Goal: Communication & Community: Answer question/provide support

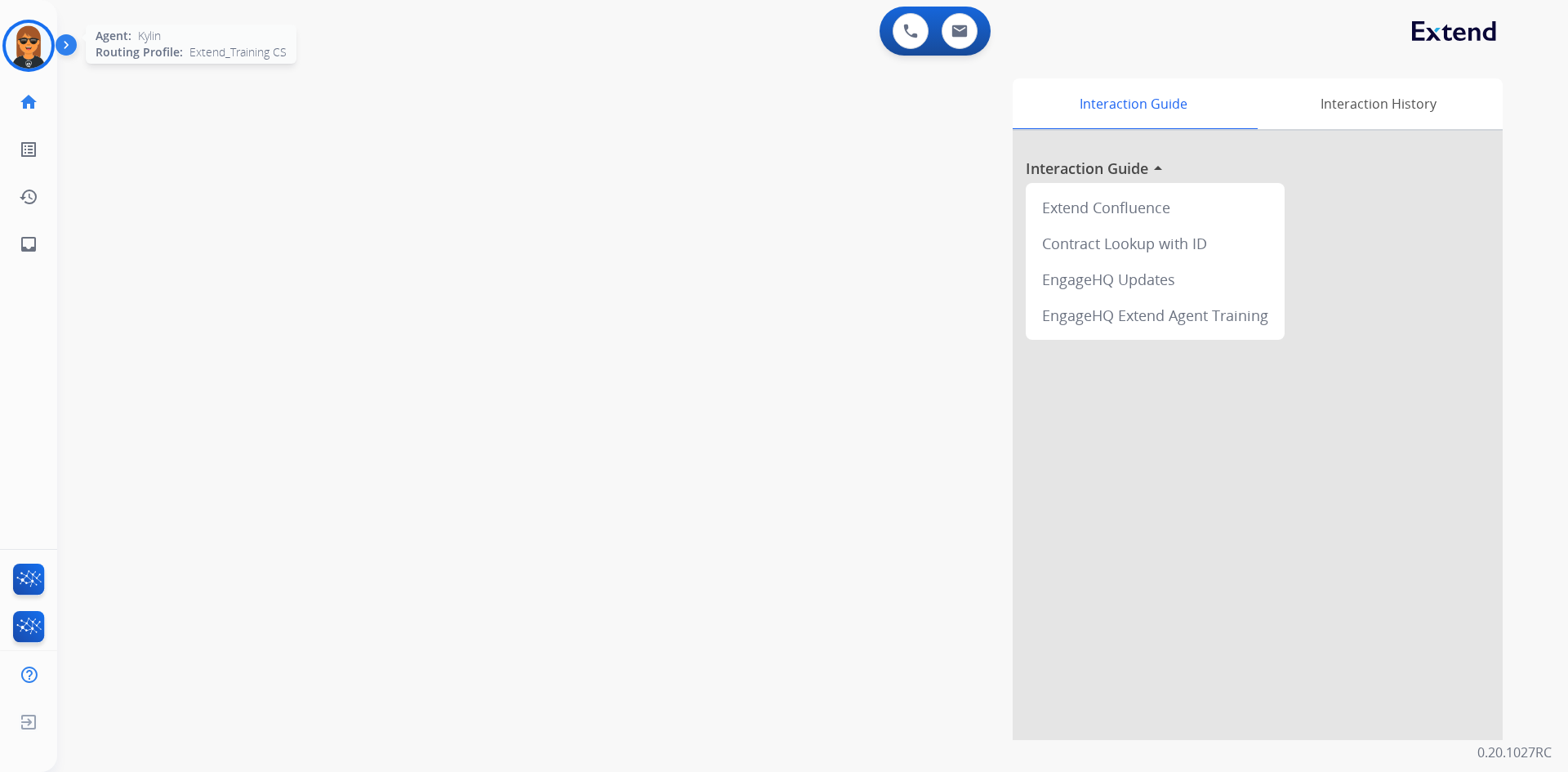
click at [13, 40] on img at bounding box center [28, 45] width 46 height 46
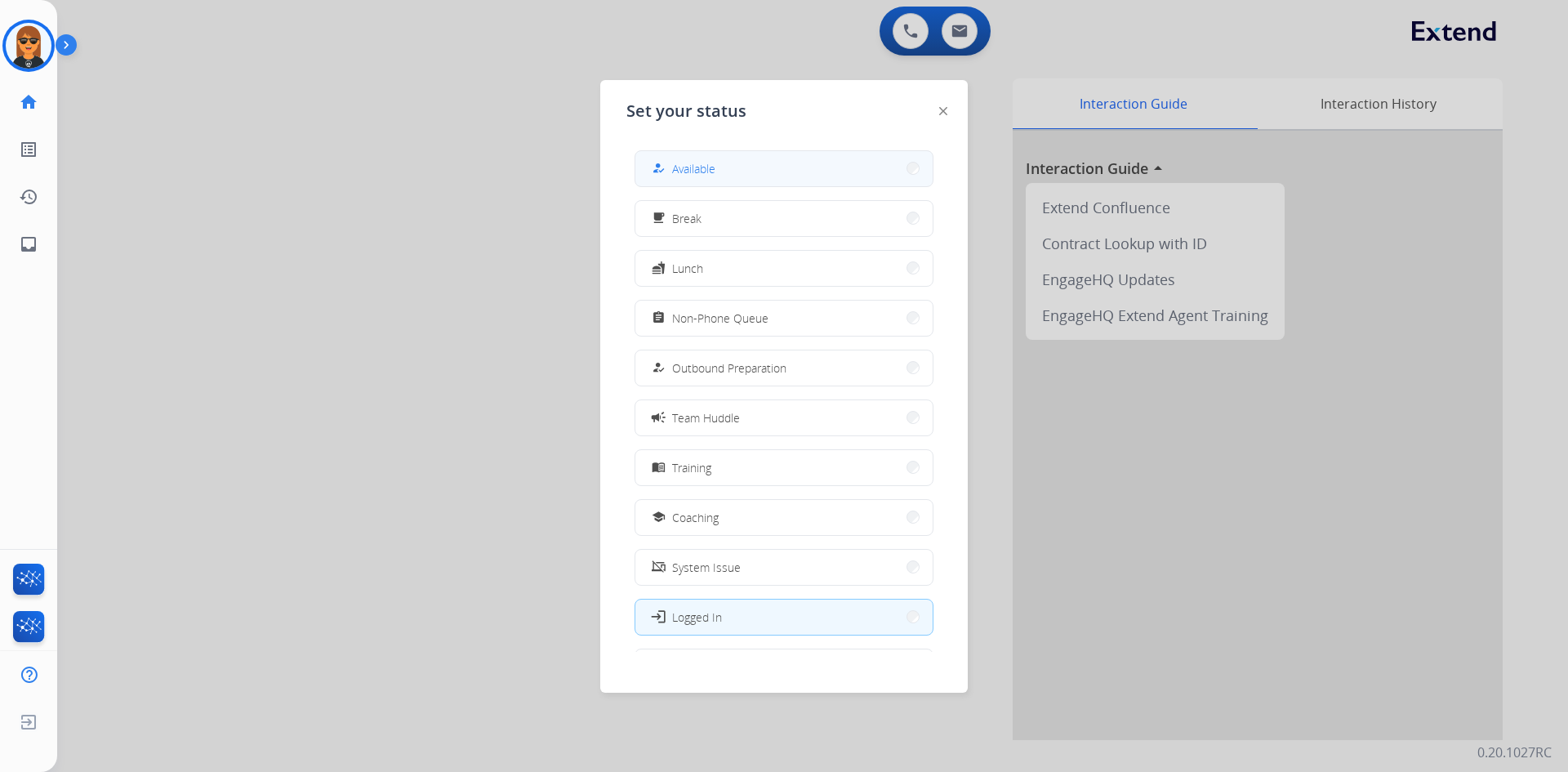
click at [728, 170] on button "how_to_reg Available" at bounding box center [784, 168] width 297 height 35
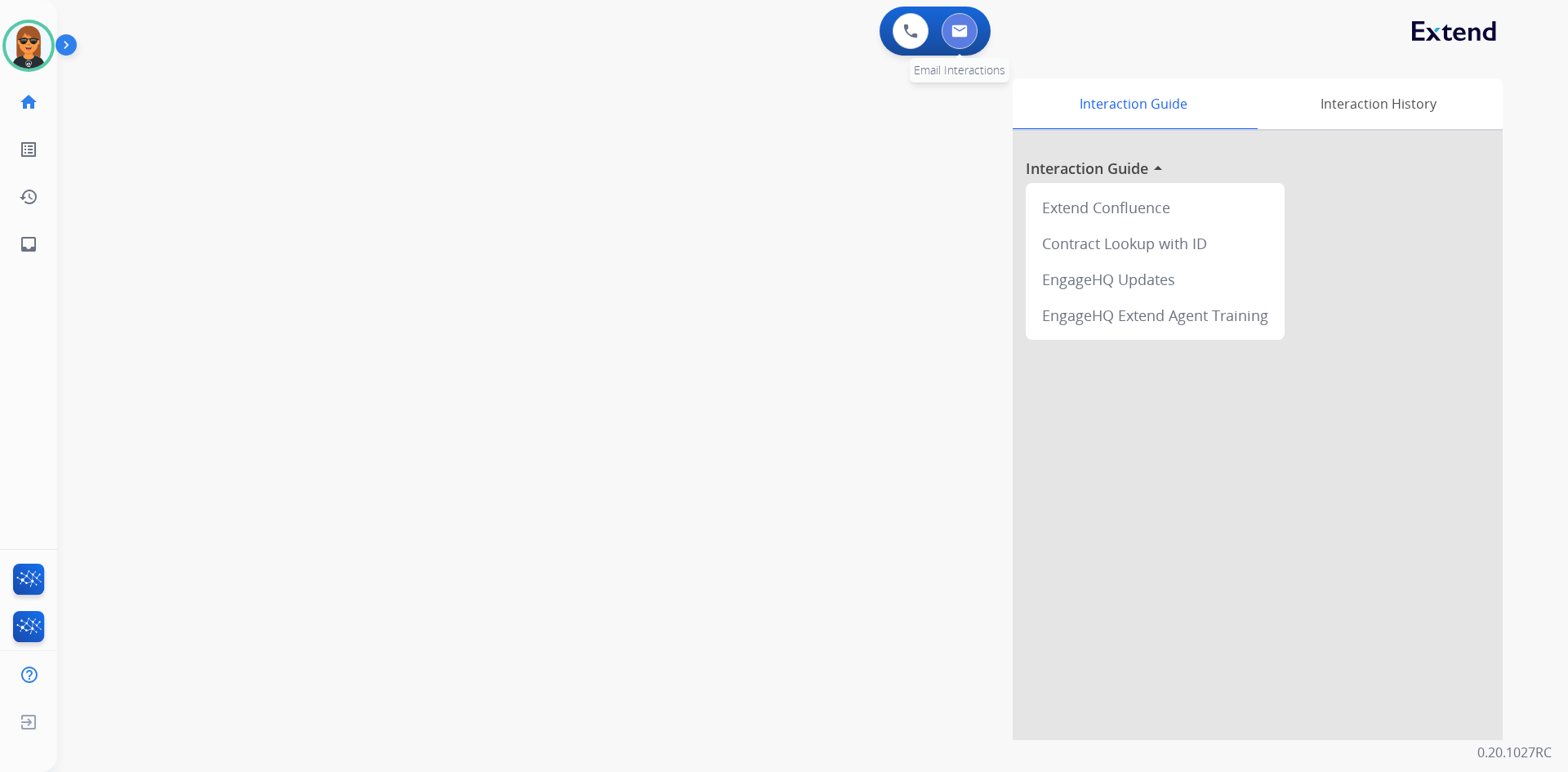
click at [968, 22] on button at bounding box center [959, 31] width 36 height 36
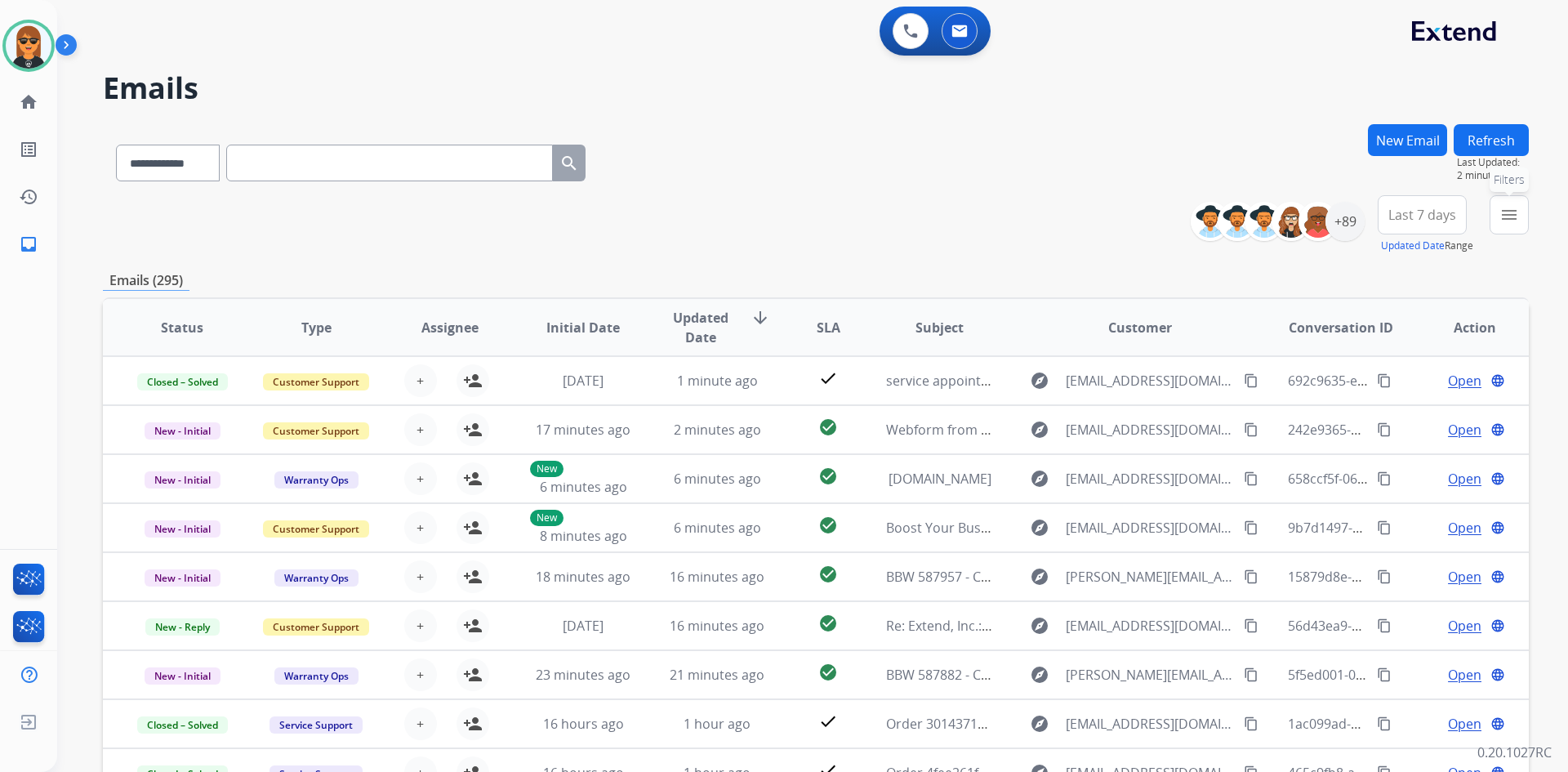
drag, startPoint x: 1504, startPoint y: 203, endPoint x: 1502, endPoint y: 218, distance: 15.1
click at [1504, 203] on button "menu Filters" at bounding box center [1510, 215] width 39 height 39
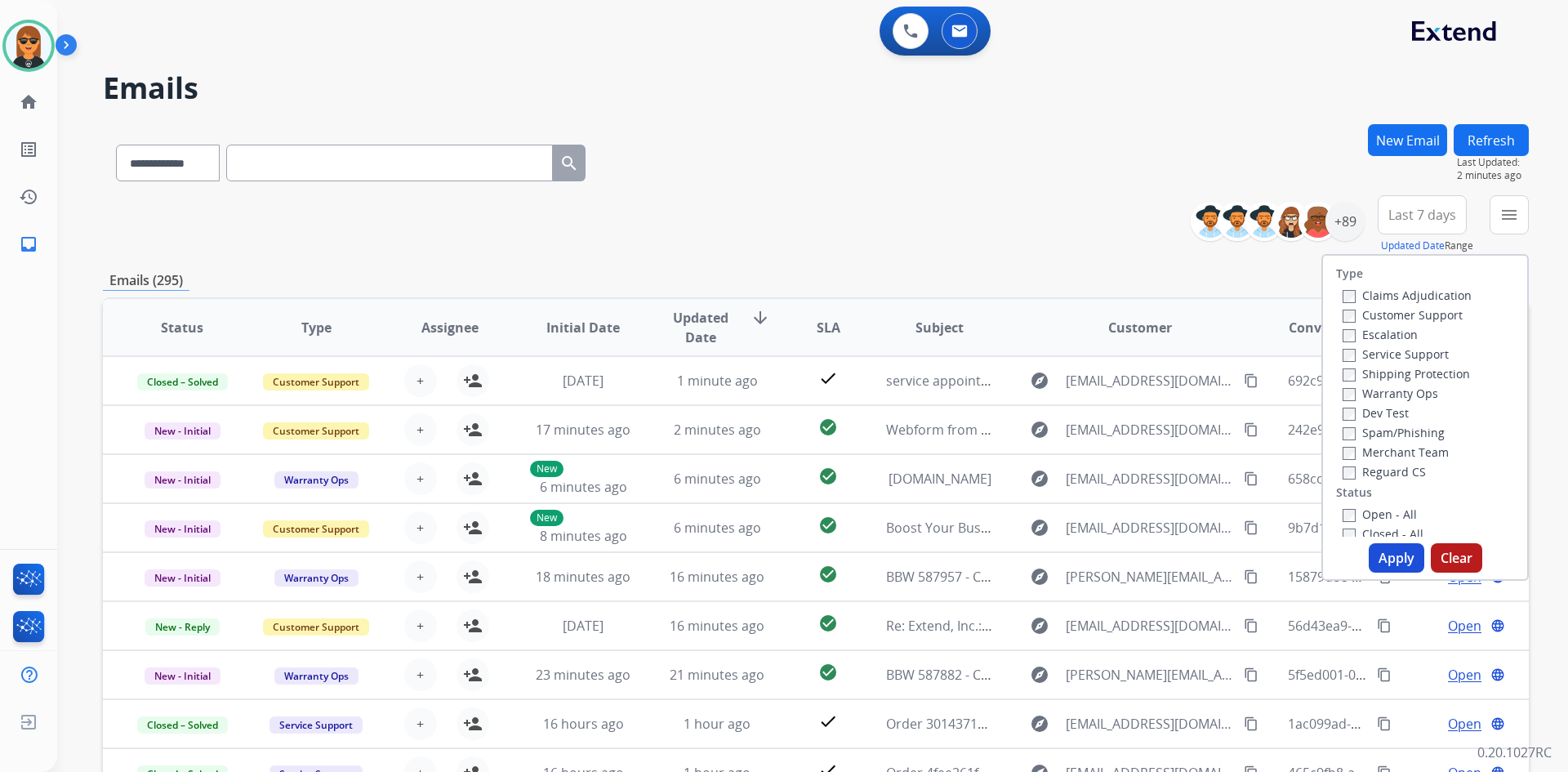
click at [1438, 309] on label "Customer Support" at bounding box center [1403, 314] width 120 height 15
click at [1443, 373] on label "Shipping Protection" at bounding box center [1406, 373] width 127 height 15
click at [1402, 469] on label "Reguard CS" at bounding box center [1384, 471] width 83 height 15
click at [1386, 512] on label "Open - All" at bounding box center [1380, 513] width 74 height 15
click at [1326, 229] on div "+89" at bounding box center [1345, 222] width 39 height 39
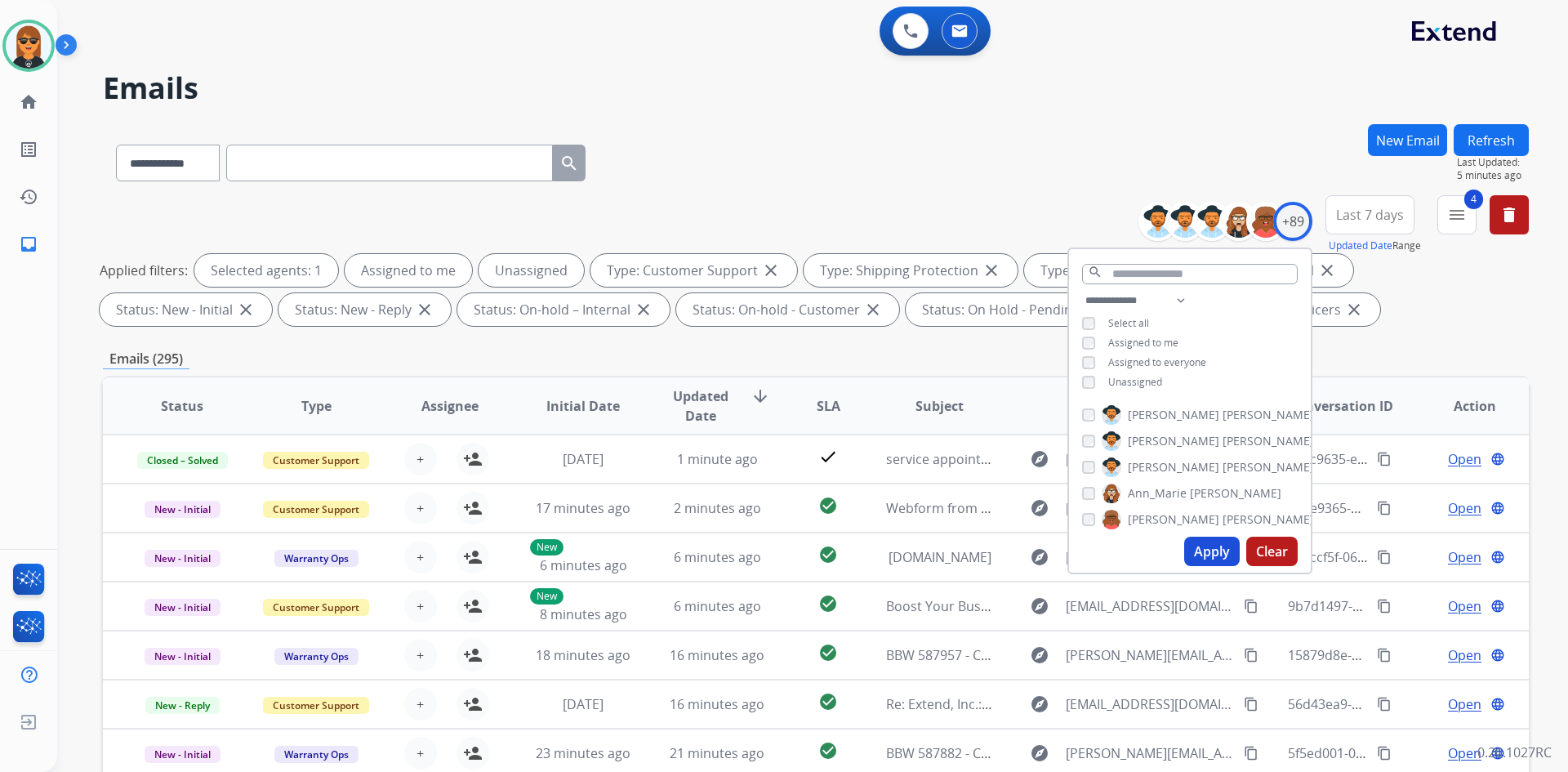
click at [1140, 376] on span "Unassigned" at bounding box center [1135, 382] width 54 height 13
click at [1152, 340] on span "Assigned to me" at bounding box center [1143, 342] width 70 height 13
click at [1153, 340] on span "Assigned to me" at bounding box center [1143, 342] width 70 height 13
click at [1208, 560] on button "Apply" at bounding box center [1213, 551] width 56 height 30
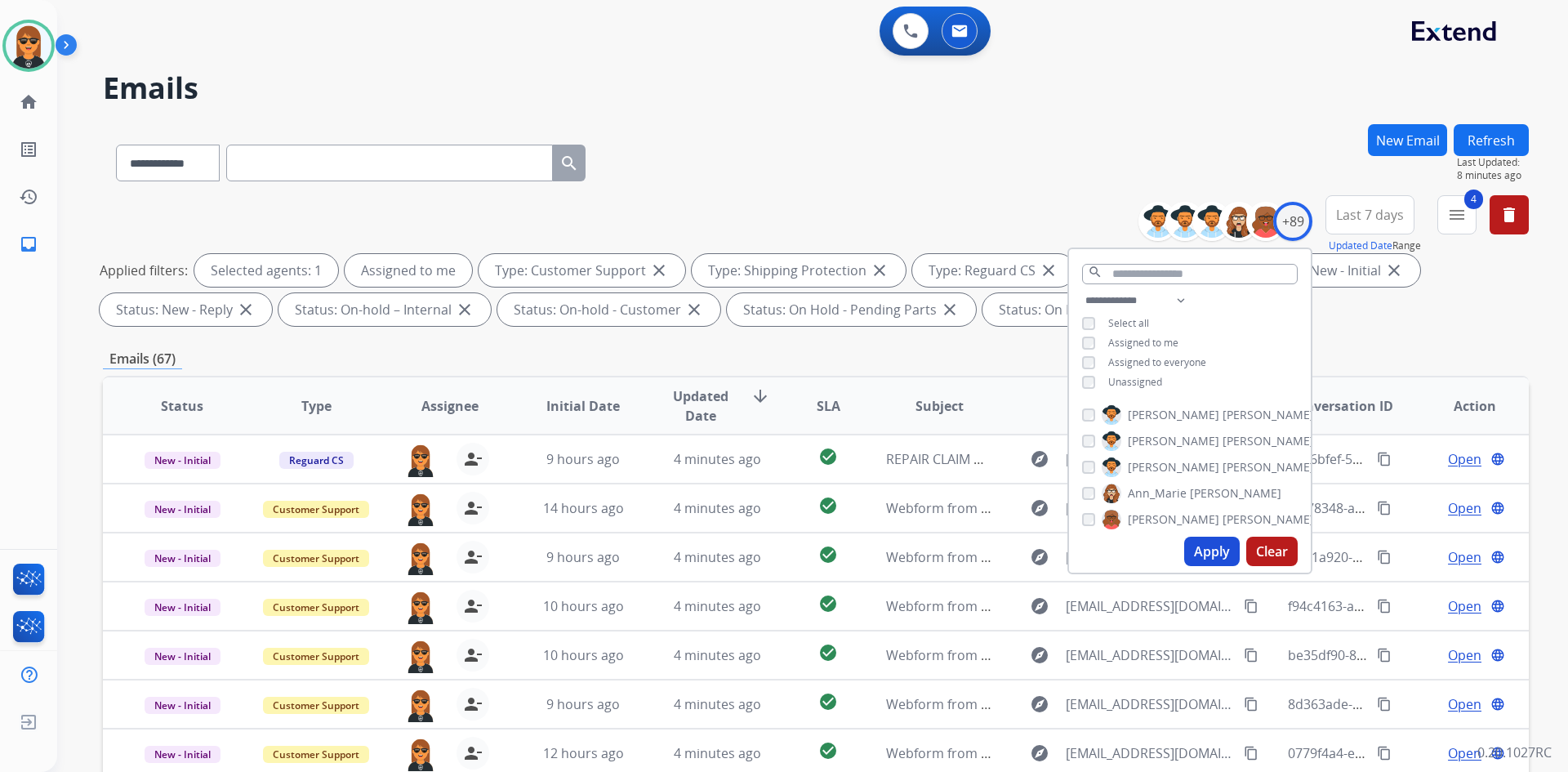
click at [988, 138] on div "**********" at bounding box center [816, 159] width 1426 height 71
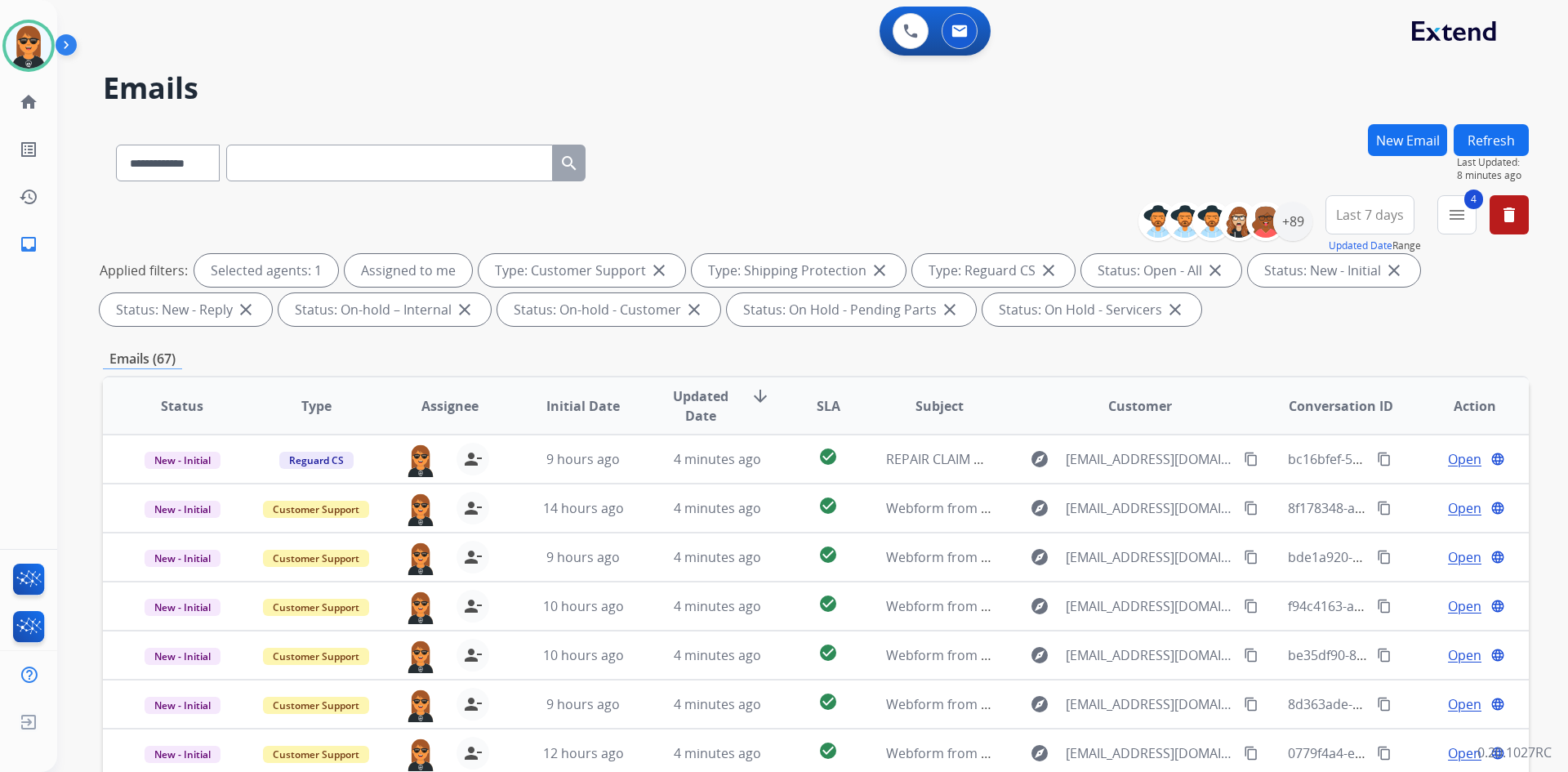
click at [1462, 217] on mat-icon "menu" at bounding box center [1458, 215] width 20 height 20
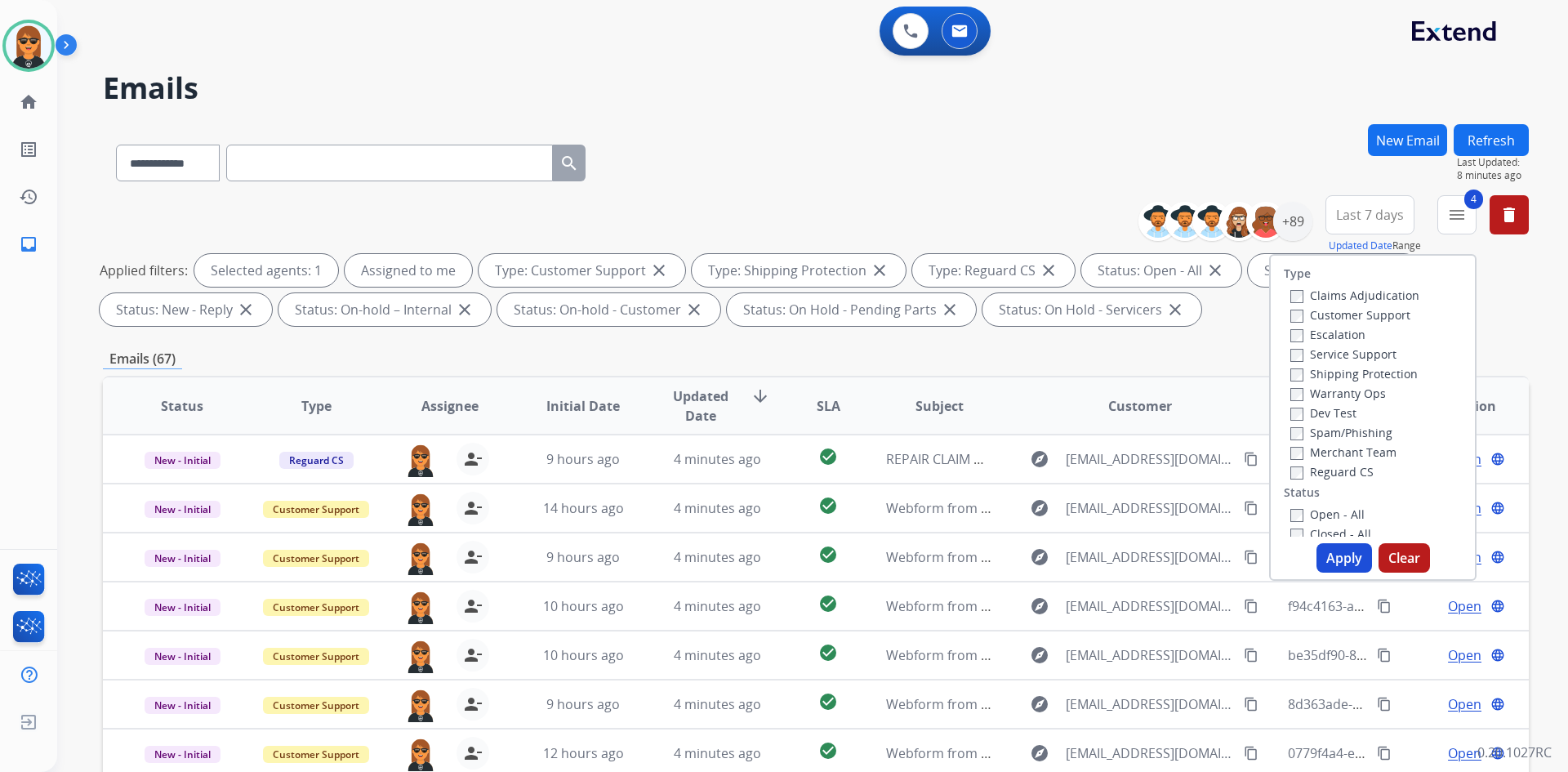
click at [1301, 507] on label "Open - All" at bounding box center [1327, 513] width 74 height 15
drag, startPoint x: 1304, startPoint y: 511, endPoint x: 1310, endPoint y: 520, distance: 10.8
click at [1304, 511] on label "Open - All" at bounding box center [1327, 513] width 74 height 15
click at [1349, 563] on button "Apply" at bounding box center [1345, 557] width 56 height 30
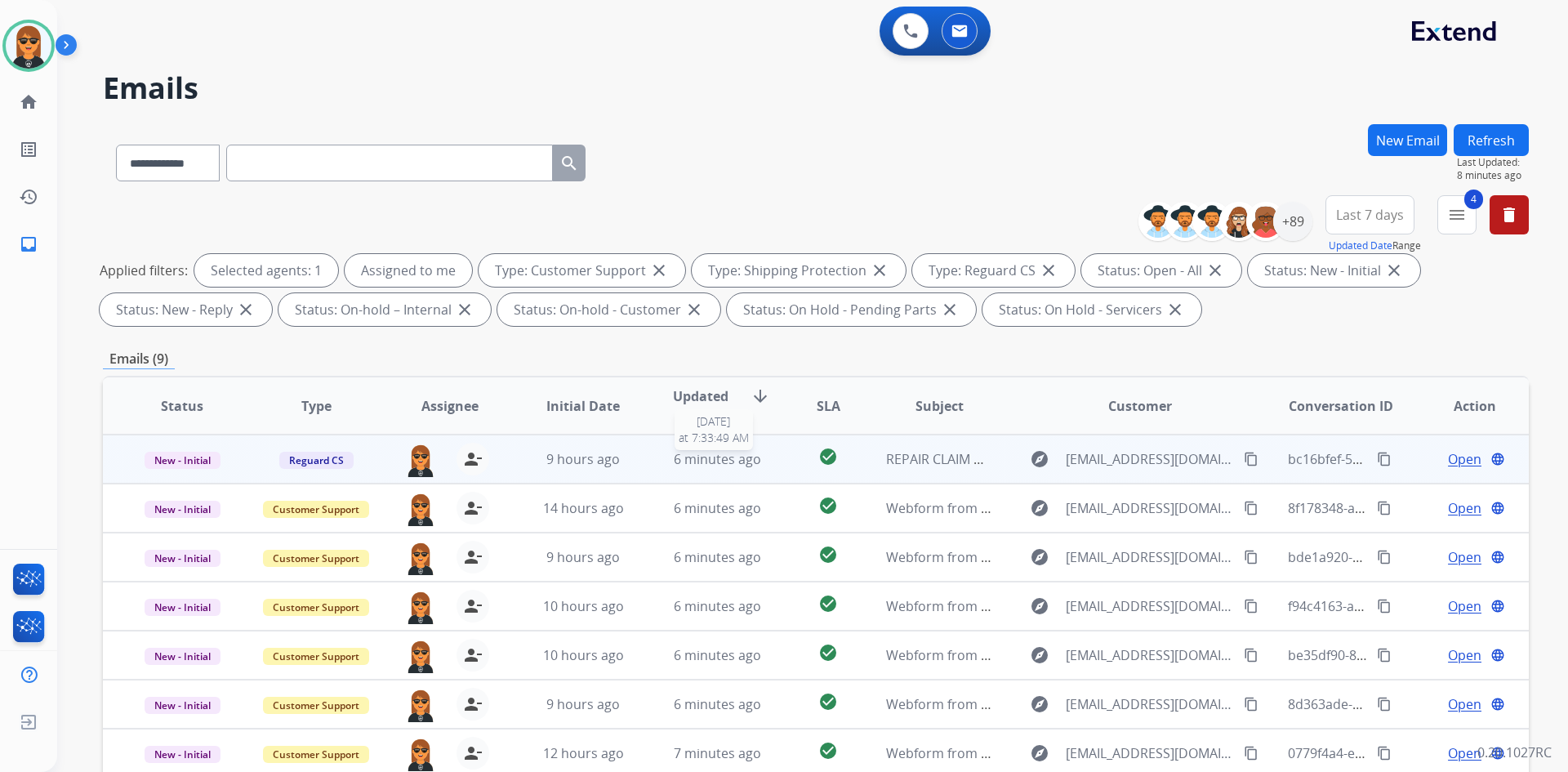
scroll to position [236, 0]
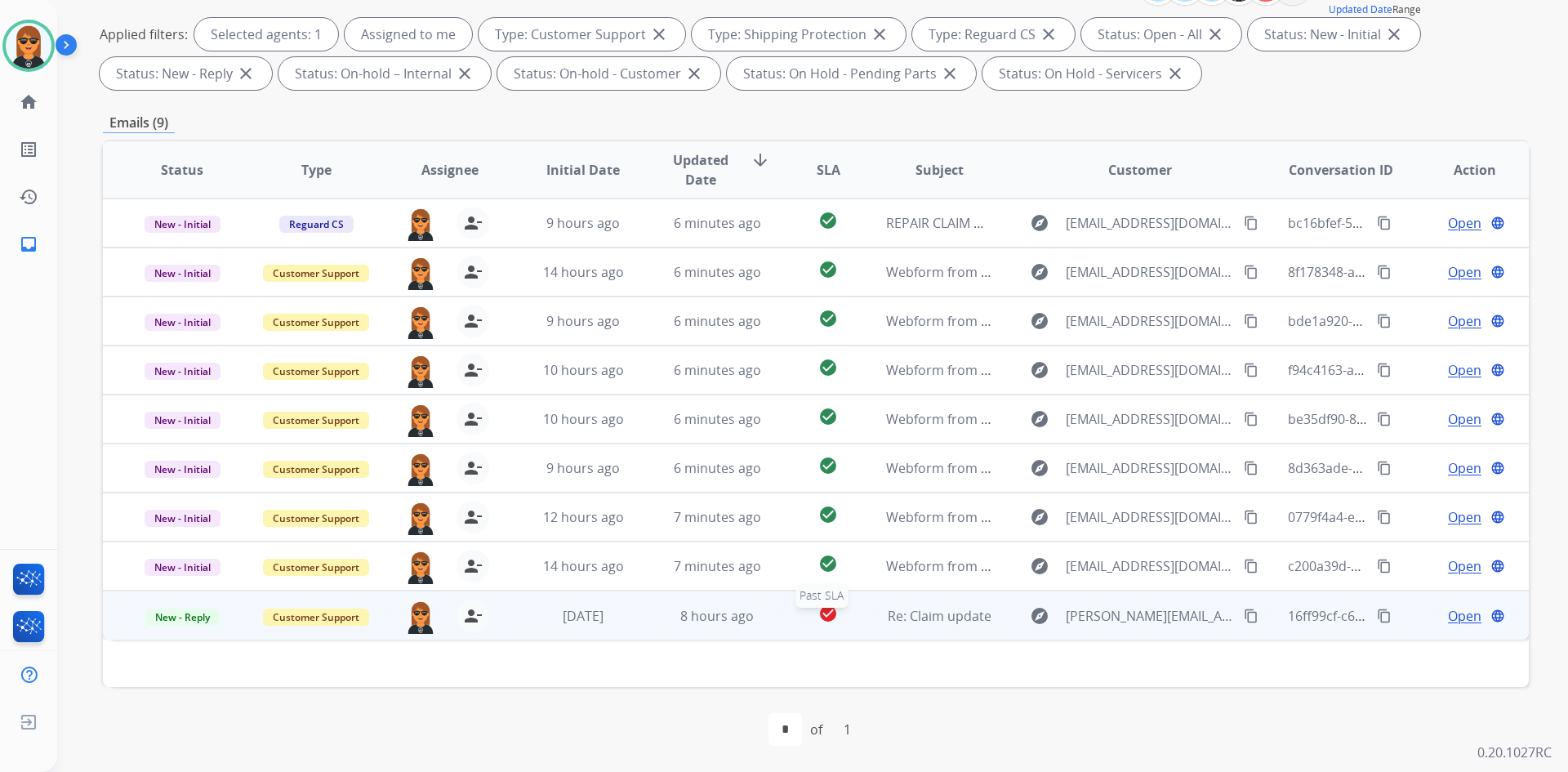
click at [797, 625] on div "check_circle" at bounding box center [828, 616] width 62 height 24
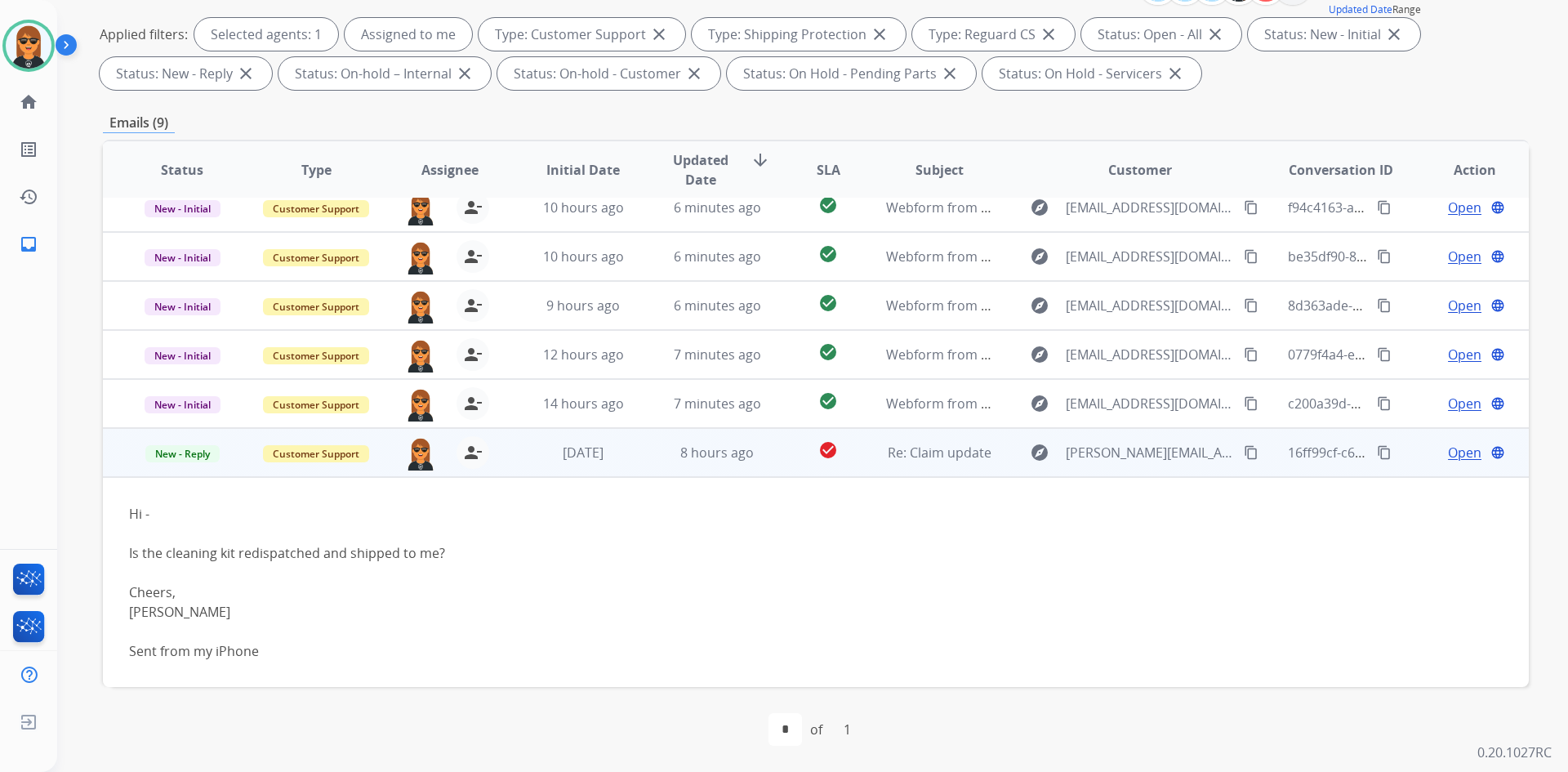
click at [786, 460] on td "check_circle" at bounding box center [815, 452] width 89 height 49
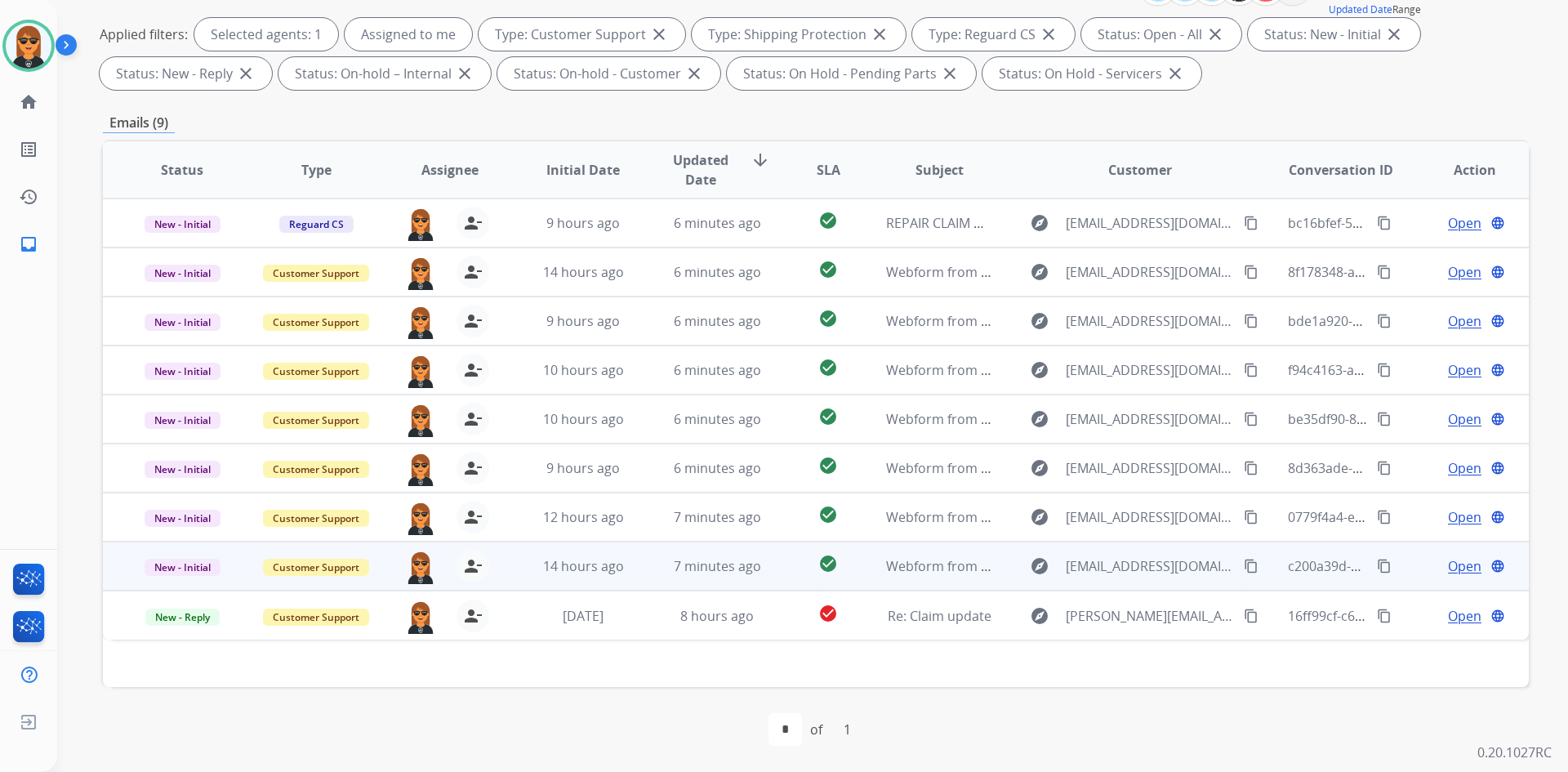
click at [796, 580] on td "check_circle" at bounding box center [815, 566] width 89 height 49
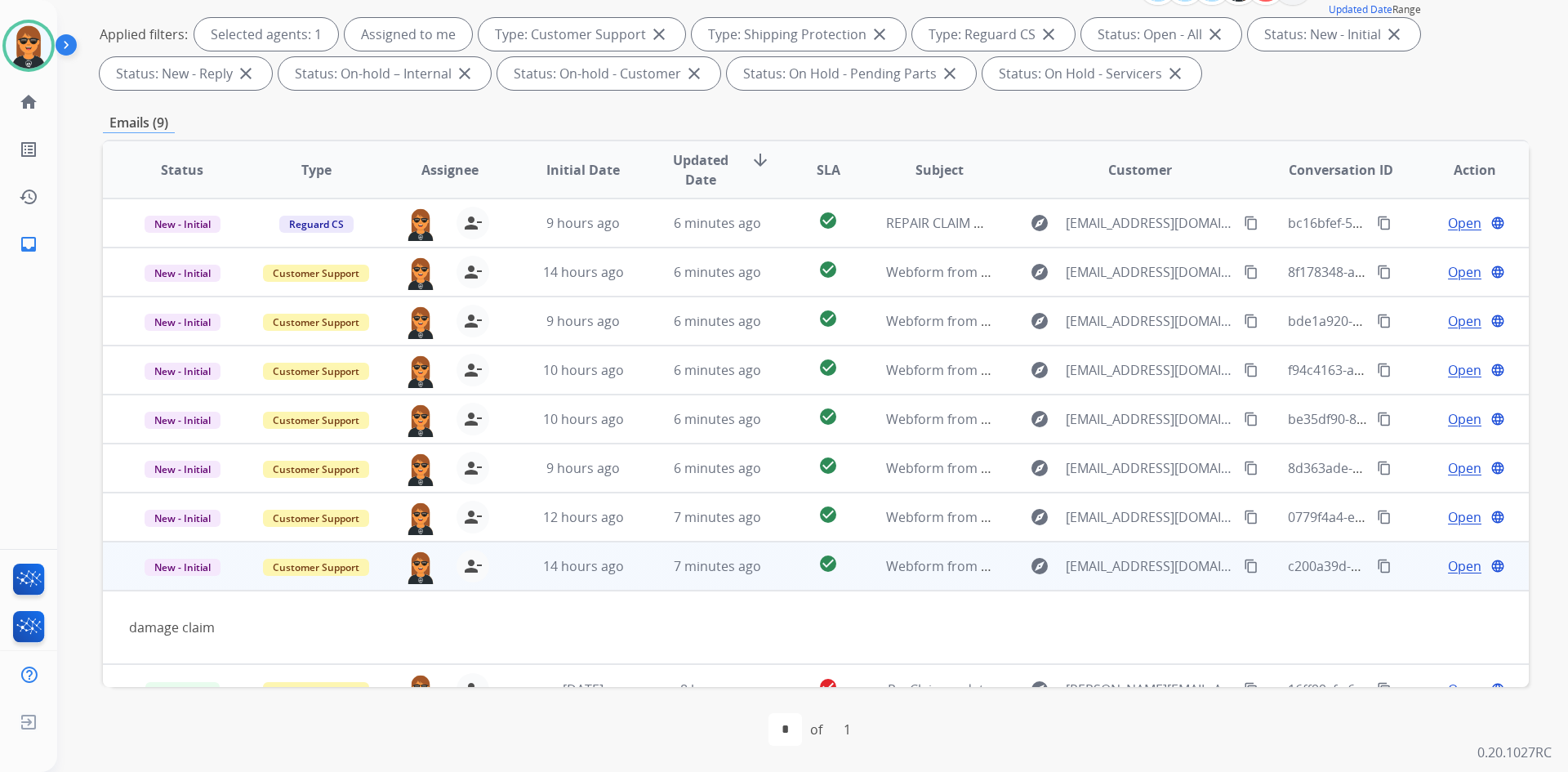
scroll to position [26, 0]
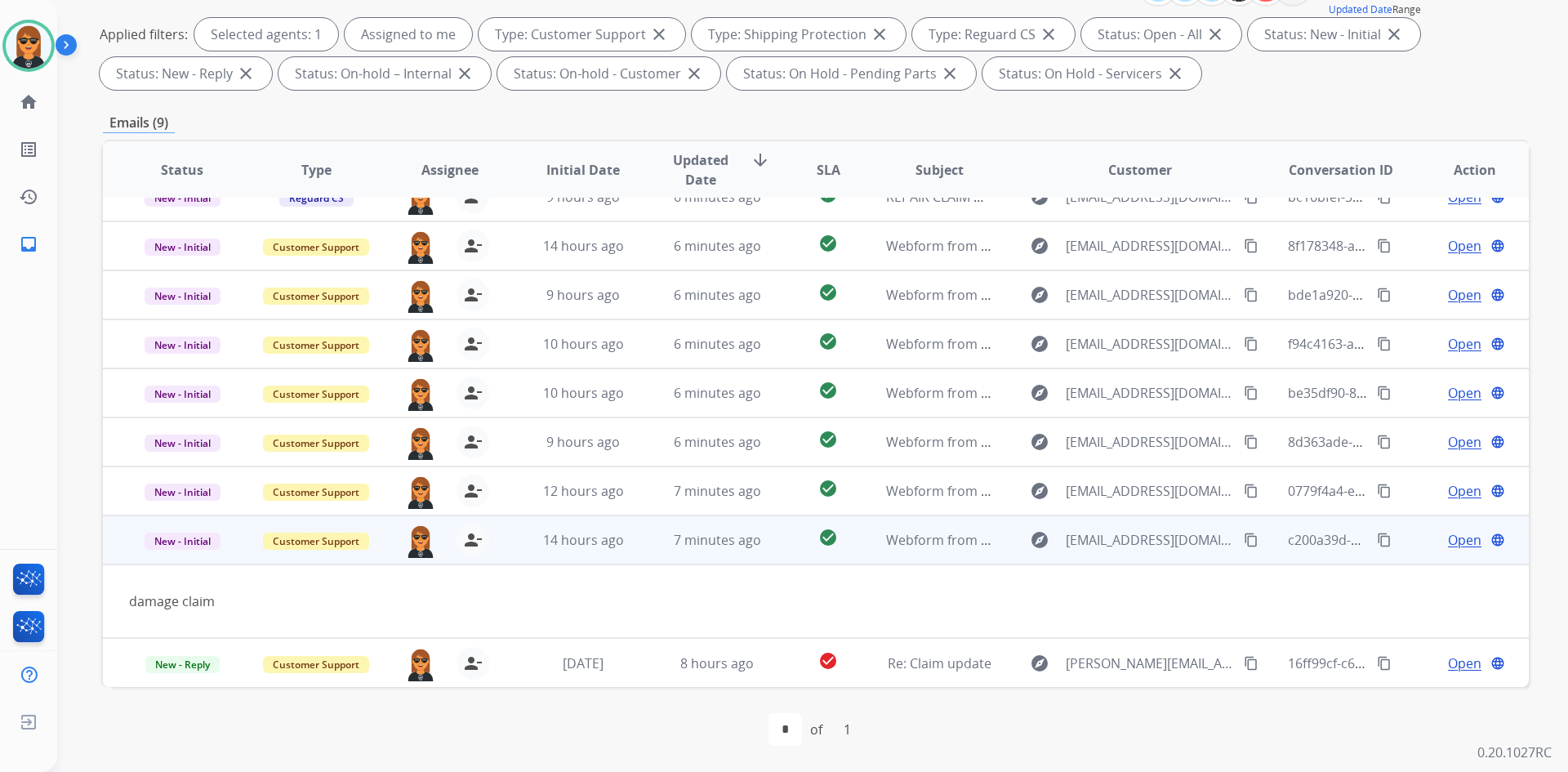
click at [786, 561] on td "check_circle" at bounding box center [815, 540] width 89 height 49
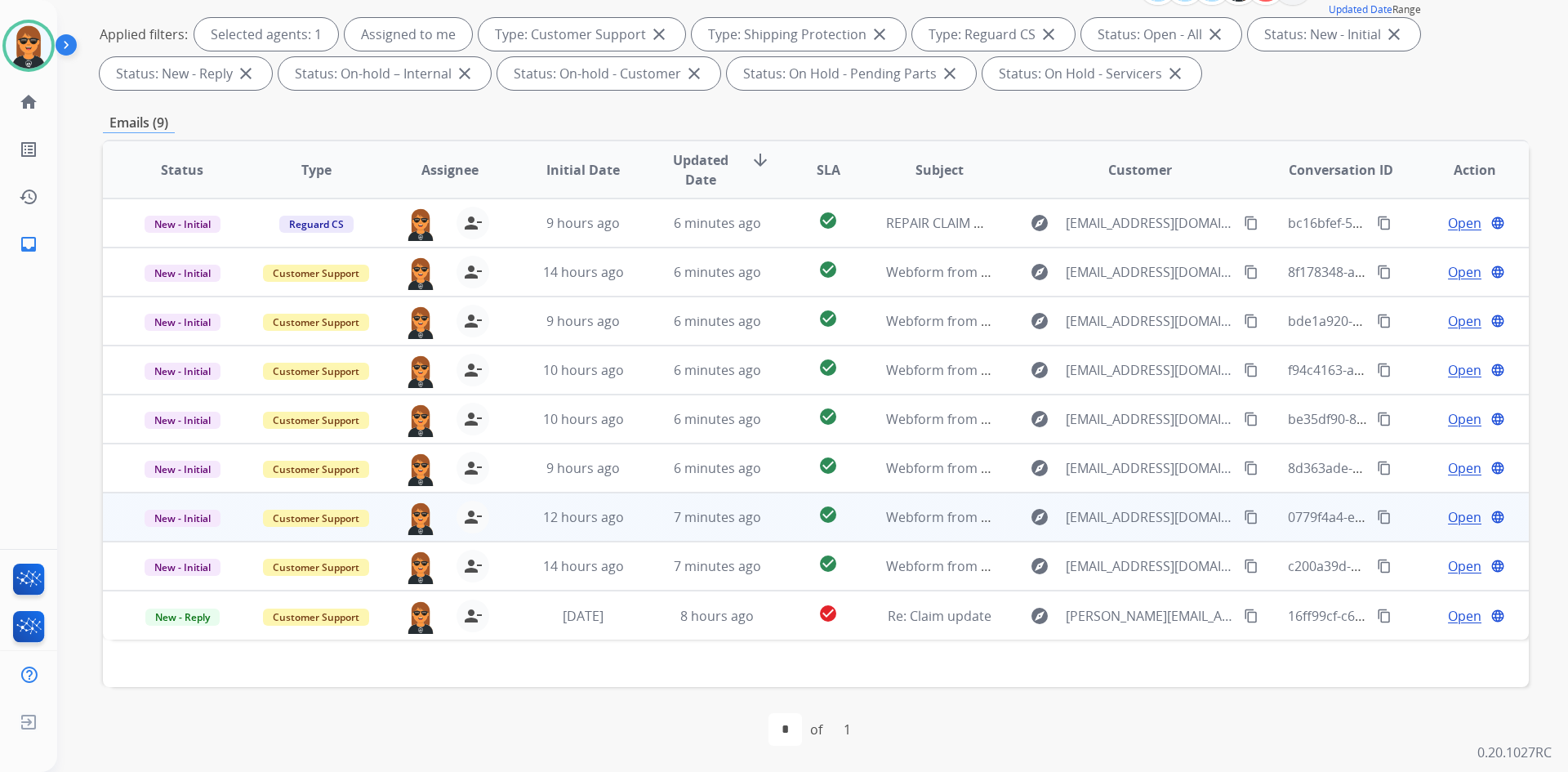
click at [790, 531] on td "check_circle" at bounding box center [815, 517] width 89 height 49
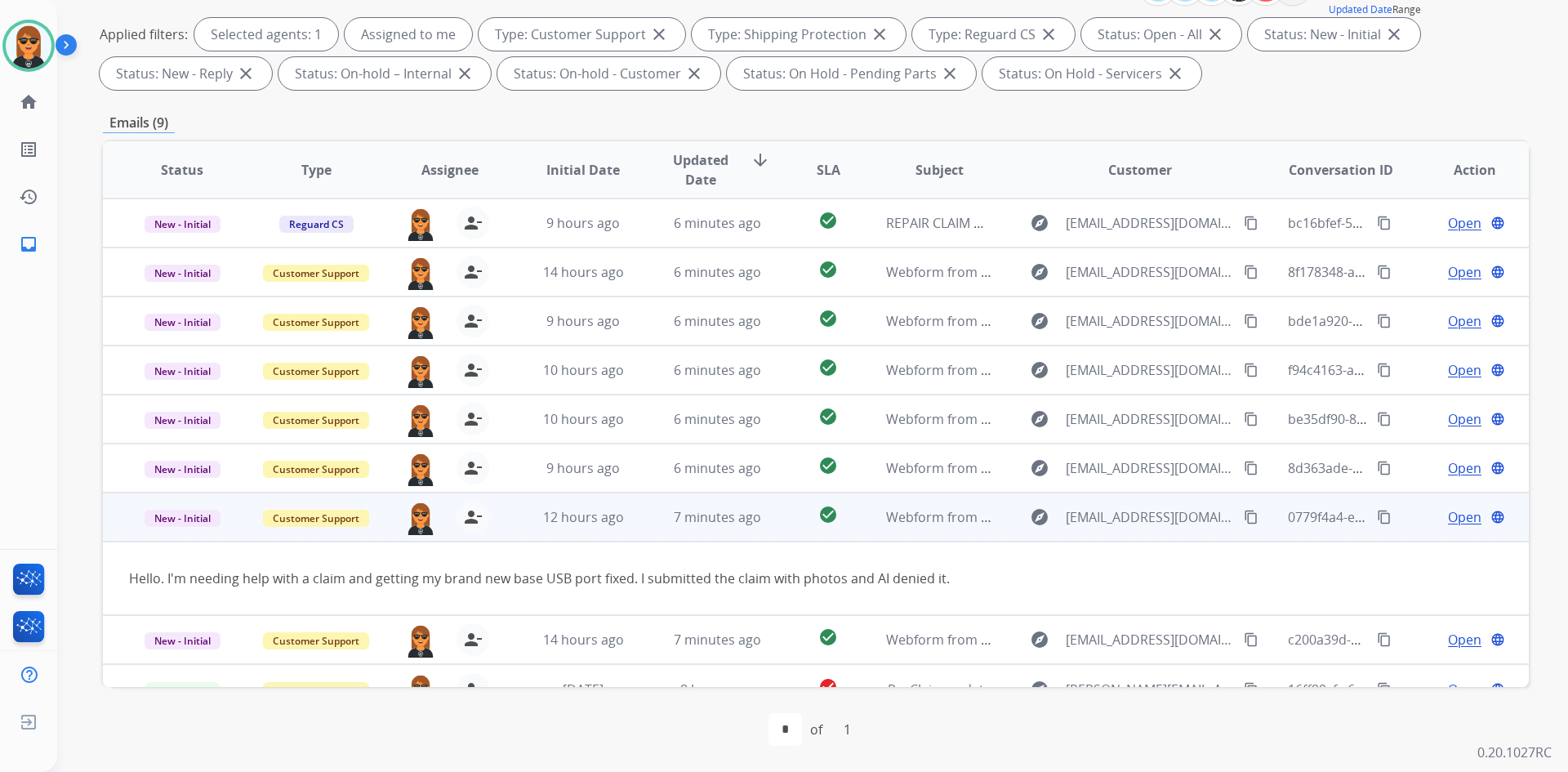
scroll to position [26, 0]
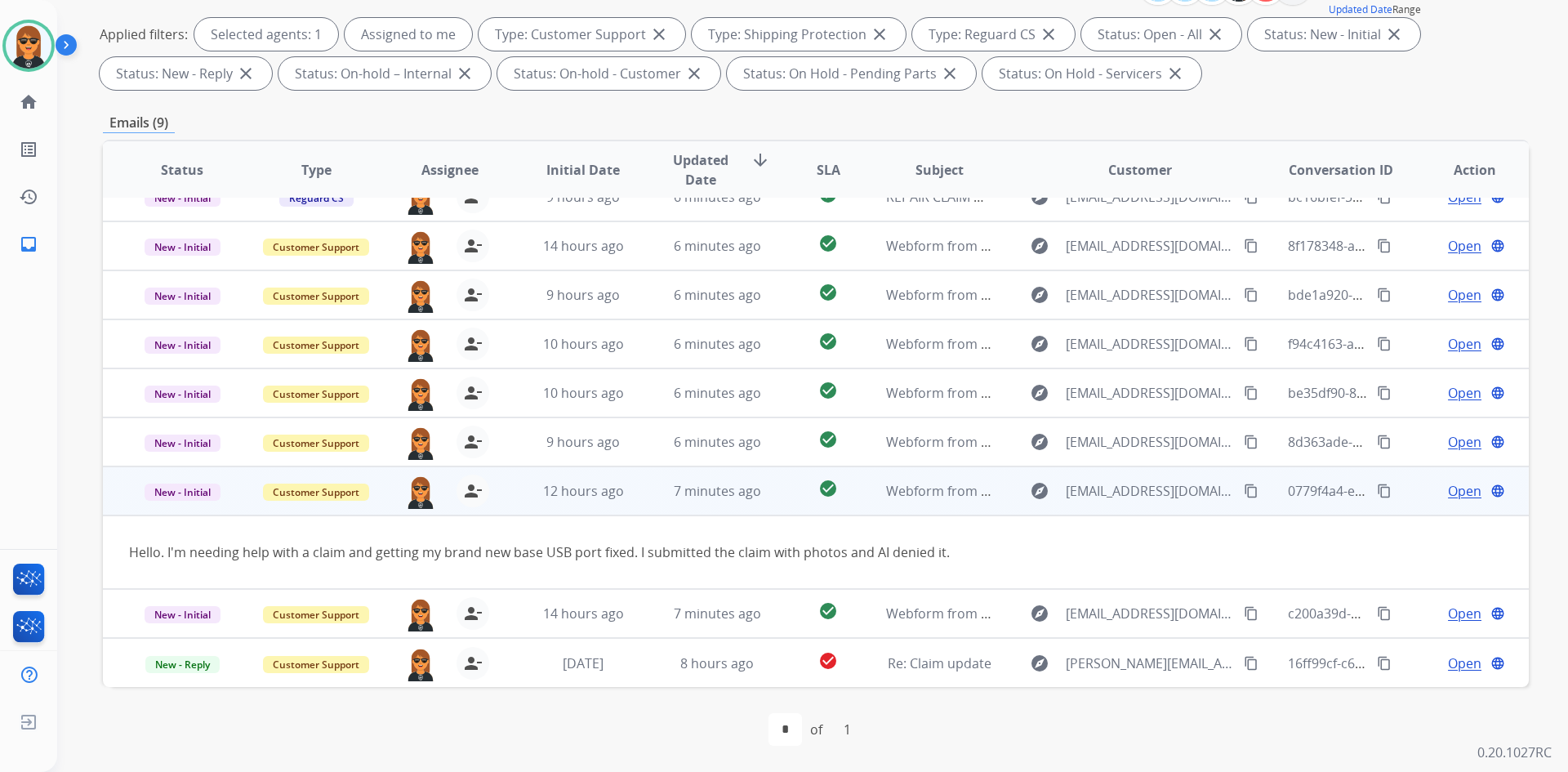
click at [1244, 487] on mat-icon "content_copy" at bounding box center [1251, 491] width 14 height 14
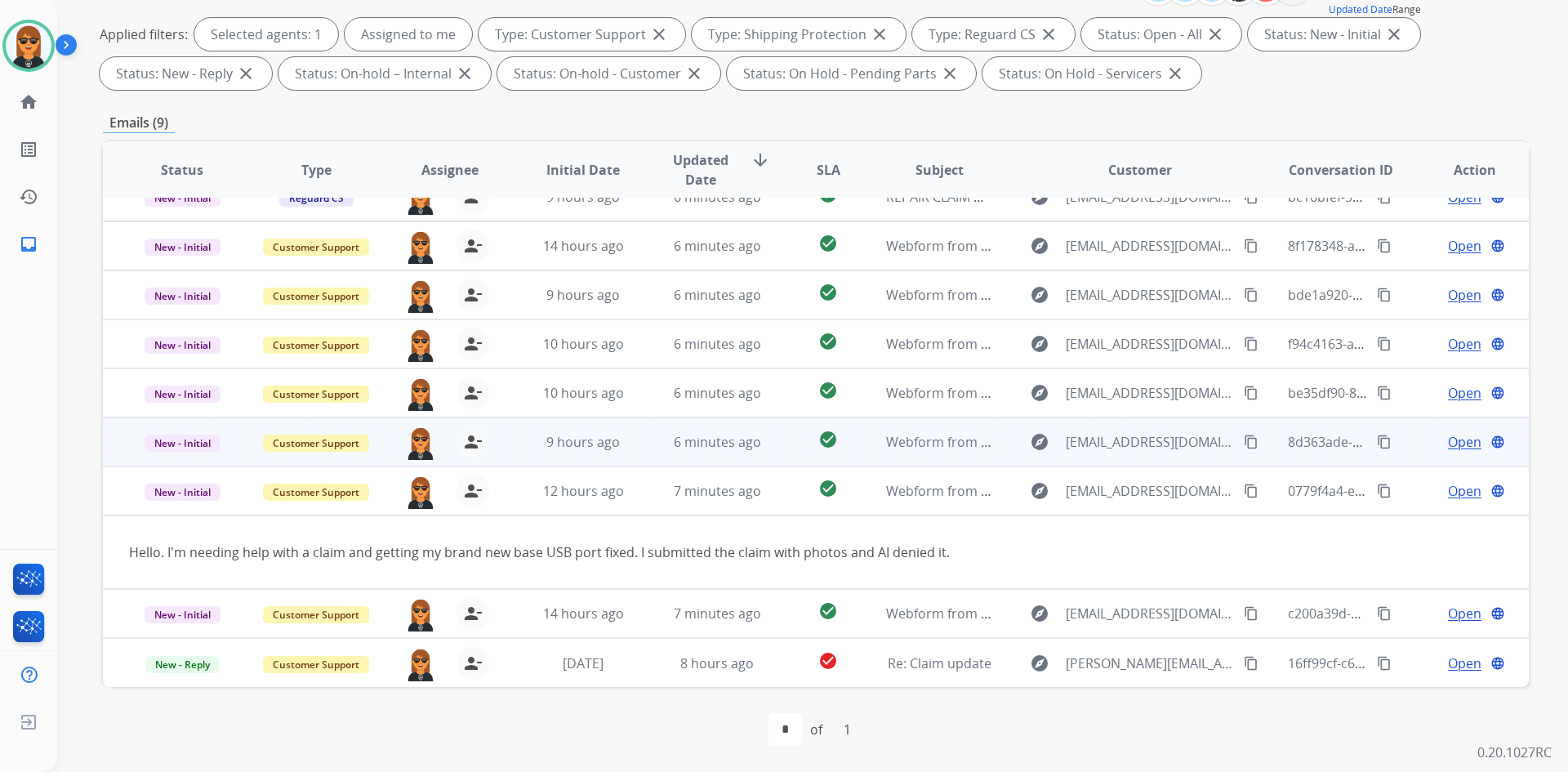
click at [638, 442] on td "6 minutes ago" at bounding box center [705, 442] width 134 height 49
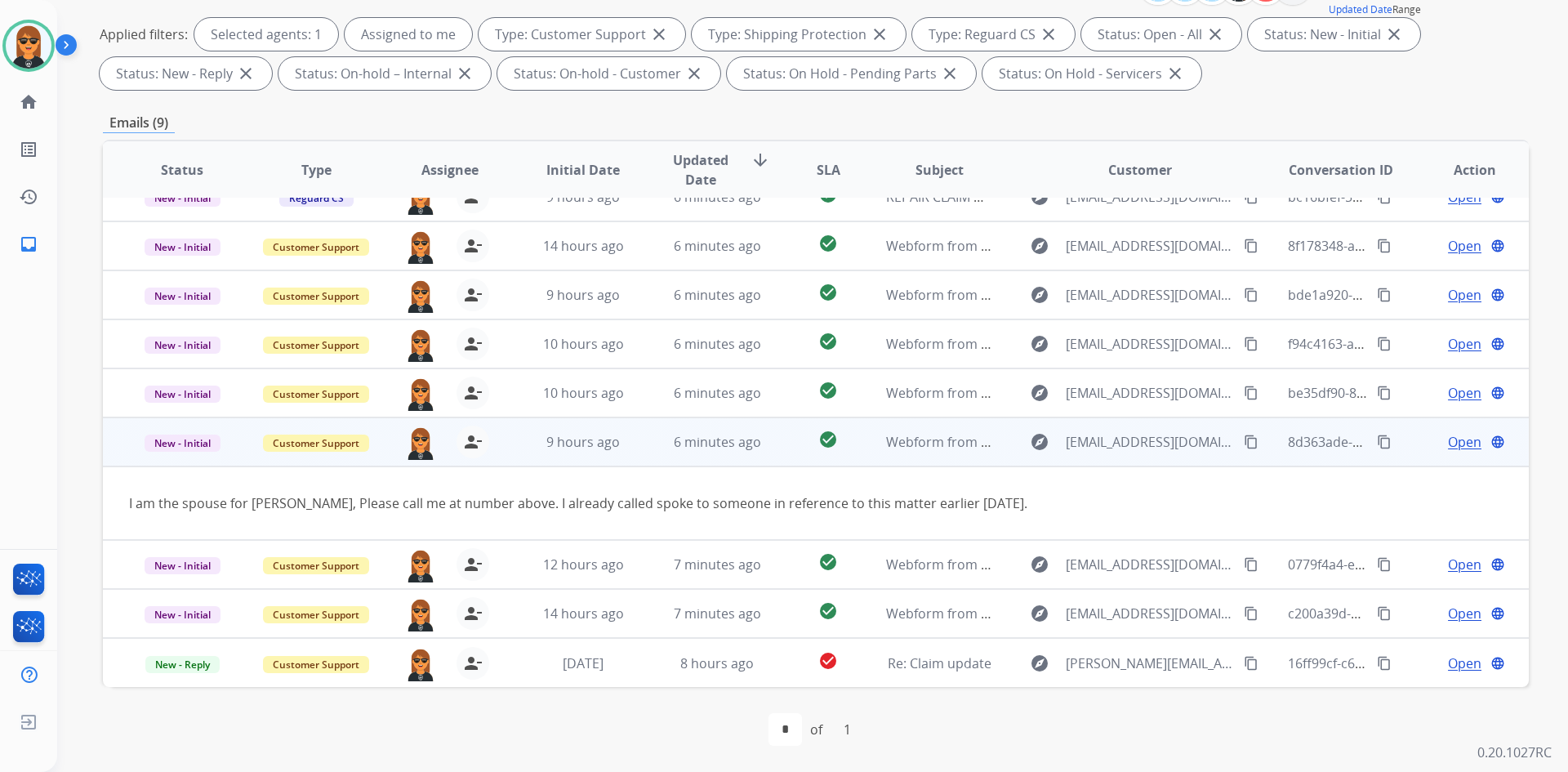
click at [1244, 439] on mat-icon "content_copy" at bounding box center [1251, 442] width 14 height 14
click at [1460, 443] on span "Open" at bounding box center [1465, 442] width 33 height 20
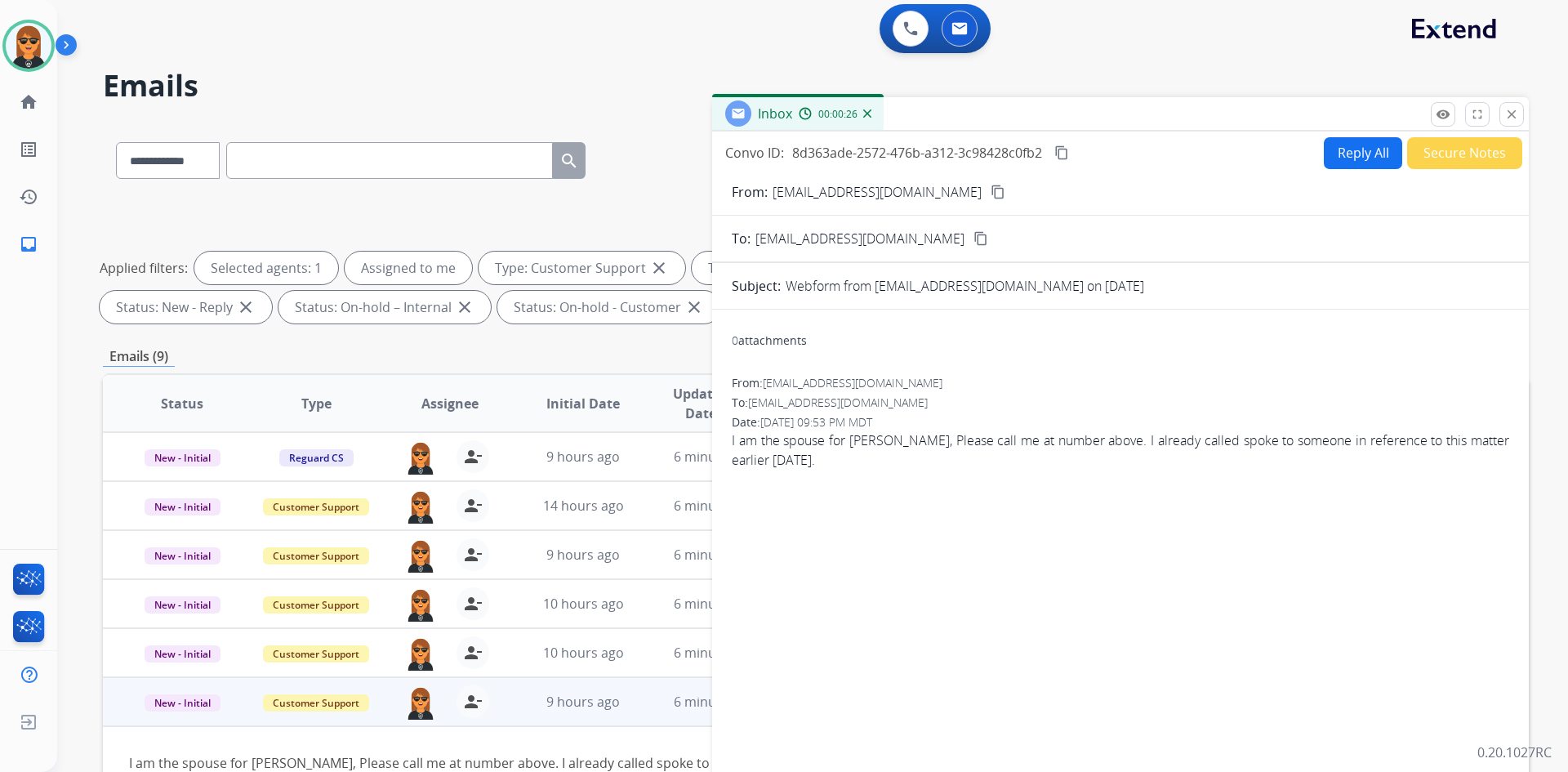
scroll to position [0, 0]
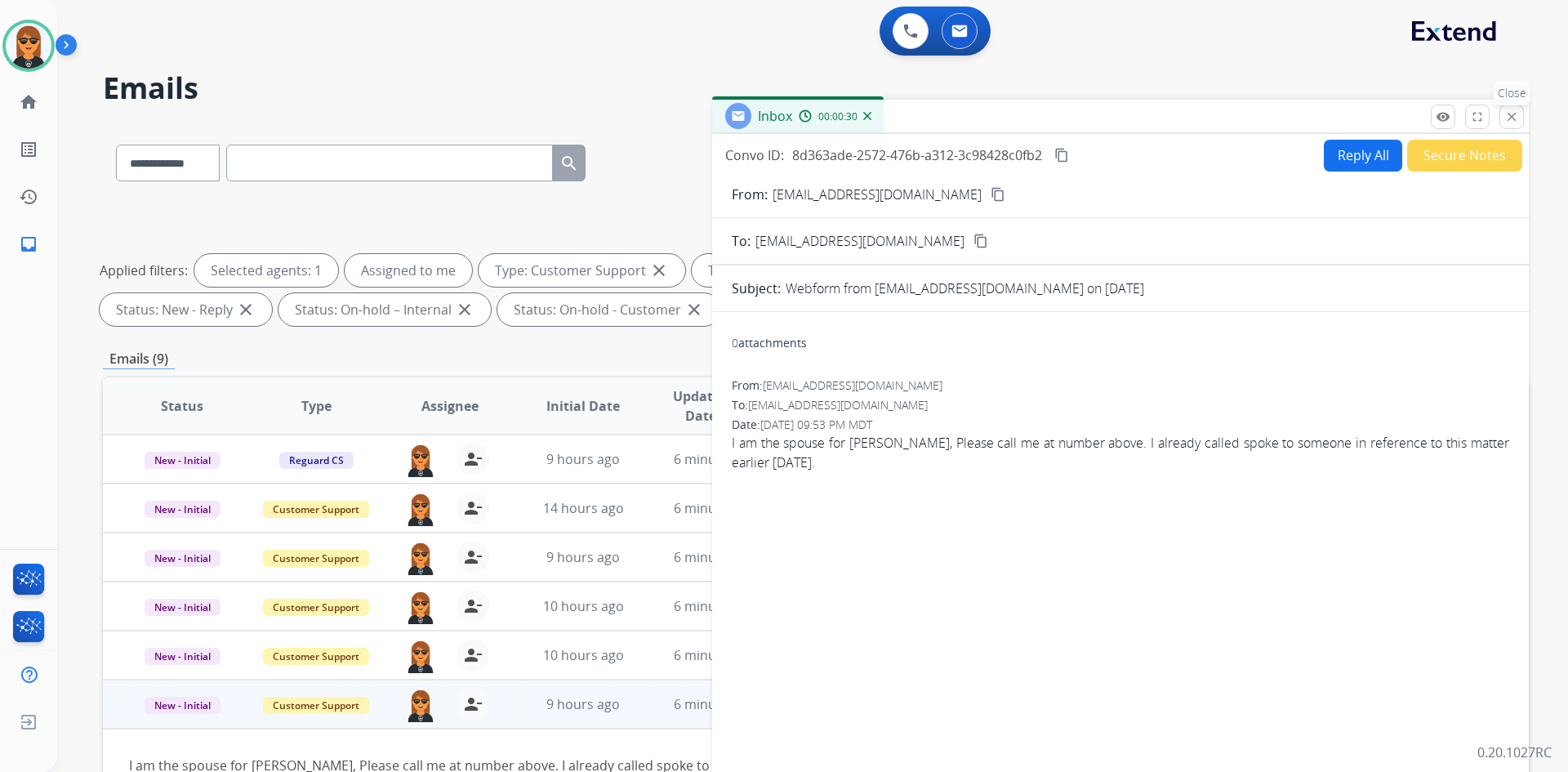
click at [1517, 121] on mat-icon "close" at bounding box center [1511, 117] width 14 height 14
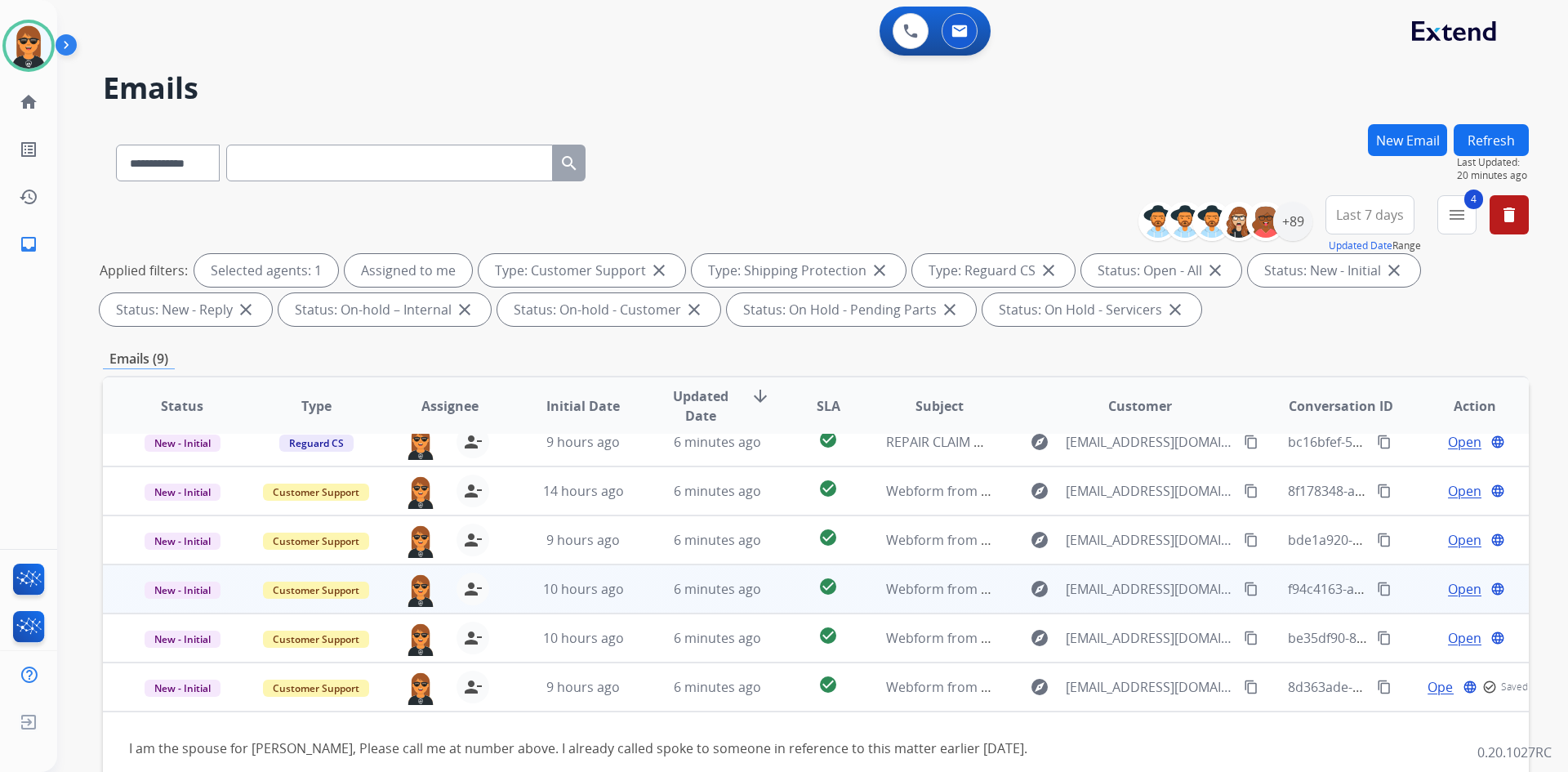
scroll to position [26, 0]
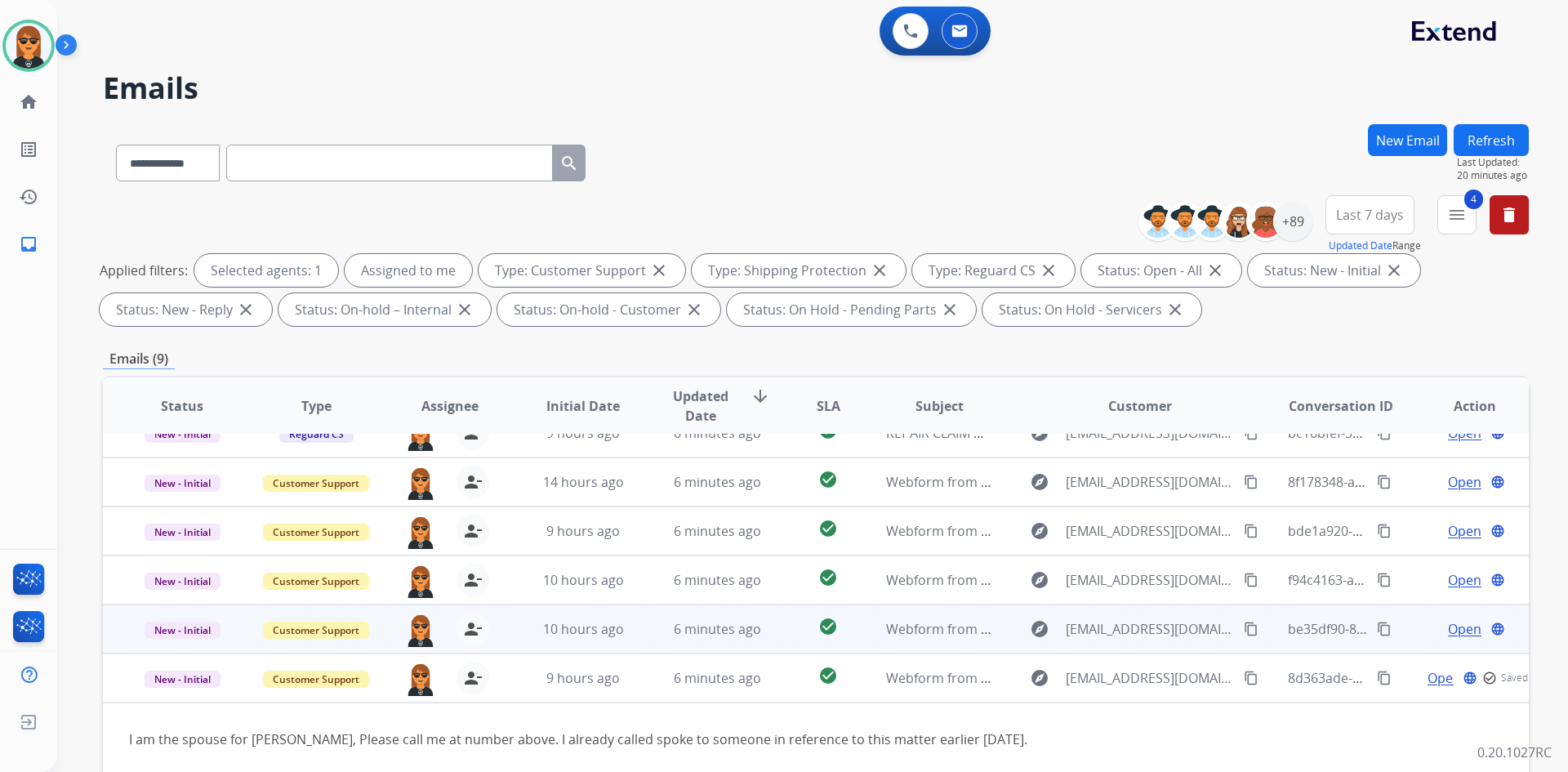
click at [786, 644] on td "check_circle" at bounding box center [815, 628] width 89 height 49
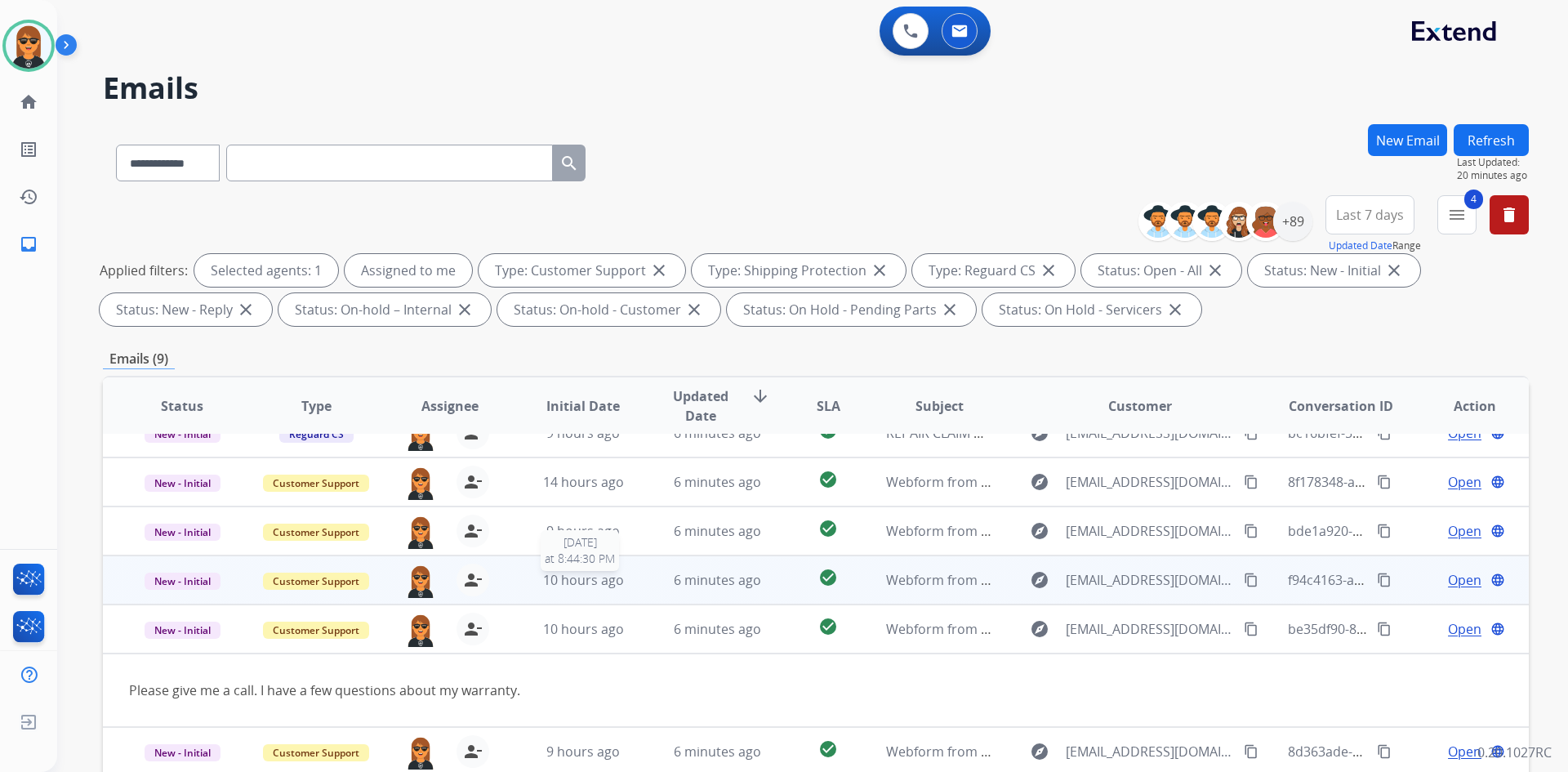
click at [622, 576] on div "10 hours ago" at bounding box center [583, 580] width 107 height 20
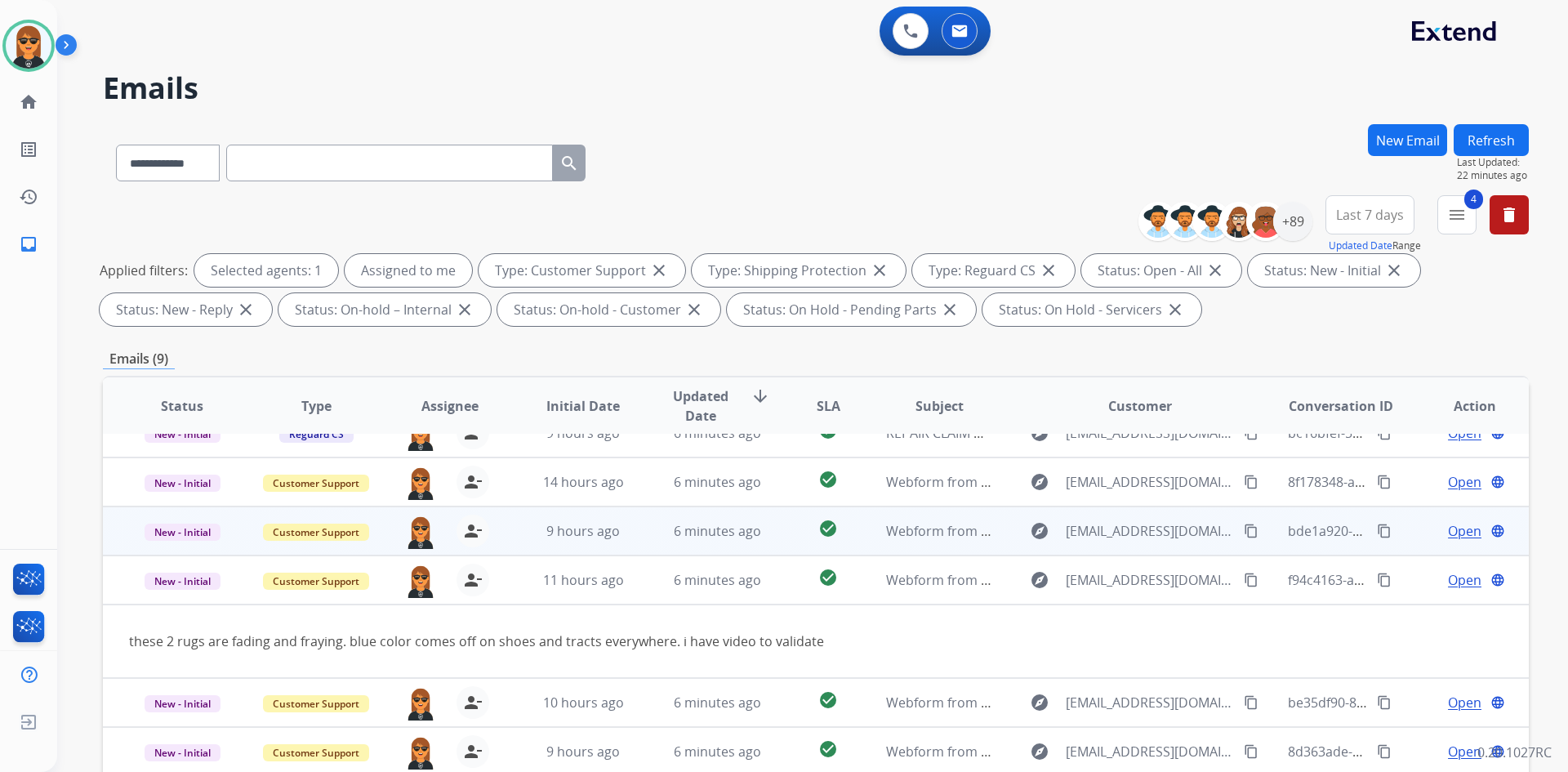
click at [845, 550] on td "check_circle" at bounding box center [815, 531] width 89 height 49
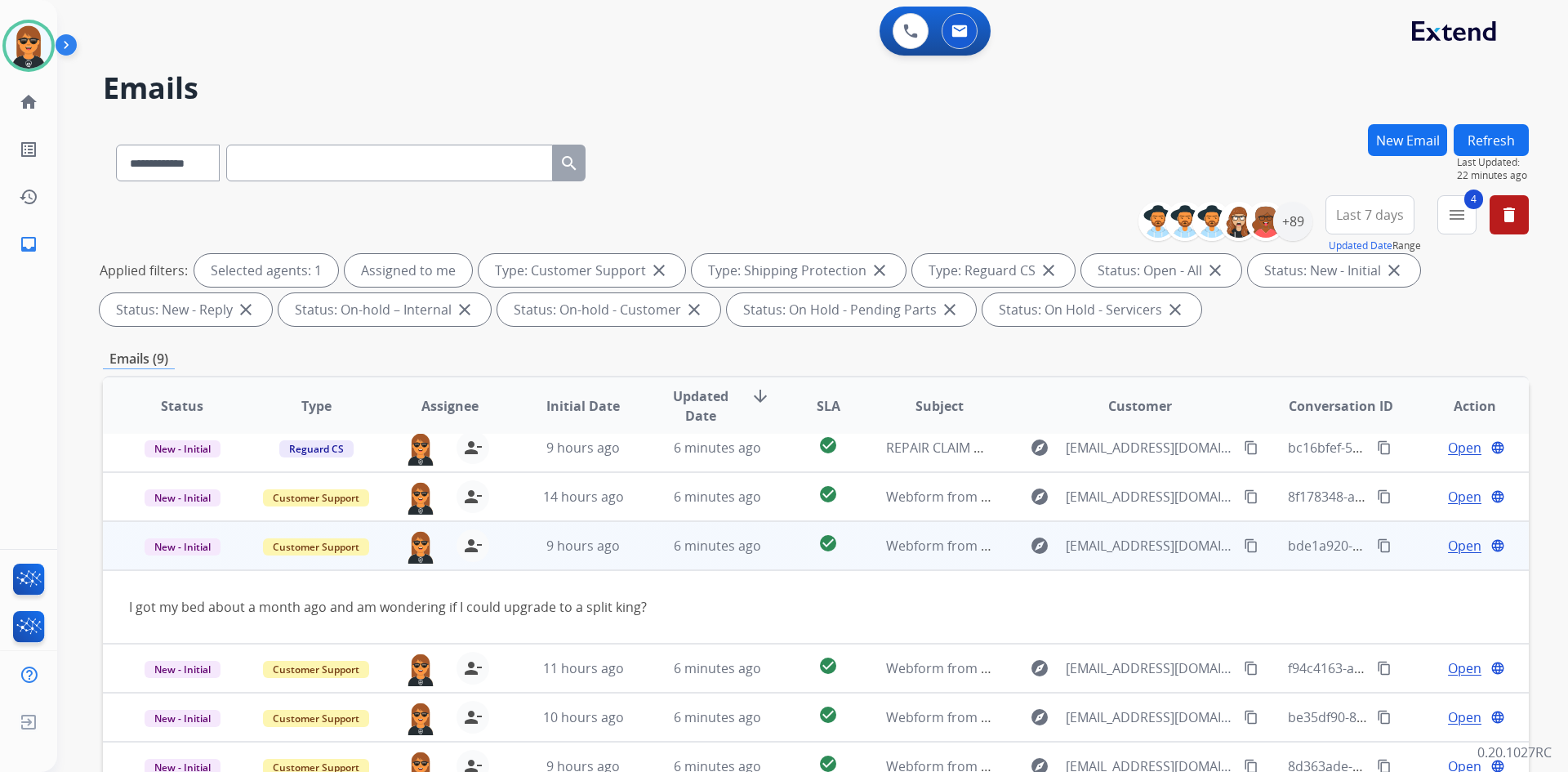
scroll to position [0, 0]
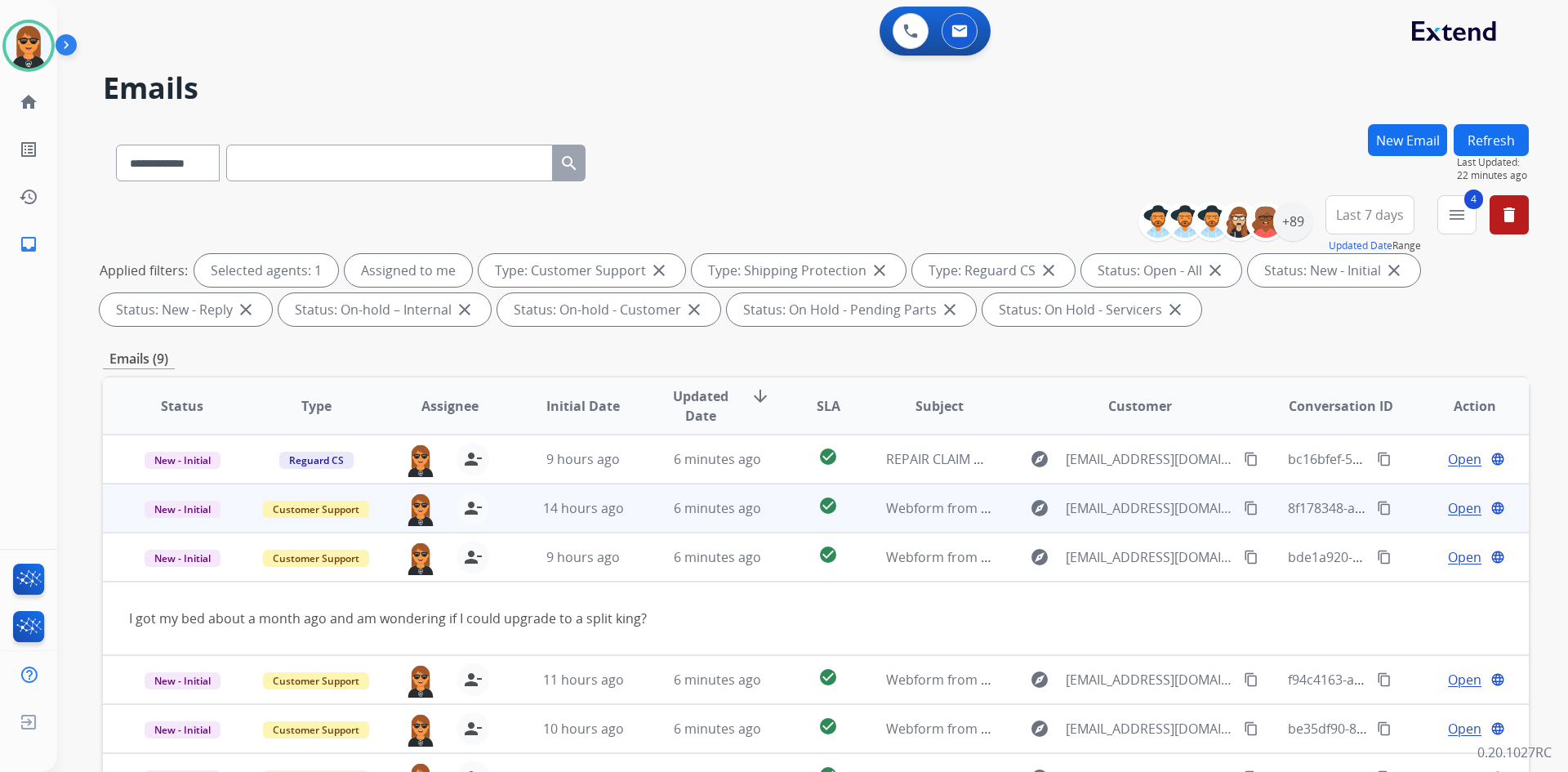
drag, startPoint x: 761, startPoint y: 520, endPoint x: 754, endPoint y: 525, distance: 8.6
click at [758, 522] on td "6 minutes ago" at bounding box center [705, 508] width 134 height 49
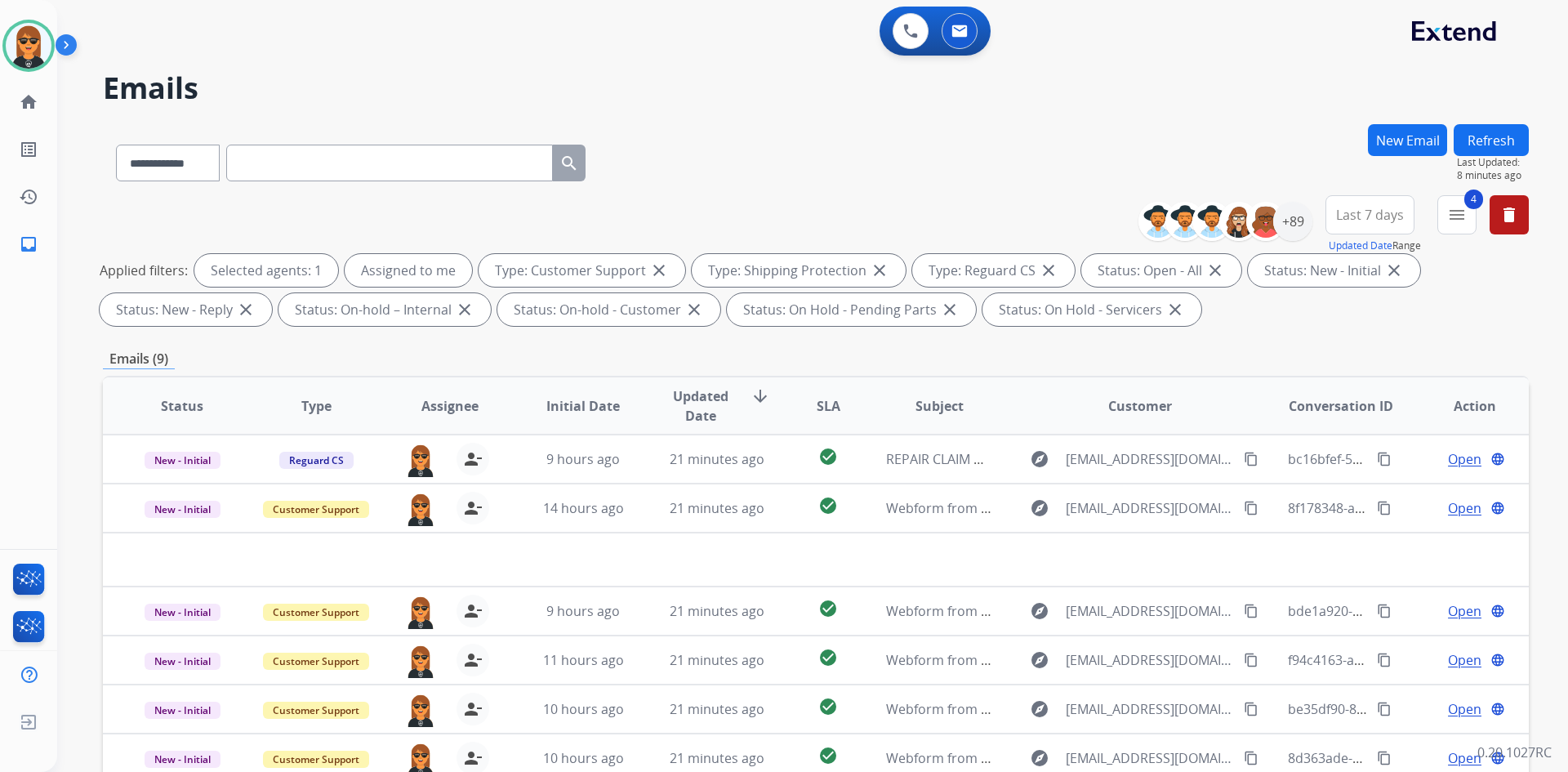
click at [996, 150] on div "**********" at bounding box center [816, 159] width 1426 height 71
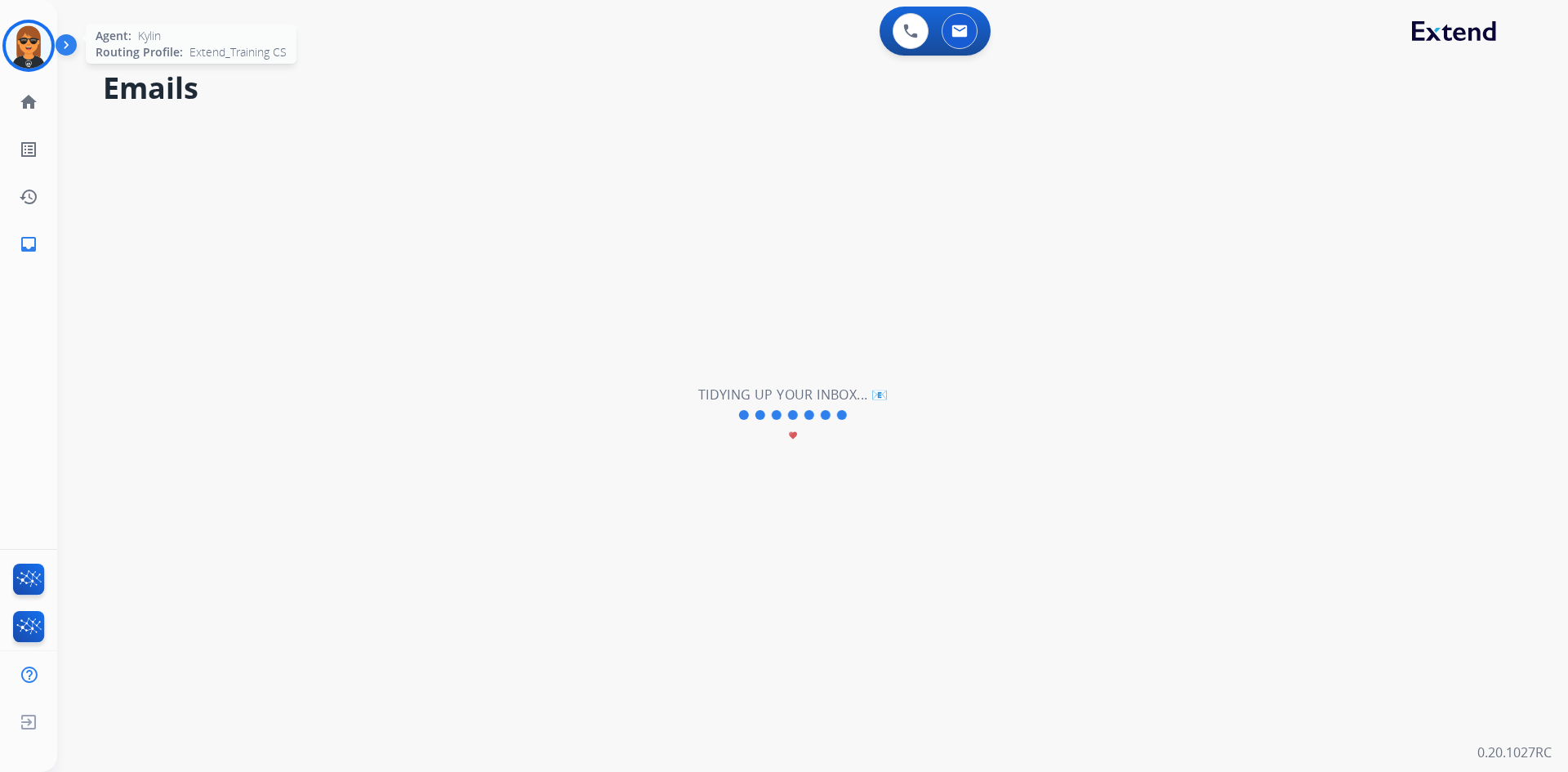
click at [20, 43] on img at bounding box center [28, 45] width 46 height 46
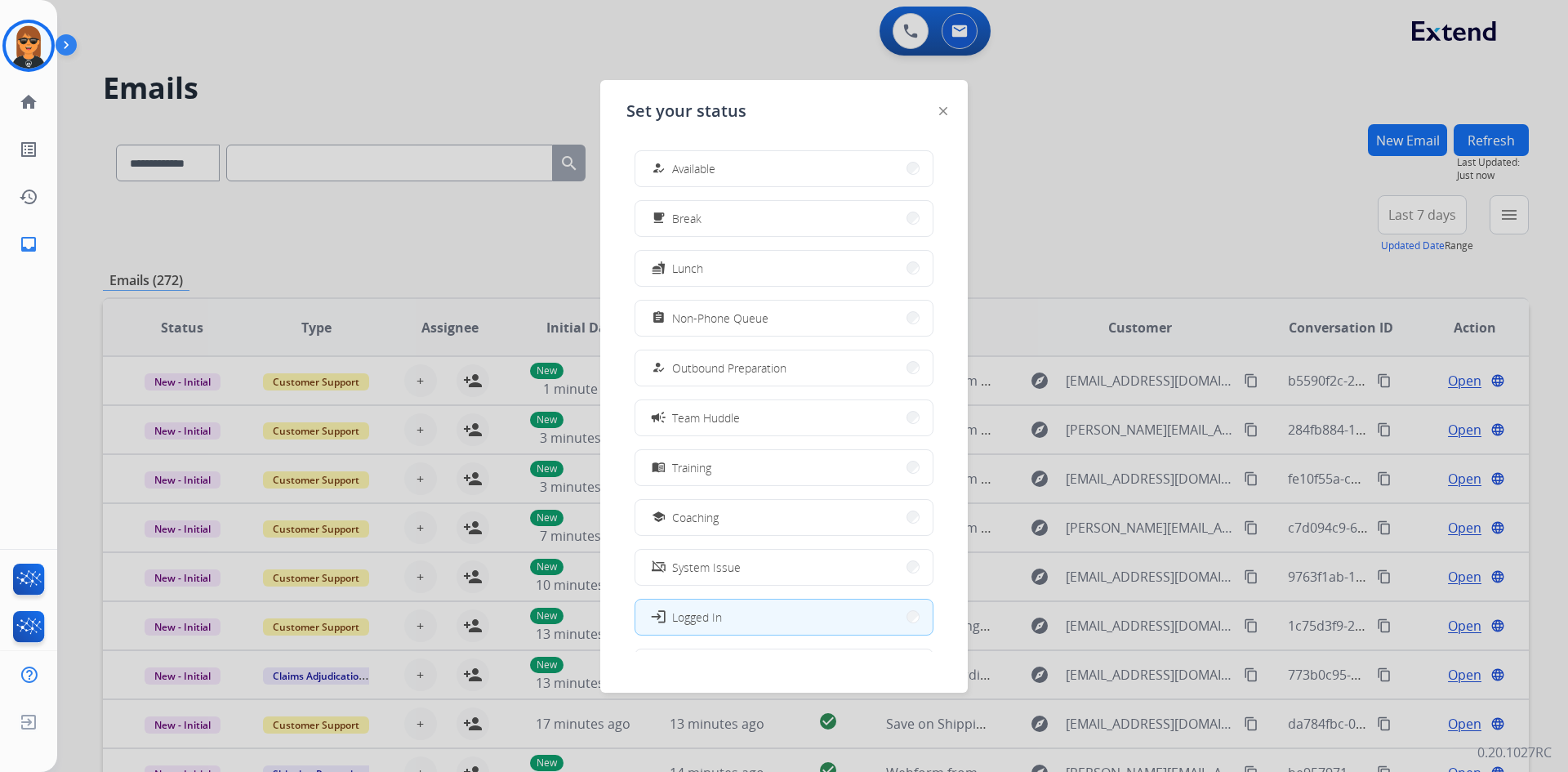
click at [691, 168] on span "Available" at bounding box center [694, 168] width 43 height 17
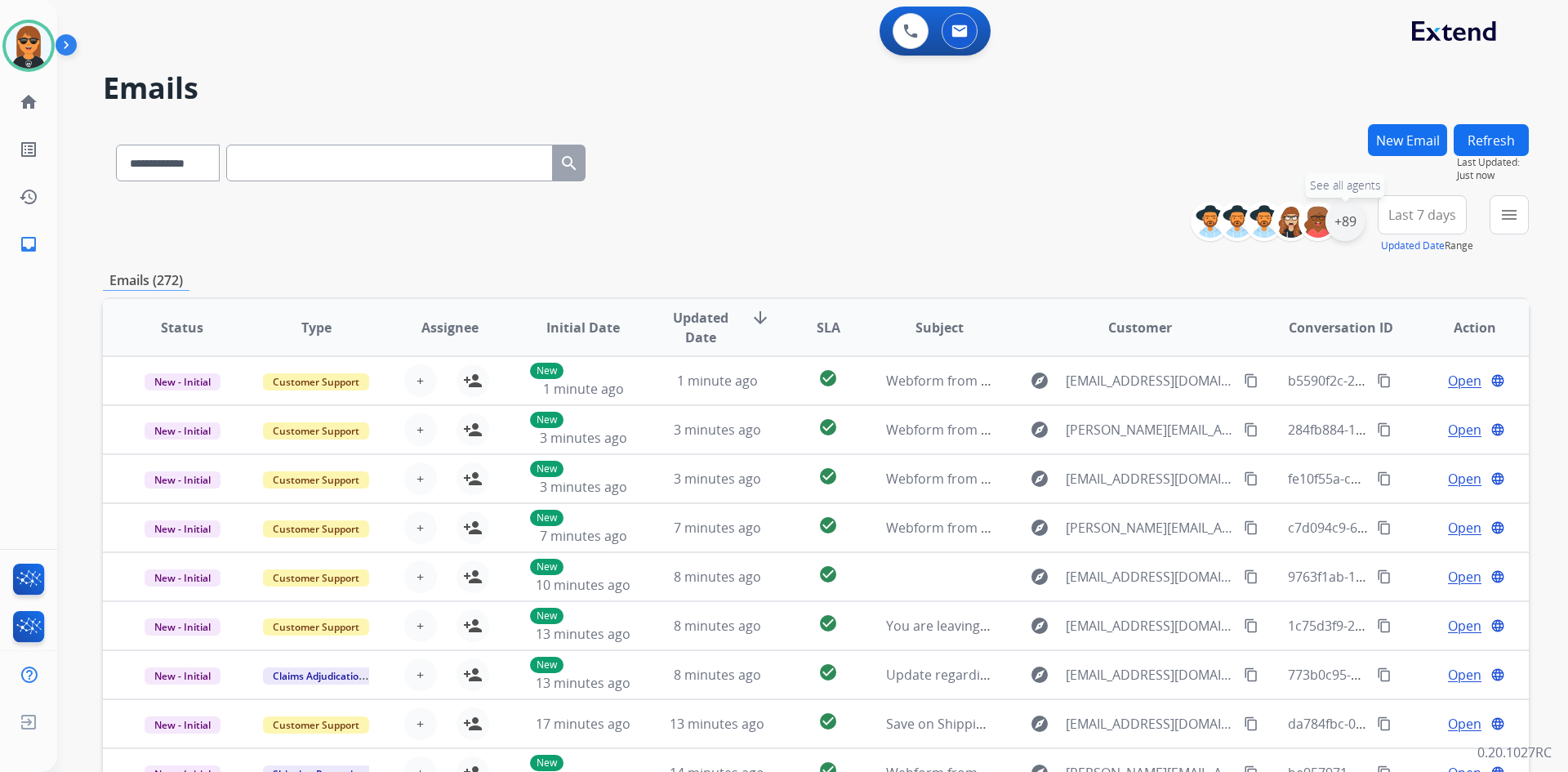
click at [1350, 232] on div "+89" at bounding box center [1345, 222] width 39 height 39
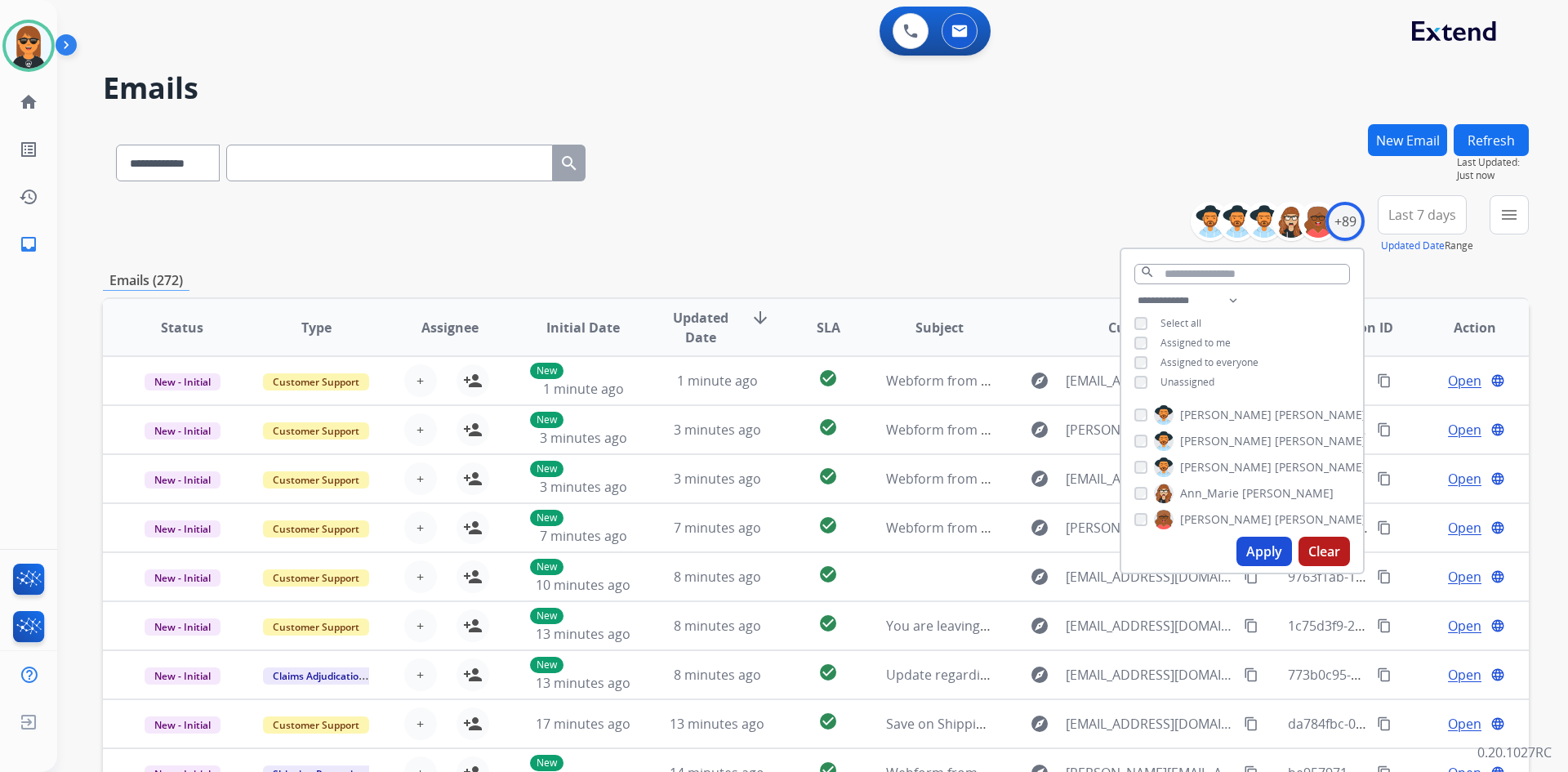
click at [1184, 383] on span "Unassigned" at bounding box center [1187, 382] width 54 height 13
click at [1208, 347] on span "Assigned to me" at bounding box center [1196, 342] width 70 height 13
click at [1489, 227] on div "**********" at bounding box center [1366, 225] width 326 height 59
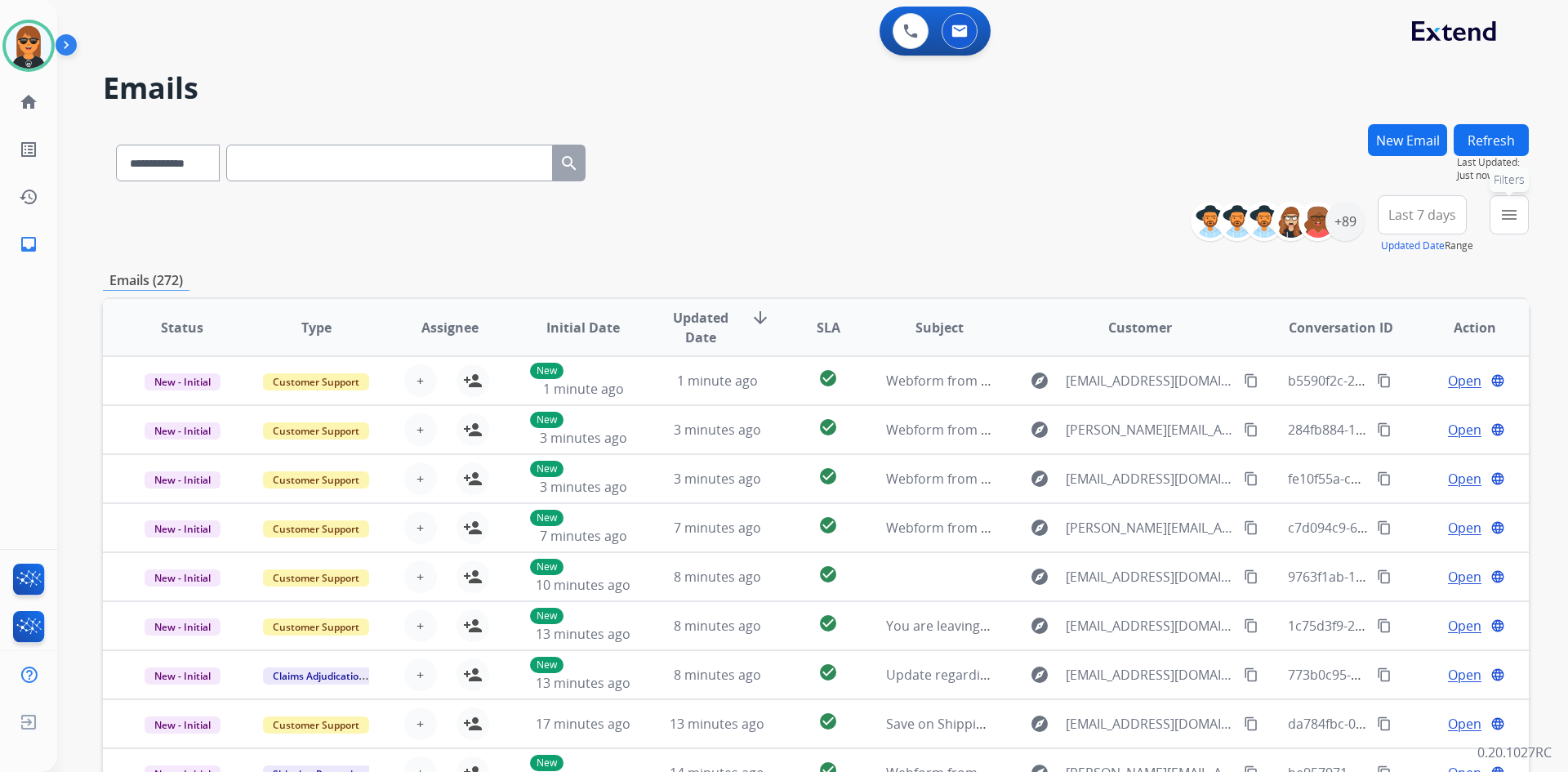
click at [1503, 208] on mat-icon "menu" at bounding box center [1510, 215] width 20 height 20
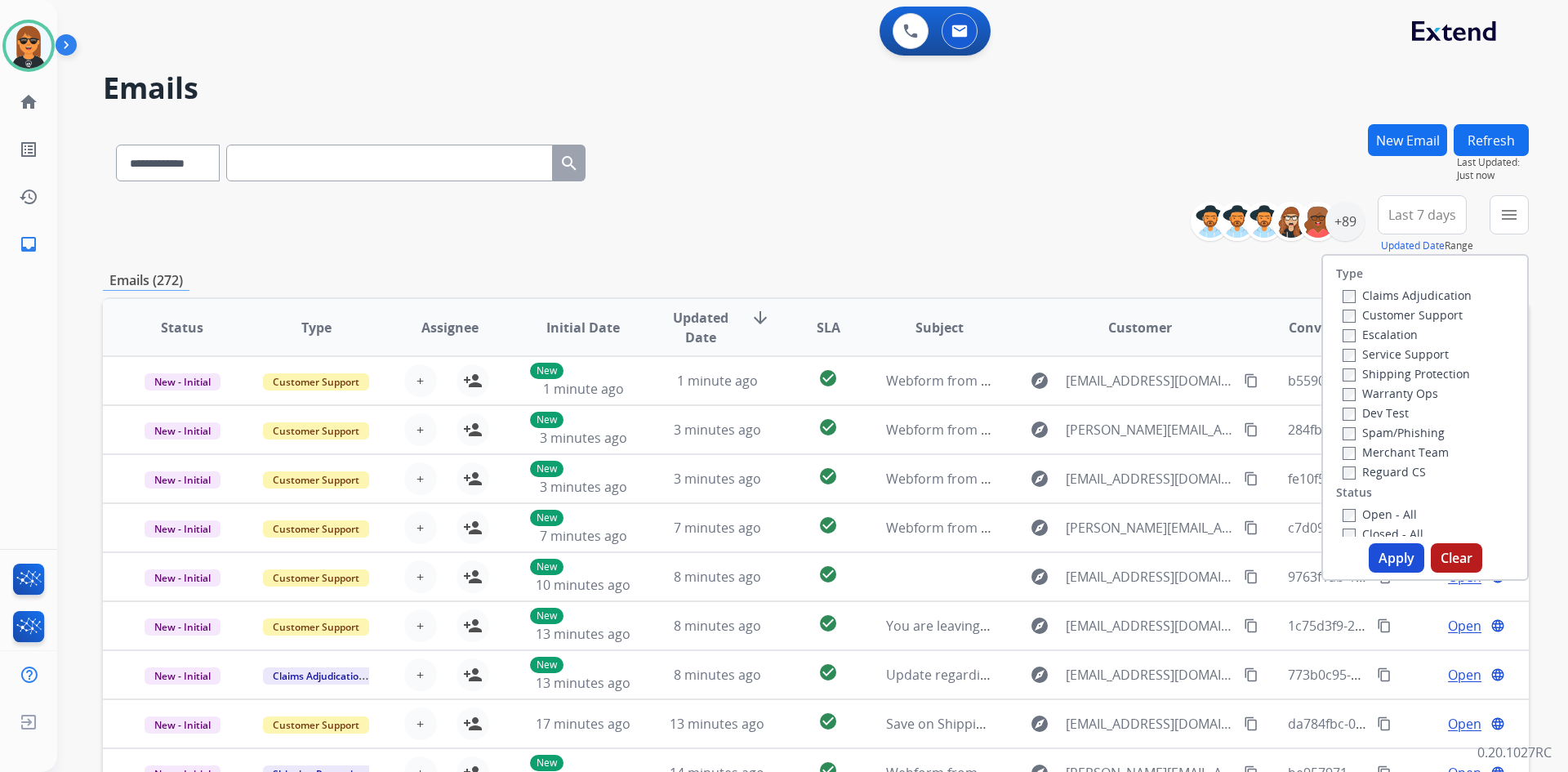
click at [1421, 310] on label "Customer Support" at bounding box center [1403, 314] width 120 height 15
click at [1436, 373] on label "Shipping Protection" at bounding box center [1406, 373] width 127 height 15
click at [1388, 464] on label "Reguard CS" at bounding box center [1384, 471] width 83 height 15
click at [1388, 510] on label "Open - All" at bounding box center [1380, 513] width 74 height 15
click at [1394, 556] on button "Apply" at bounding box center [1397, 557] width 56 height 30
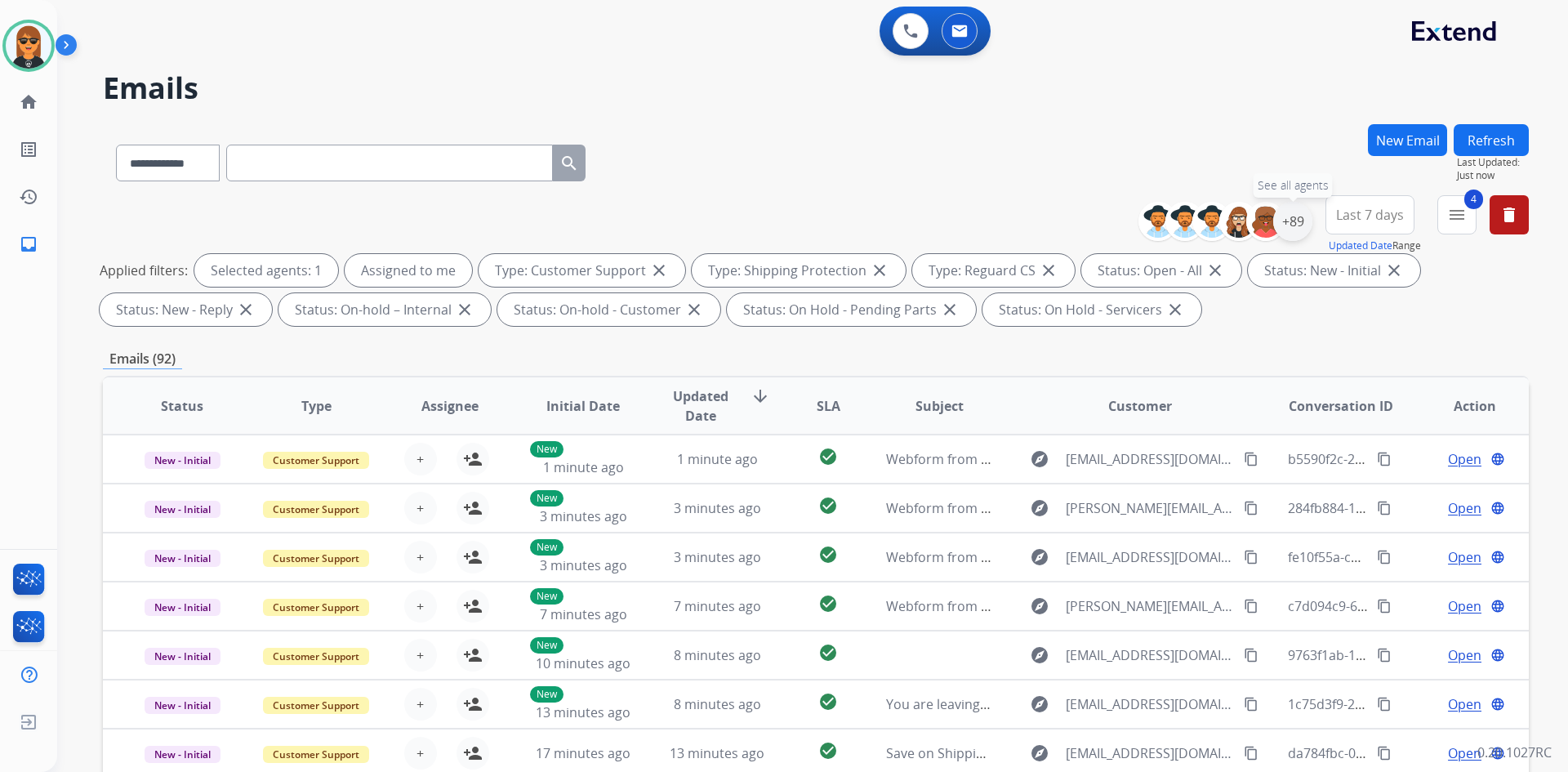
click at [1295, 228] on div "+89" at bounding box center [1293, 222] width 39 height 39
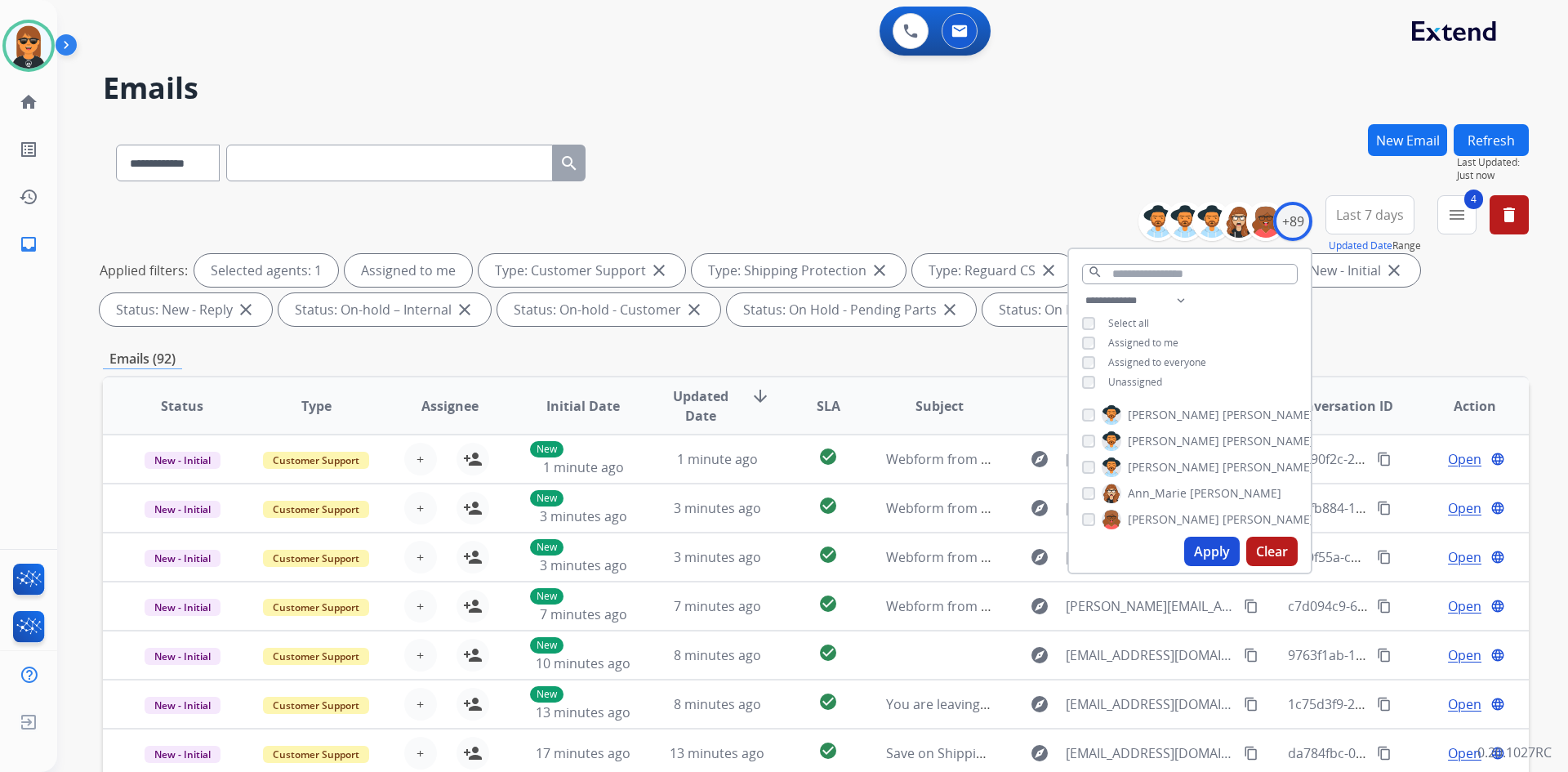
click at [1215, 548] on button "Apply" at bounding box center [1213, 551] width 56 height 30
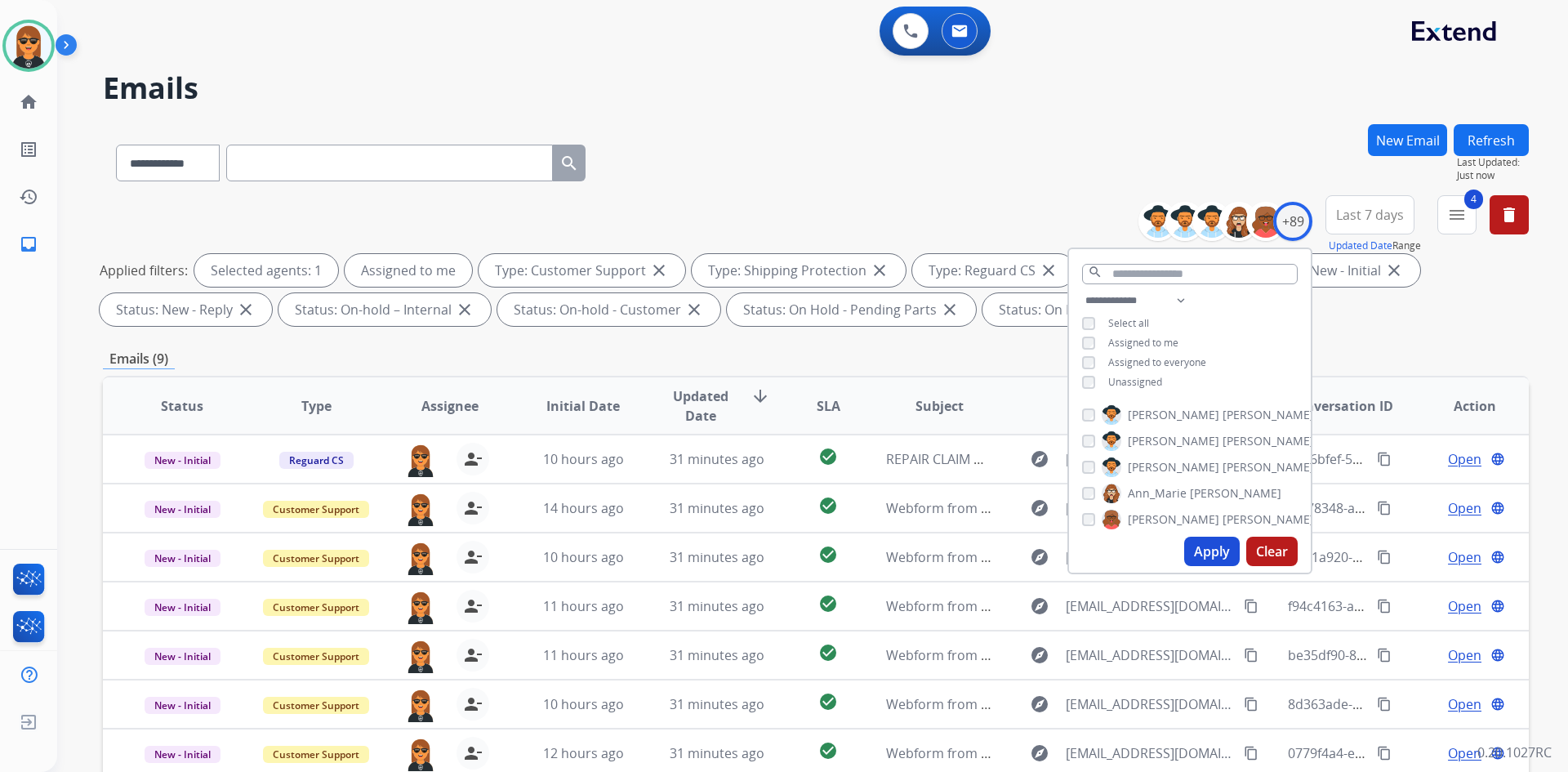
click at [996, 136] on div "**********" at bounding box center [816, 159] width 1426 height 71
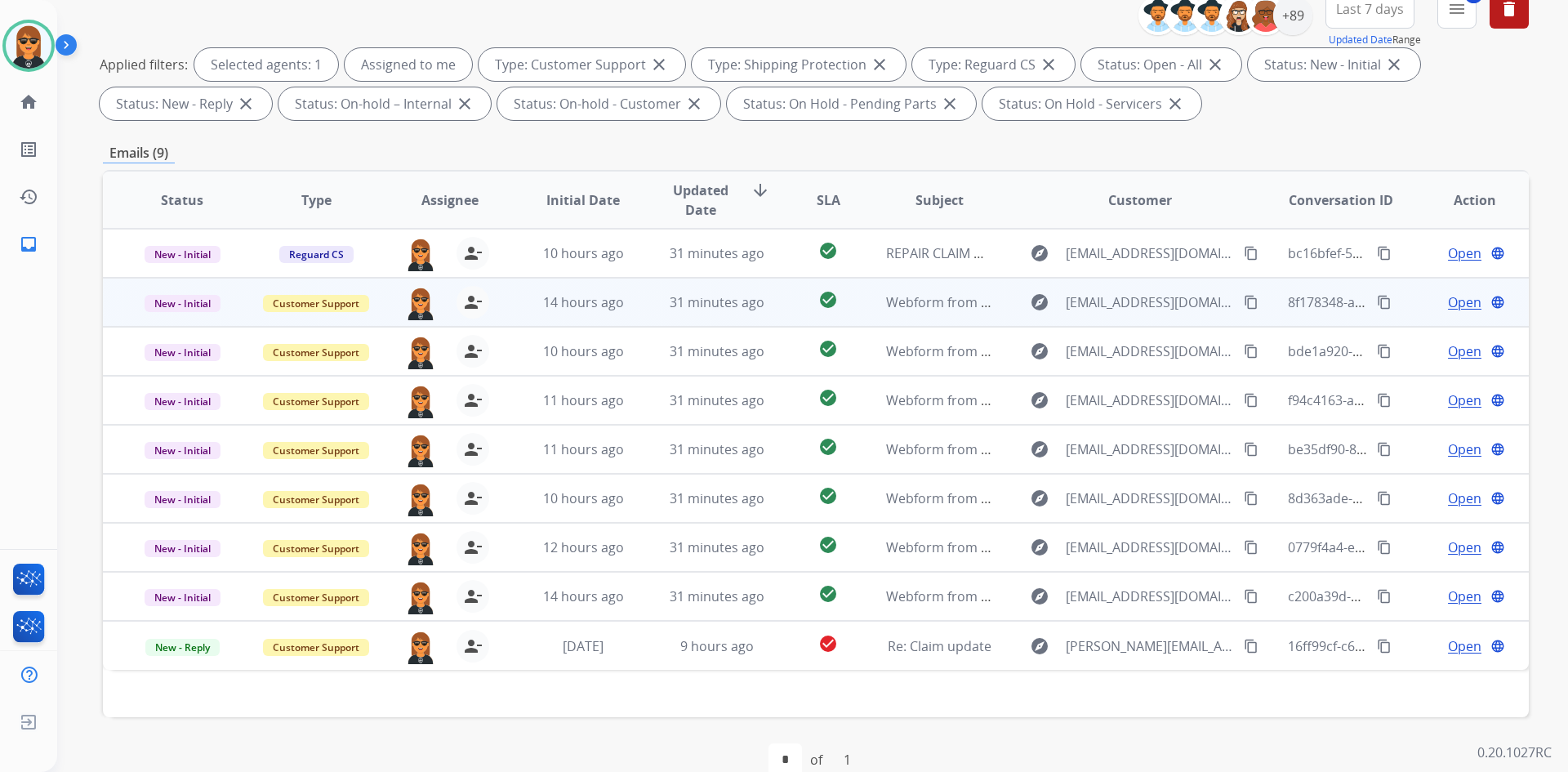
scroll to position [73, 0]
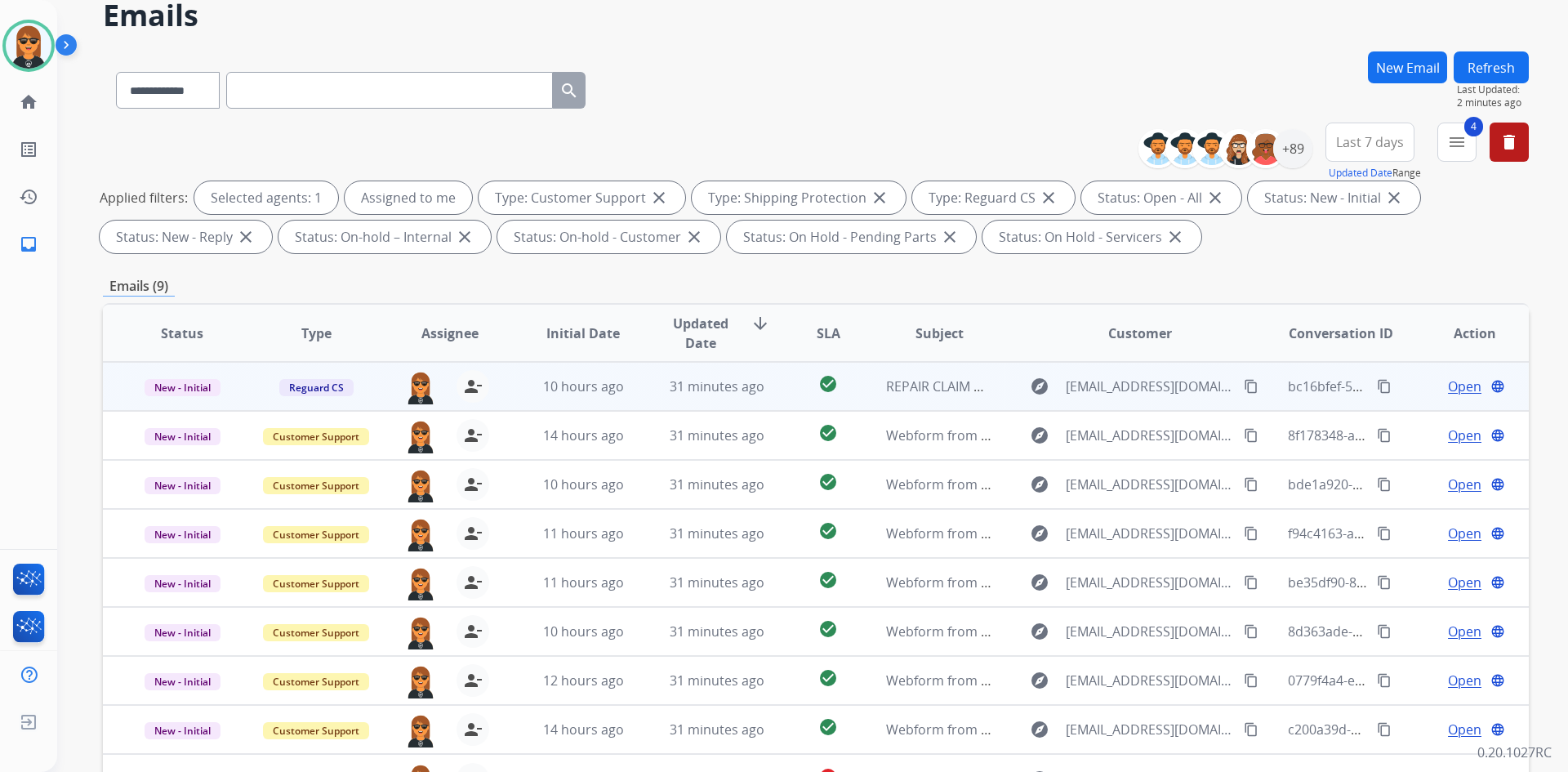
click at [994, 386] on td "explore [EMAIL_ADDRESS][DOMAIN_NAME] content_copy" at bounding box center [1128, 386] width 267 height 49
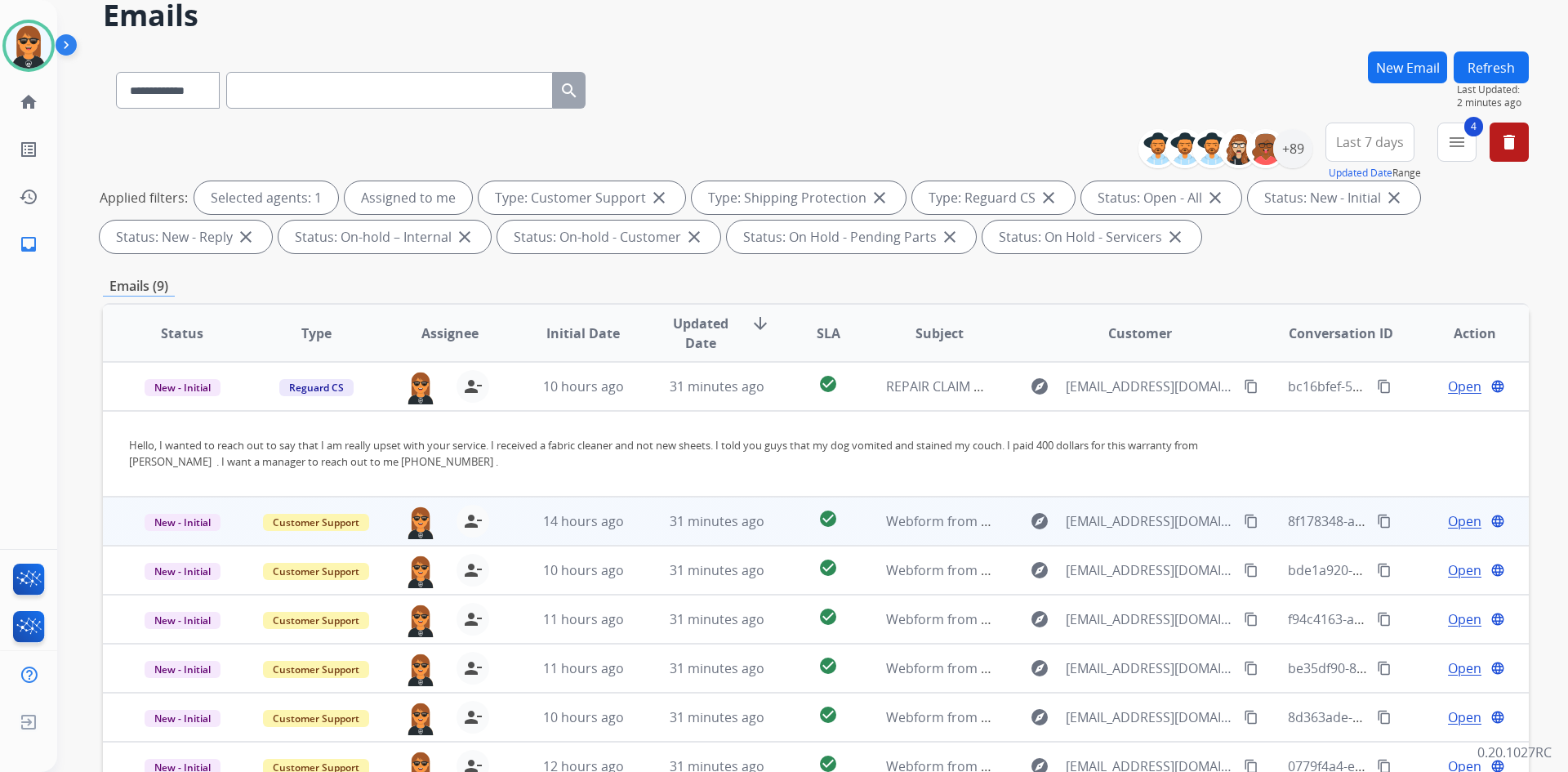
click at [860, 529] on td "Webform from [EMAIL_ADDRESS][DOMAIN_NAME] on [DATE]" at bounding box center [926, 521] width 134 height 49
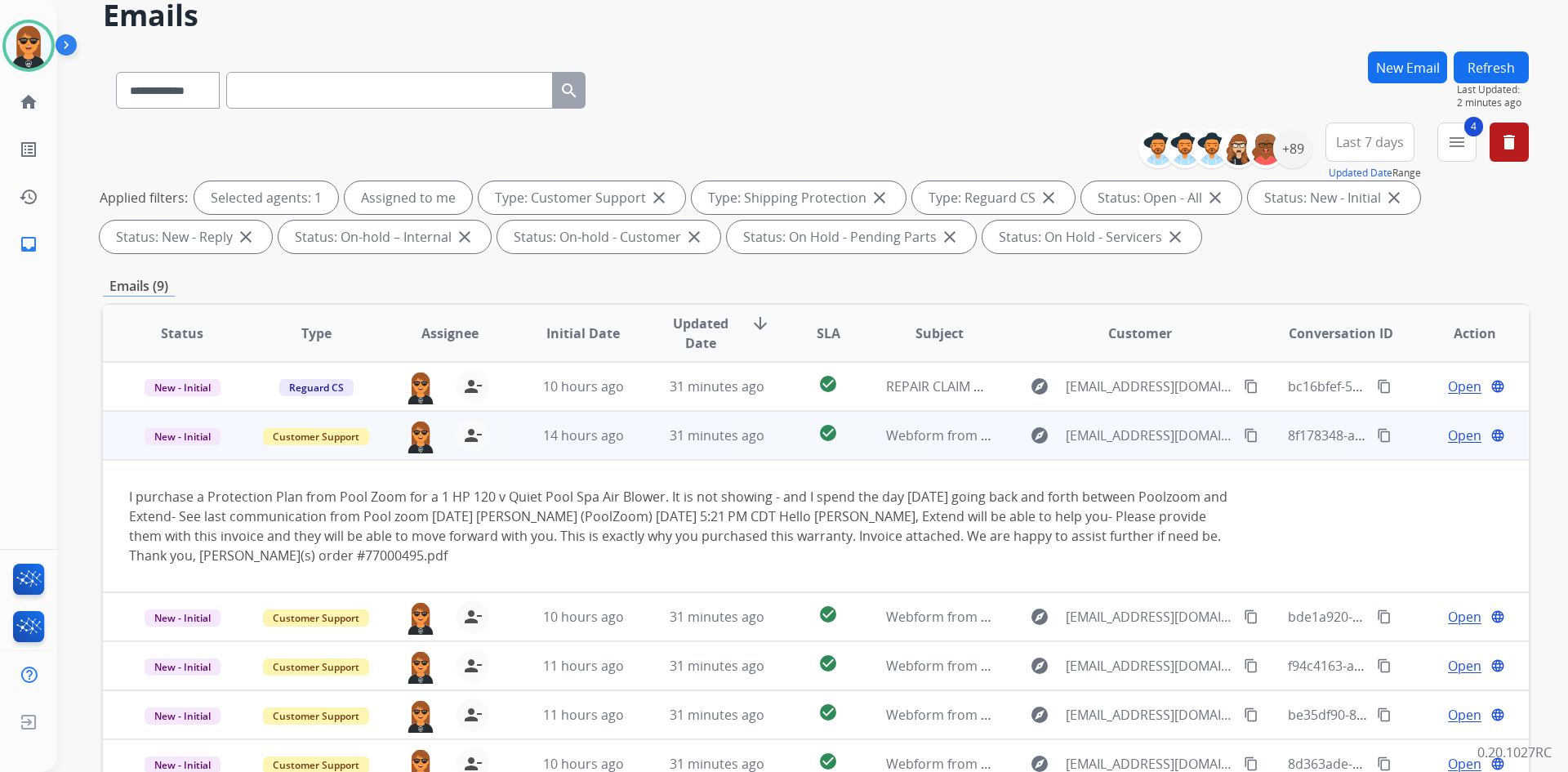
scroll to position [49, 0]
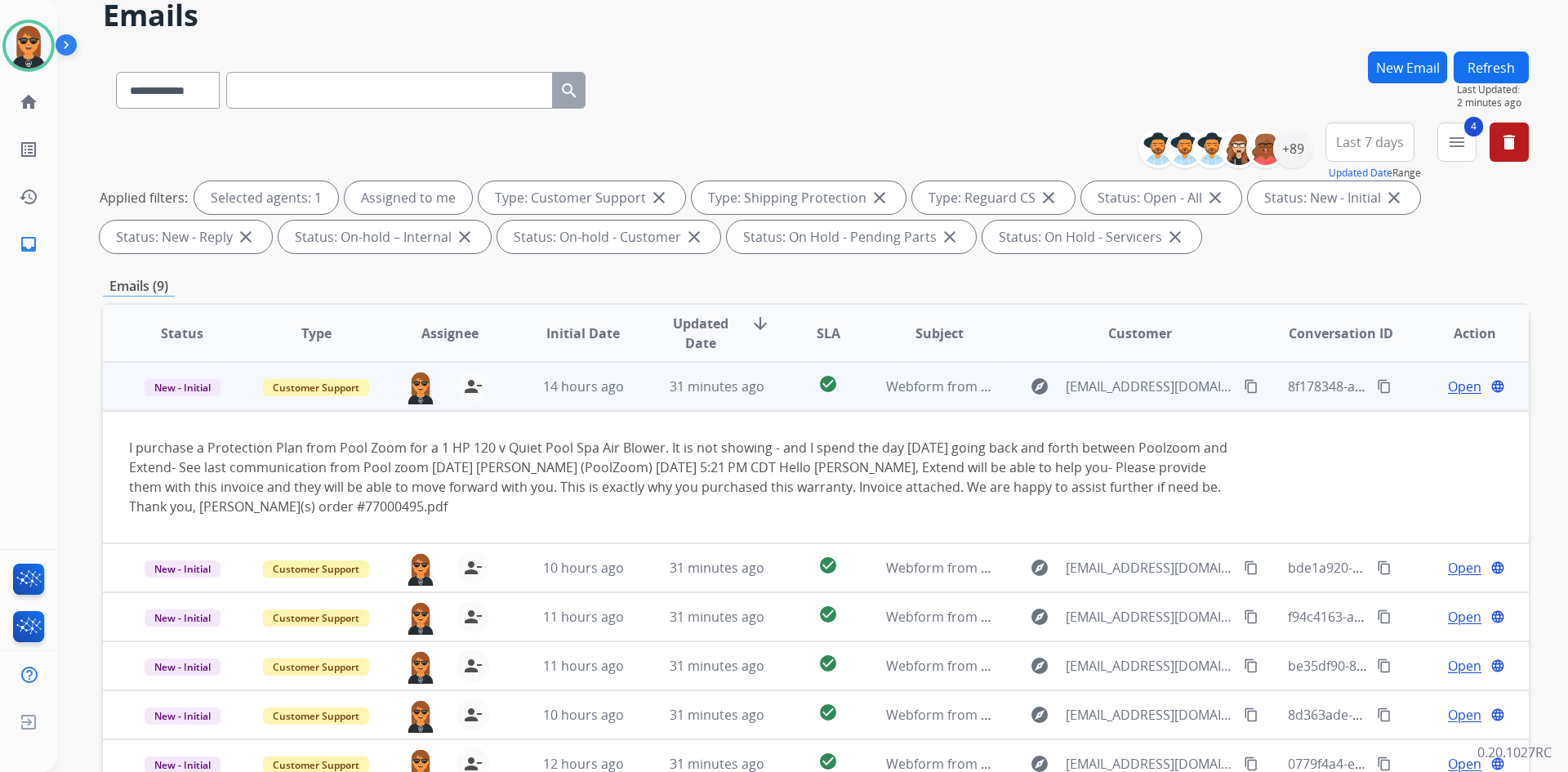
click at [1244, 392] on mat-icon "content_copy" at bounding box center [1251, 386] width 14 height 14
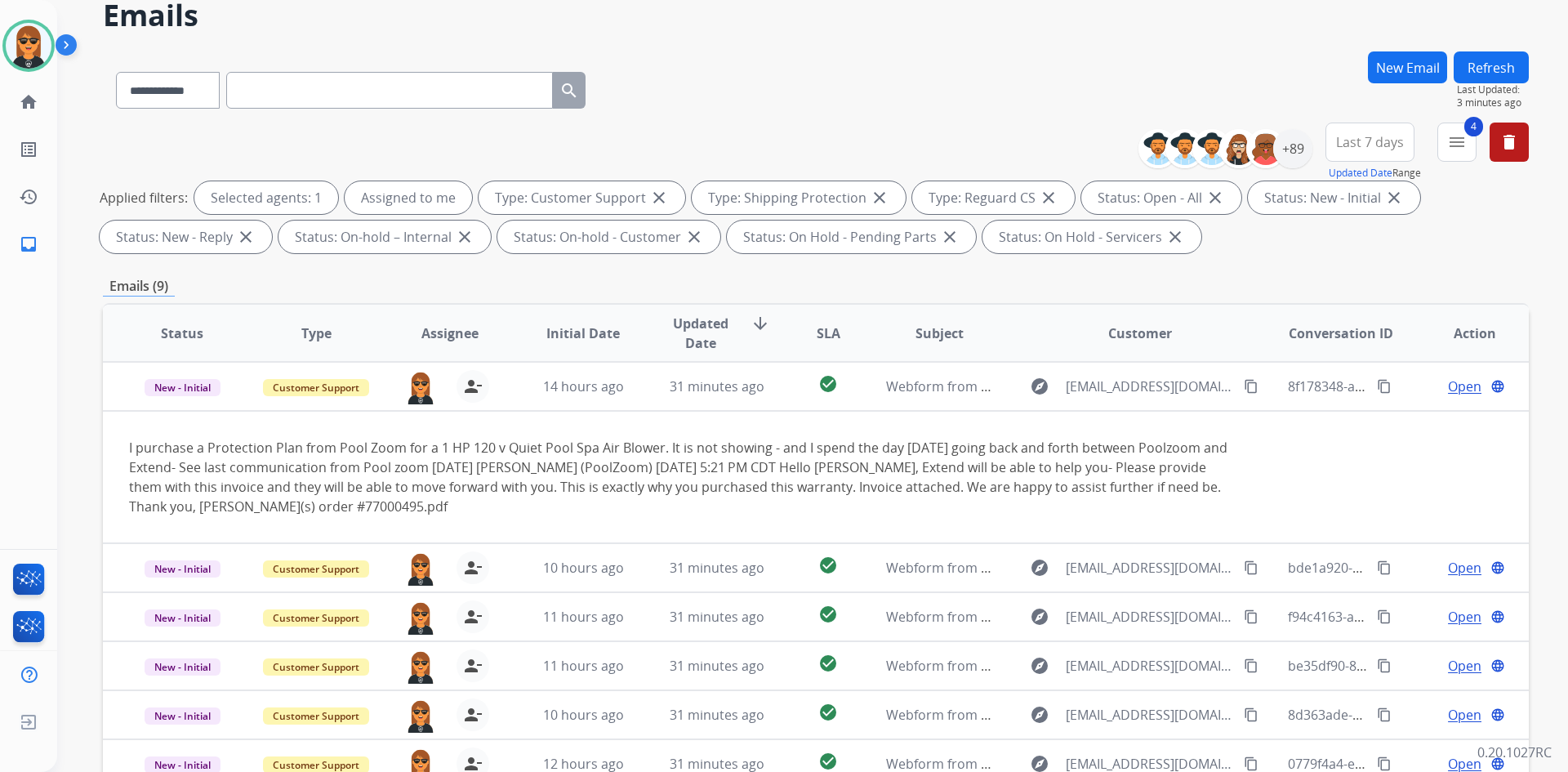
click at [1450, 382] on td "Open language" at bounding box center [1462, 386] width 134 height 49
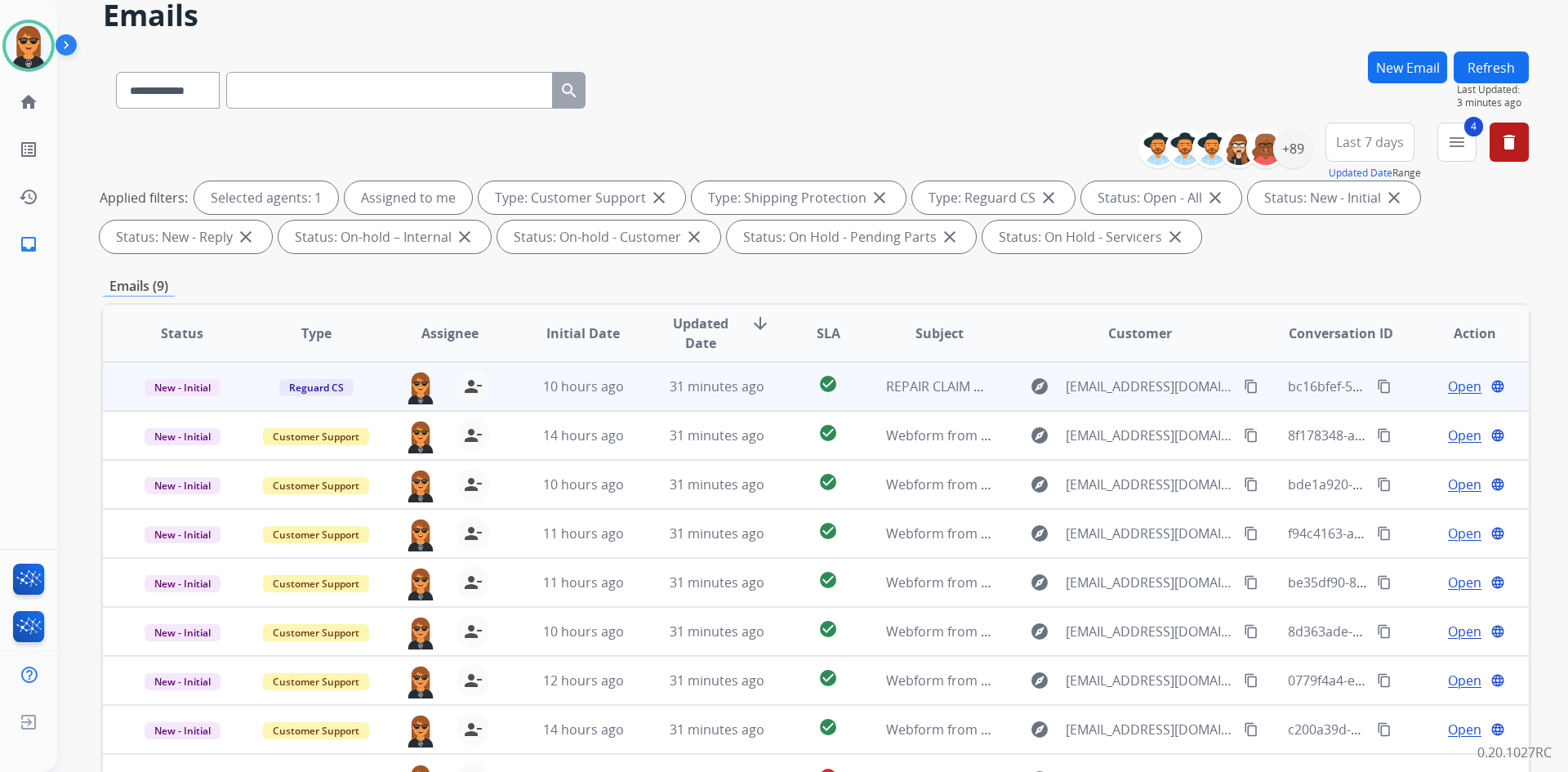
click at [1449, 386] on span "Open" at bounding box center [1465, 387] width 33 height 20
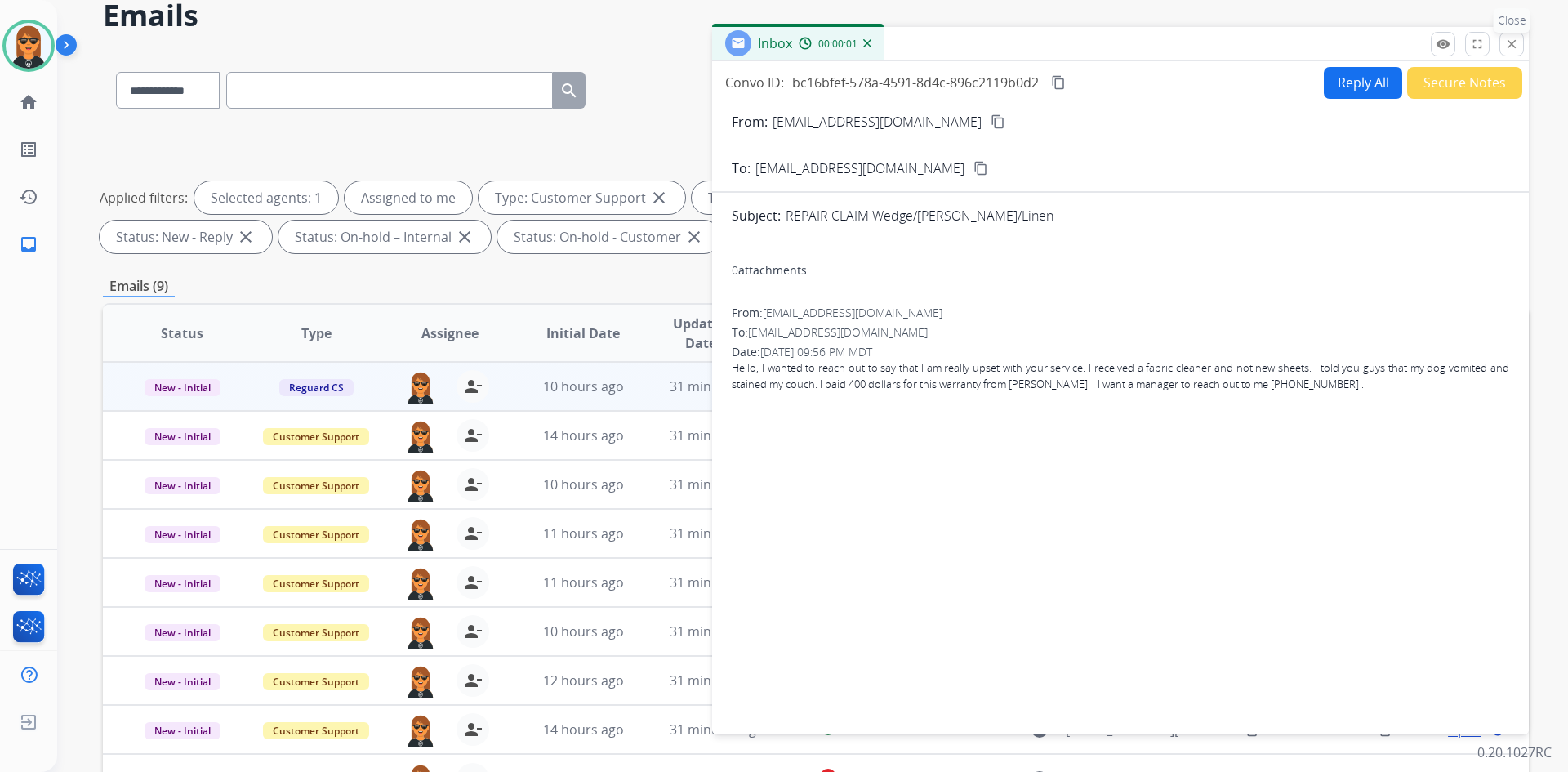
click at [1513, 44] on mat-icon "close" at bounding box center [1511, 44] width 14 height 14
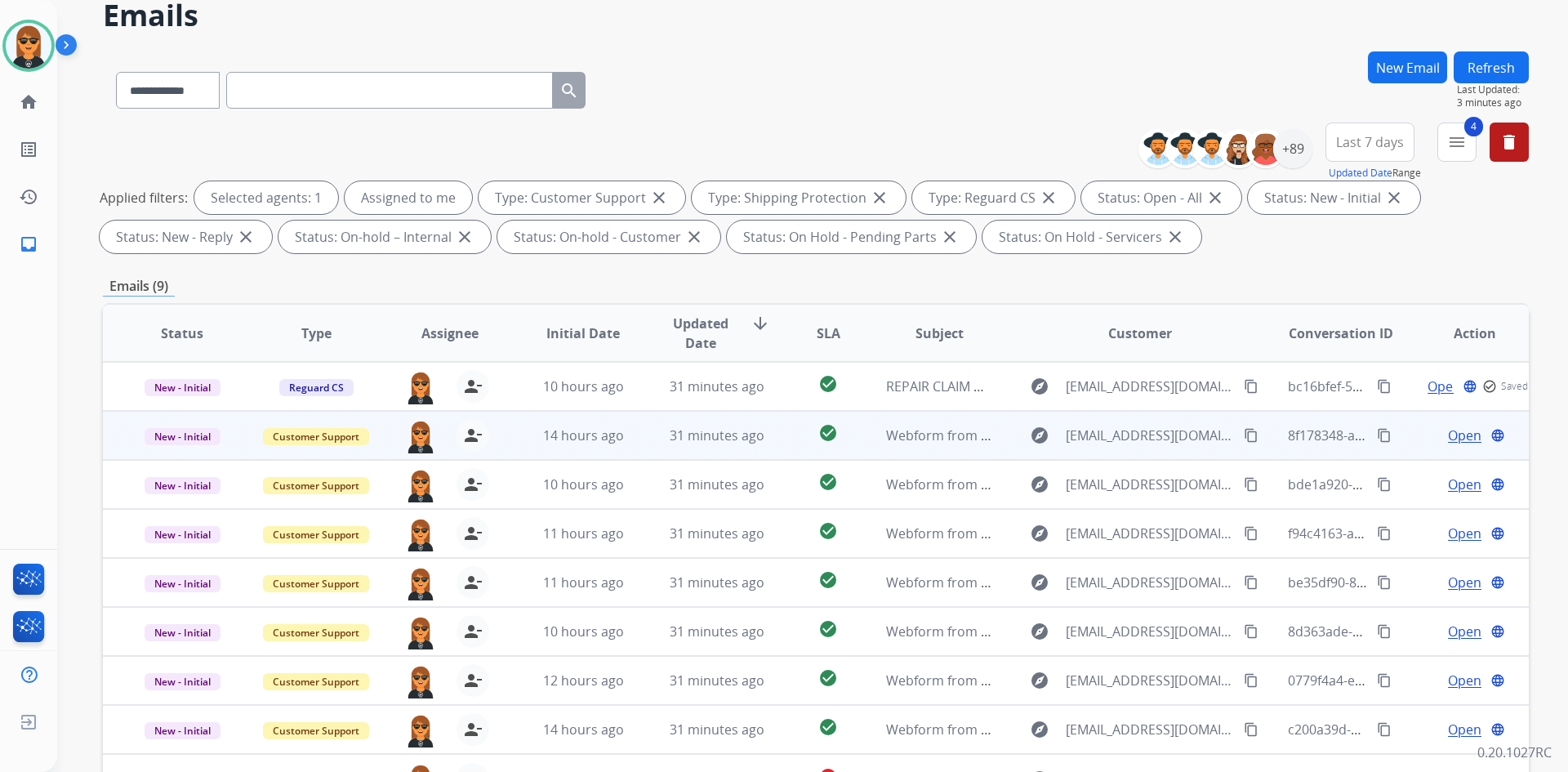
click at [1459, 441] on span "Open" at bounding box center [1465, 435] width 33 height 20
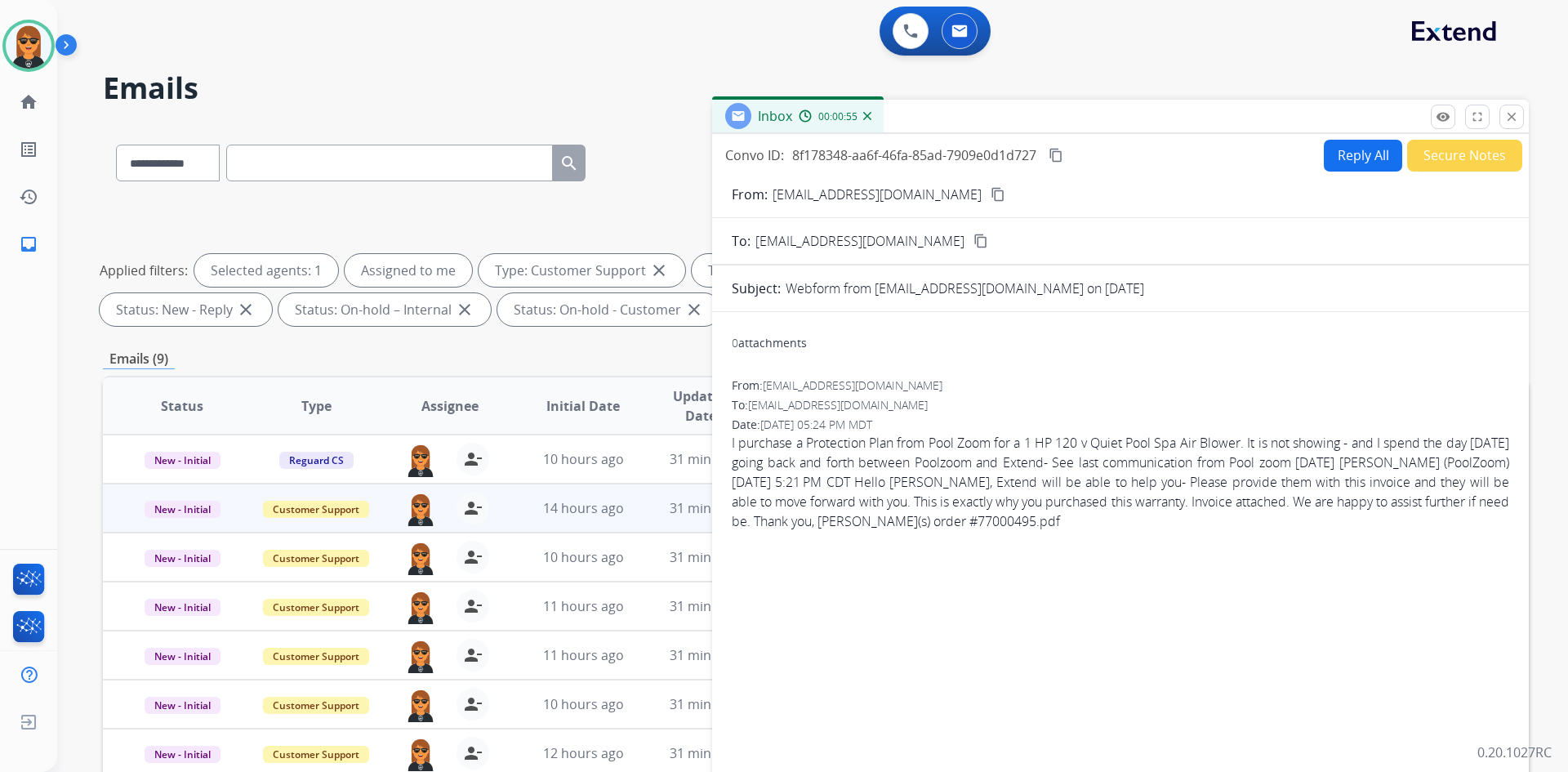
click at [1505, 123] on mat-icon "close" at bounding box center [1511, 117] width 14 height 14
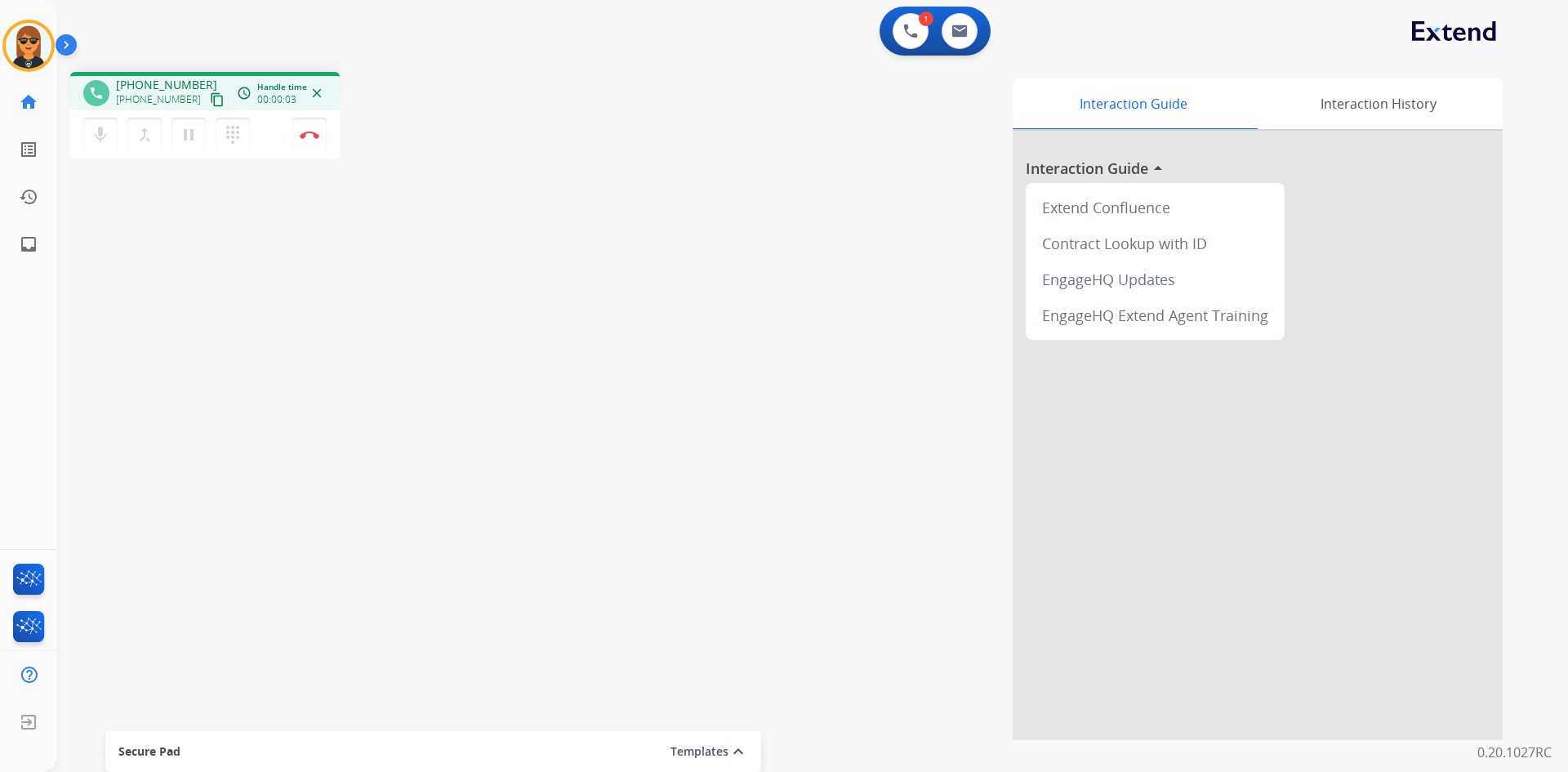
click at [210, 96] on mat-icon "content_copy" at bounding box center [217, 100] width 14 height 14
click at [304, 131] on button "Disconnect" at bounding box center [310, 135] width 34 height 34
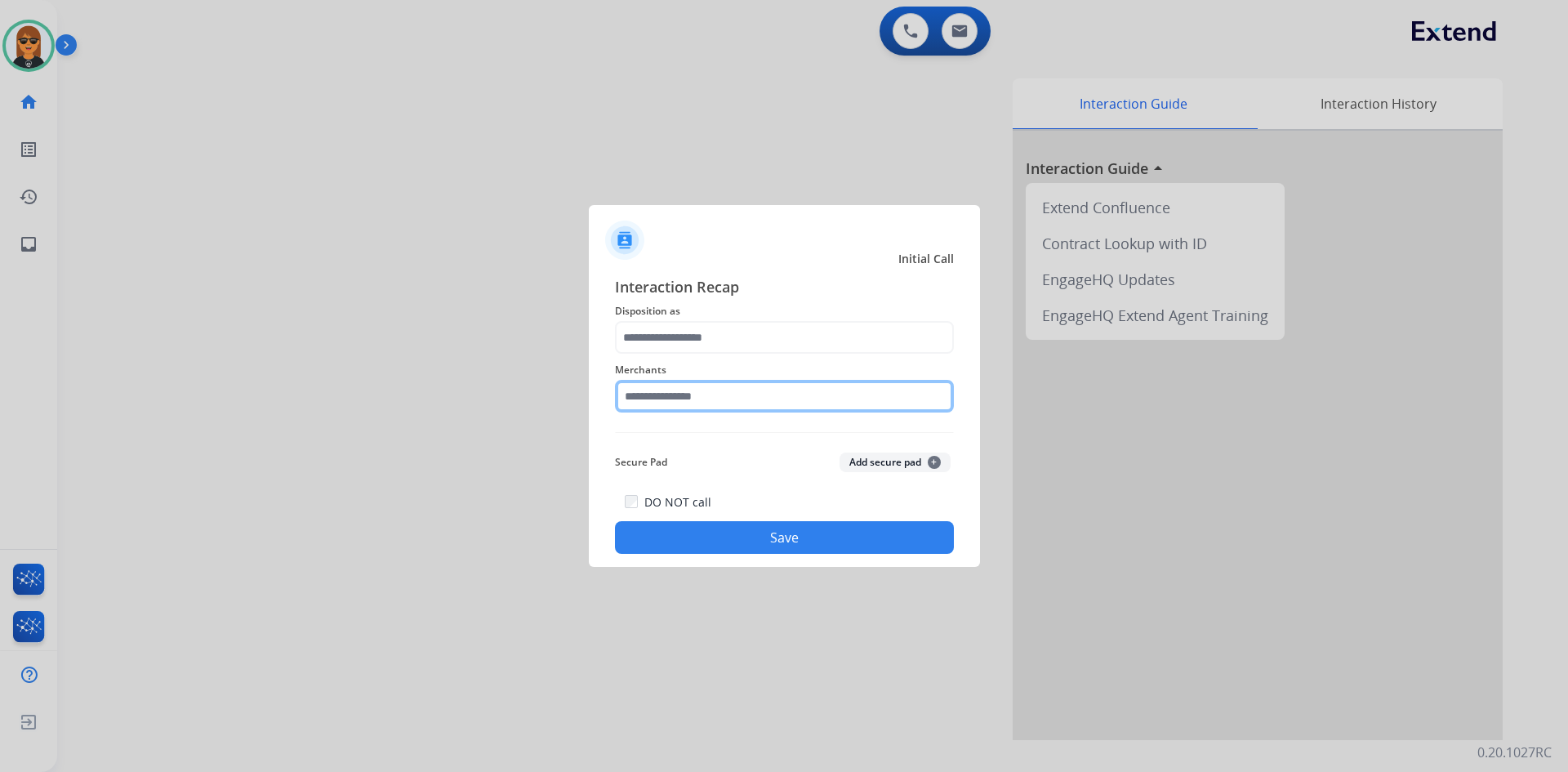
click at [725, 387] on input "text" at bounding box center [784, 396] width 339 height 32
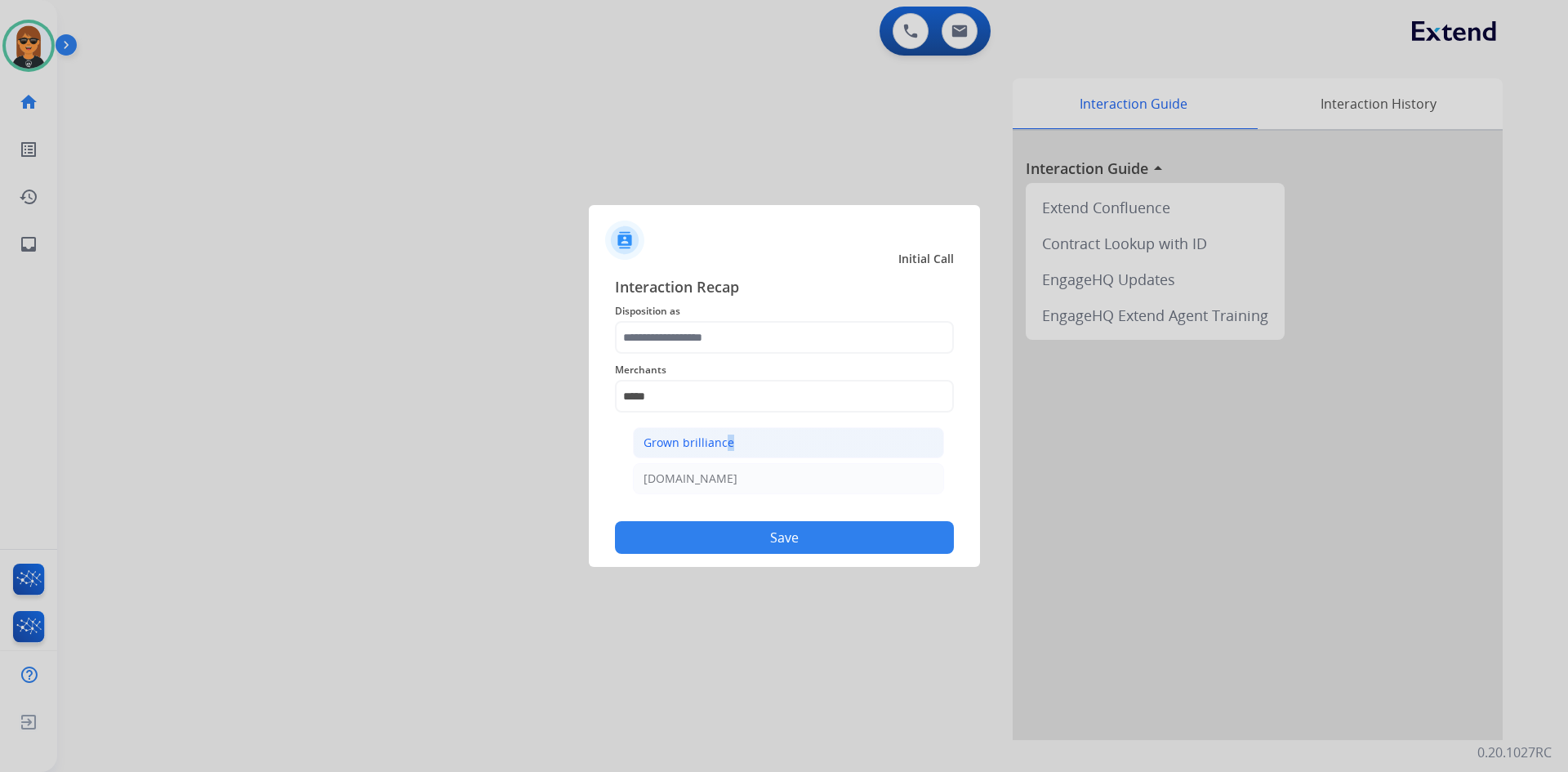
click at [723, 441] on div "Grown brilliance" at bounding box center [688, 443] width 91 height 16
type input "**********"
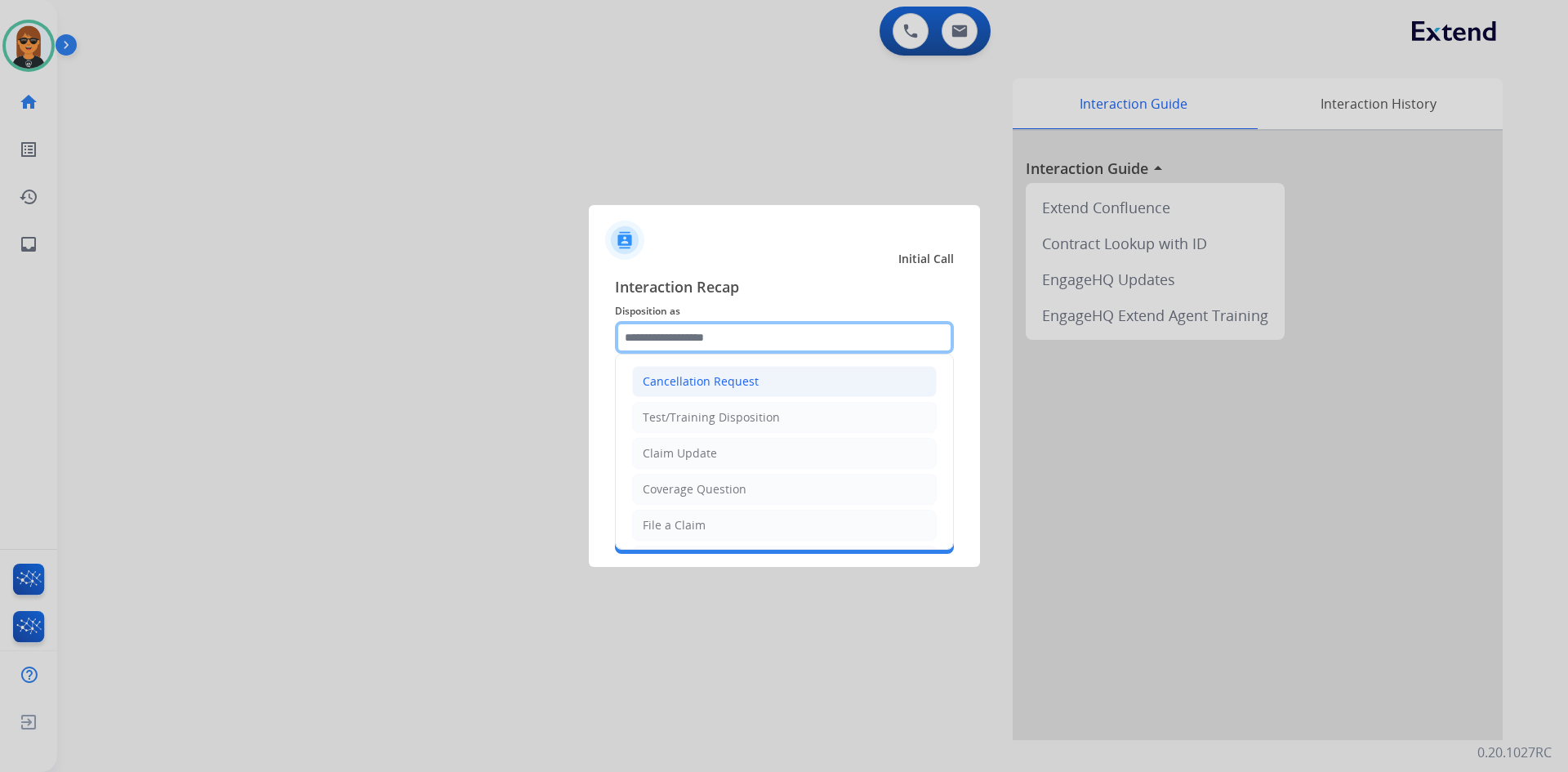
drag, startPoint x: 722, startPoint y: 339, endPoint x: 719, endPoint y: 374, distance: 35.1
click at [722, 341] on input "text" at bounding box center [784, 338] width 339 height 32
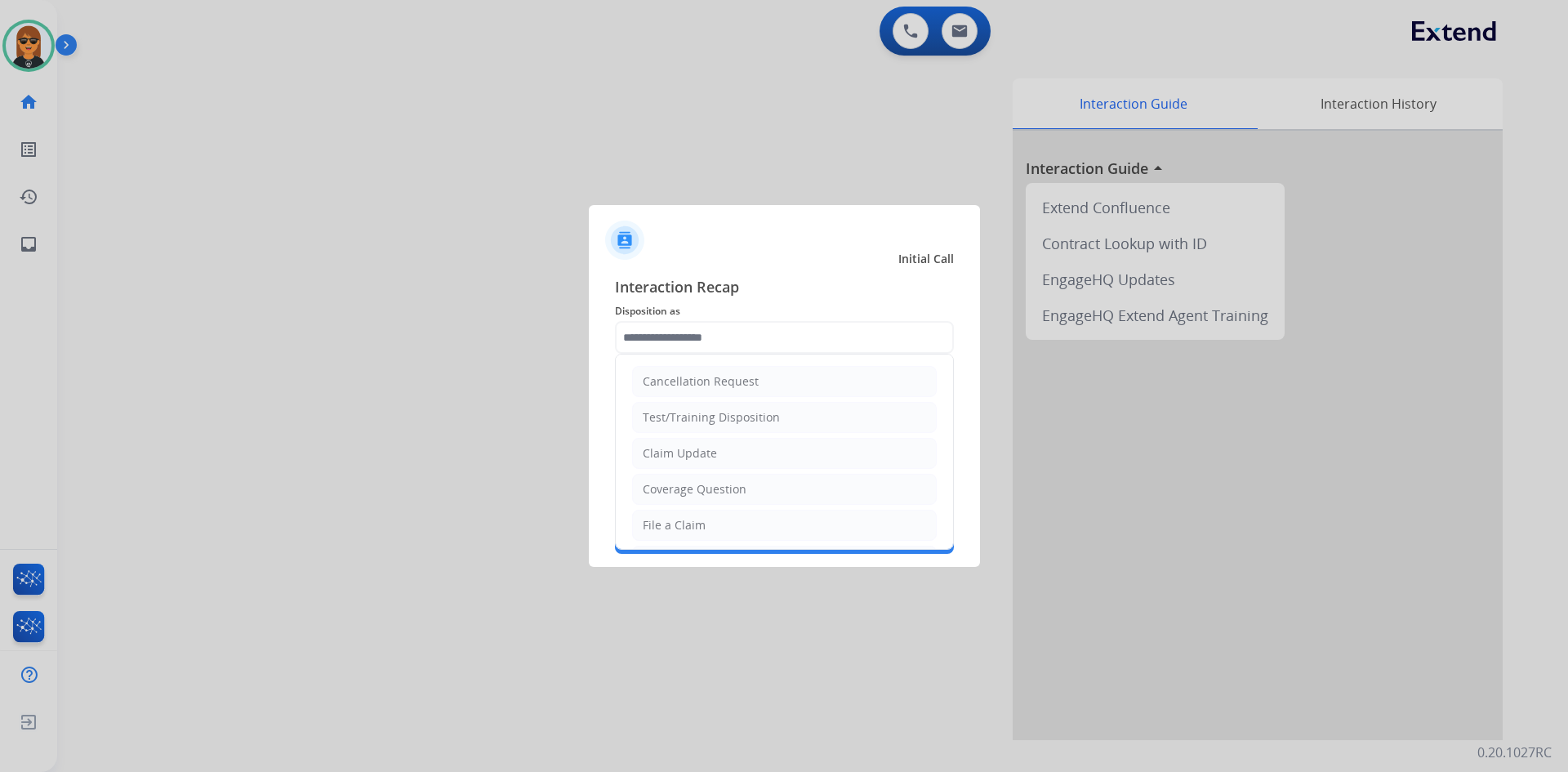
drag, startPoint x: 704, startPoint y: 449, endPoint x: 737, endPoint y: 504, distance: 64.1
click at [705, 450] on div "Claim Update" at bounding box center [679, 453] width 74 height 16
type input "**********"
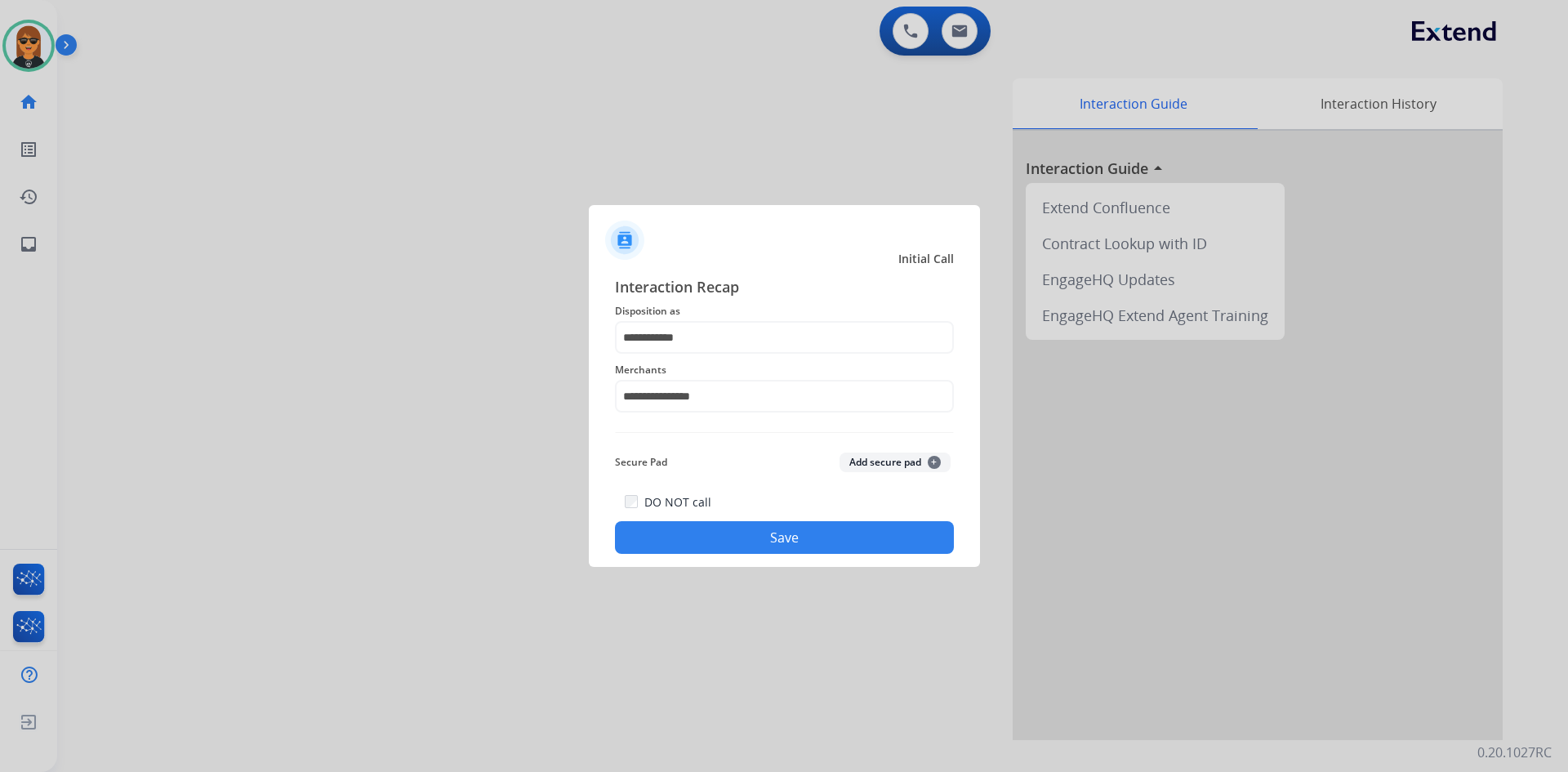
drag, startPoint x: 741, startPoint y: 513, endPoint x: 793, endPoint y: 531, distance: 55.0
click at [751, 516] on div "DO NOT call Save" at bounding box center [784, 522] width 339 height 62
click at [797, 538] on button "Save" at bounding box center [784, 538] width 339 height 32
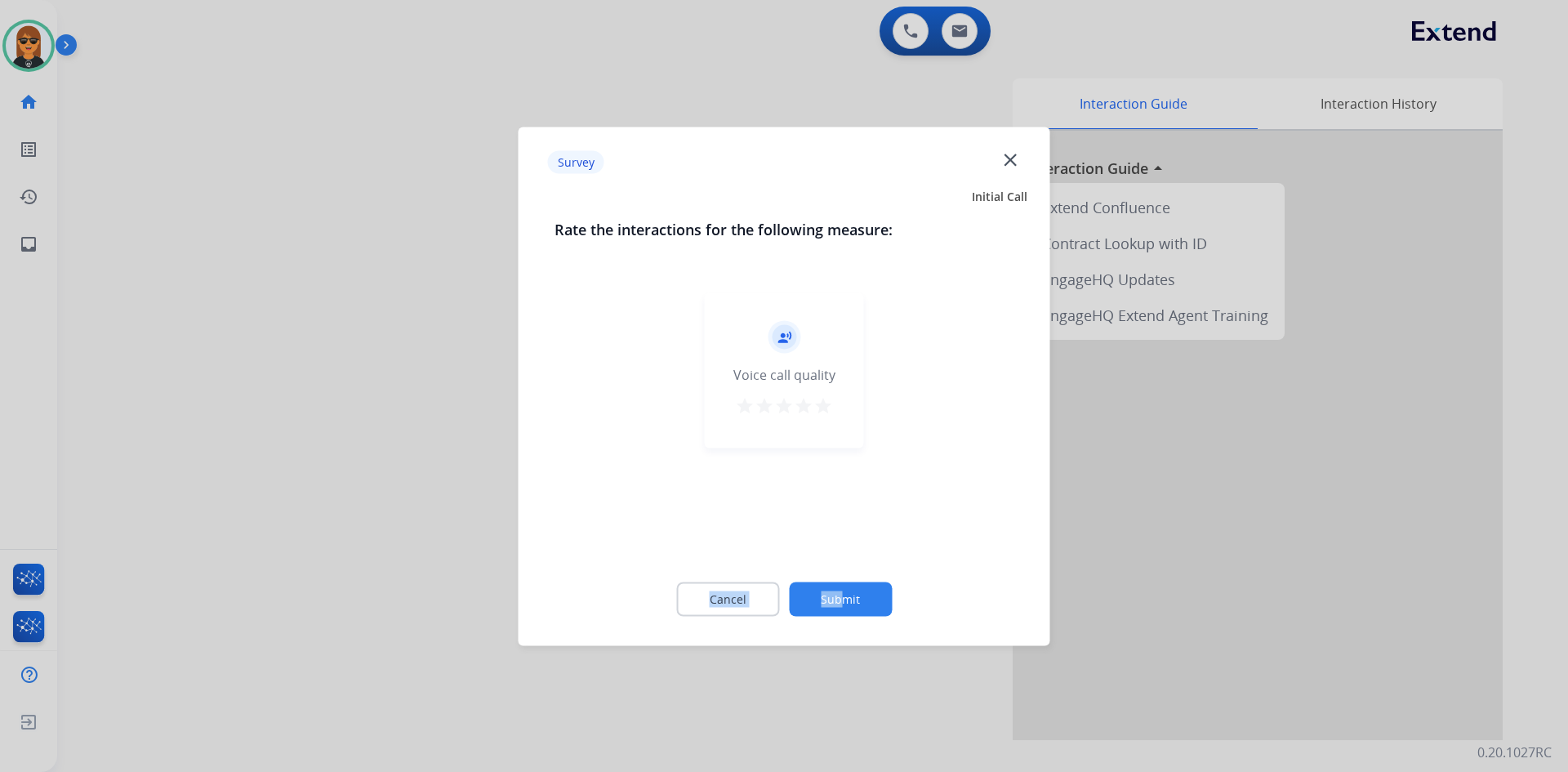
drag, startPoint x: 815, startPoint y: 564, endPoint x: 857, endPoint y: 590, distance: 49.4
click at [847, 586] on div "Rate the interactions for the following measure: record_voice_over Voice call q…" at bounding box center [784, 426] width 512 height 418
click at [861, 591] on button "Submit" at bounding box center [840, 599] width 103 height 34
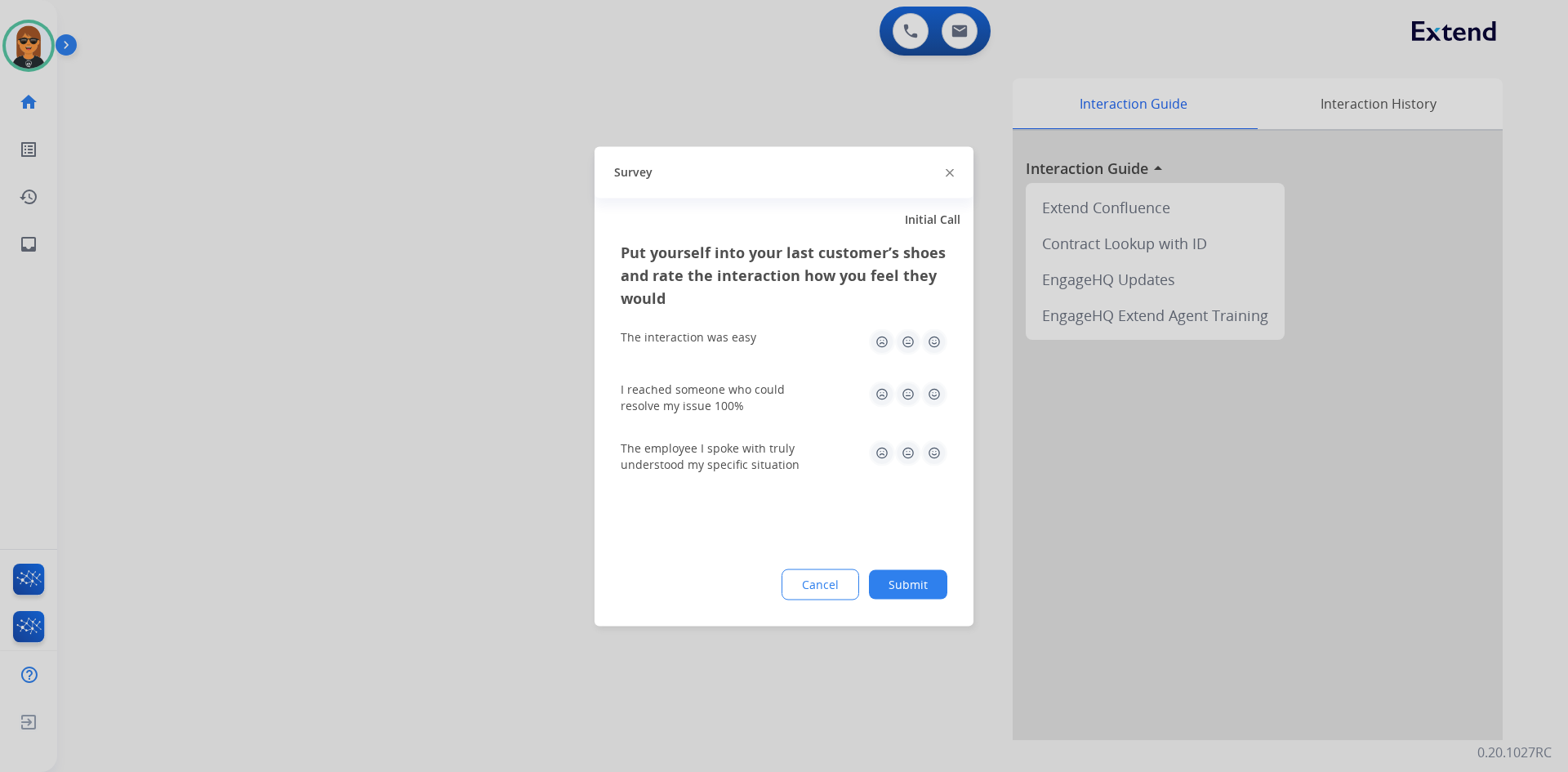
click at [915, 587] on button "Submit" at bounding box center [907, 583] width 78 height 30
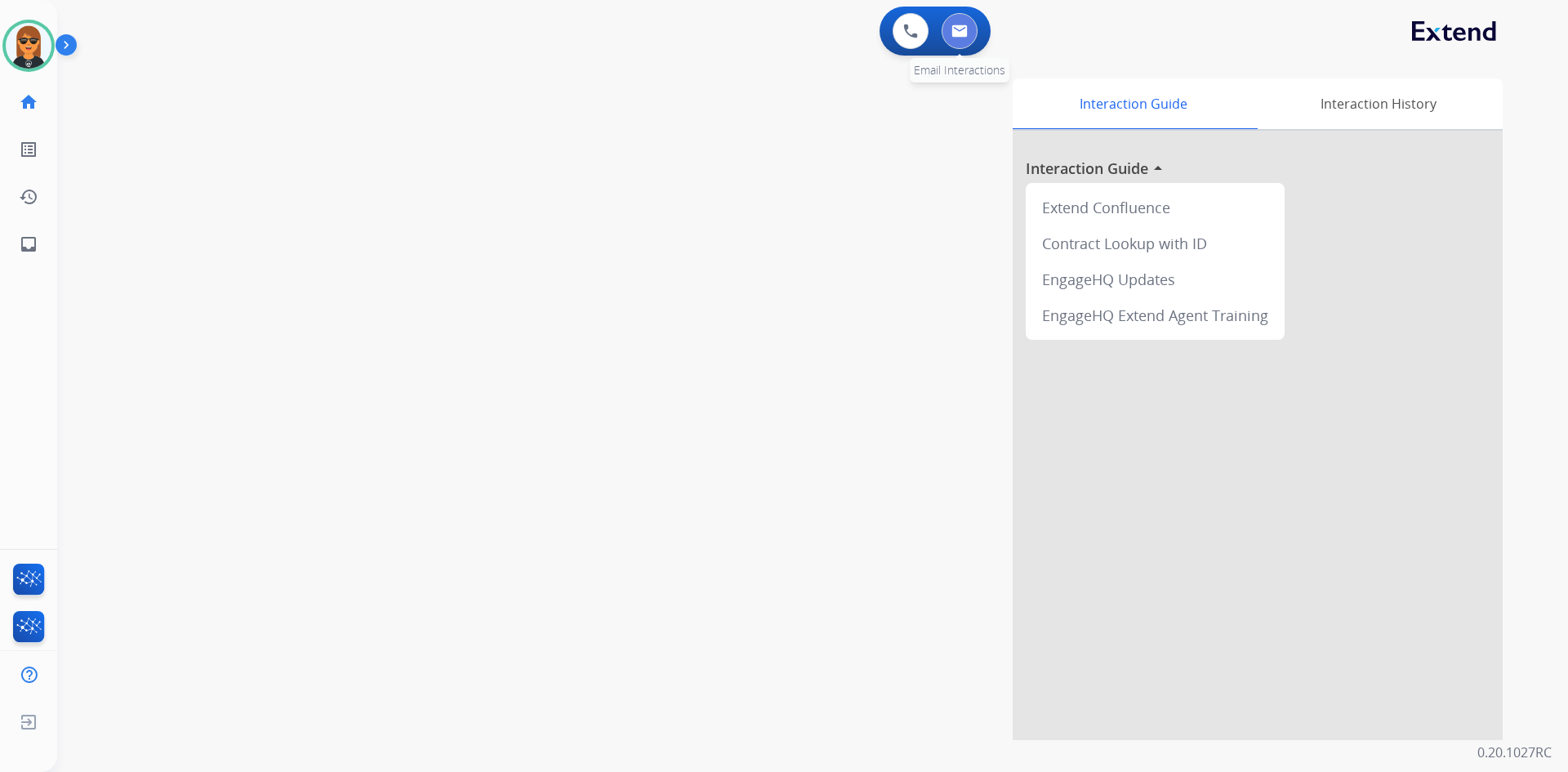
click at [968, 31] on button at bounding box center [959, 31] width 36 height 36
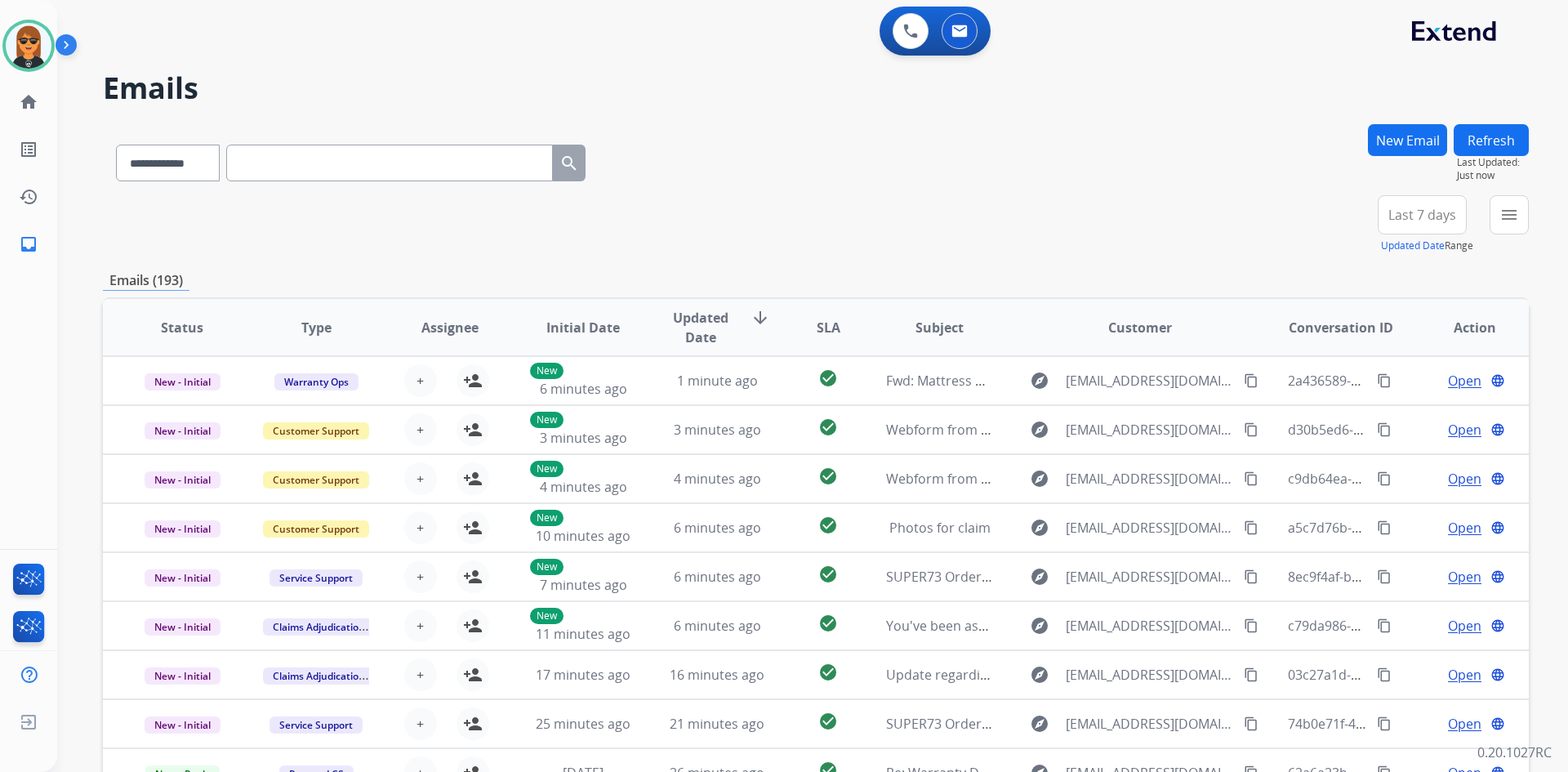
click at [1500, 235] on div "menu Type Claims Adjudication Customer Support Escalation Service Support Shipp…" at bounding box center [1510, 225] width 39 height 59
click at [1523, 226] on button "menu Filters" at bounding box center [1510, 215] width 39 height 39
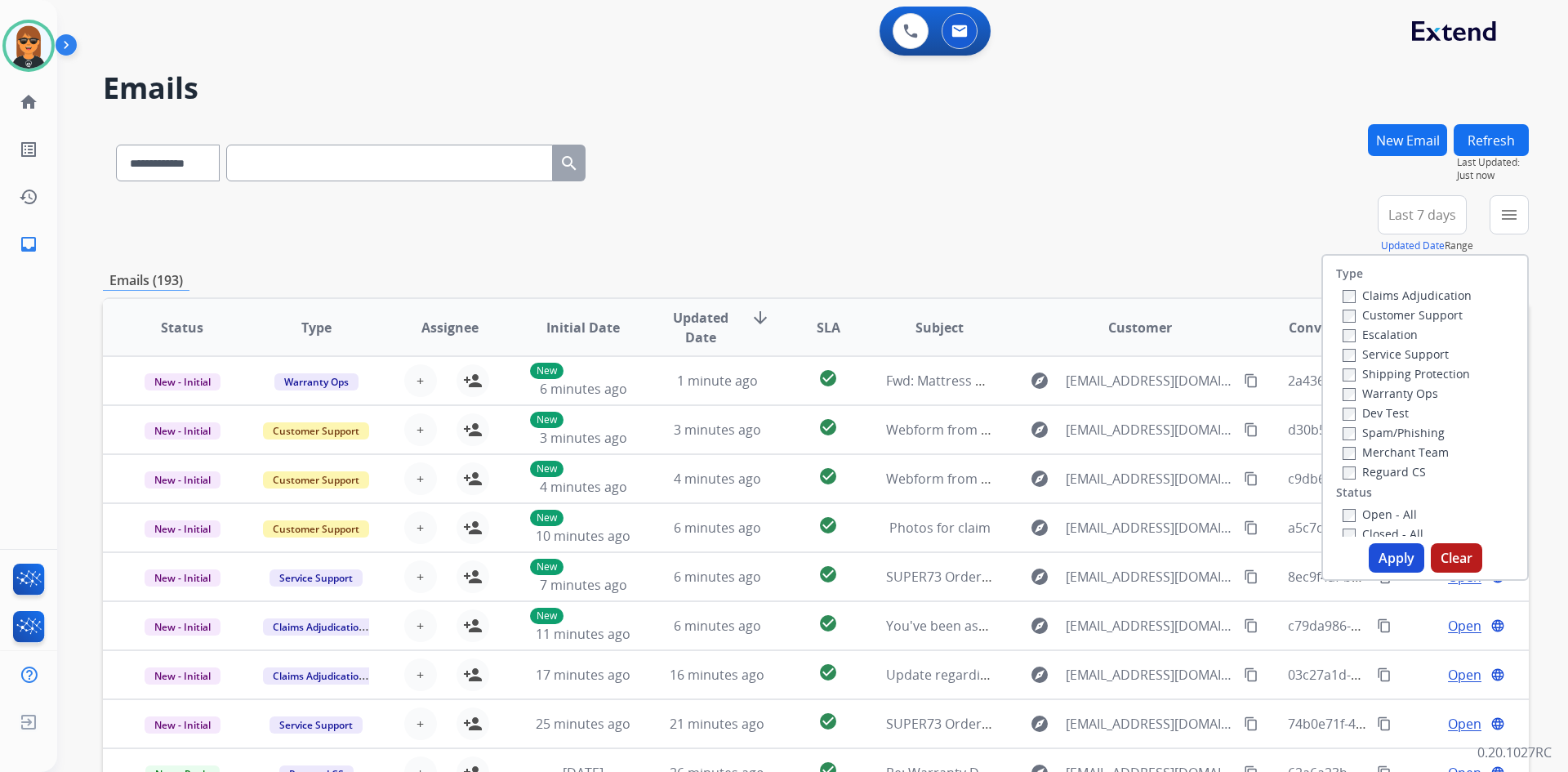
click at [1401, 311] on label "Customer Support" at bounding box center [1403, 314] width 120 height 15
click at [1436, 368] on label "Shipping Protection" at bounding box center [1406, 373] width 127 height 15
click at [1408, 465] on label "Reguard CS" at bounding box center [1384, 471] width 83 height 15
click at [1376, 520] on label "Open - All" at bounding box center [1380, 513] width 74 height 15
click at [1392, 557] on button "Apply" at bounding box center [1397, 557] width 56 height 30
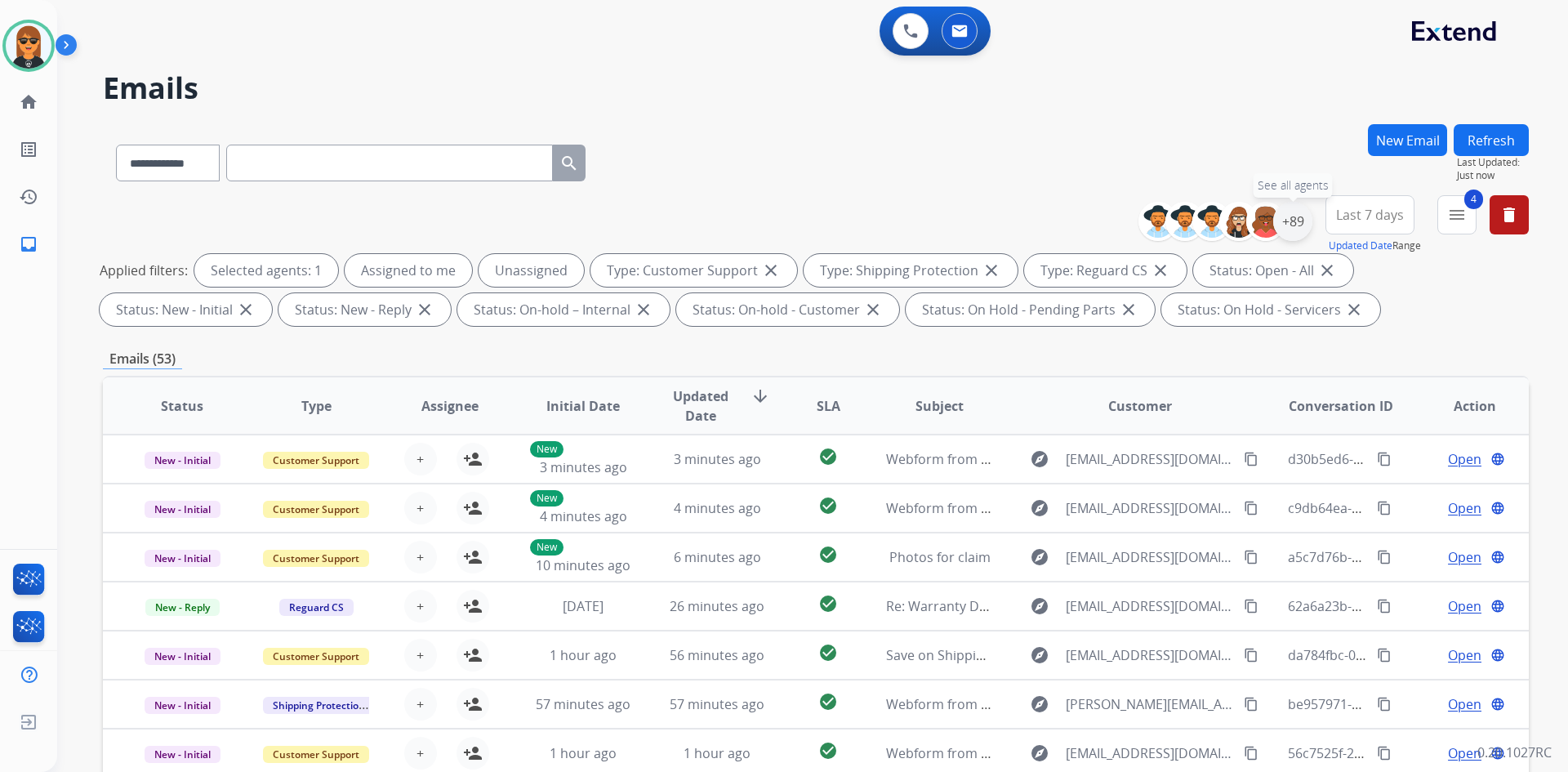
click at [1301, 232] on div "+89" at bounding box center [1293, 222] width 39 height 39
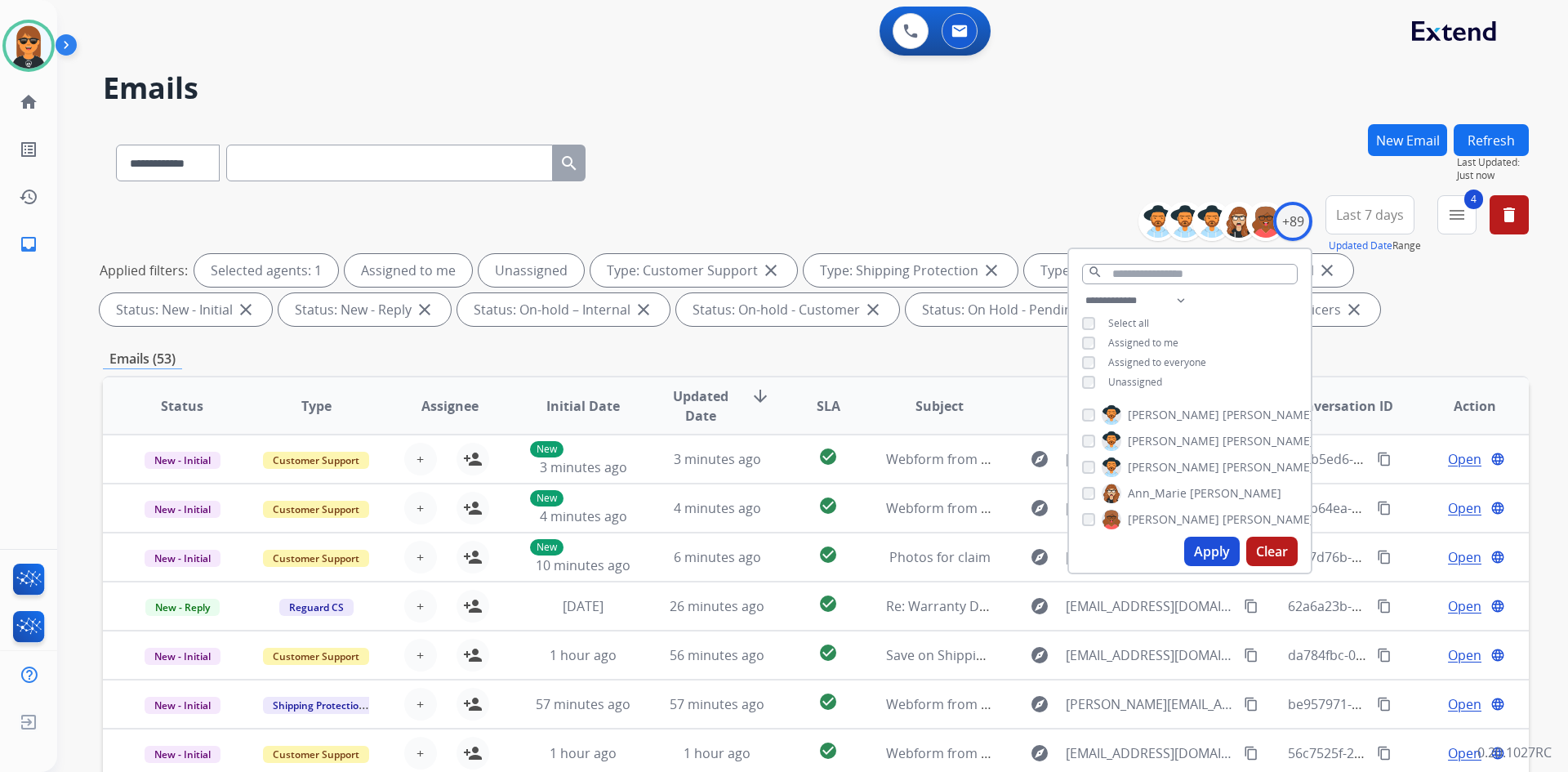
click at [1143, 382] on span "Unassigned" at bounding box center [1135, 382] width 54 height 13
click at [1154, 348] on div "**********" at bounding box center [1189, 343] width 241 height 104
click at [1159, 341] on span "Assigned to me" at bounding box center [1143, 342] width 70 height 13
click at [1212, 551] on button "Apply" at bounding box center [1213, 551] width 56 height 30
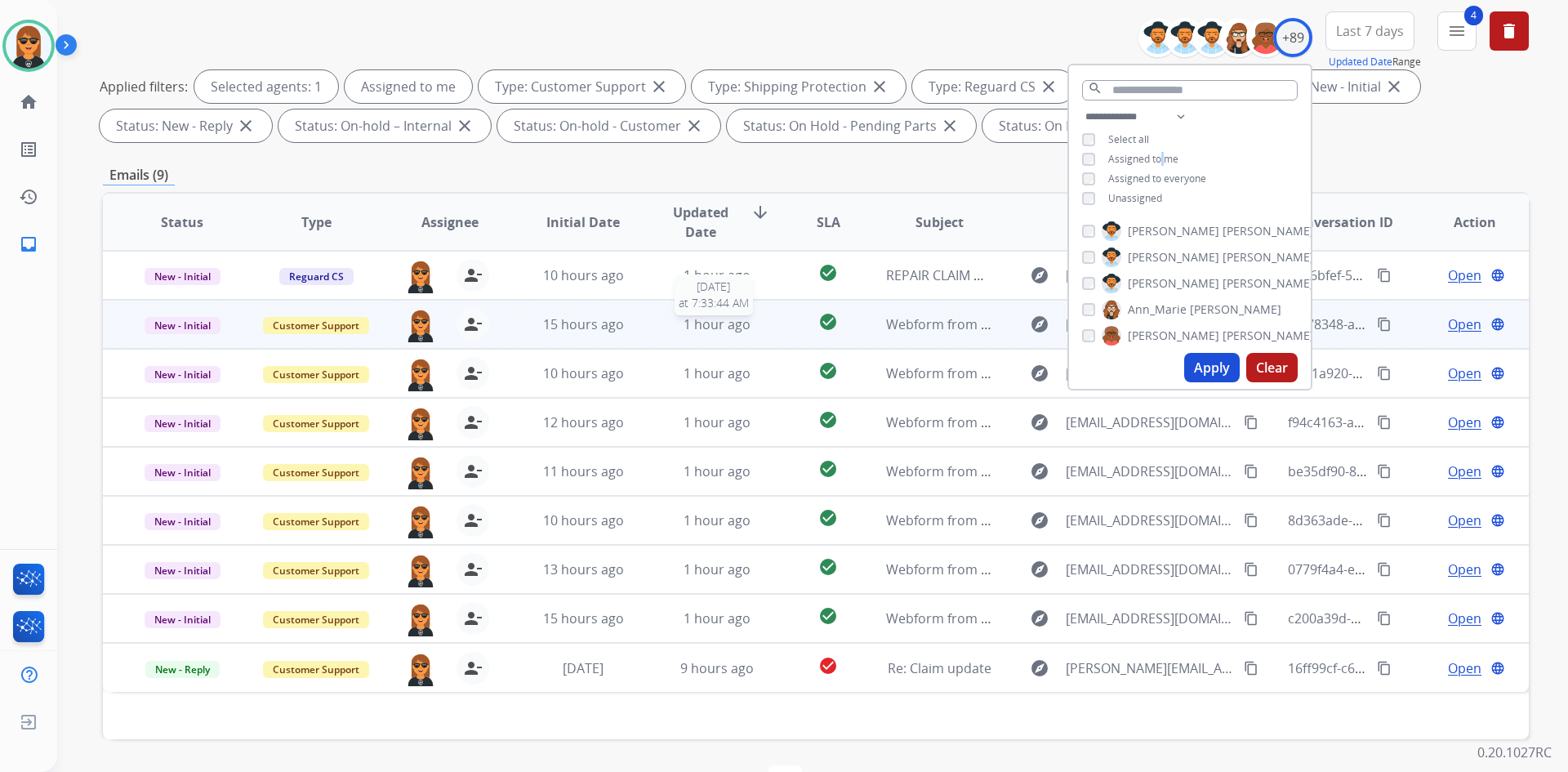
scroll to position [236, 0]
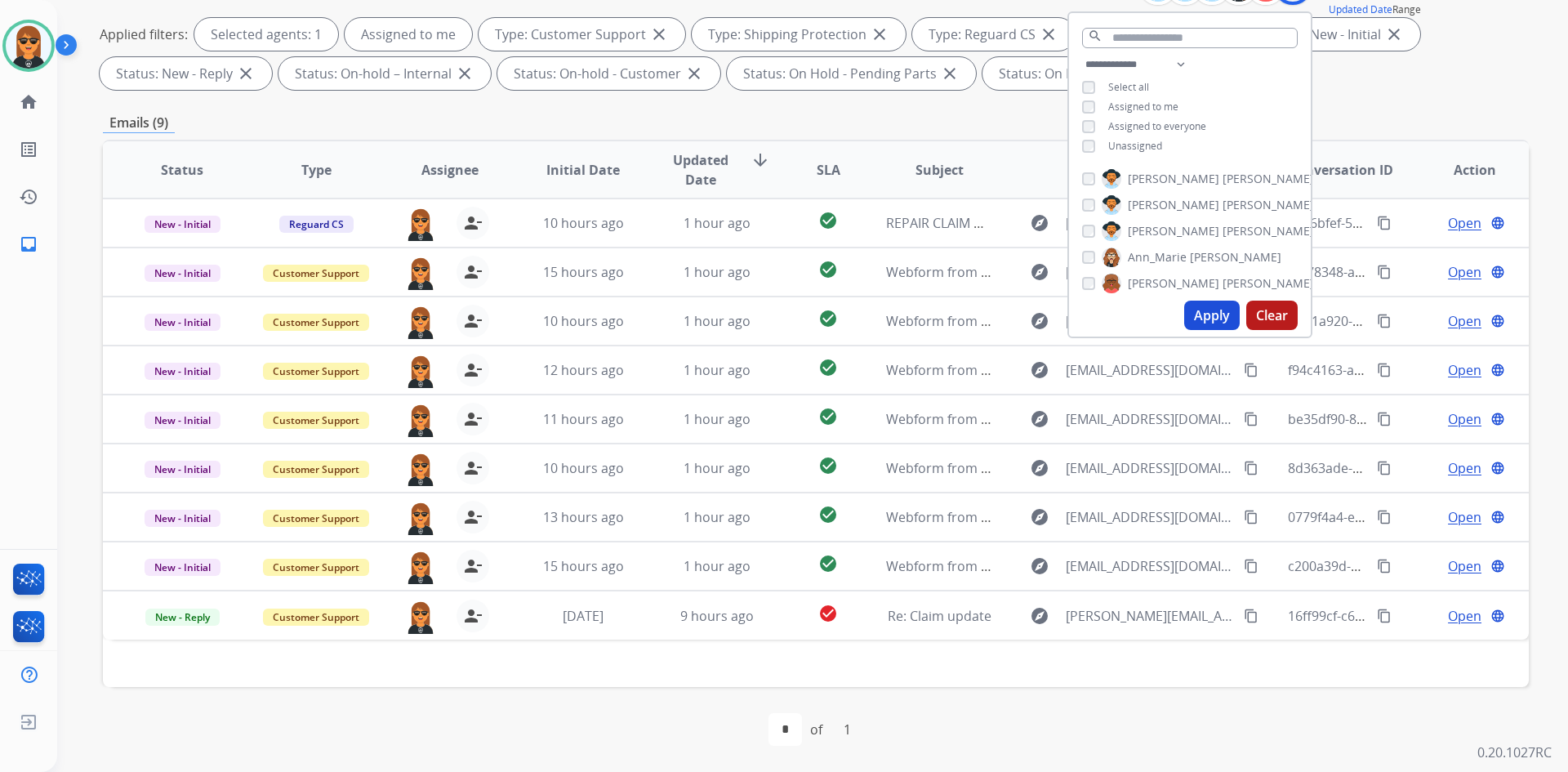
click at [718, 684] on div "Status Type Assignee Initial Date Updated Date arrow_downward SLA Subject Custo…" at bounding box center [816, 414] width 1426 height 548
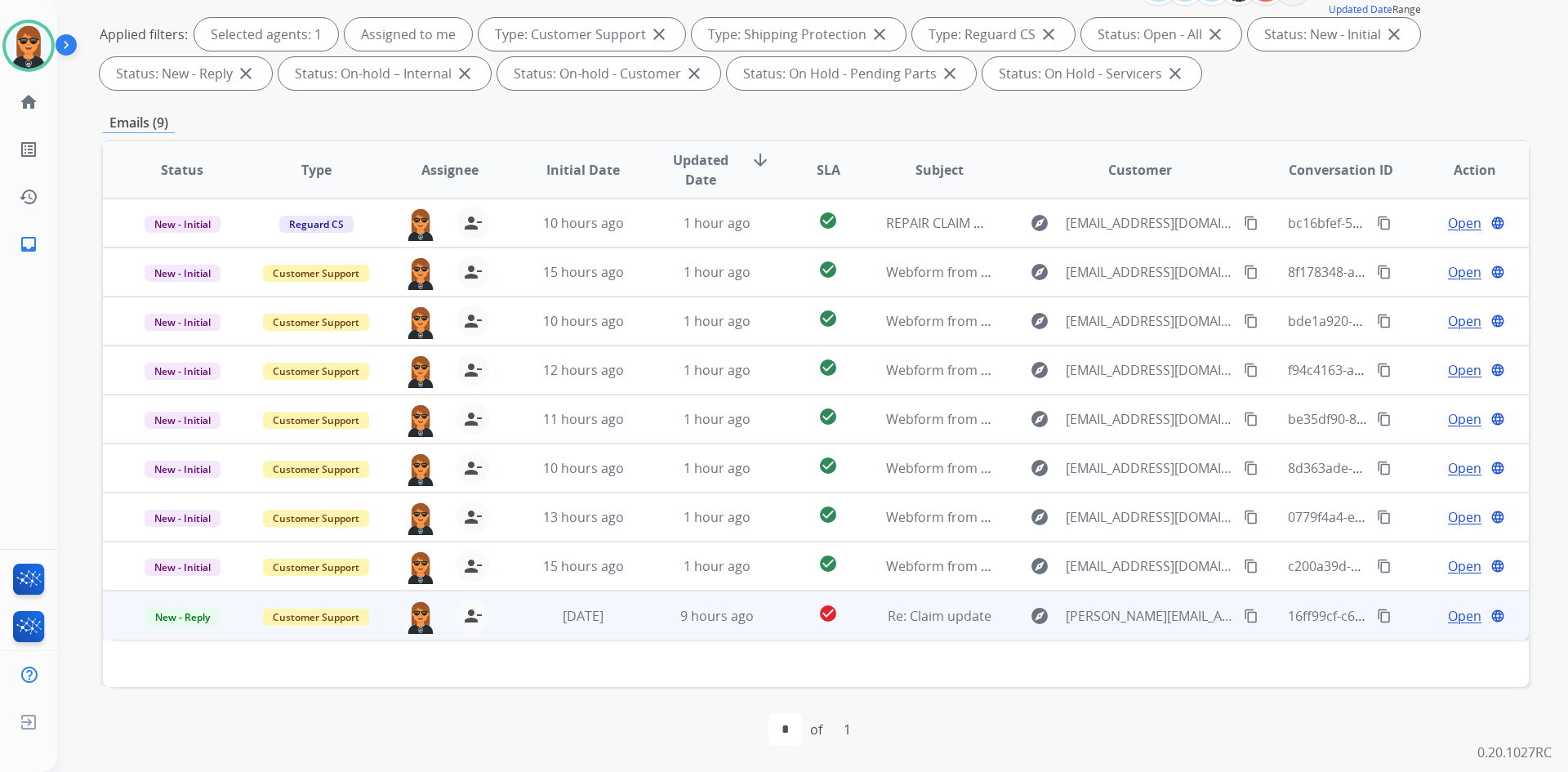
click at [771, 628] on td "check_circle" at bounding box center [815, 615] width 89 height 49
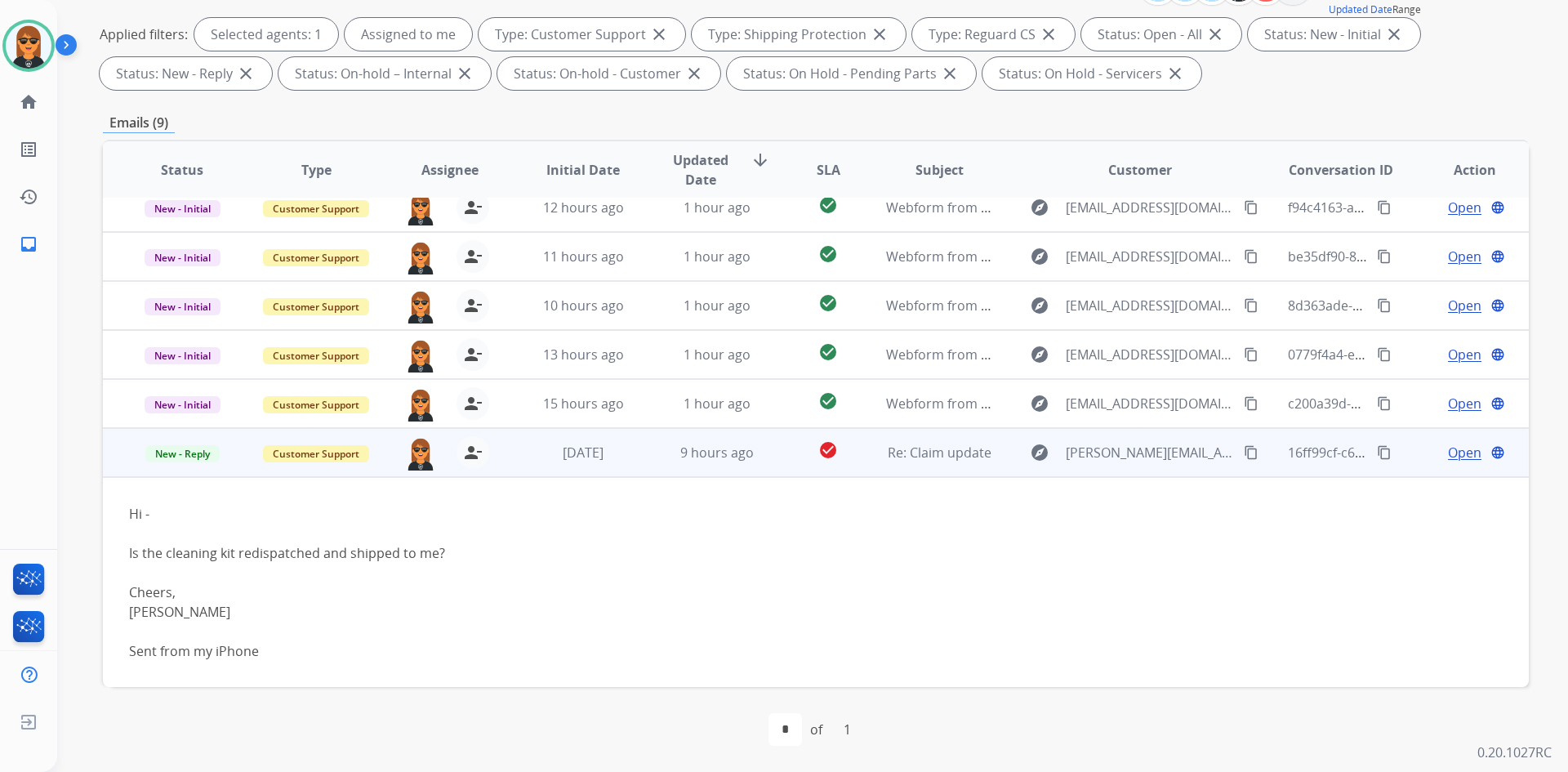
click at [1244, 455] on mat-icon "content_copy" at bounding box center [1251, 452] width 14 height 14
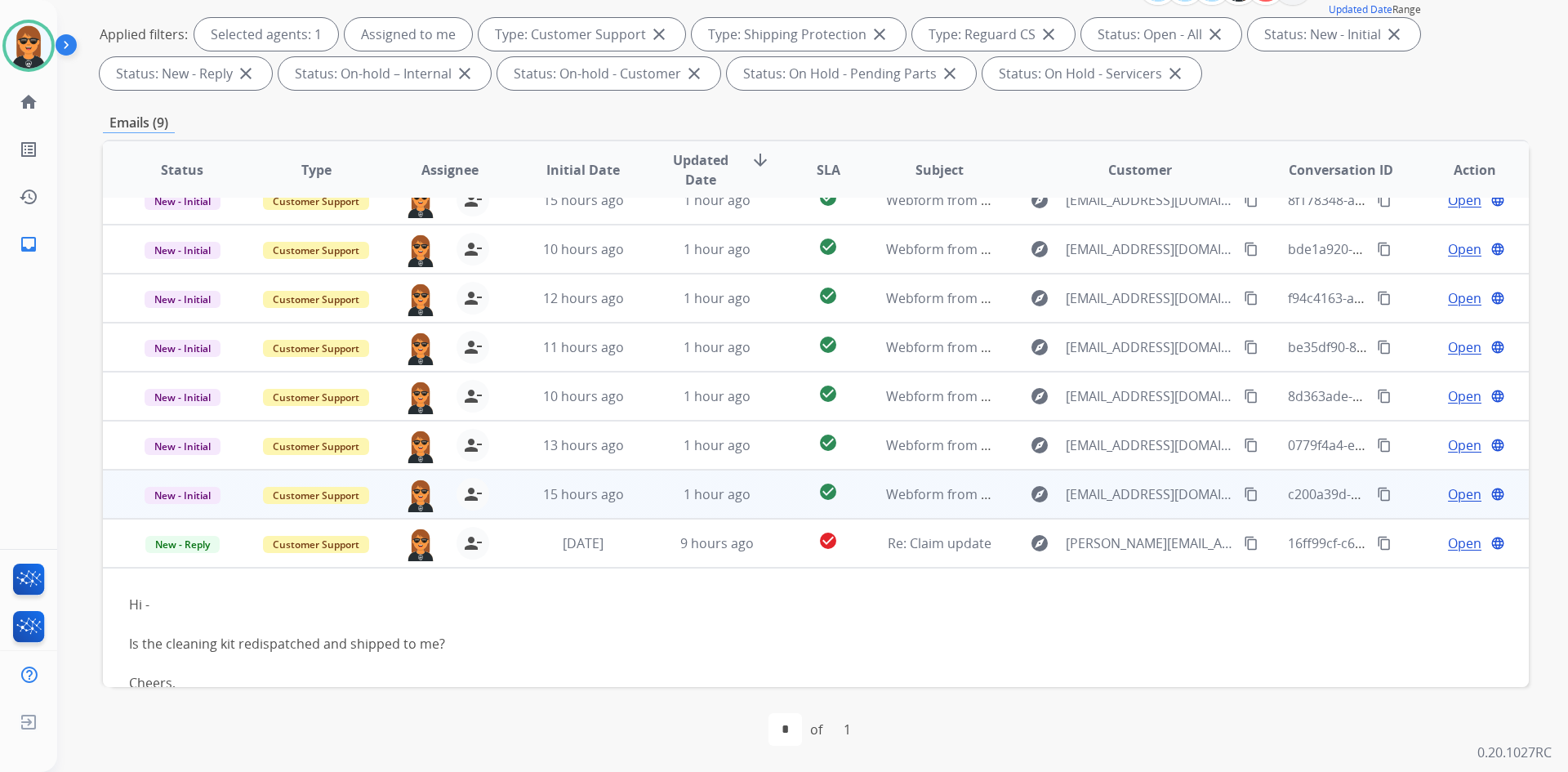
scroll to position [0, 0]
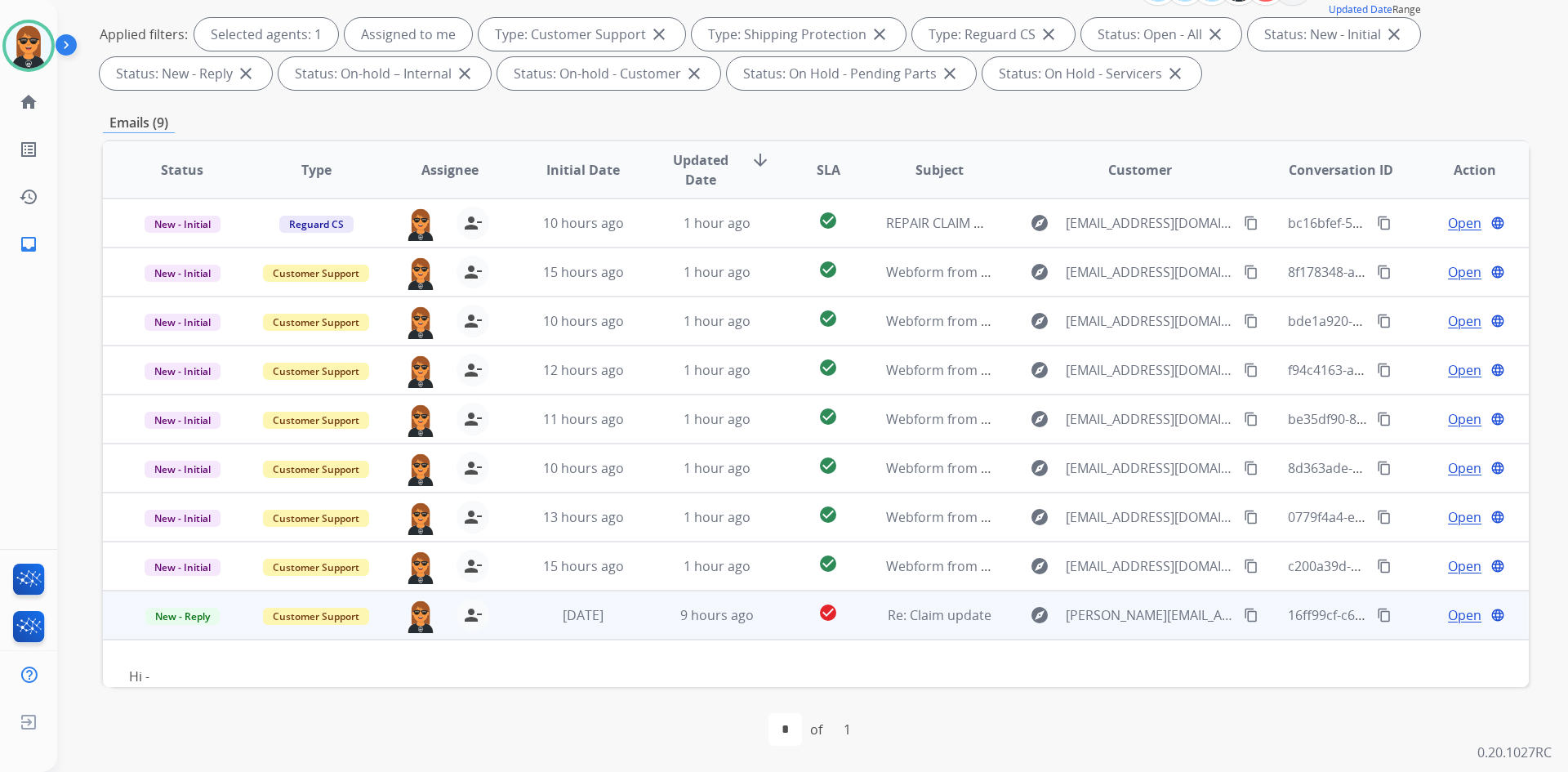
click at [1459, 615] on span "Open" at bounding box center [1465, 615] width 33 height 20
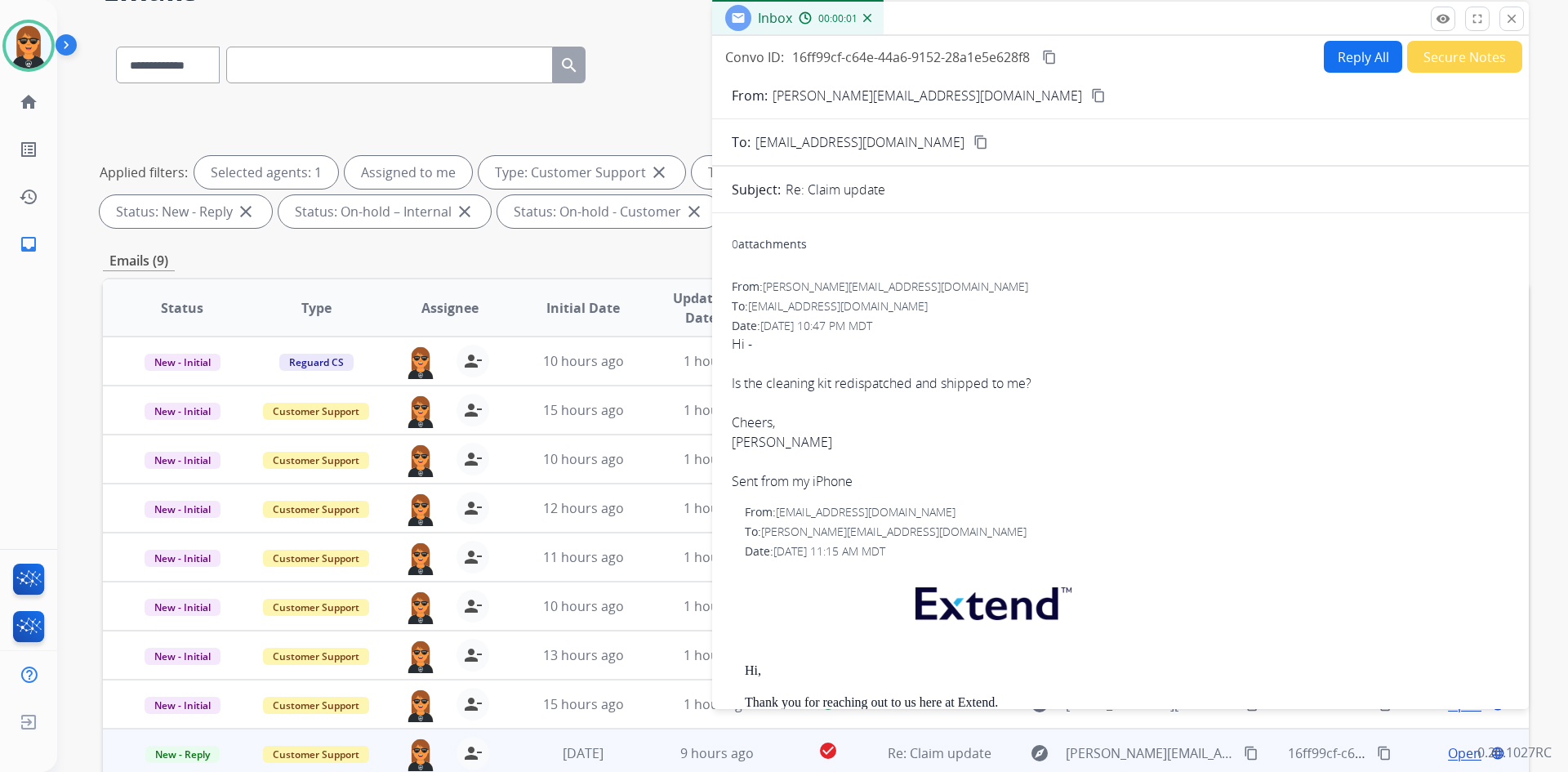
scroll to position [73, 0]
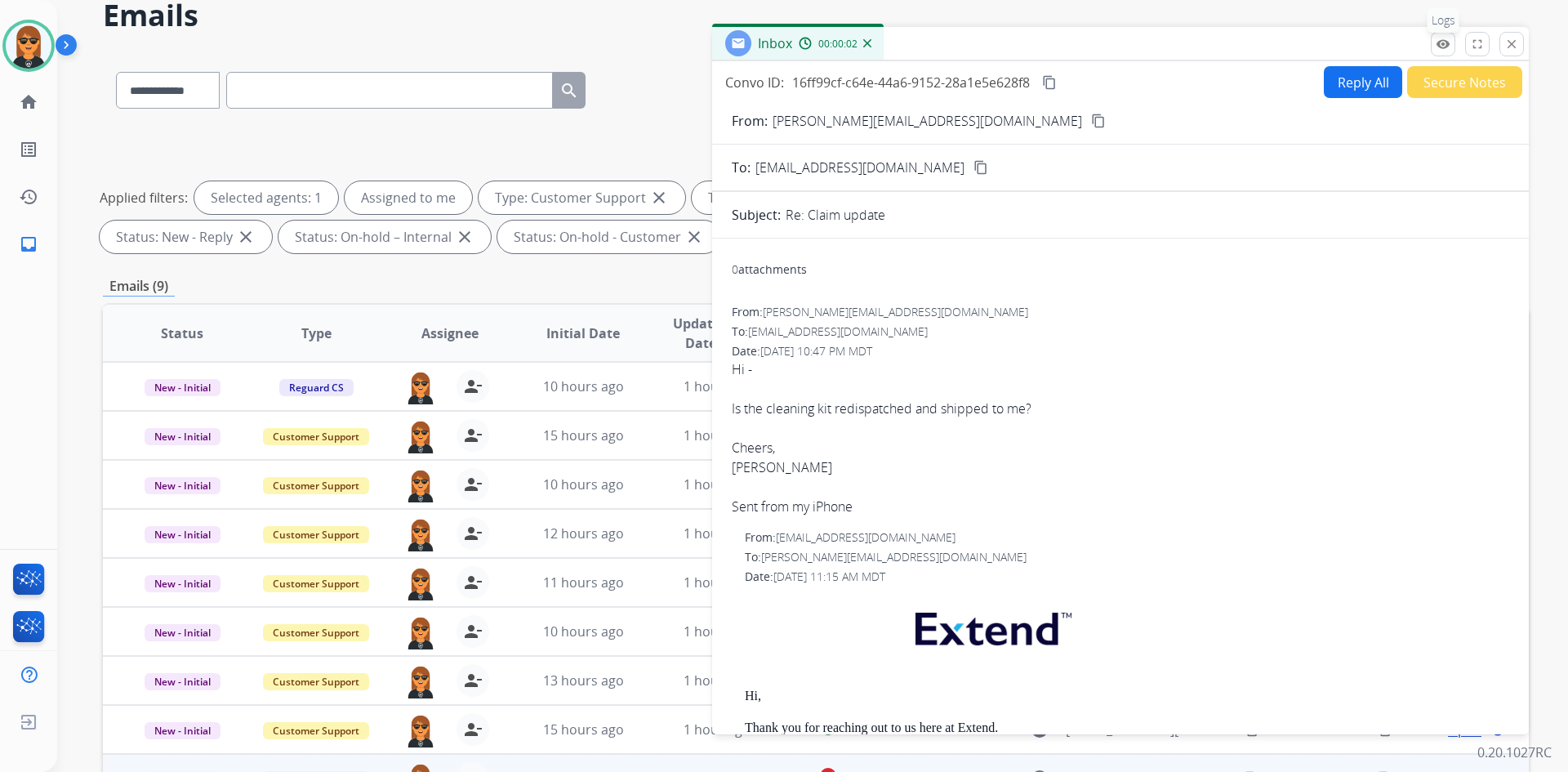
click at [1450, 43] on button "remove_red_eye Logs" at bounding box center [1443, 43] width 24 height 24
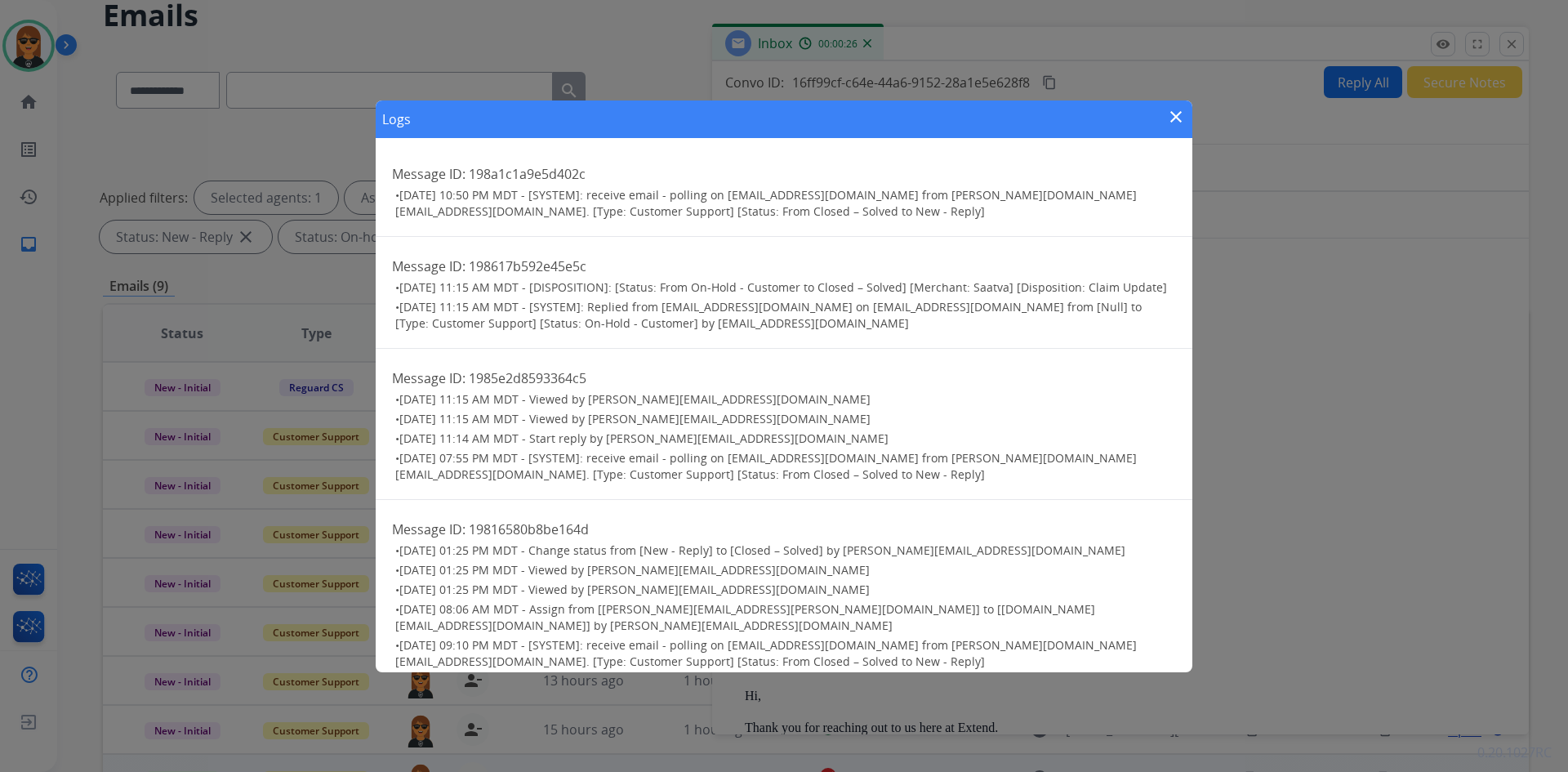
click at [1178, 113] on mat-icon "close" at bounding box center [1177, 117] width 20 height 20
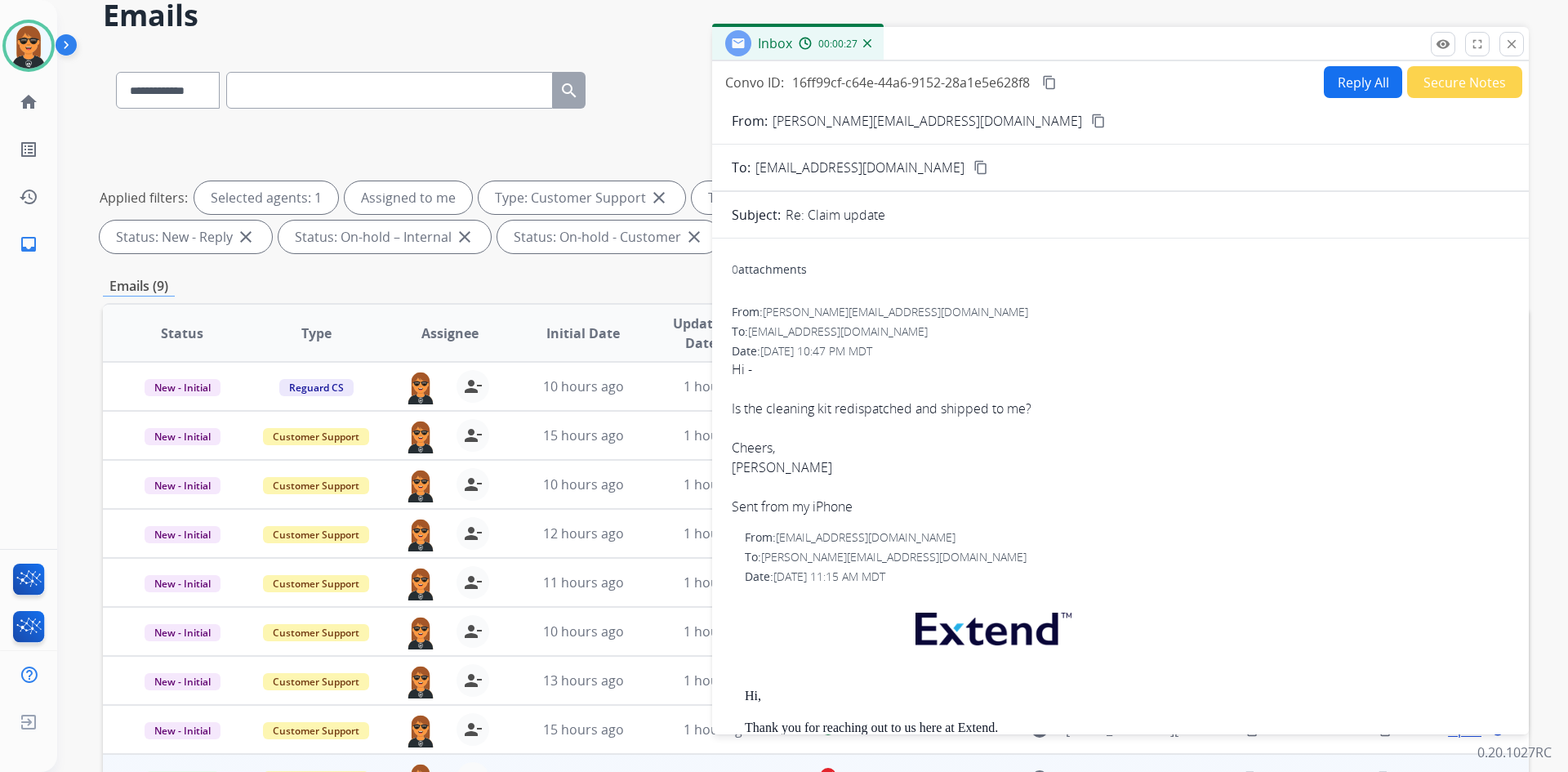
click at [1450, 77] on button "Secure Notes" at bounding box center [1465, 82] width 115 height 31
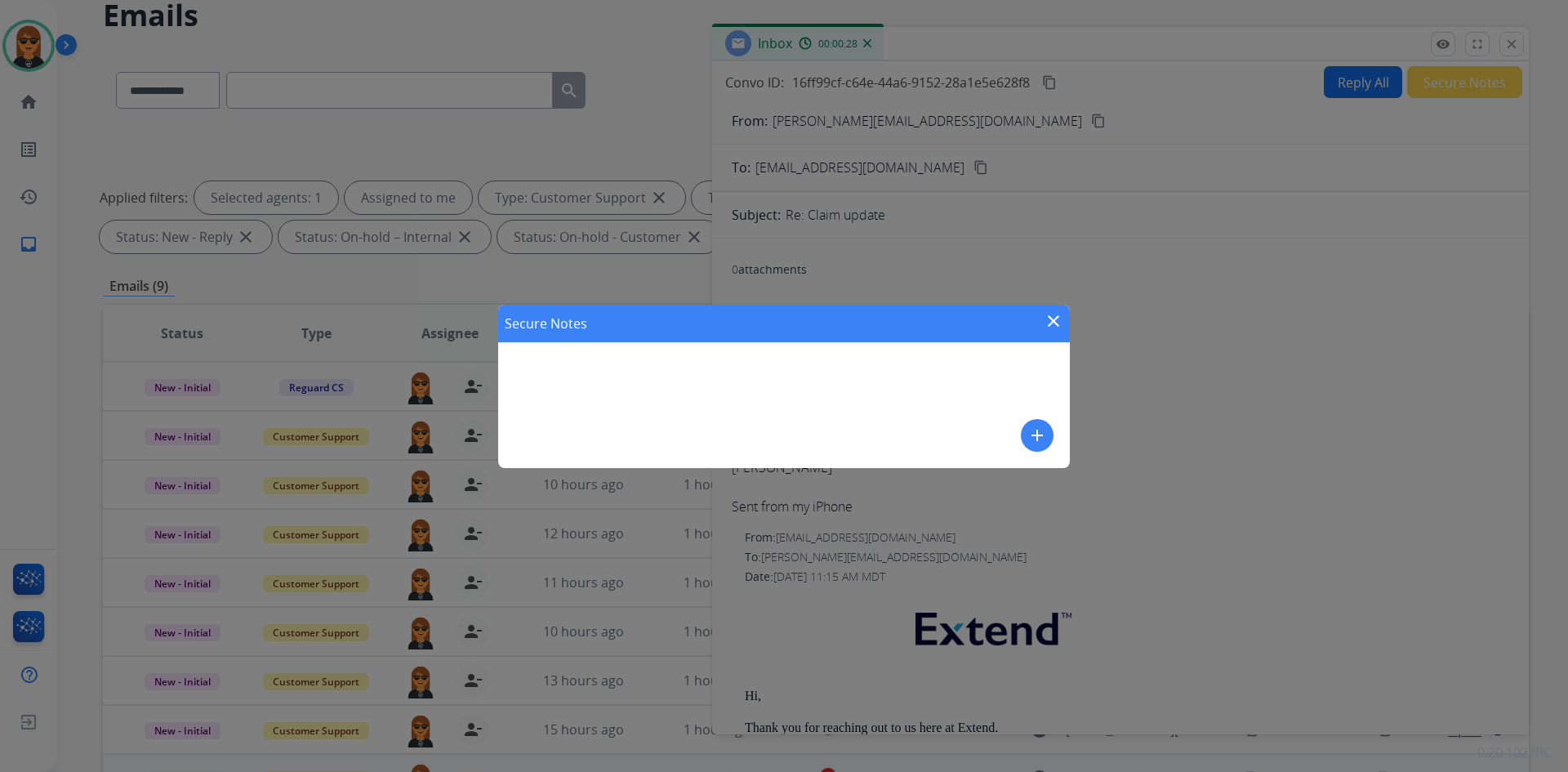
drag, startPoint x: 1061, startPoint y: 445, endPoint x: 1029, endPoint y: 436, distance: 33.2
click at [1060, 445] on div "Secure Notes close add" at bounding box center [784, 386] width 572 height 163
click at [1029, 436] on mat-icon "add" at bounding box center [1038, 435] width 20 height 20
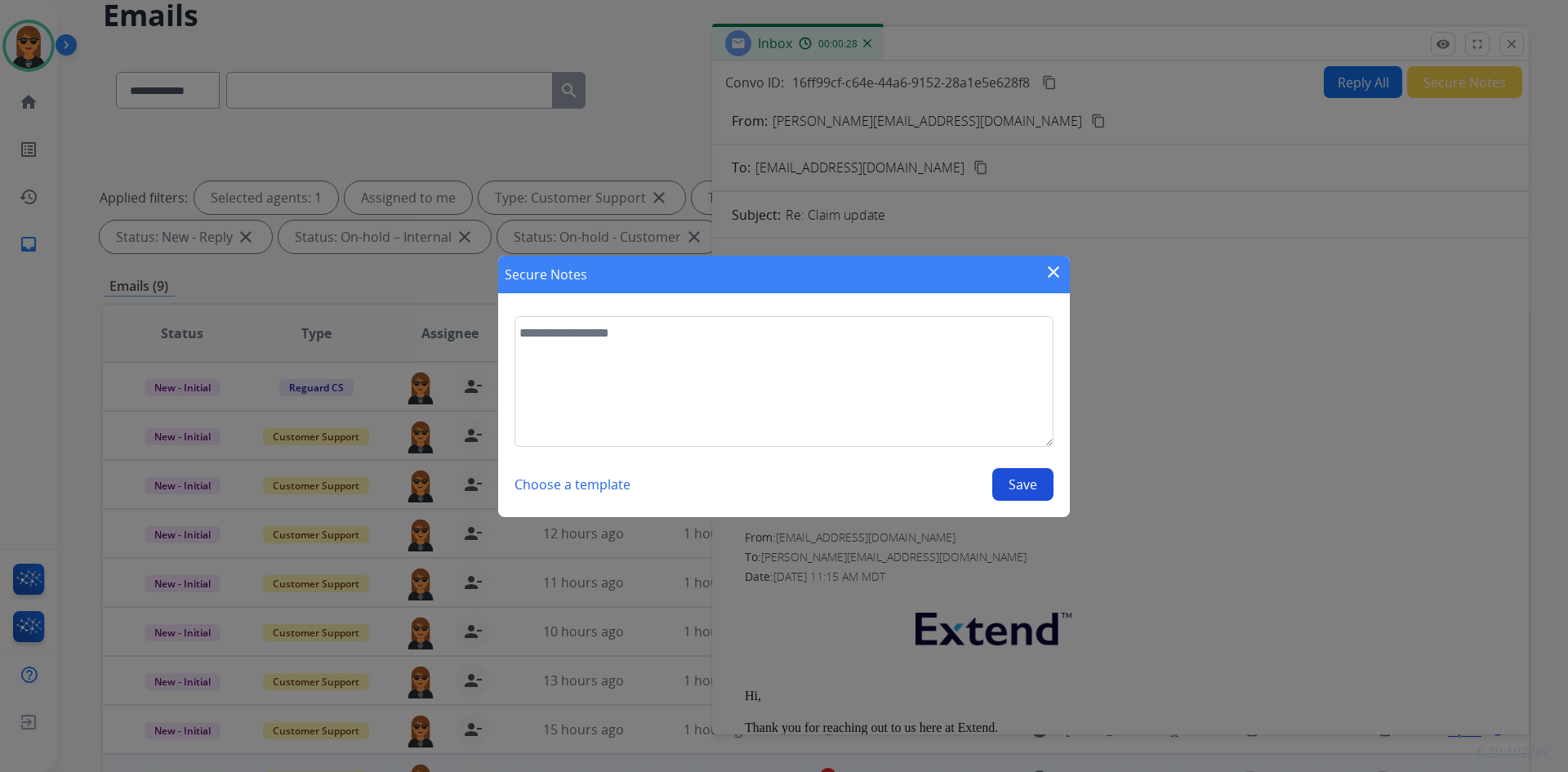
click at [883, 332] on textarea at bounding box center [784, 382] width 539 height 131
type textarea "**********"
drag, startPoint x: 1027, startPoint y: 495, endPoint x: 1046, endPoint y: 418, distance: 79.3
click at [1031, 486] on button "Save" at bounding box center [1023, 485] width 61 height 32
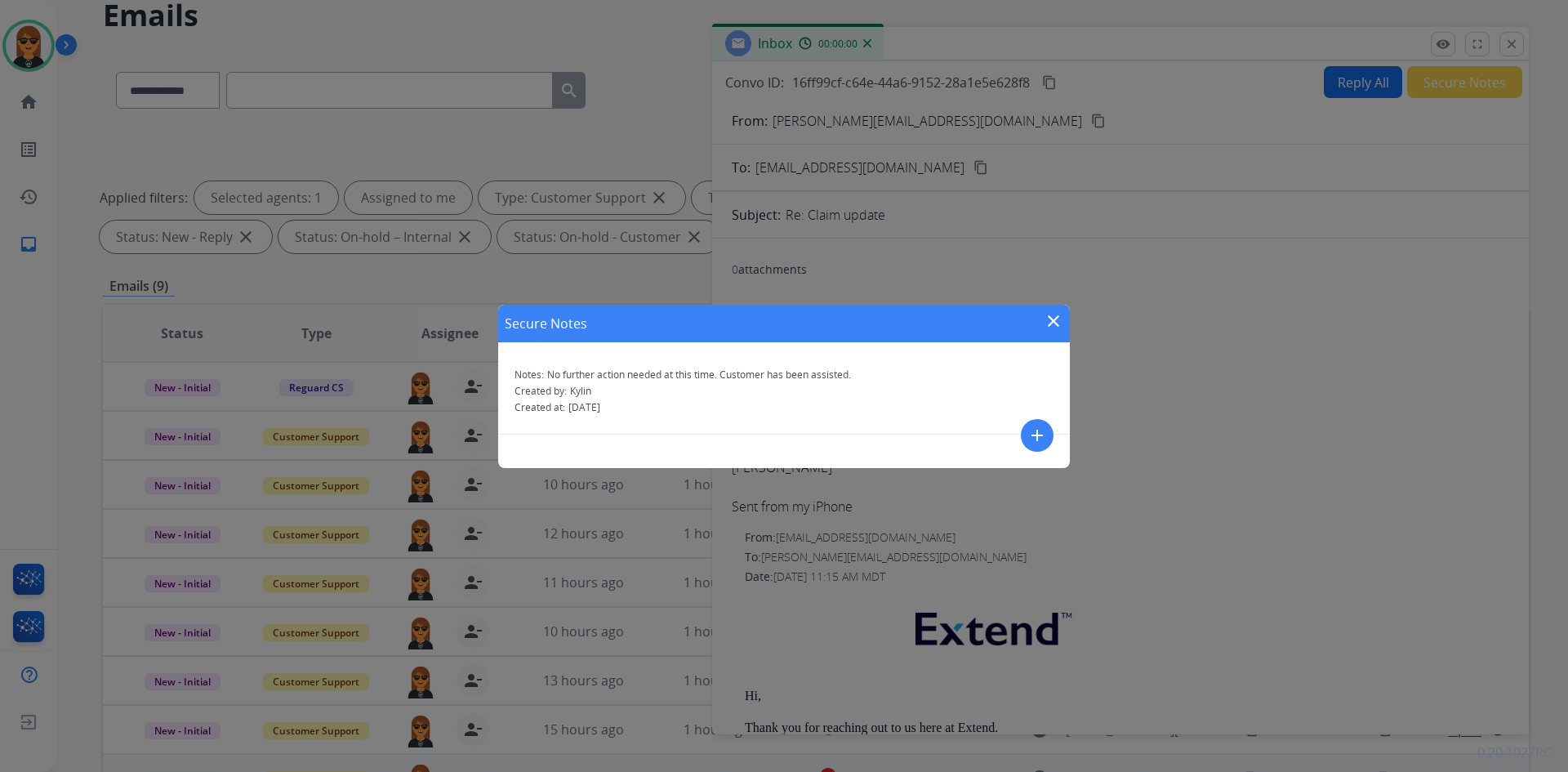
drag, startPoint x: 1056, startPoint y: 322, endPoint x: 1117, endPoint y: 286, distance: 70.8
click at [1061, 319] on mat-icon "close" at bounding box center [1054, 321] width 20 height 20
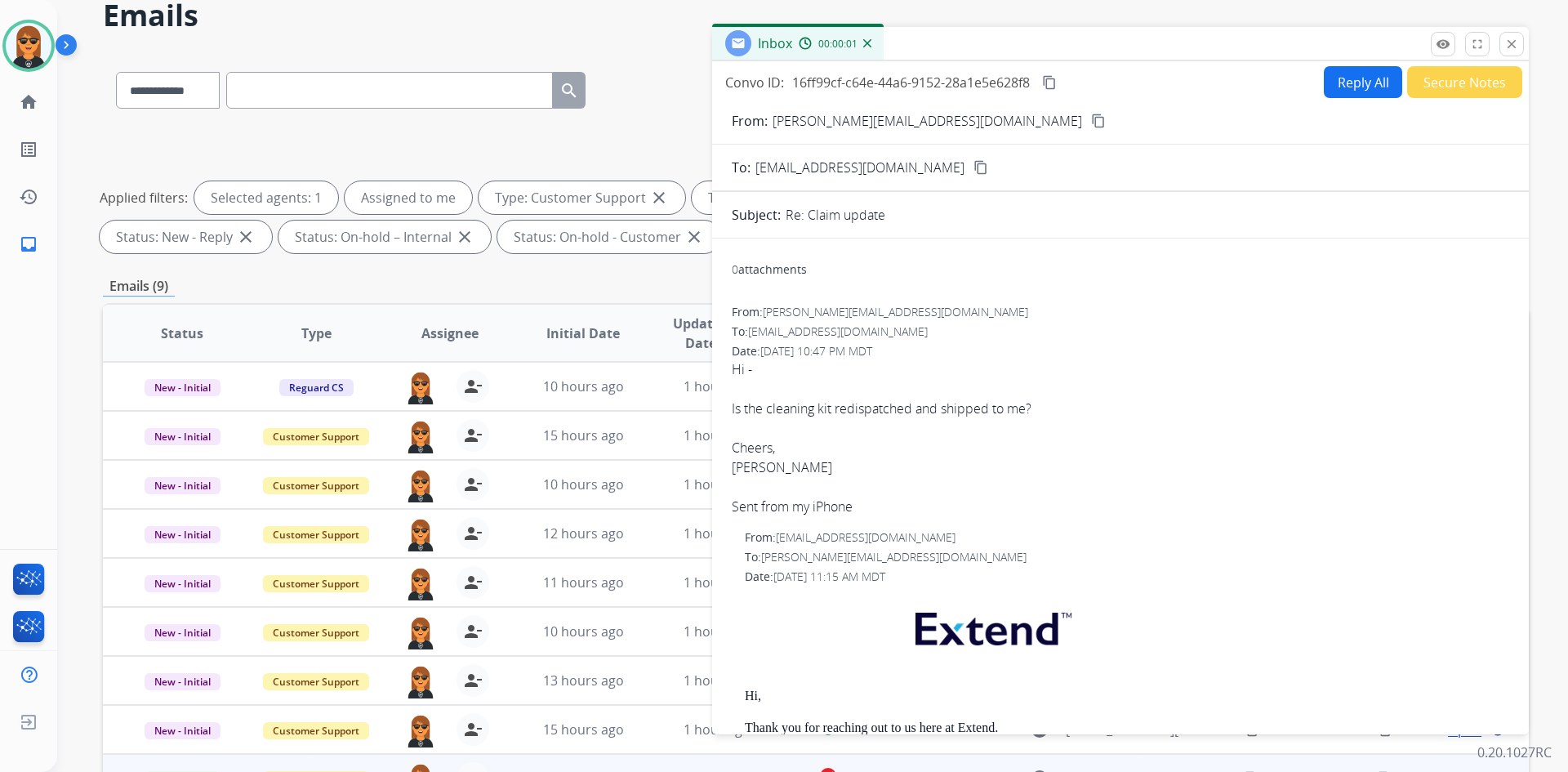
click at [1516, 38] on mat-icon "close" at bounding box center [1511, 44] width 14 height 14
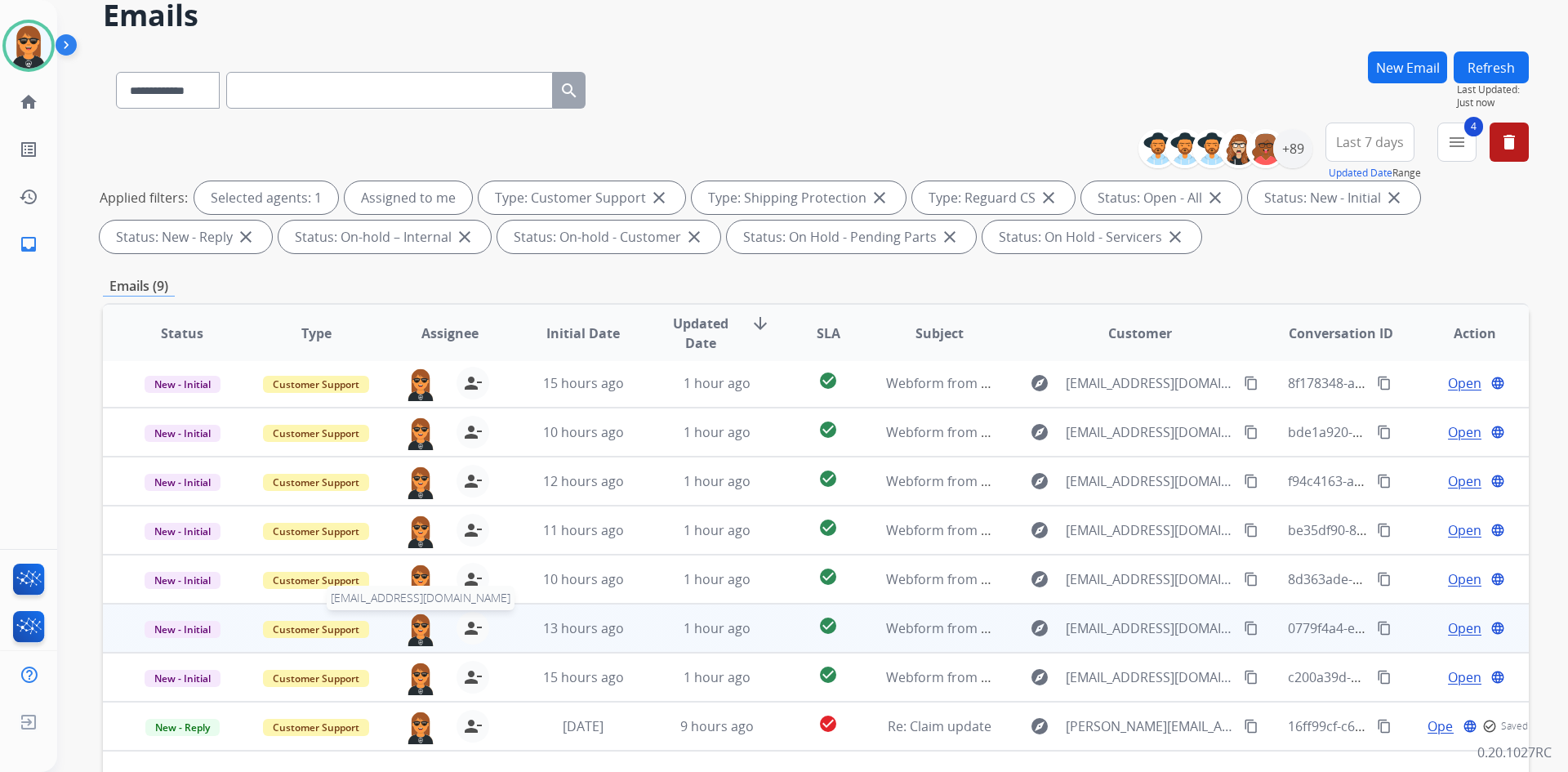
scroll to position [162, 0]
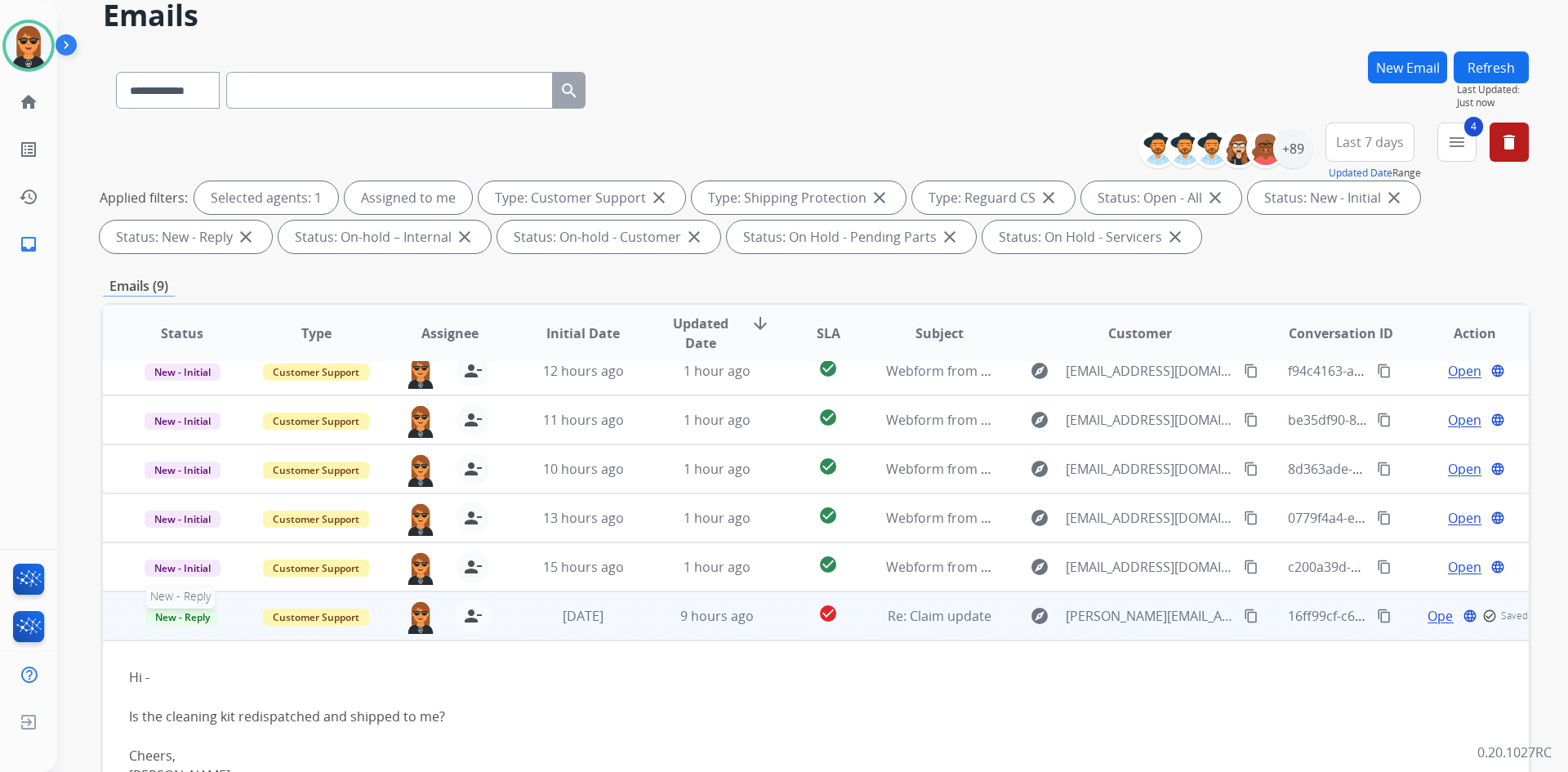
click at [203, 616] on span "New - Reply" at bounding box center [182, 617] width 74 height 17
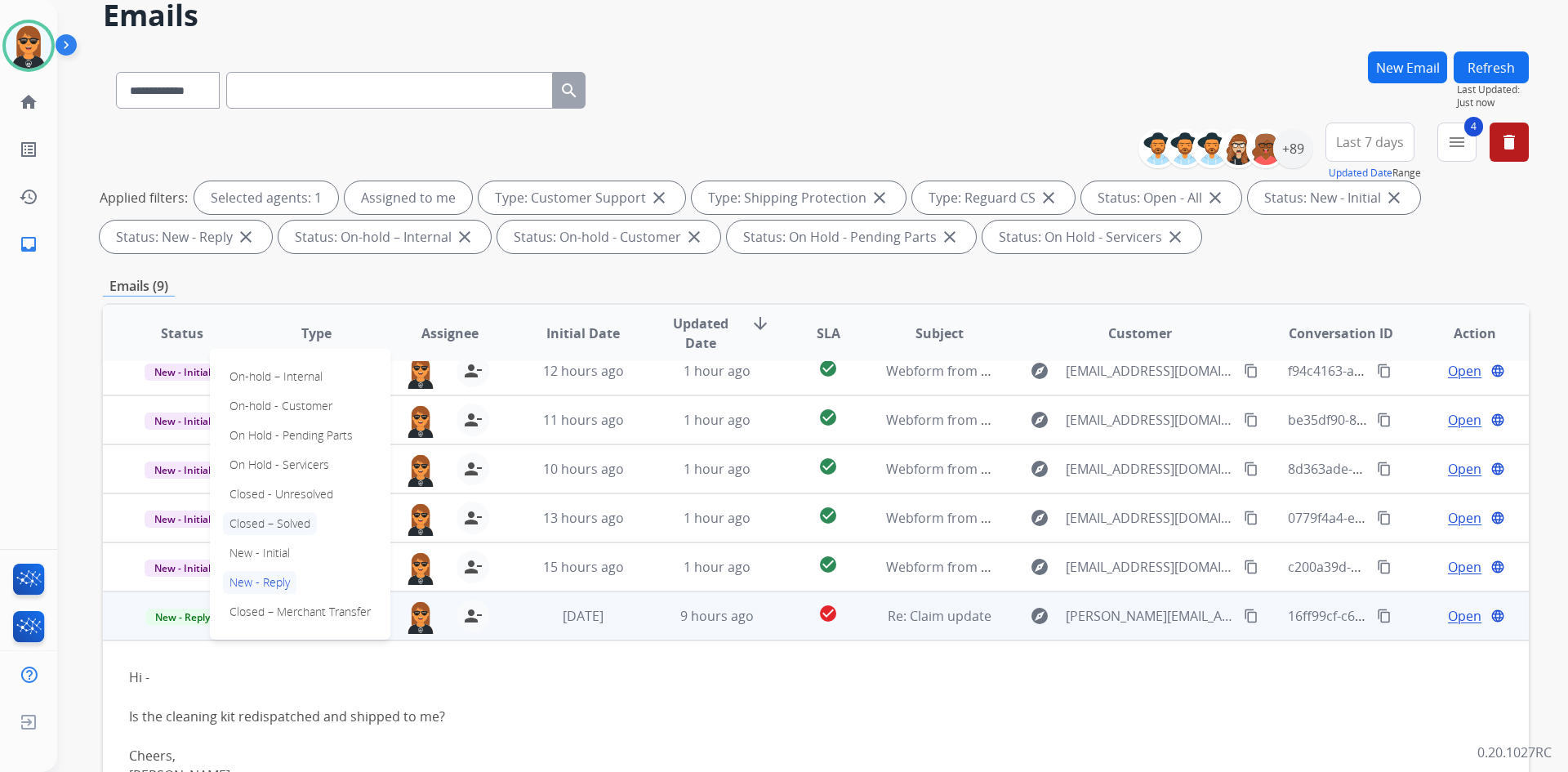
click at [302, 522] on p "Closed – Solved" at bounding box center [269, 523] width 94 height 22
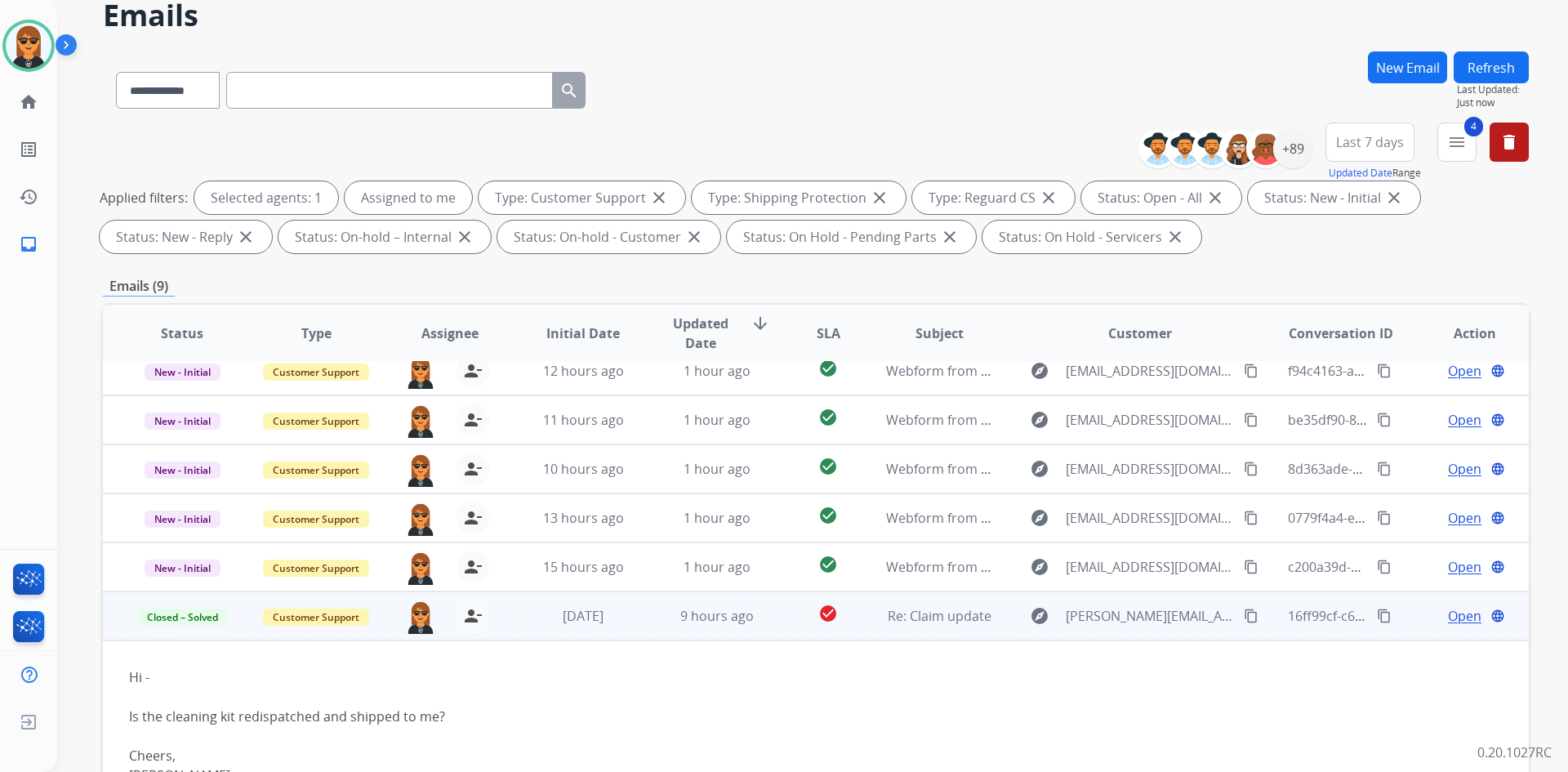
click at [1508, 63] on button "Refresh" at bounding box center [1492, 66] width 75 height 31
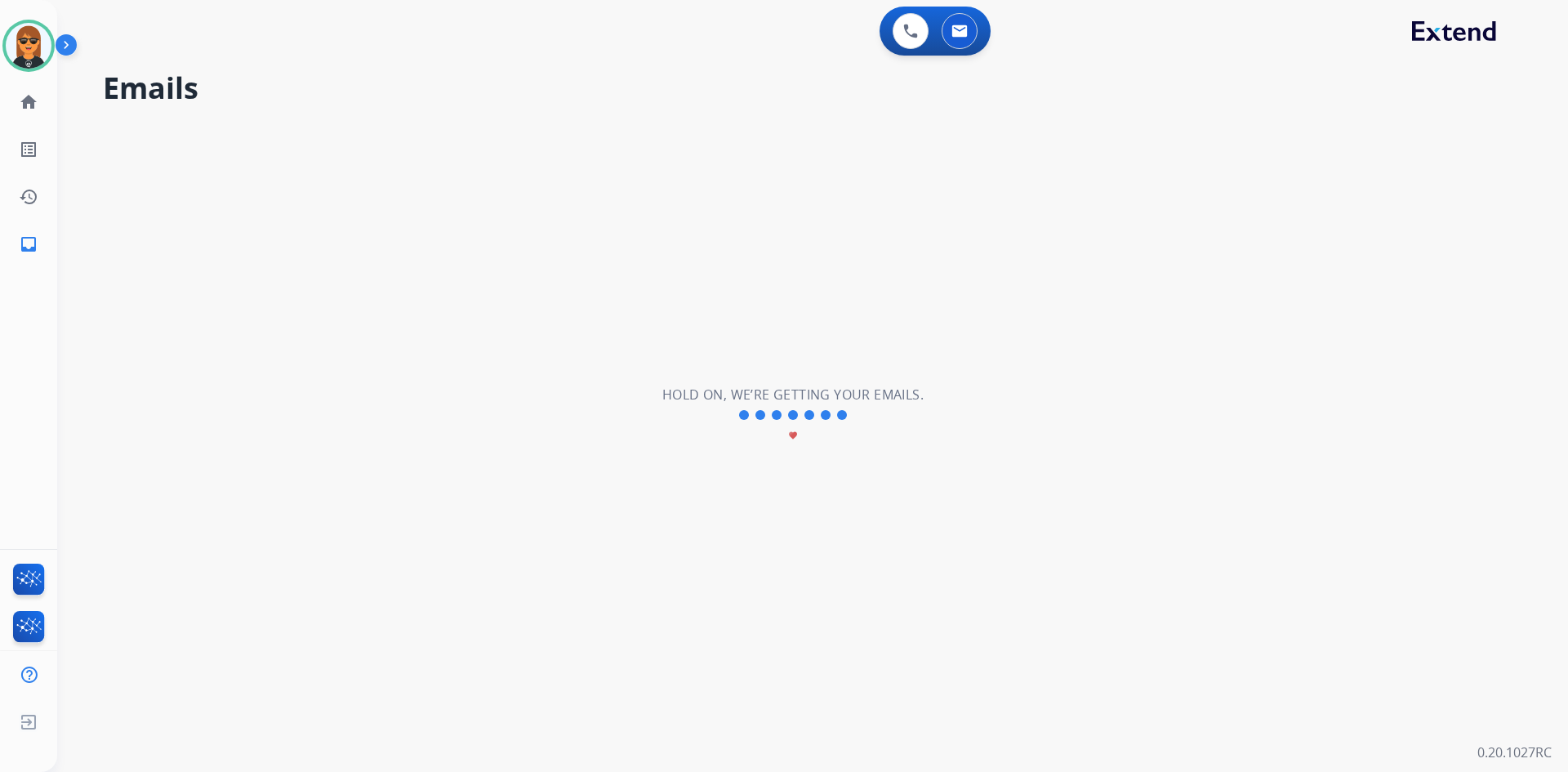
scroll to position [0, 0]
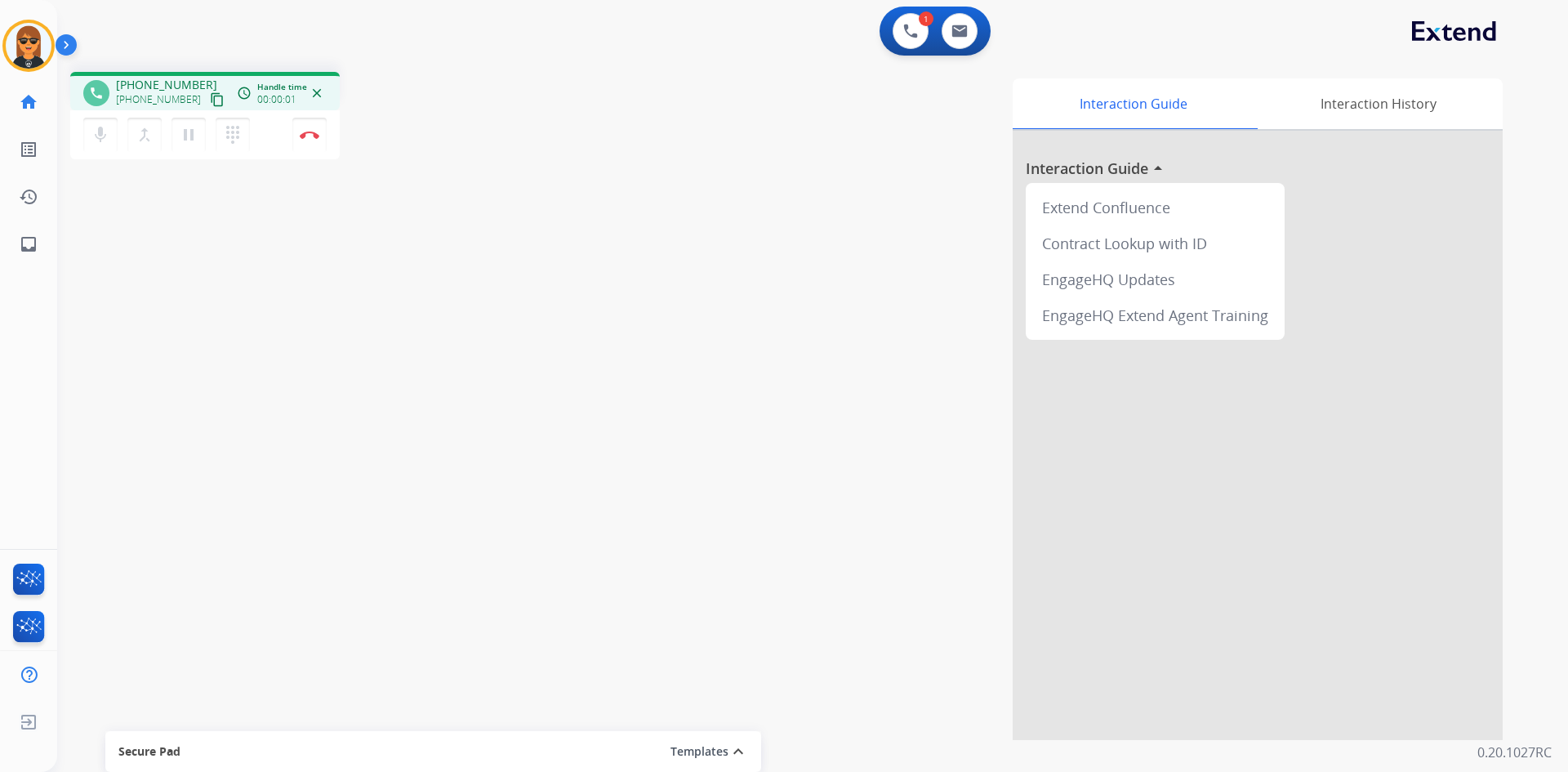
click at [210, 95] on mat-icon "content_copy" at bounding box center [217, 100] width 14 height 14
drag, startPoint x: 293, startPoint y: 136, endPoint x: 420, endPoint y: 322, distance: 225.2
click at [420, 327] on div "phone [PHONE_NUMBER] [PHONE_NUMBER] content_copy access_time Call metrics Queue…" at bounding box center [793, 399] width 1472 height 681
click at [318, 136] on img at bounding box center [310, 135] width 20 height 8
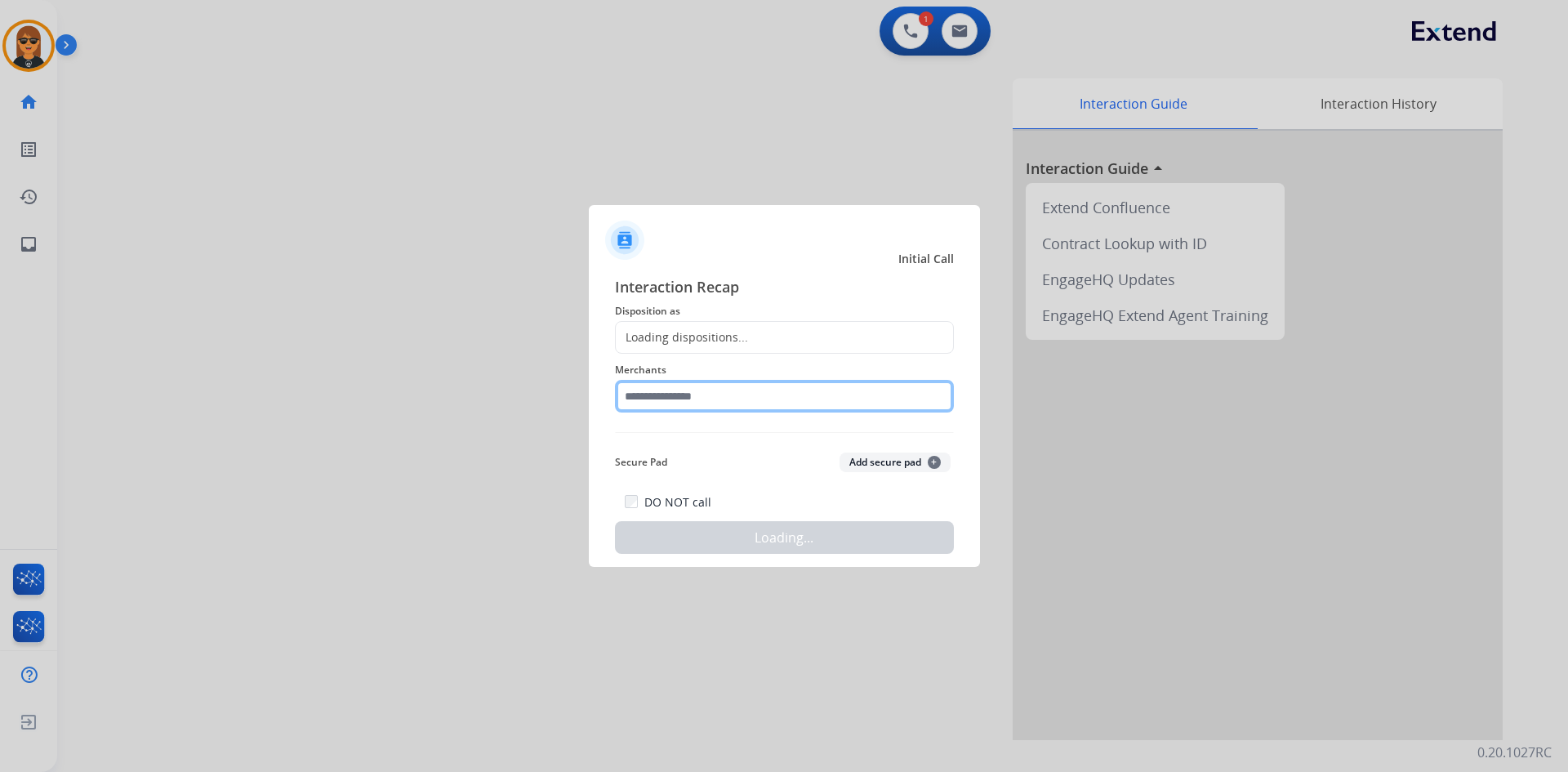
click at [691, 402] on input "text" at bounding box center [784, 396] width 339 height 32
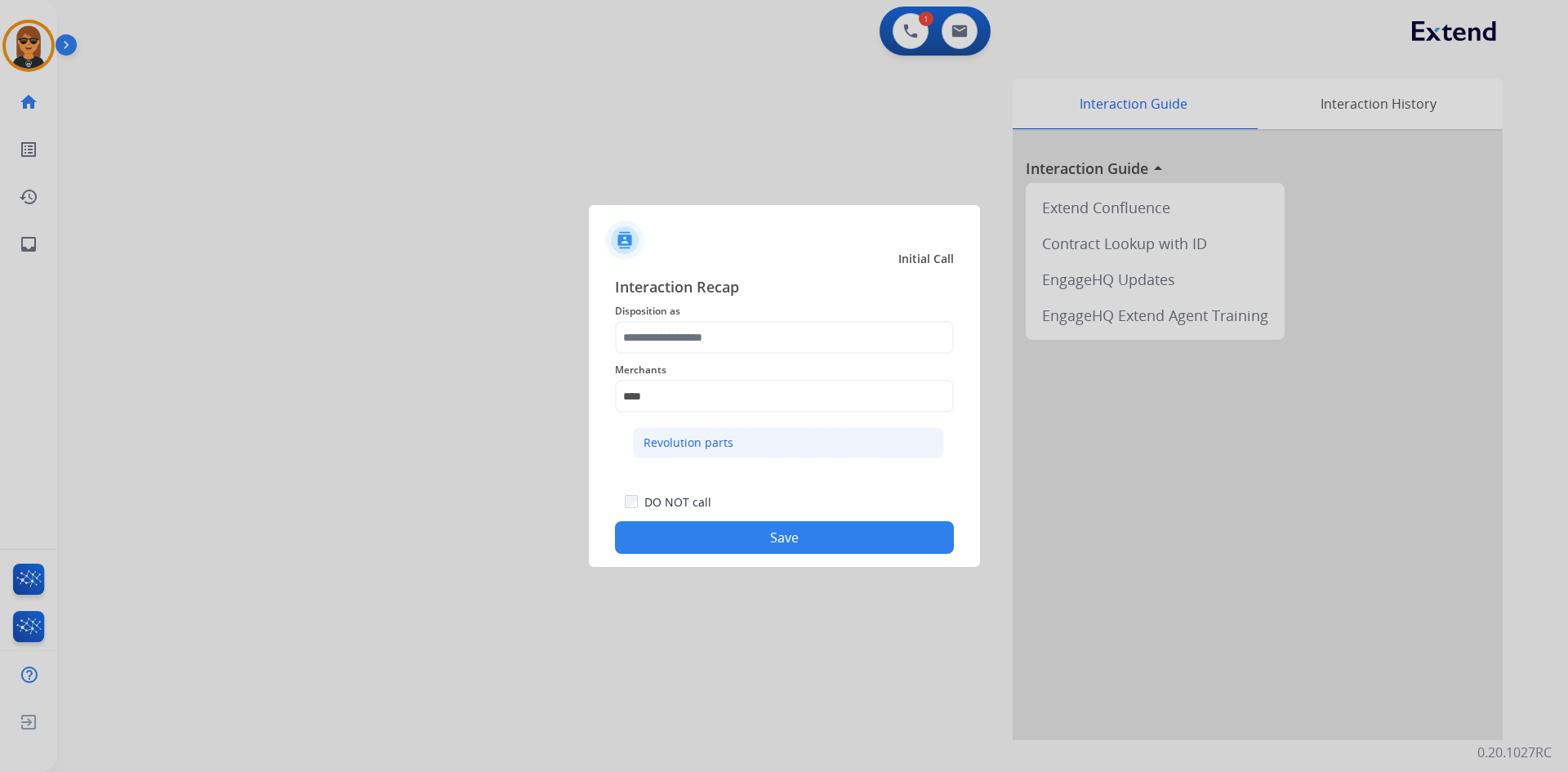
click at [740, 434] on li "Revolution parts" at bounding box center [788, 443] width 311 height 31
type input "**********"
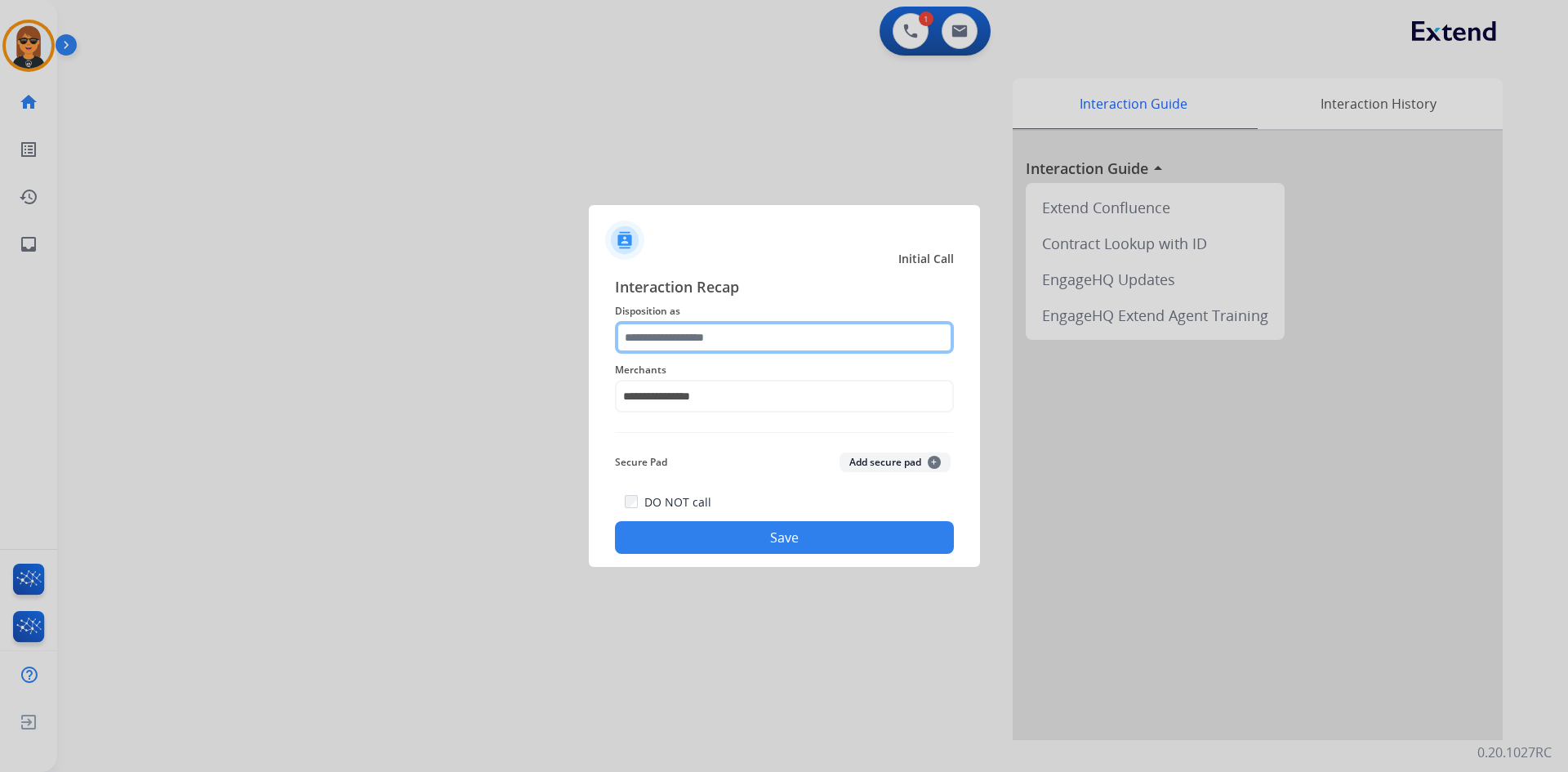
click at [742, 350] on input "text" at bounding box center [784, 338] width 339 height 32
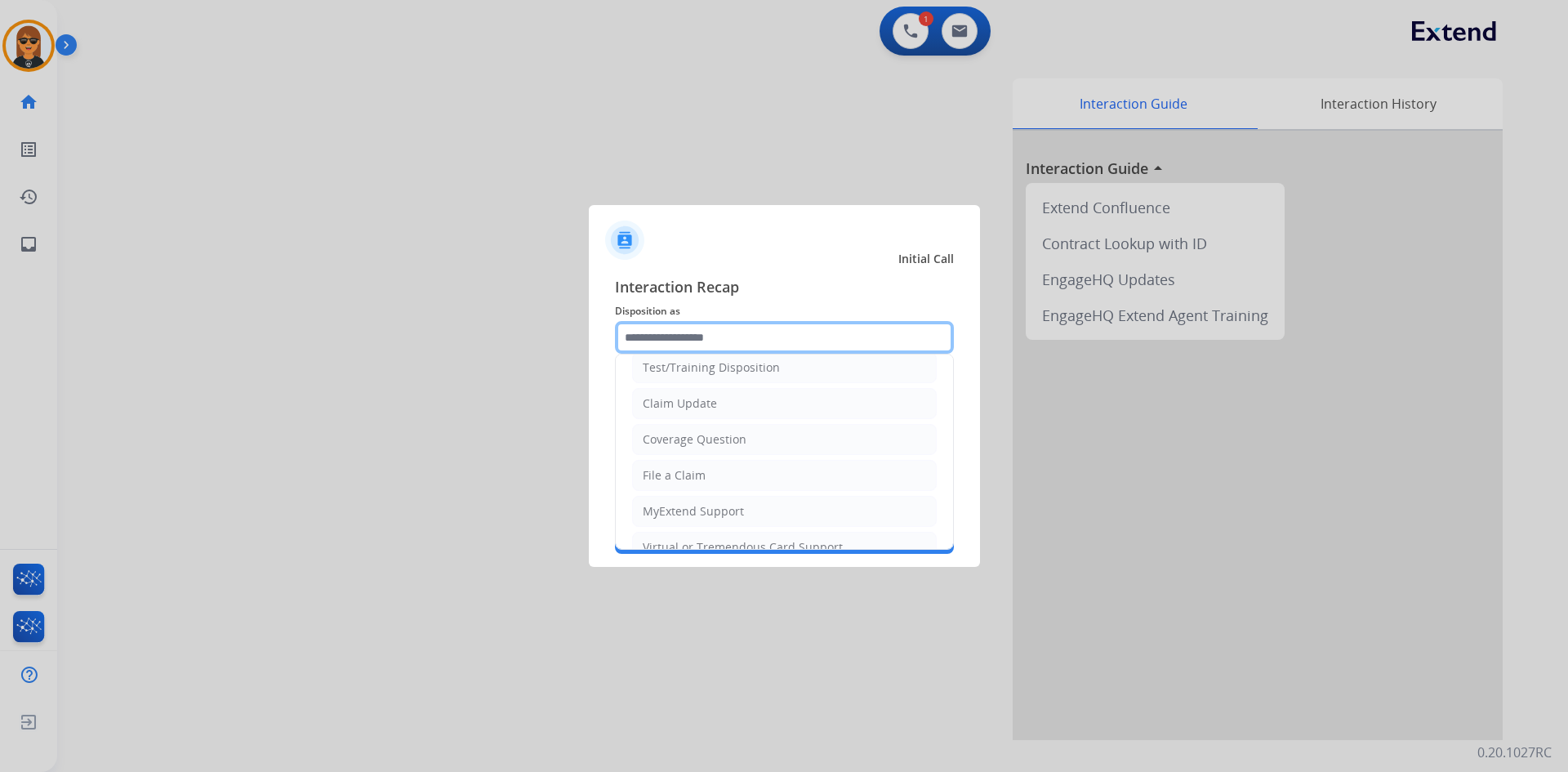
scroll to position [163, 0]
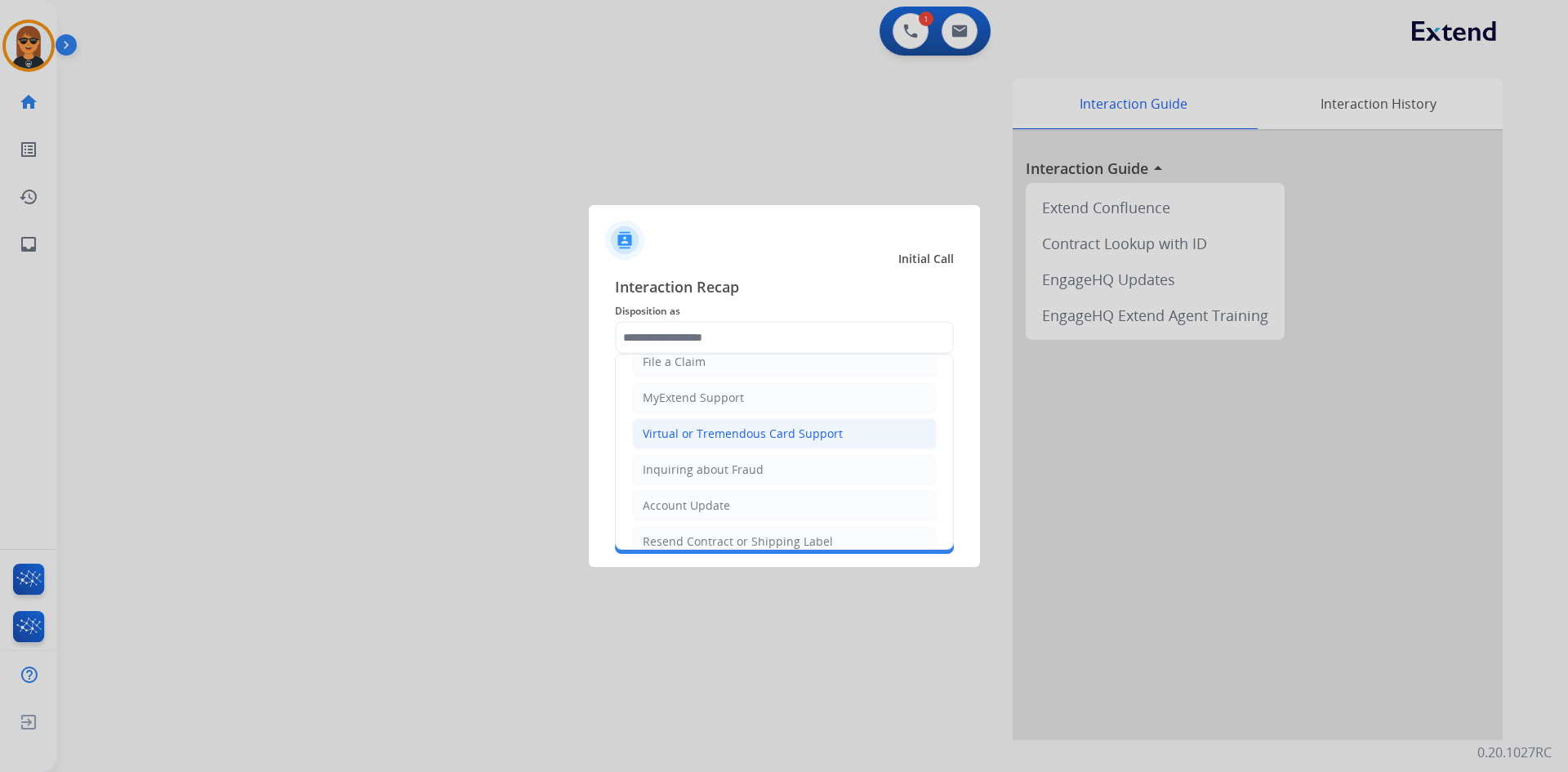
click at [774, 430] on div "Virtual or Tremendous Card Support" at bounding box center [742, 434] width 200 height 16
type input "**********"
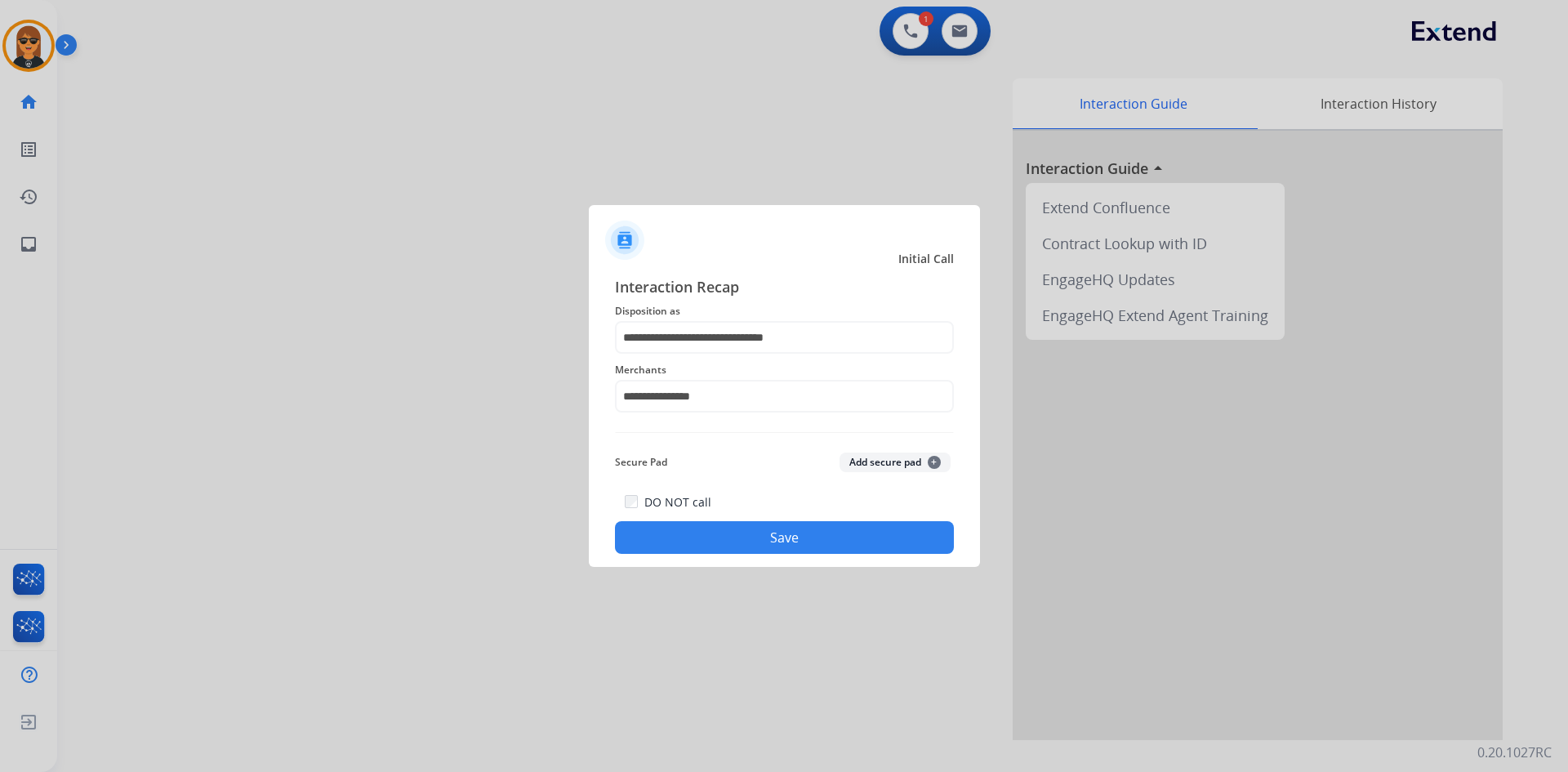
click at [813, 514] on div "DO NOT call Save" at bounding box center [784, 522] width 339 height 62
click at [824, 540] on button "Save" at bounding box center [784, 538] width 339 height 32
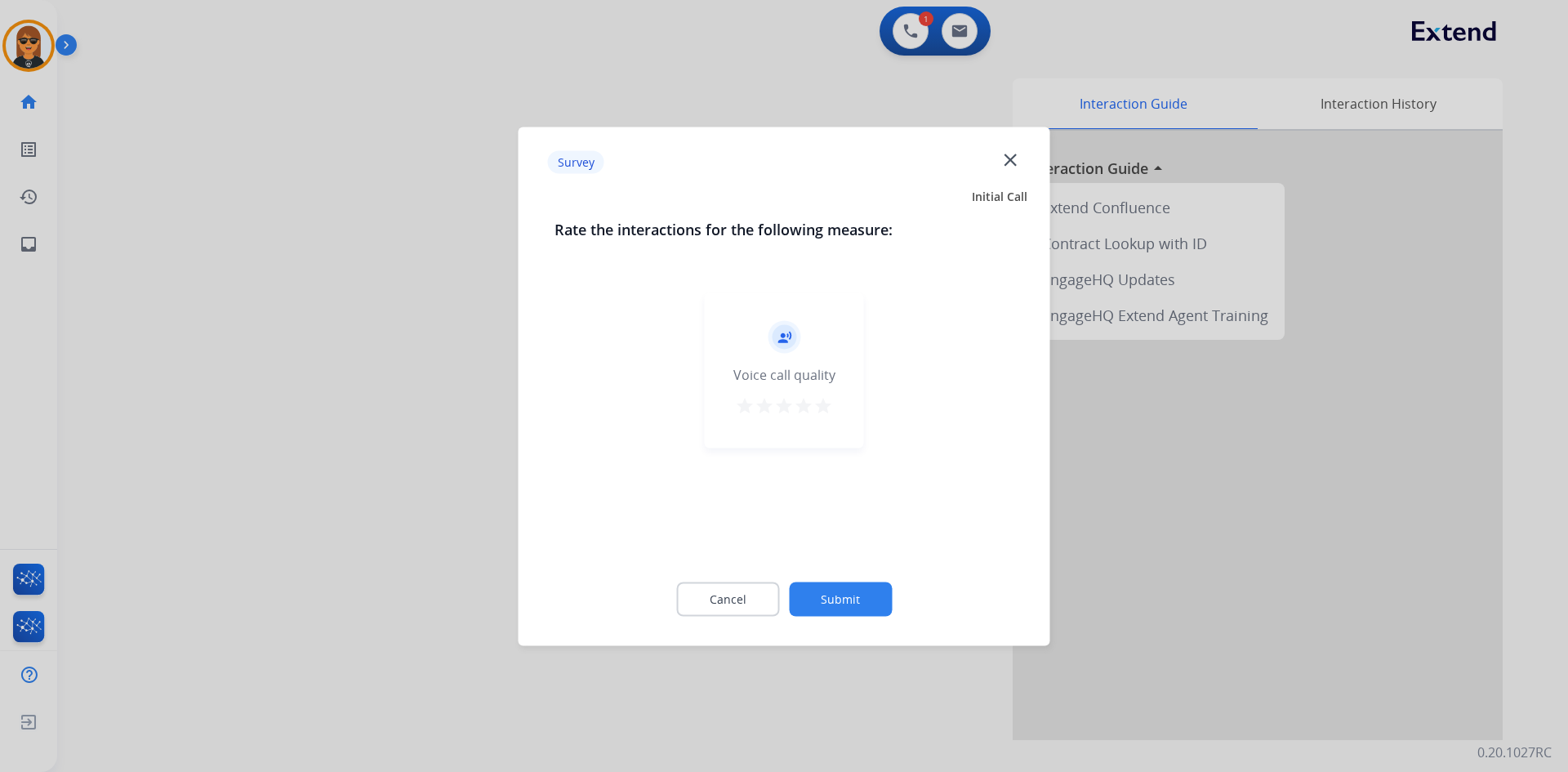
drag, startPoint x: 824, startPoint y: 540, endPoint x: 864, endPoint y: 573, distance: 51.9
click at [854, 564] on div "Cancel Submit" at bounding box center [784, 599] width 460 height 74
drag, startPoint x: 869, startPoint y: 595, endPoint x: 880, endPoint y: 597, distance: 11.2
click at [880, 597] on button "Submit" at bounding box center [840, 599] width 103 height 34
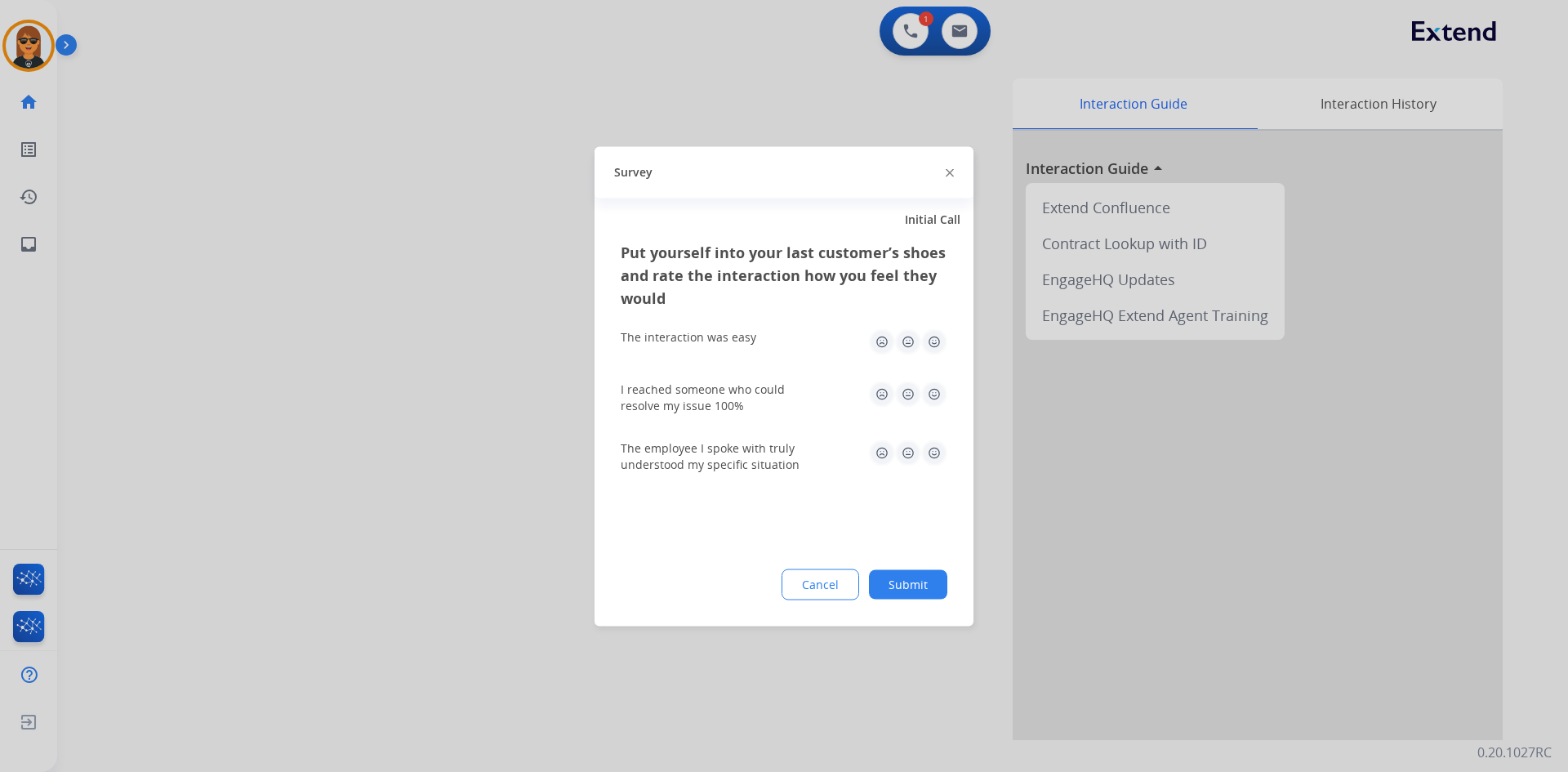
click at [928, 584] on button "Submit" at bounding box center [907, 583] width 78 height 30
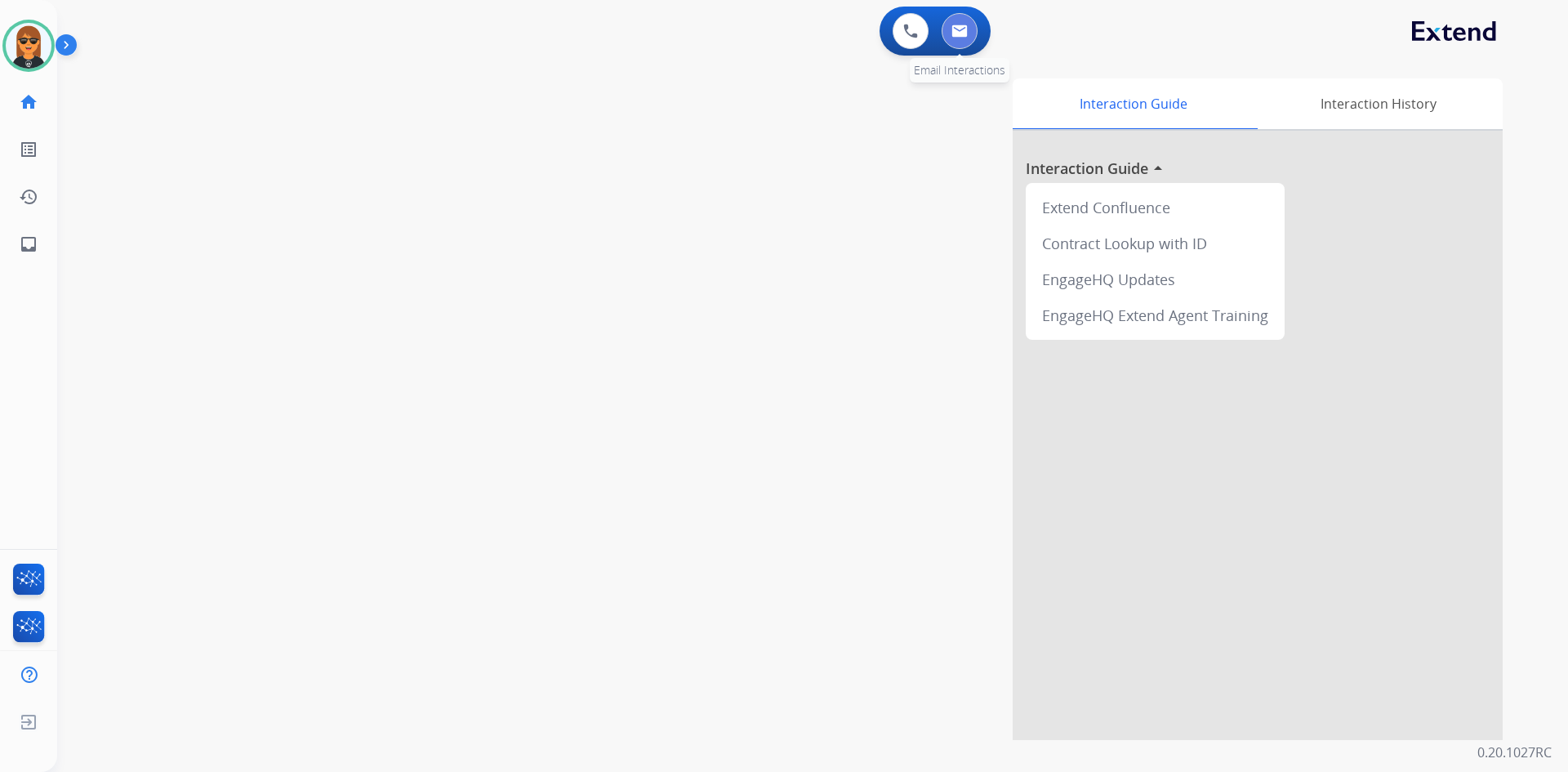
click at [948, 31] on button at bounding box center [959, 31] width 36 height 36
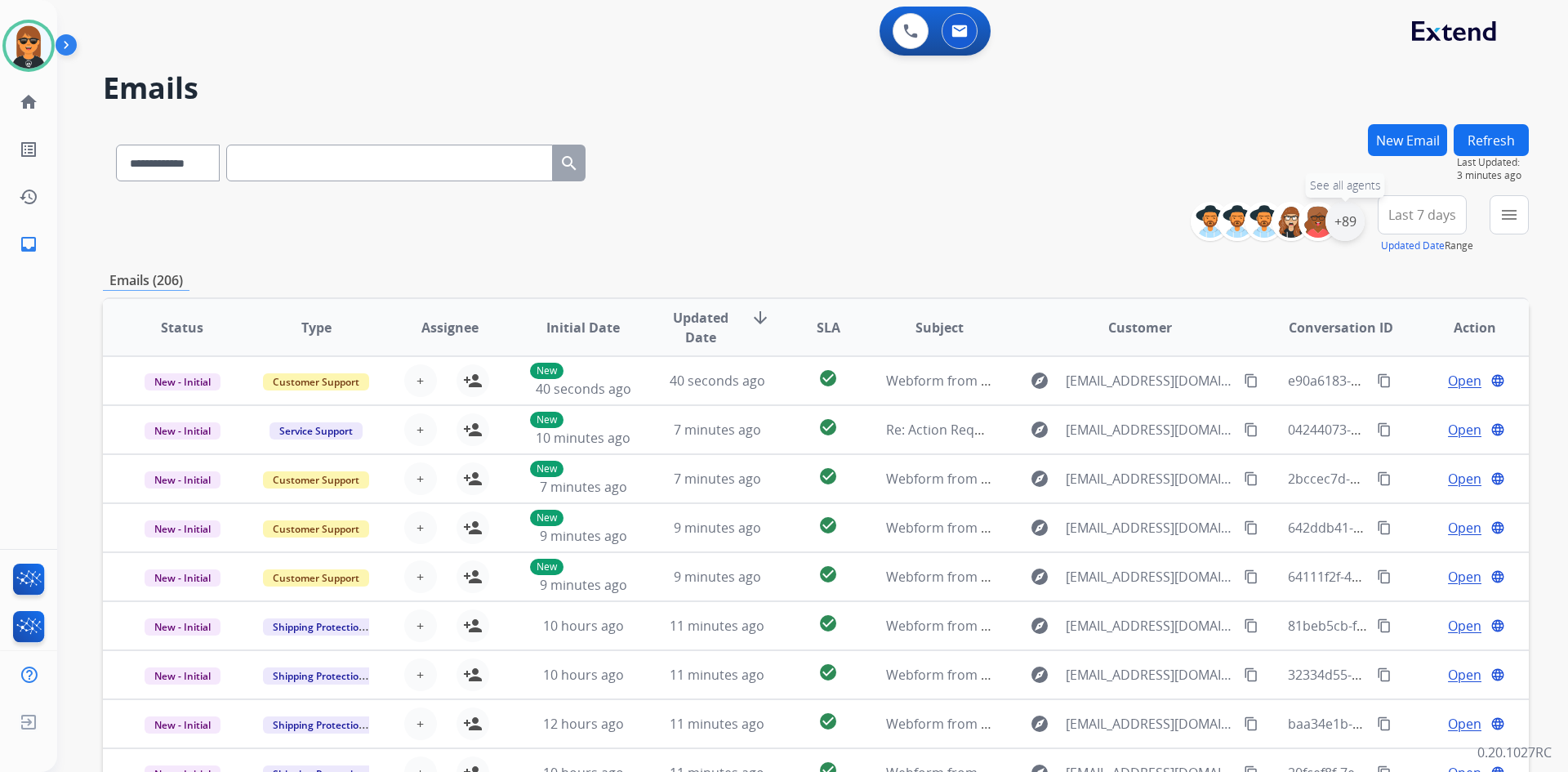
click at [1337, 223] on div "+89" at bounding box center [1345, 222] width 39 height 39
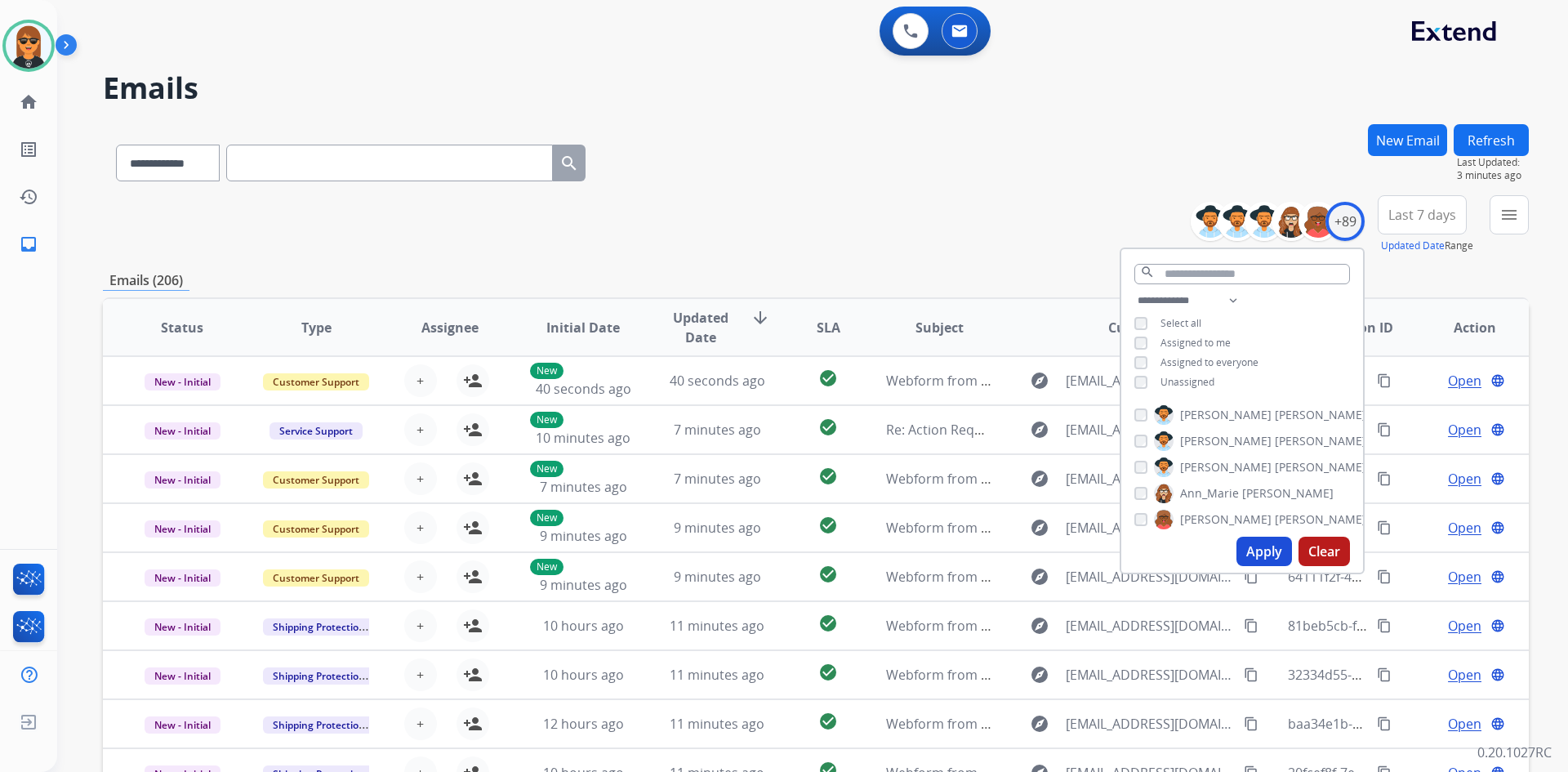
drag, startPoint x: 1177, startPoint y: 386, endPoint x: 1192, endPoint y: 375, distance: 18.6
click at [1178, 386] on span "Unassigned" at bounding box center [1187, 382] width 54 height 13
click at [1207, 344] on span "Assigned to me" at bounding box center [1196, 342] width 70 height 13
click at [1498, 204] on button "menu Filters" at bounding box center [1510, 215] width 39 height 39
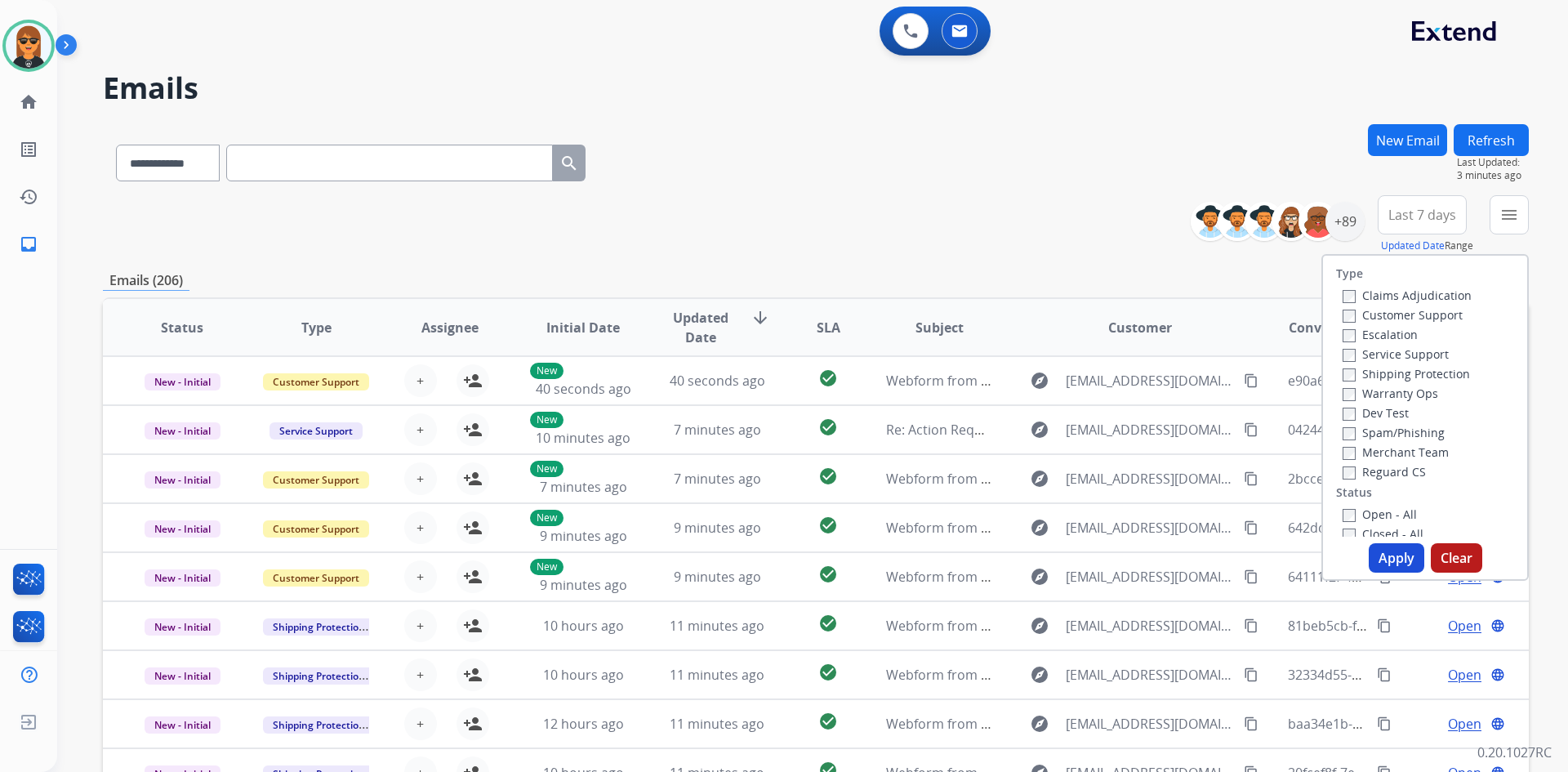
click at [1423, 317] on label "Customer Support" at bounding box center [1403, 314] width 120 height 15
drag, startPoint x: 1435, startPoint y: 373, endPoint x: 1405, endPoint y: 462, distance: 93.9
click at [1435, 374] on label "Shipping Protection" at bounding box center [1406, 373] width 127 height 15
click at [1414, 478] on label "Reguard CS" at bounding box center [1384, 471] width 83 height 15
drag, startPoint x: 1398, startPoint y: 517, endPoint x: 1402, endPoint y: 528, distance: 11.7
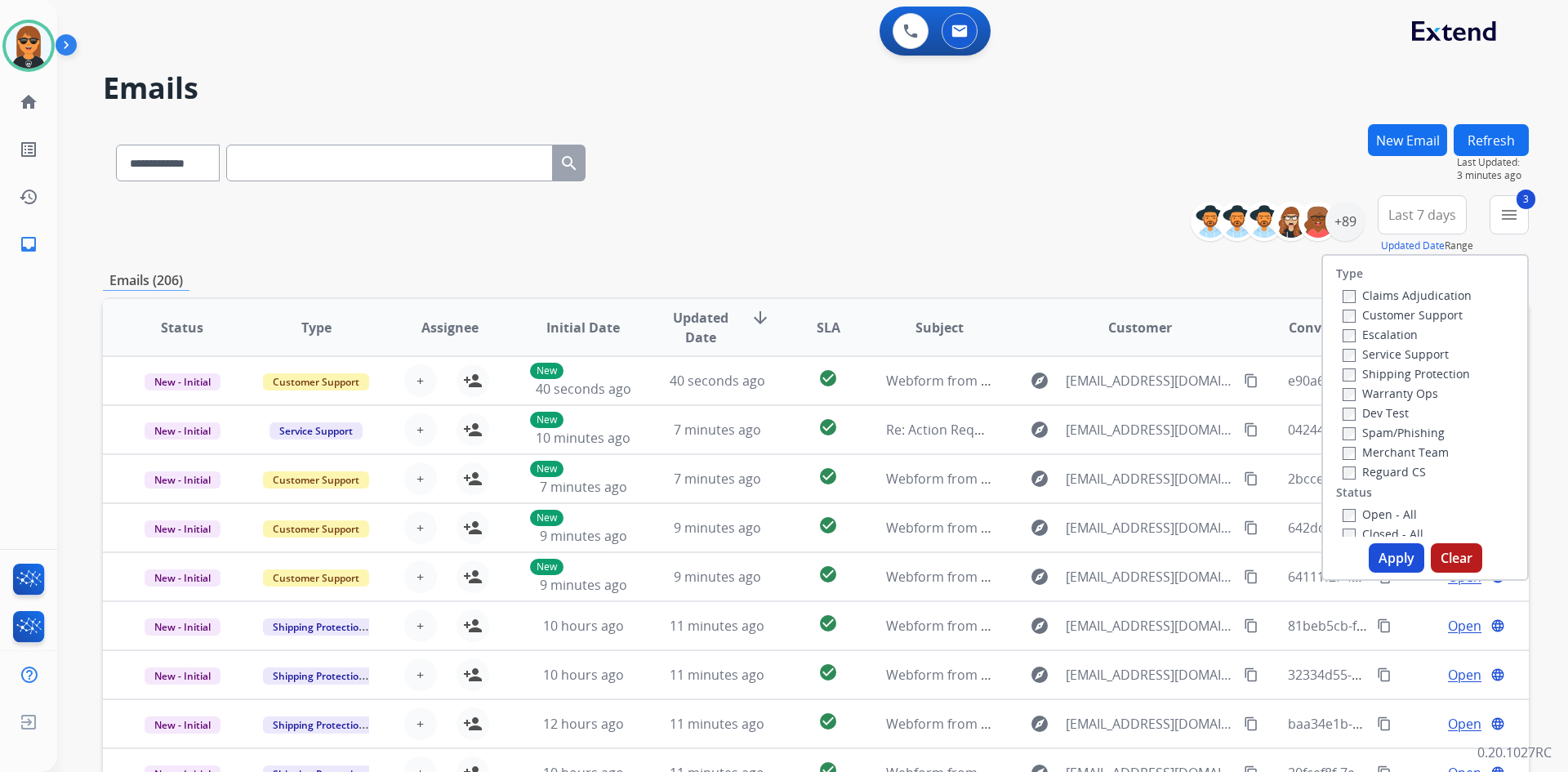
click at [1398, 518] on label "Open - All" at bounding box center [1380, 513] width 74 height 15
click at [1403, 548] on button "Apply" at bounding box center [1397, 557] width 56 height 30
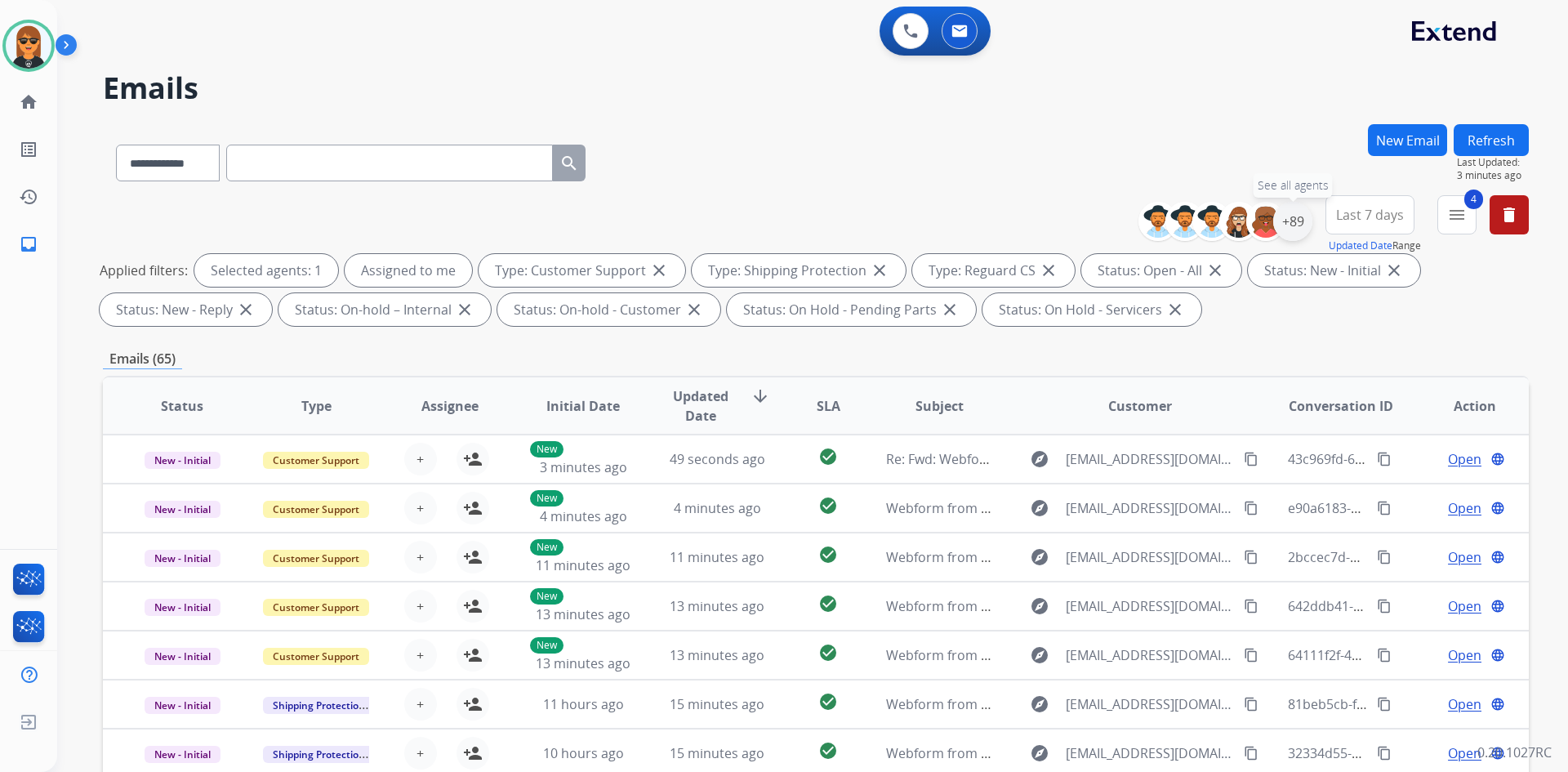
click at [1294, 224] on div "+89" at bounding box center [1293, 222] width 39 height 39
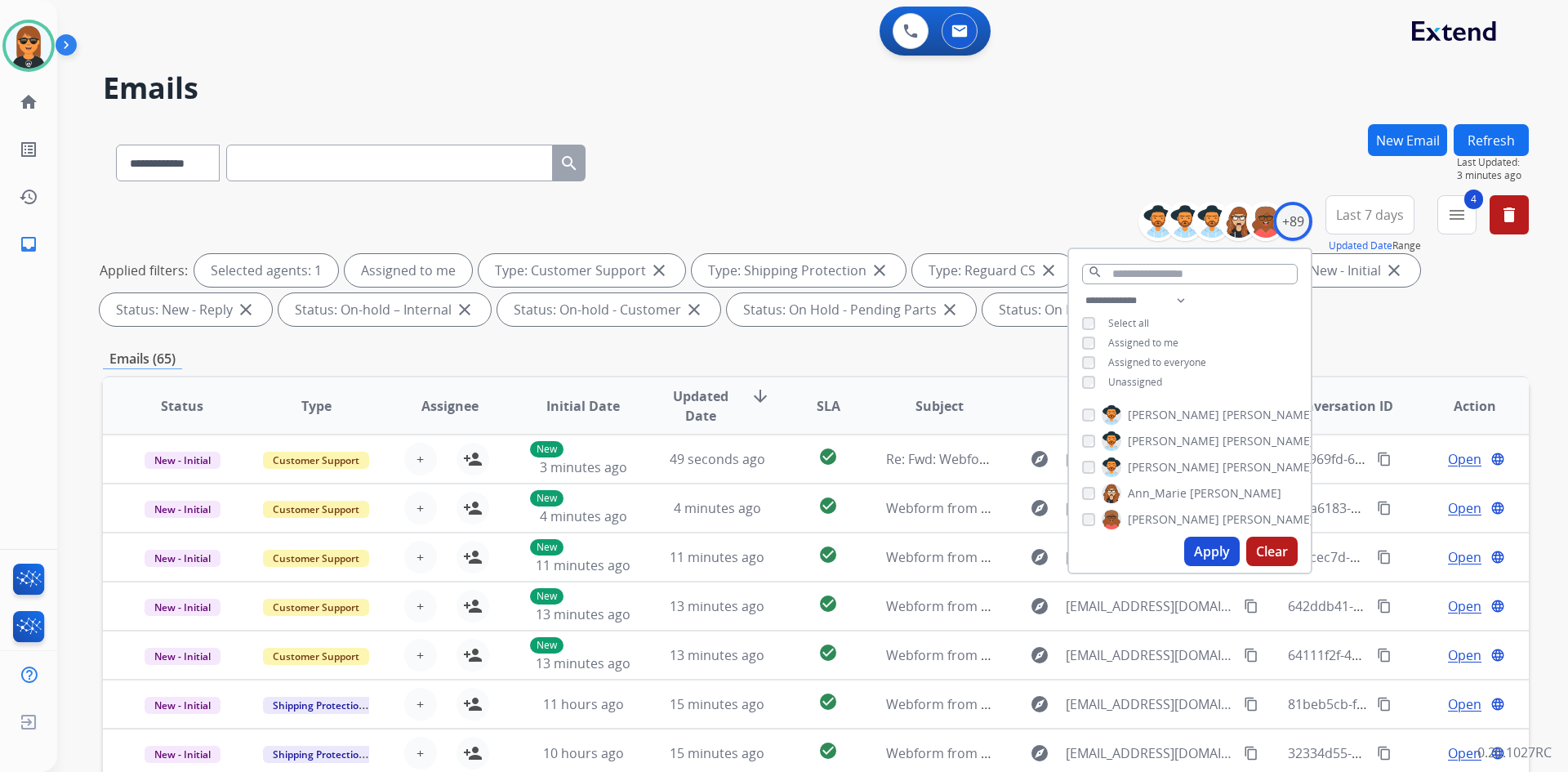
click at [1130, 342] on span "Assigned to me" at bounding box center [1143, 342] width 70 height 13
drag, startPoint x: 1136, startPoint y: 338, endPoint x: 1145, endPoint y: 344, distance: 10.8
click at [1137, 338] on span "Assigned to me" at bounding box center [1143, 342] width 70 height 13
click at [1209, 547] on button "Apply" at bounding box center [1213, 551] width 56 height 30
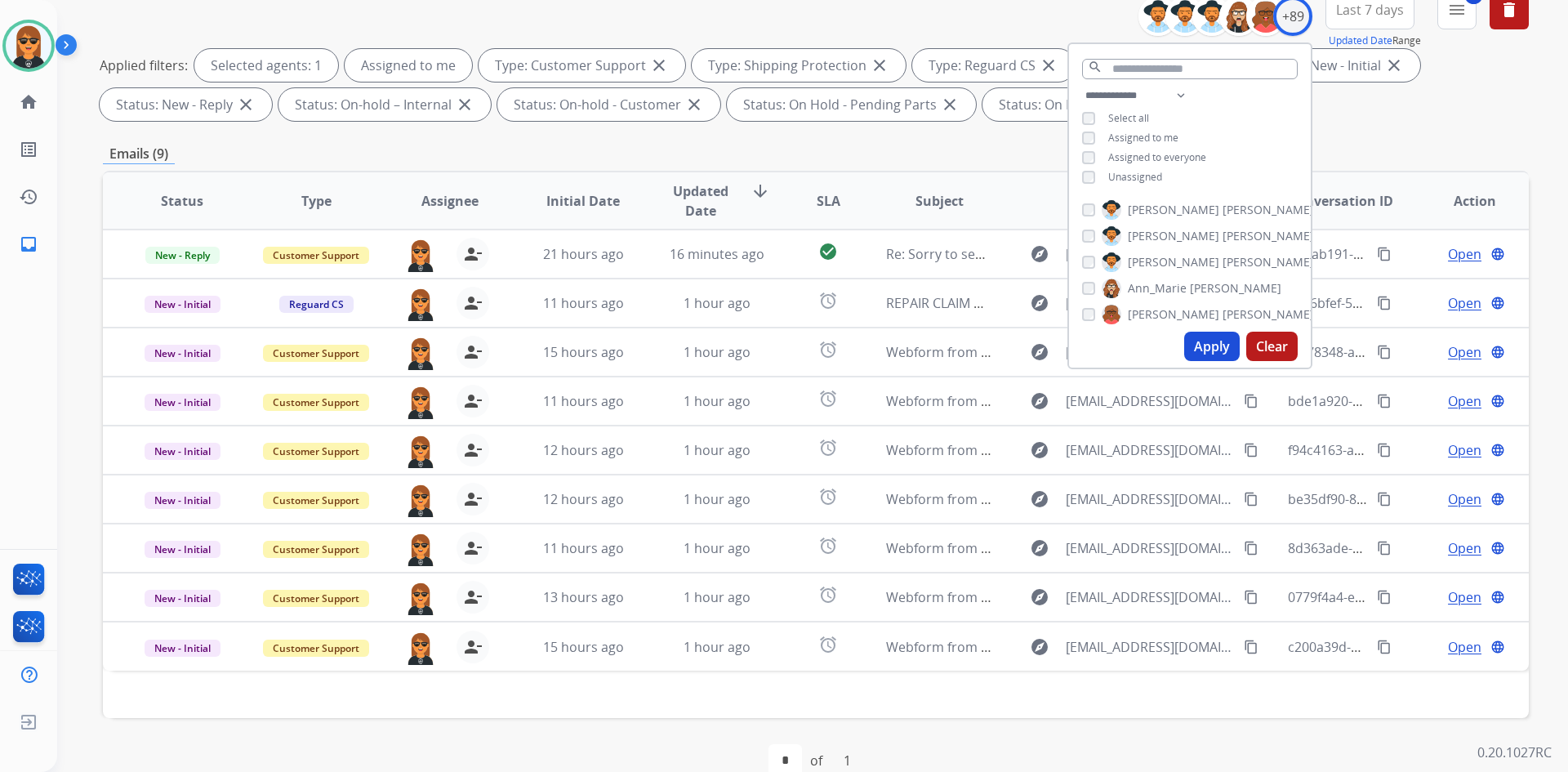
scroll to position [236, 0]
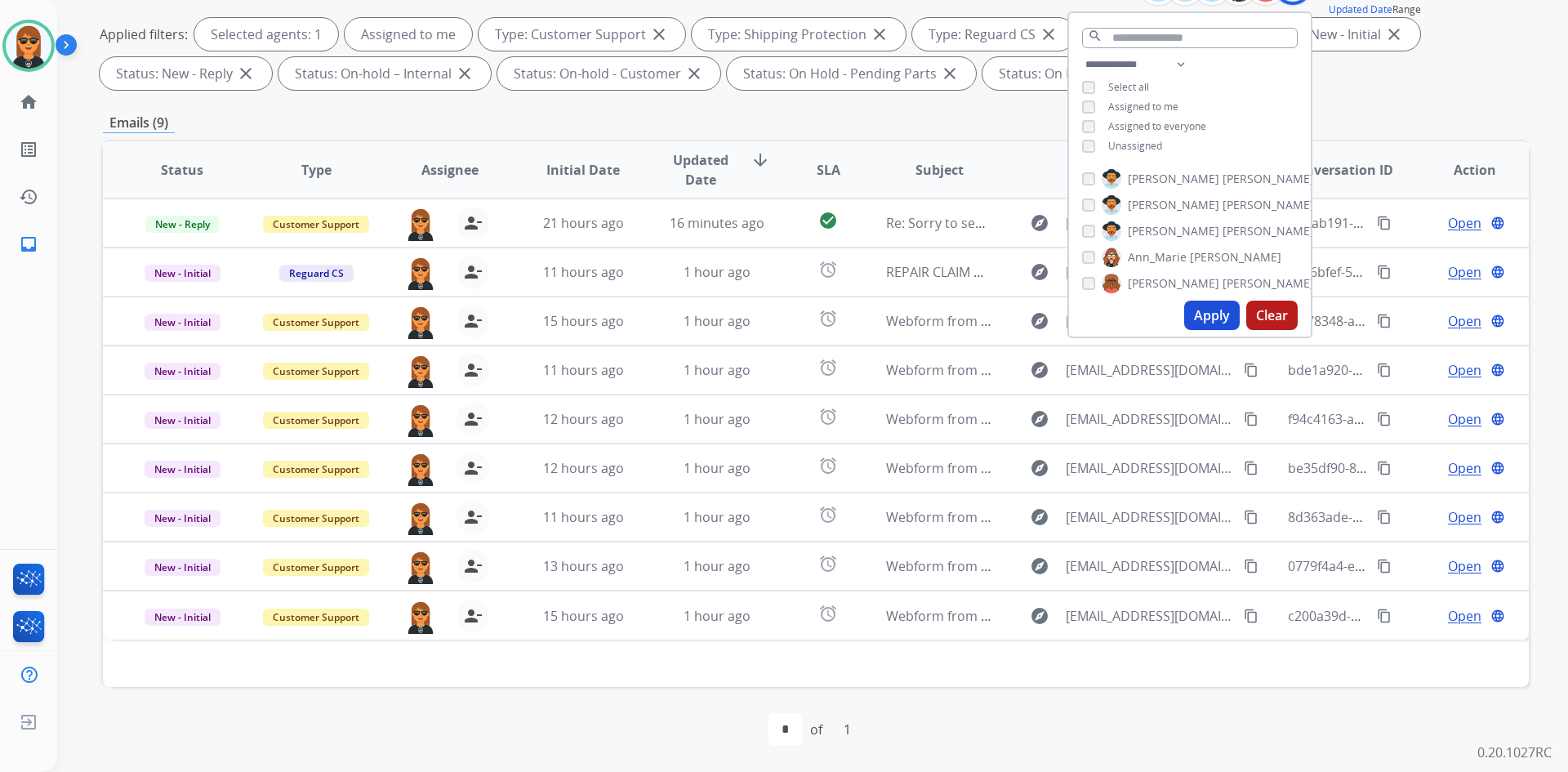
click at [763, 698] on div "first_page navigate_before * of 1 navigate_next last_page" at bounding box center [816, 729] width 1426 height 85
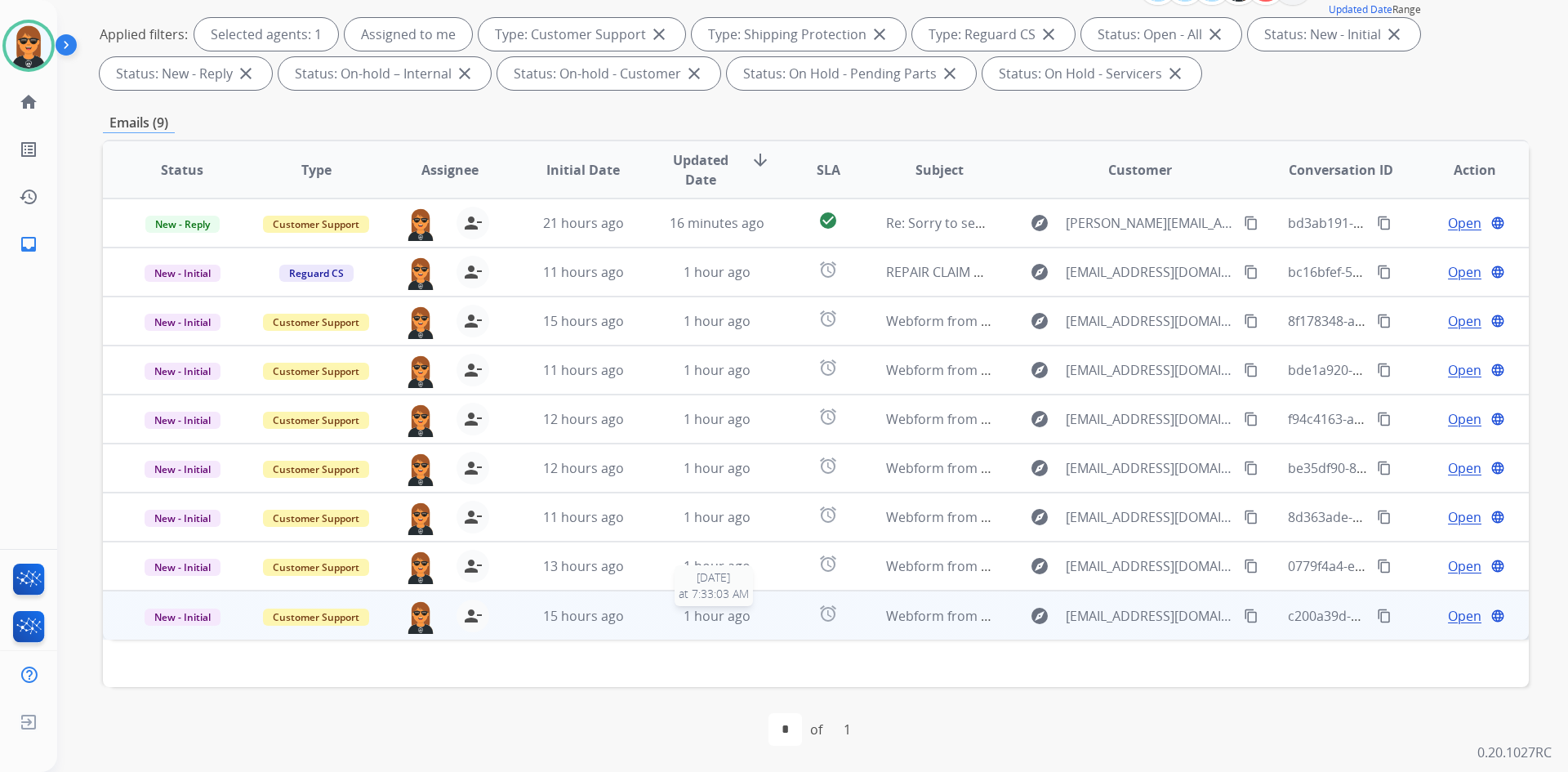
click at [771, 614] on td "alarm" at bounding box center [815, 615] width 89 height 49
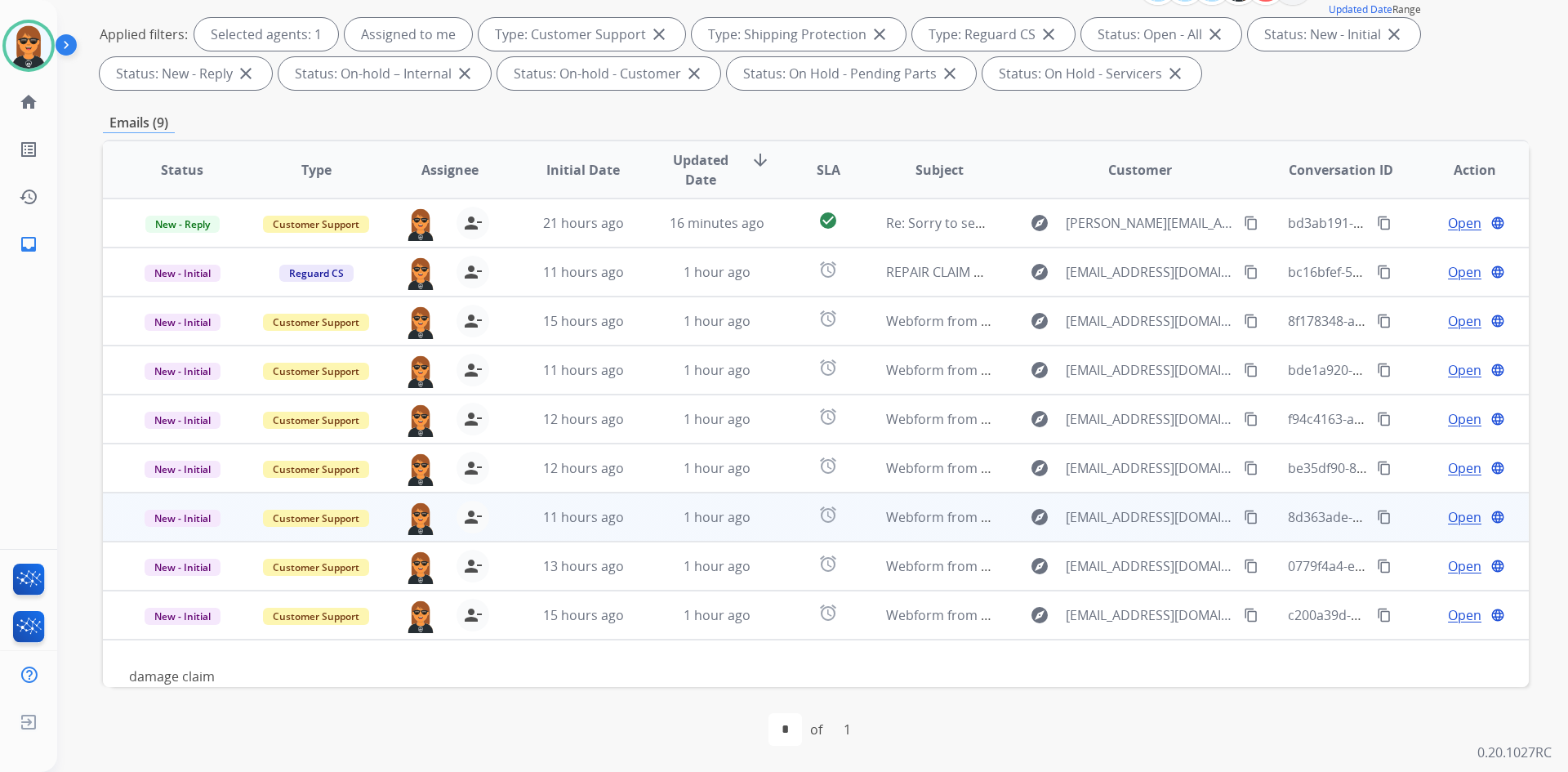
scroll to position [25, 0]
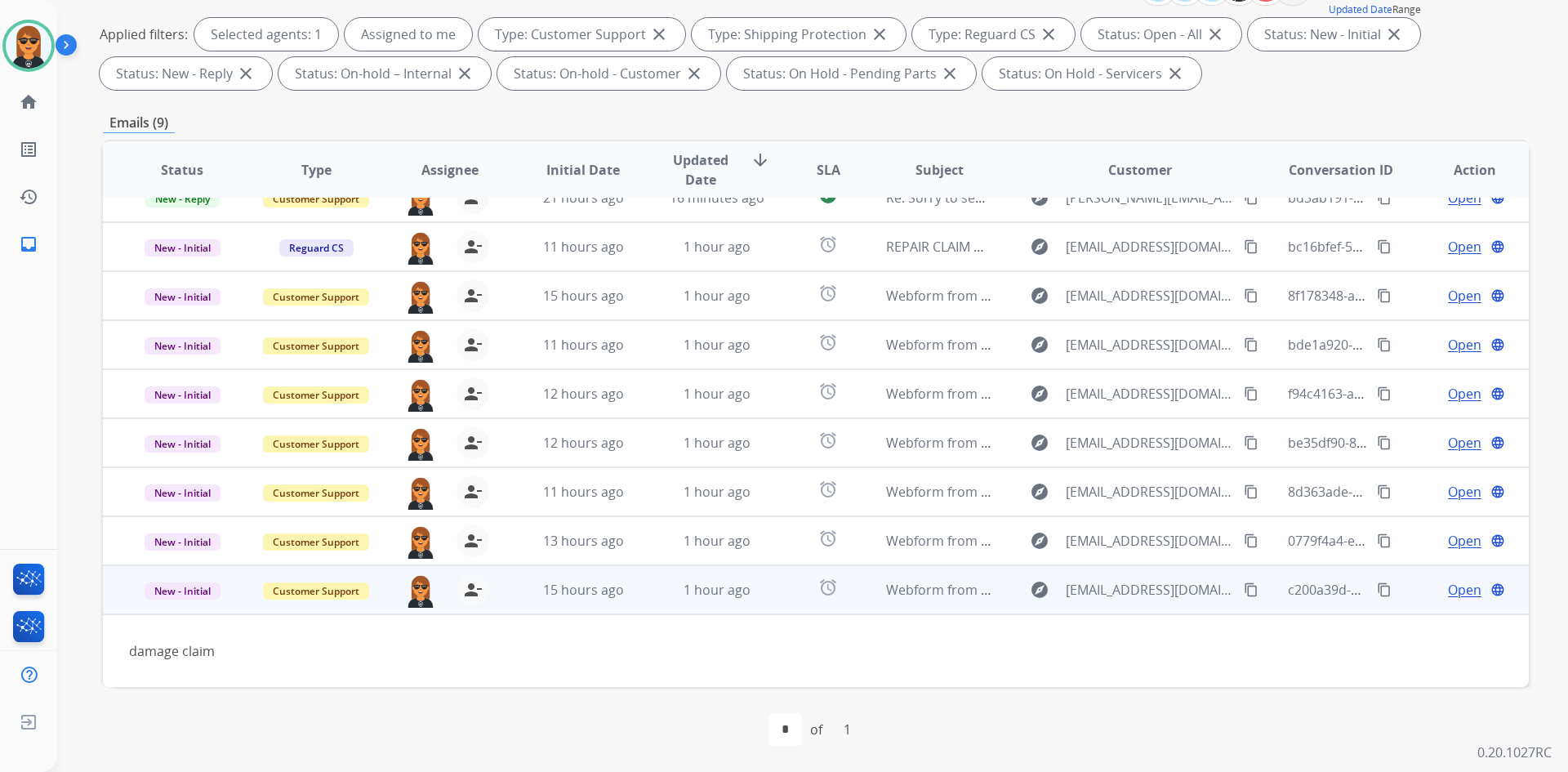
click at [1463, 590] on span "Open" at bounding box center [1465, 590] width 33 height 20
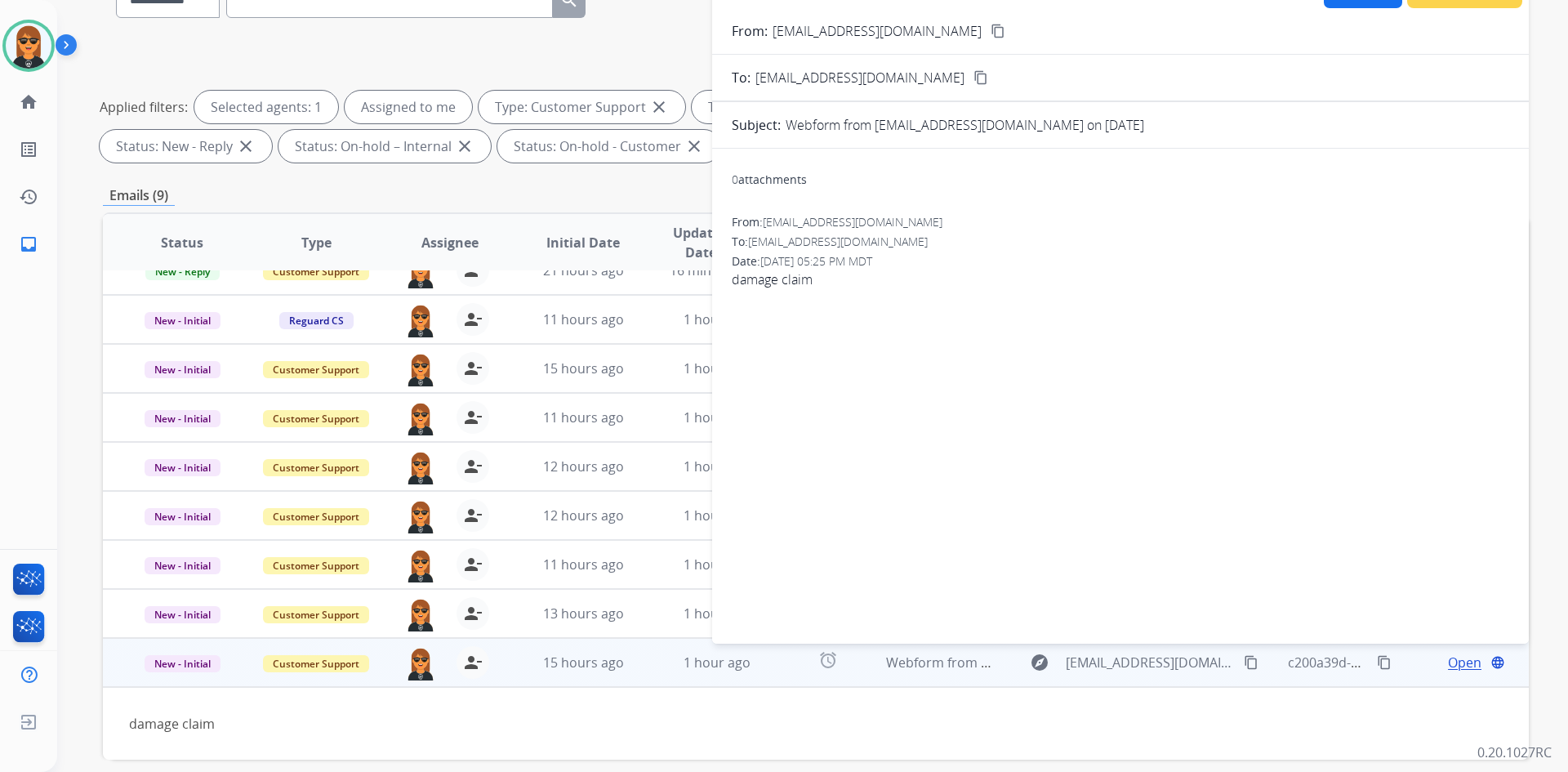
scroll to position [0, 0]
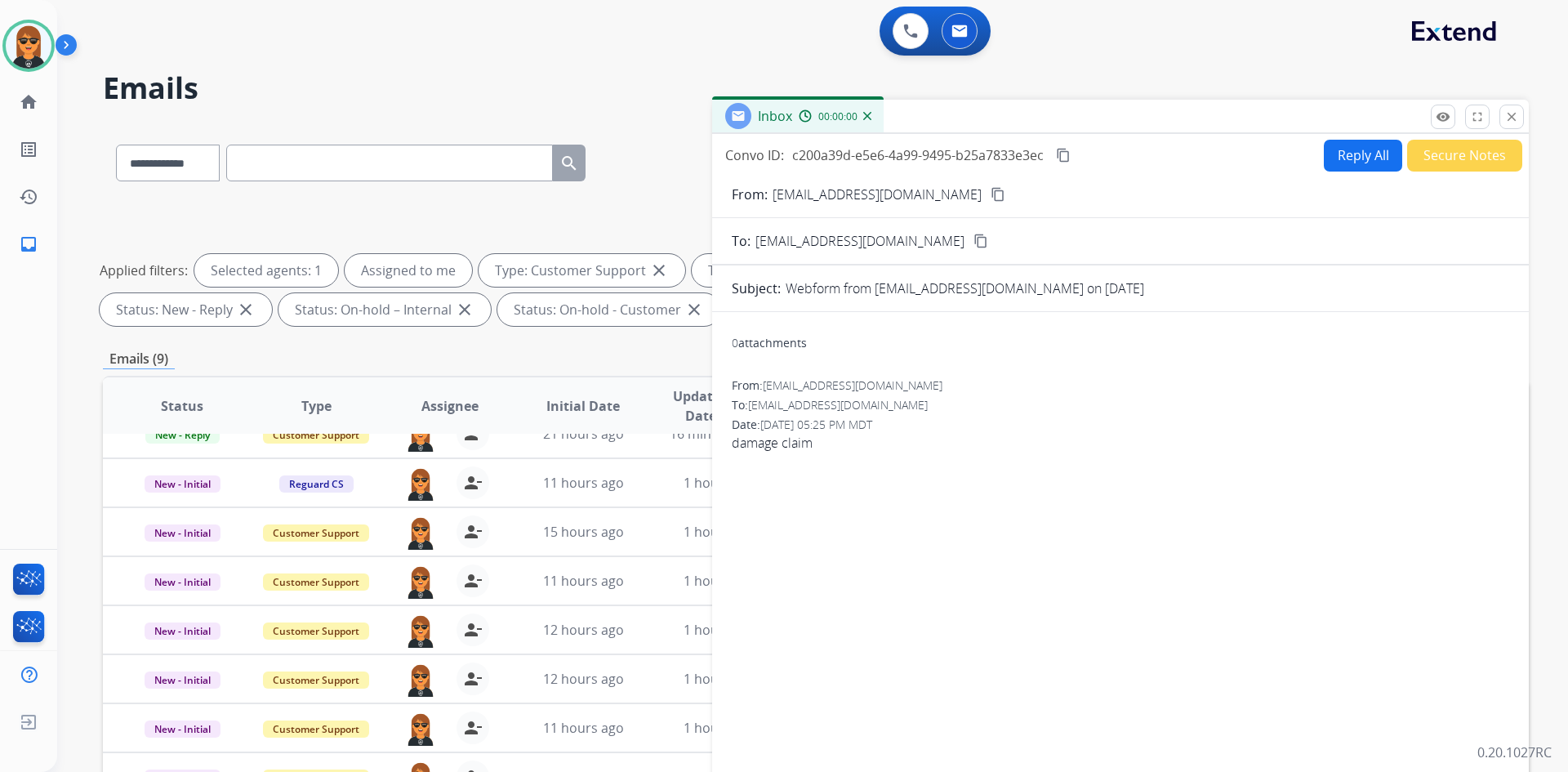
click at [1342, 150] on button "Reply All" at bounding box center [1362, 155] width 78 height 31
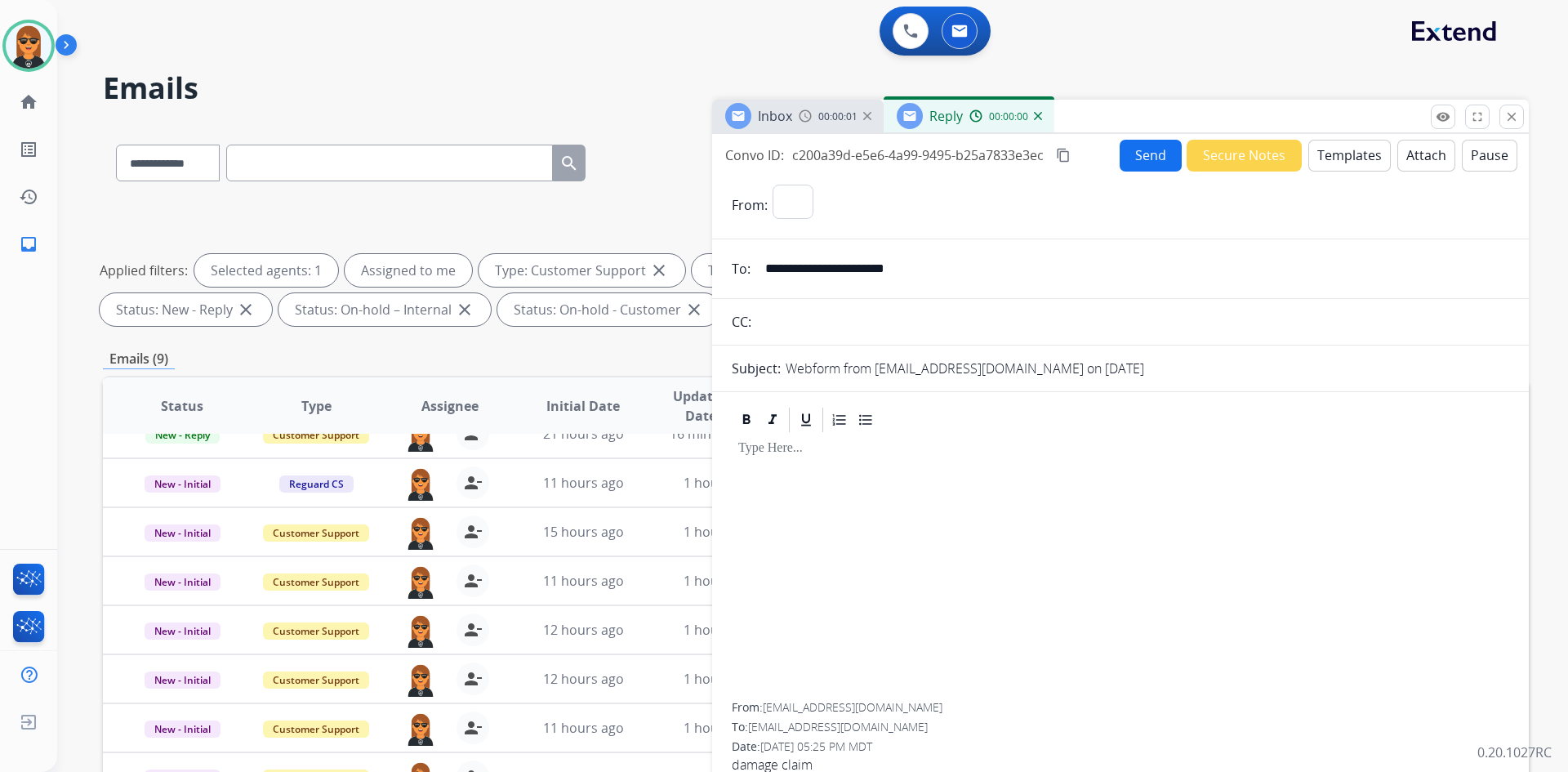
select select "**********"
drag, startPoint x: 969, startPoint y: 270, endPoint x: 624, endPoint y: 262, distance: 345.1
click at [631, 259] on div "**********" at bounding box center [816, 566] width 1426 height 884
click at [1519, 110] on mat-icon "close" at bounding box center [1511, 117] width 14 height 14
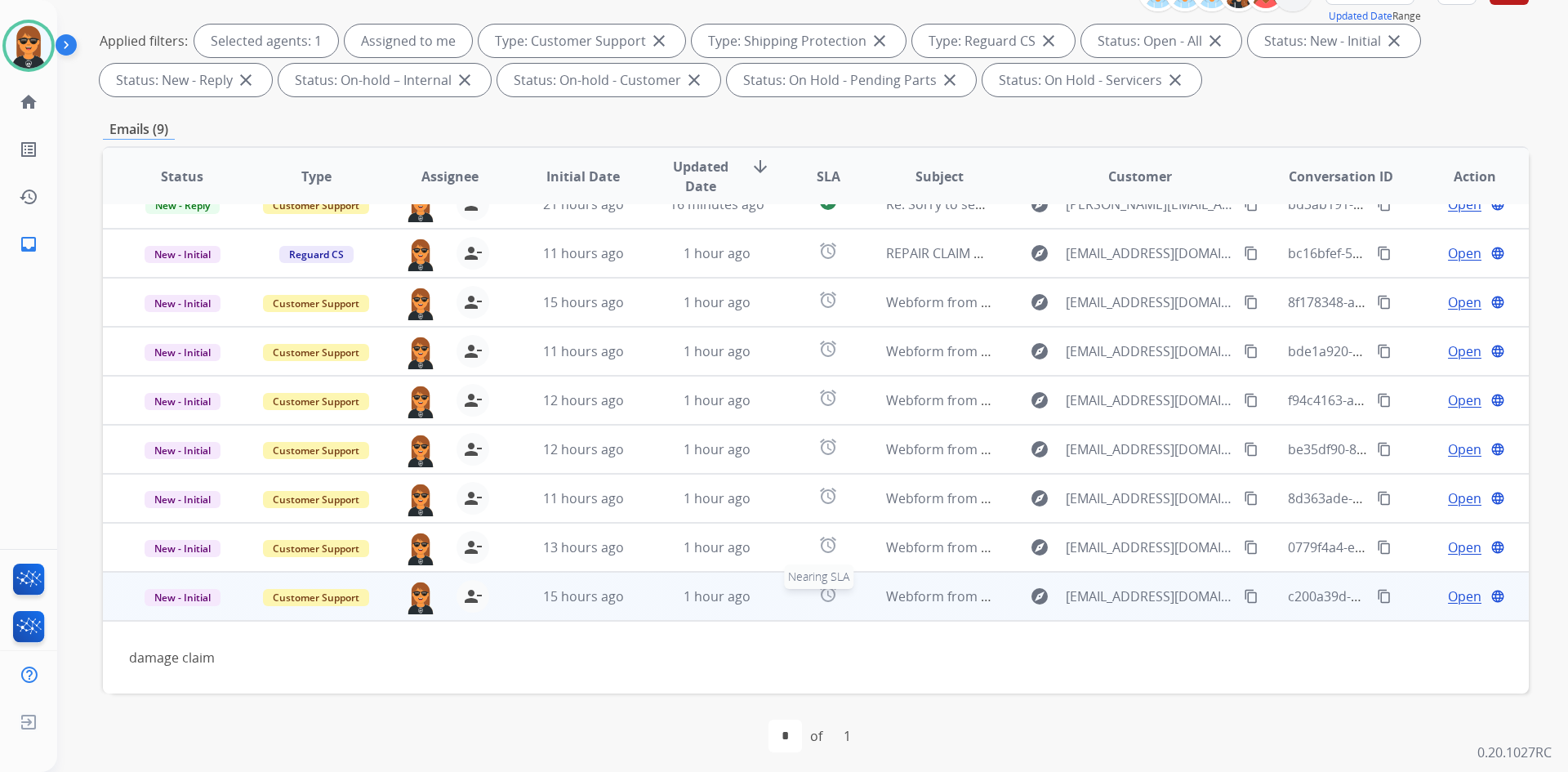
scroll to position [236, 0]
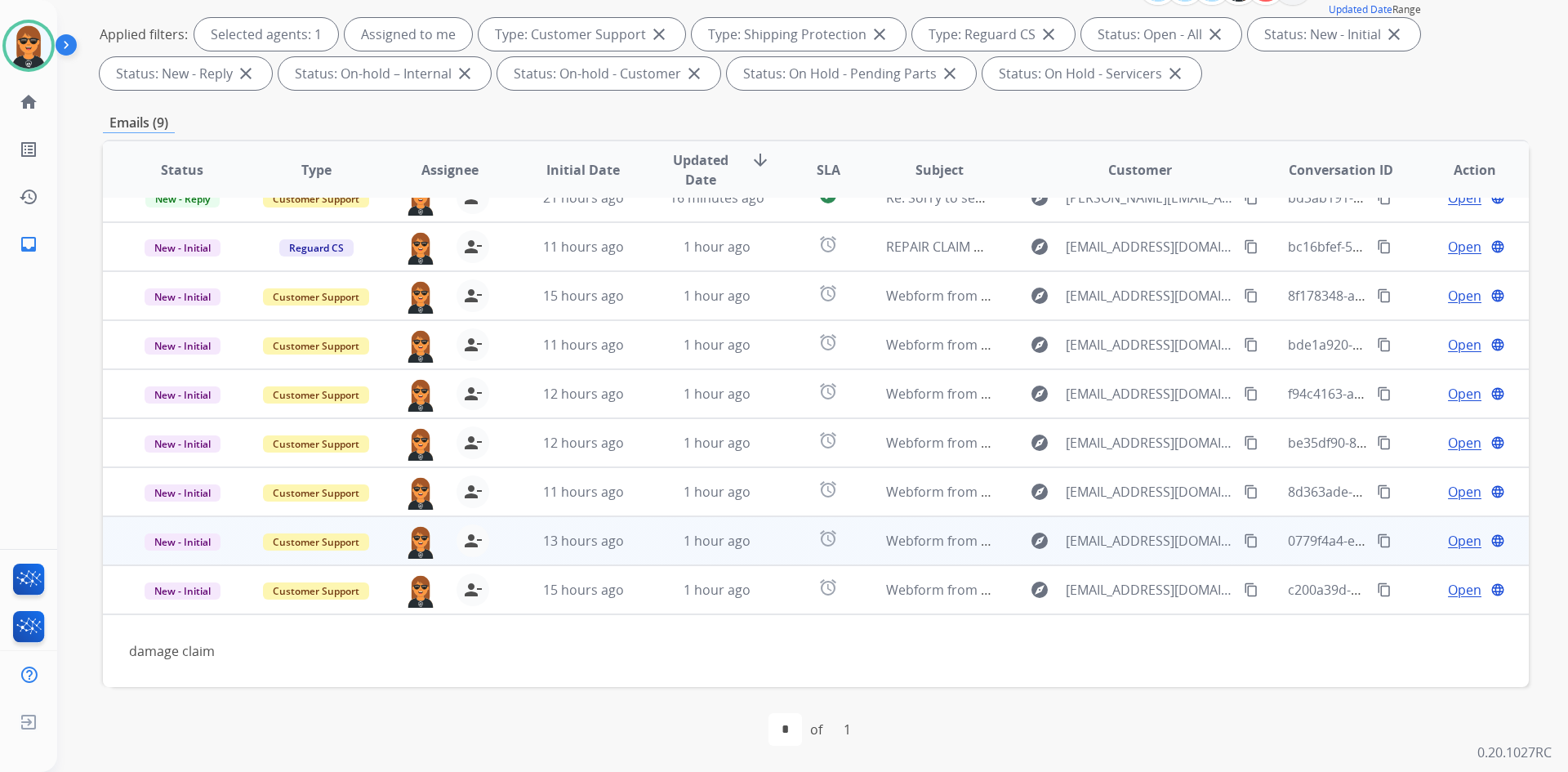
click at [774, 544] on td "alarm" at bounding box center [815, 540] width 89 height 49
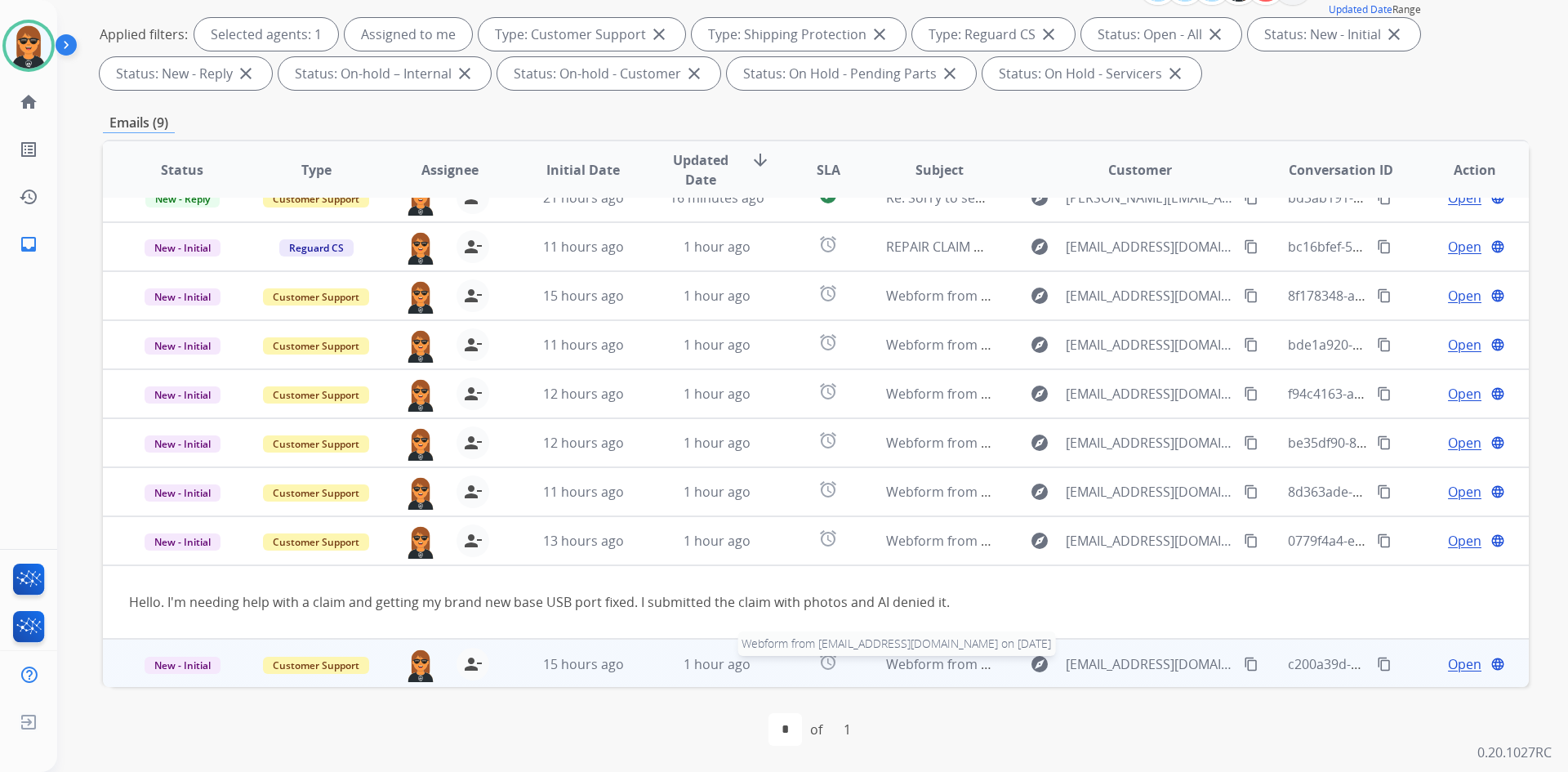
scroll to position [26, 0]
click at [1244, 660] on mat-icon "content_copy" at bounding box center [1251, 663] width 14 height 14
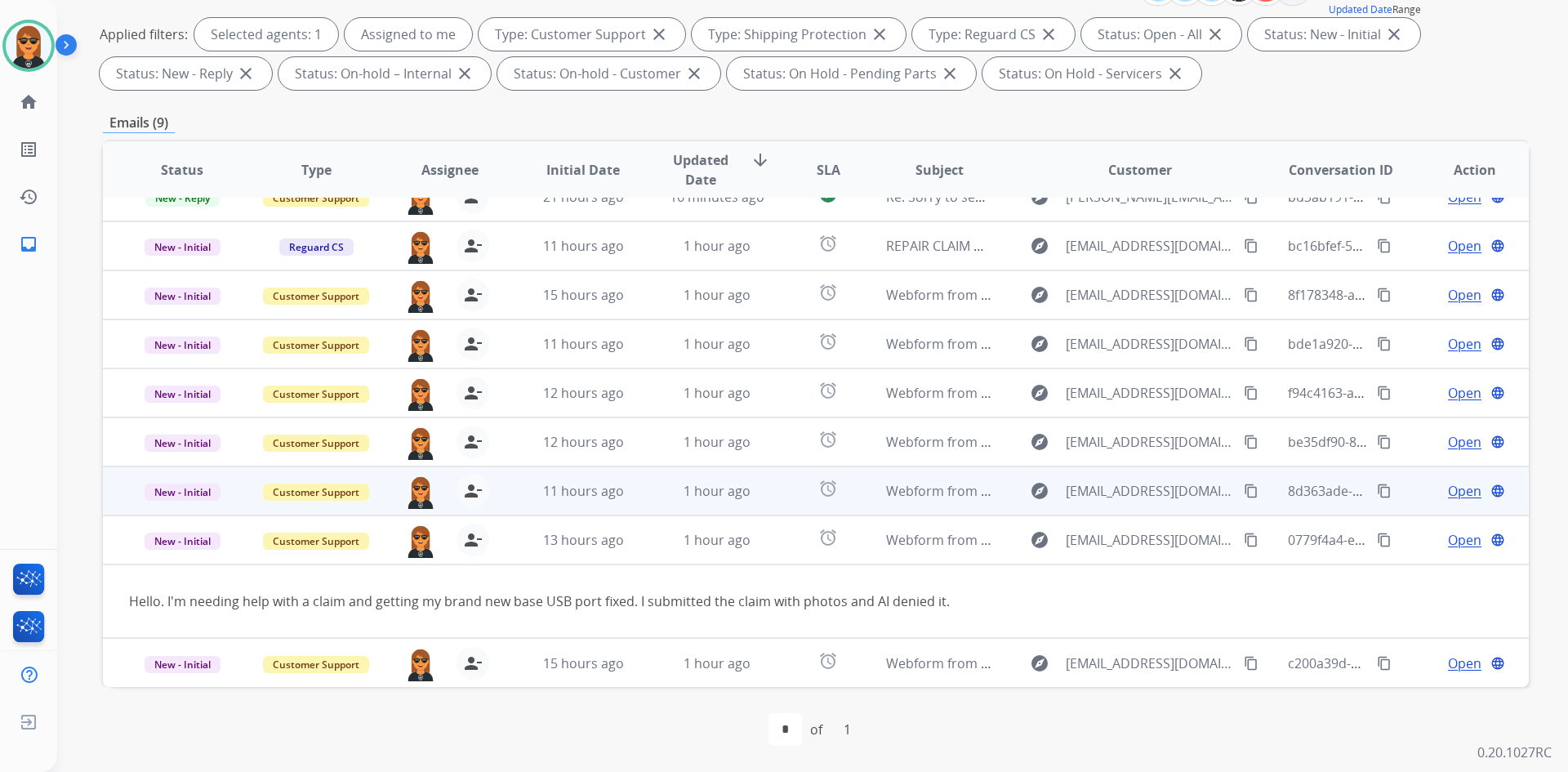
click at [1028, 501] on div "explore [EMAIL_ADDRESS][DOMAIN_NAME] content_copy" at bounding box center [1141, 490] width 241 height 26
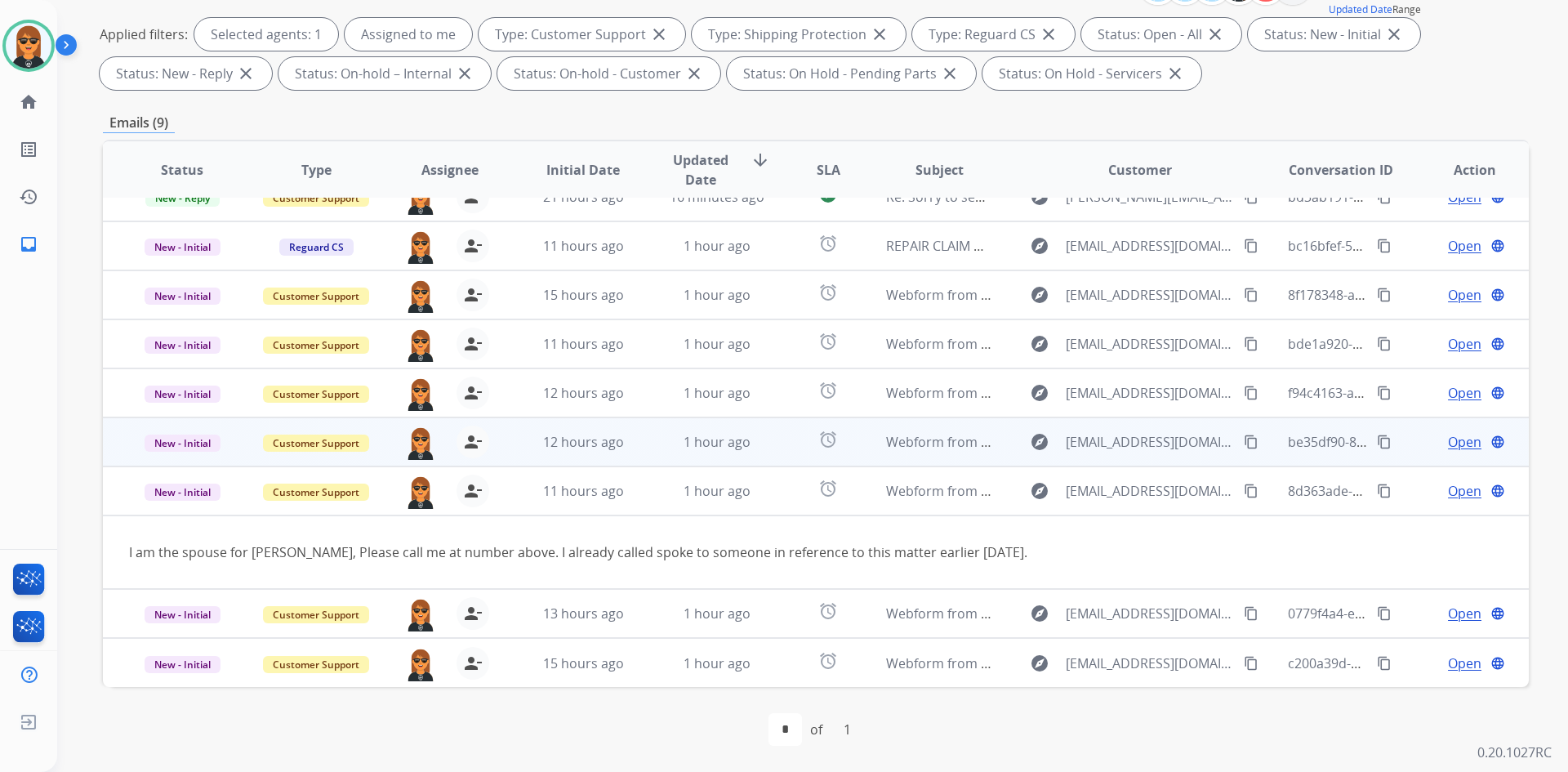
click at [1021, 452] on div "explore [EMAIL_ADDRESS][DOMAIN_NAME] content_copy" at bounding box center [1141, 442] width 241 height 26
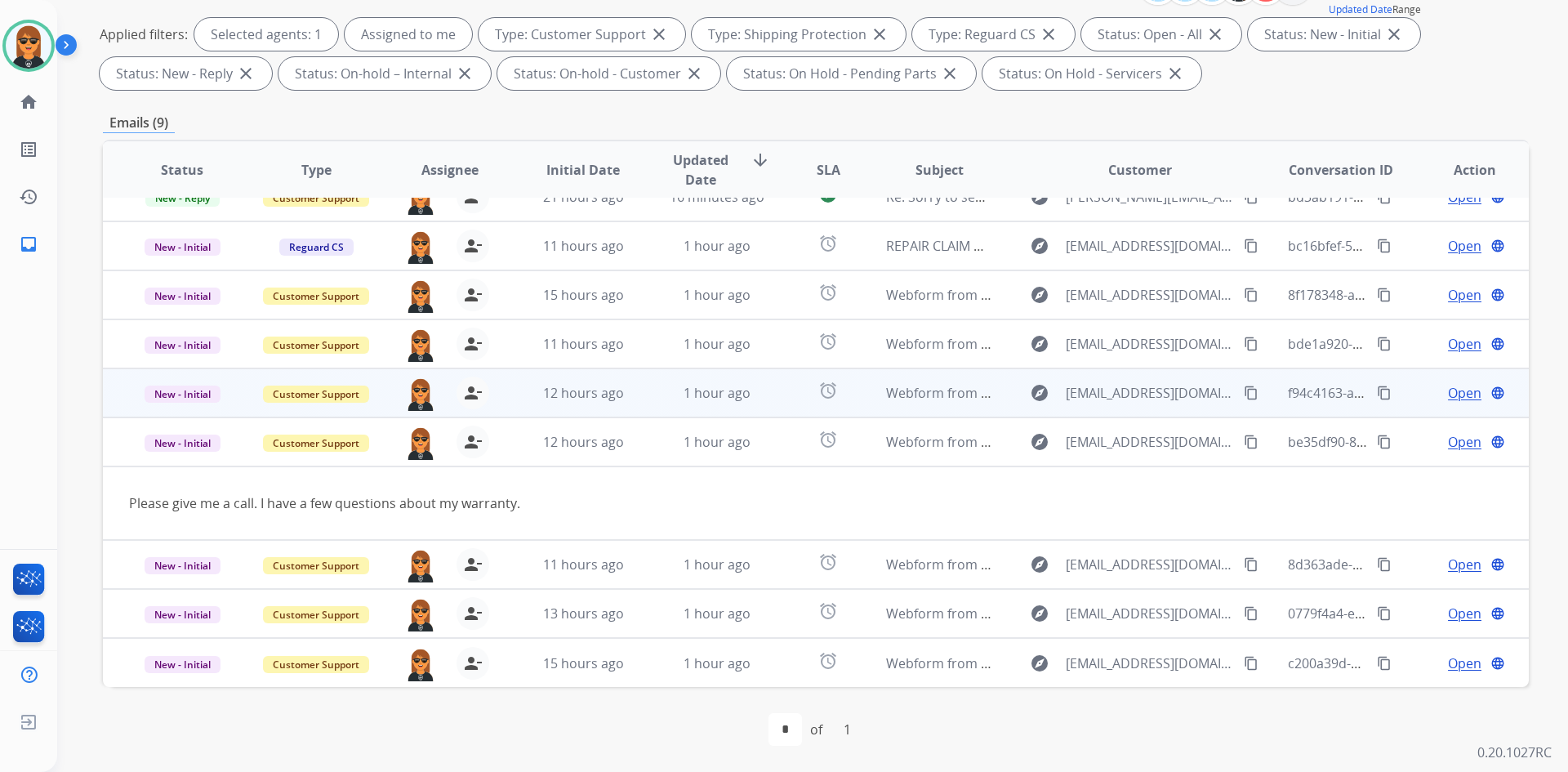
click at [797, 405] on div "alarm" at bounding box center [828, 392] width 62 height 24
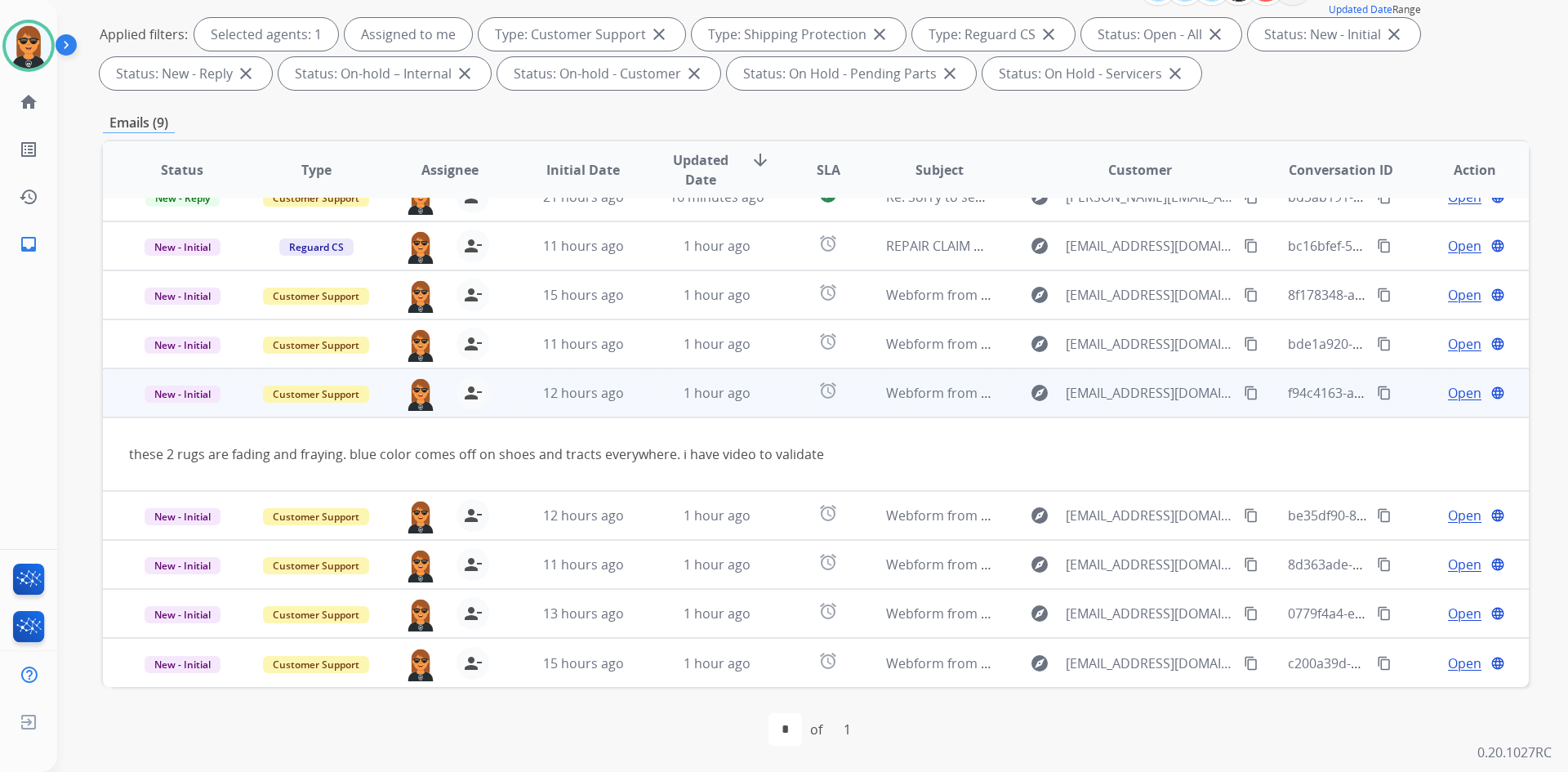
click at [1244, 394] on mat-icon "content_copy" at bounding box center [1251, 393] width 14 height 14
click at [1450, 390] on span "Open" at bounding box center [1465, 393] width 33 height 20
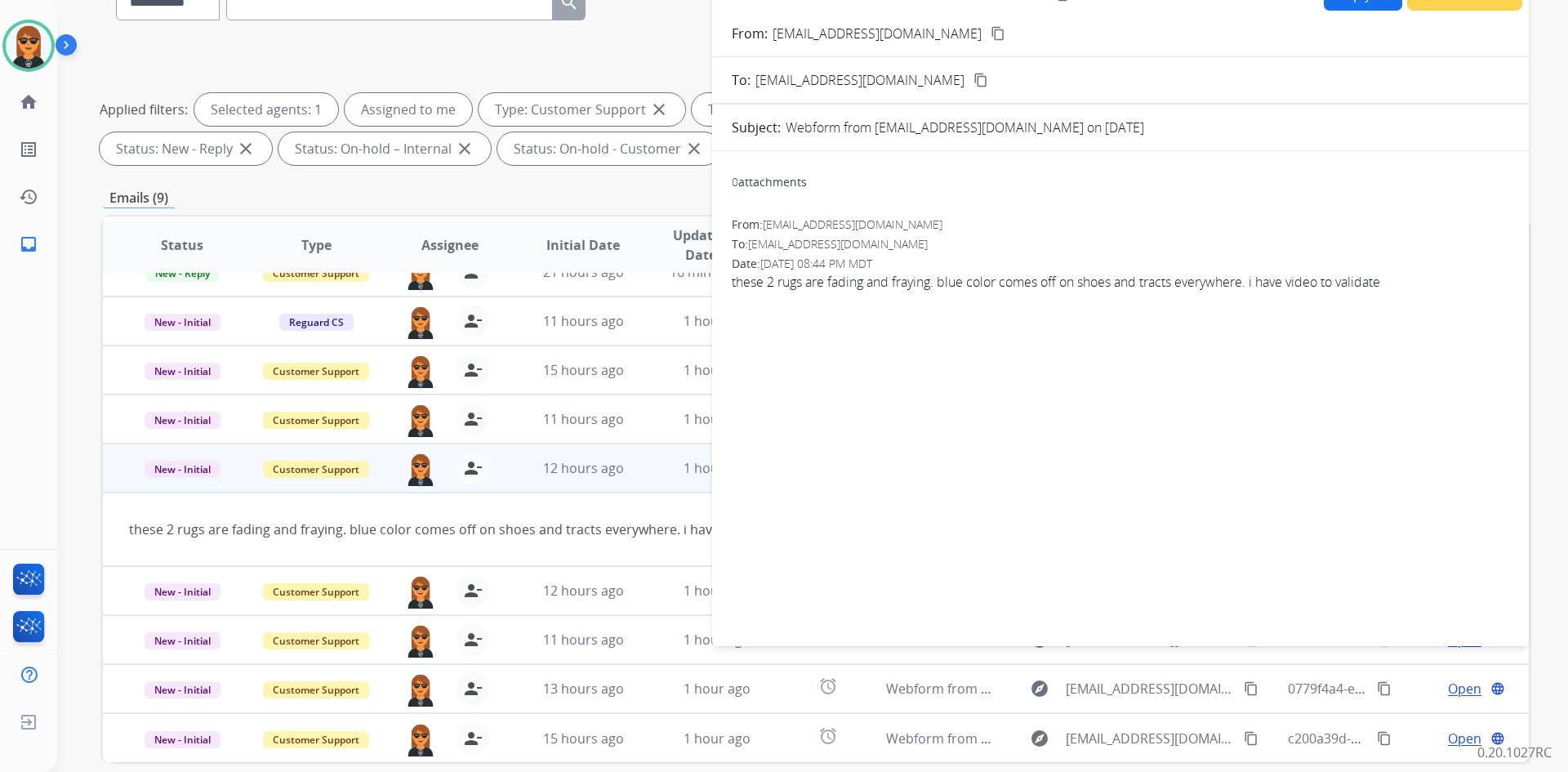
scroll to position [0, 0]
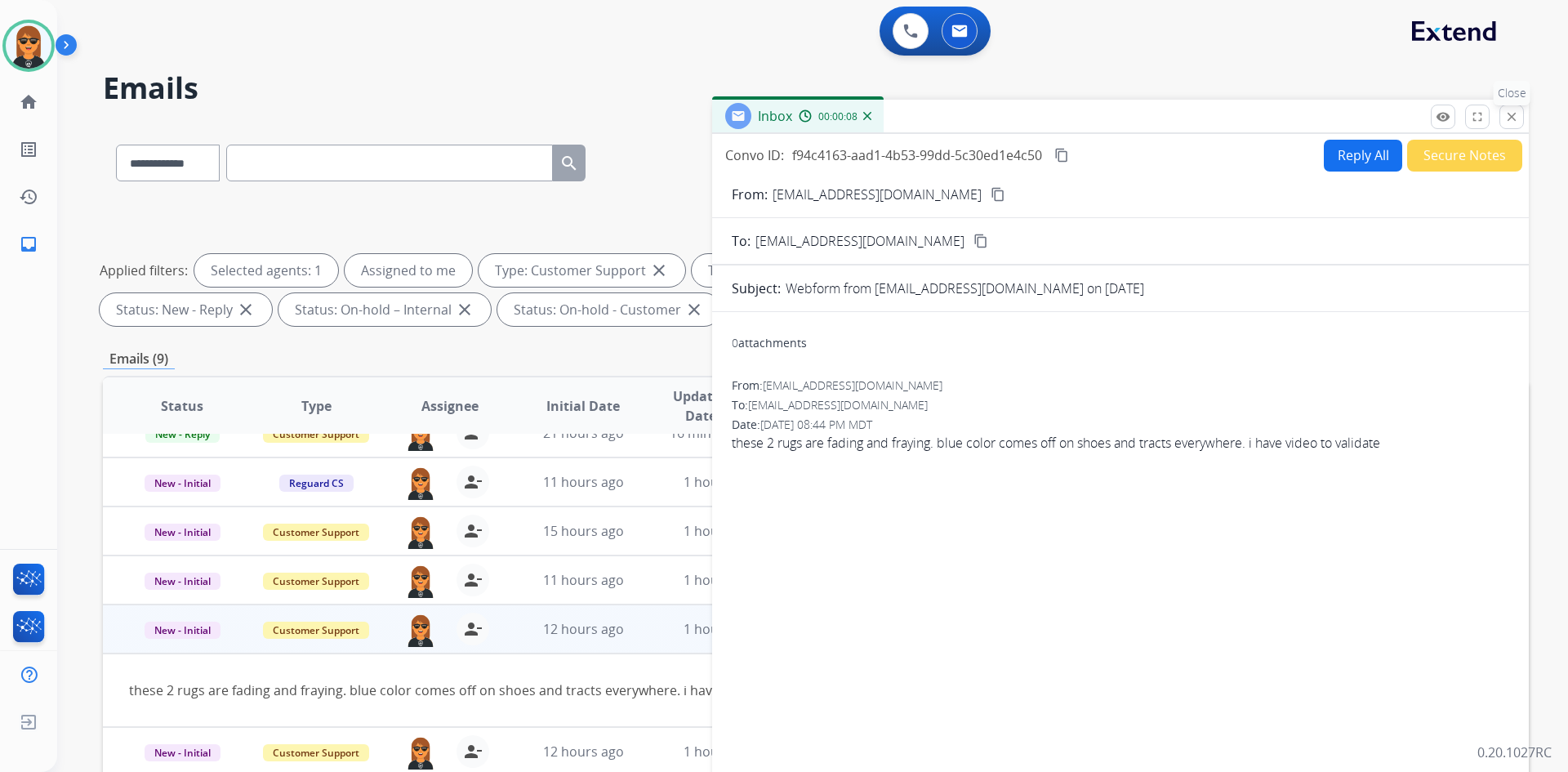
click at [1522, 115] on button "close Close" at bounding box center [1511, 116] width 24 height 24
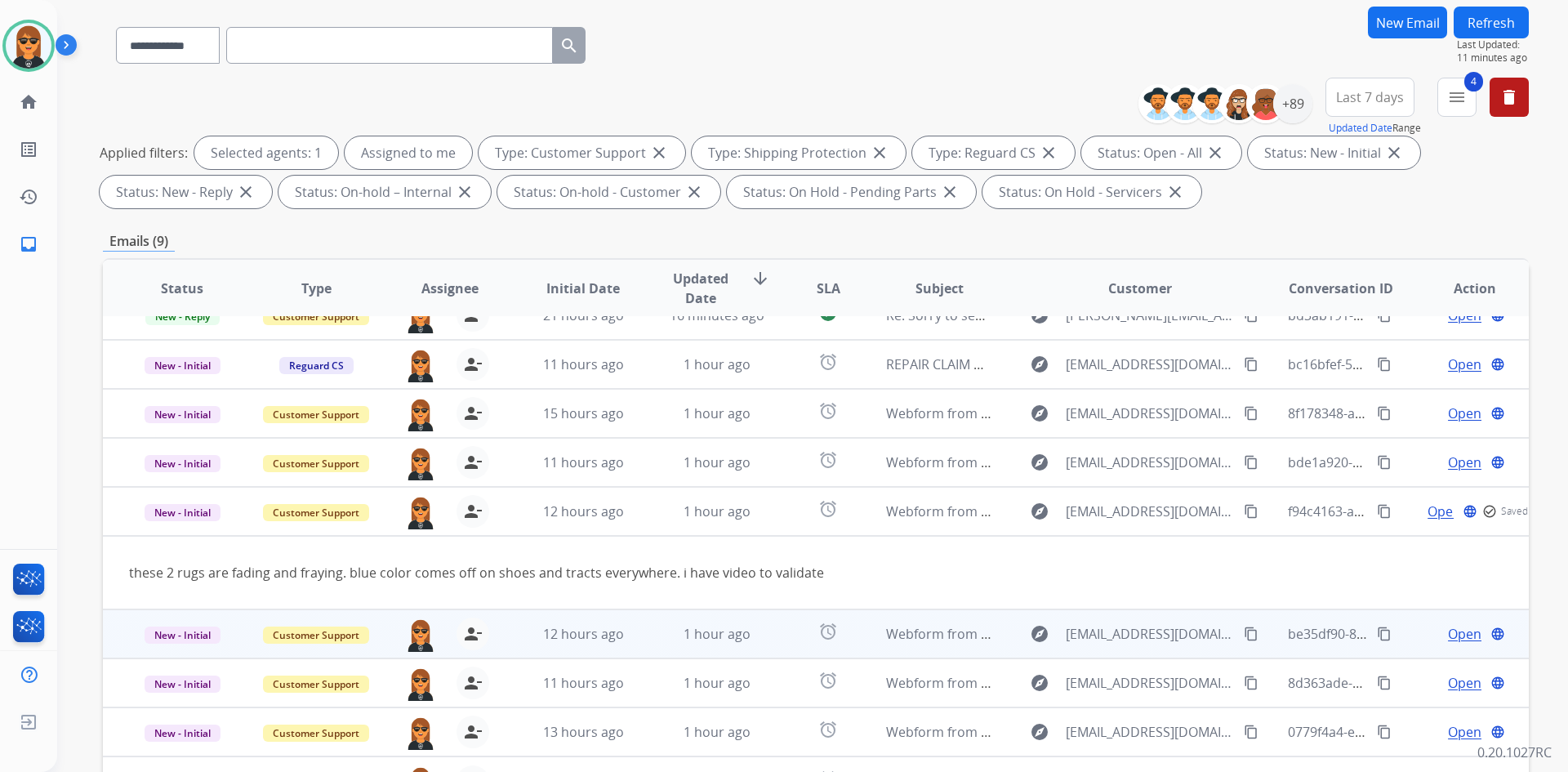
scroll to position [236, 0]
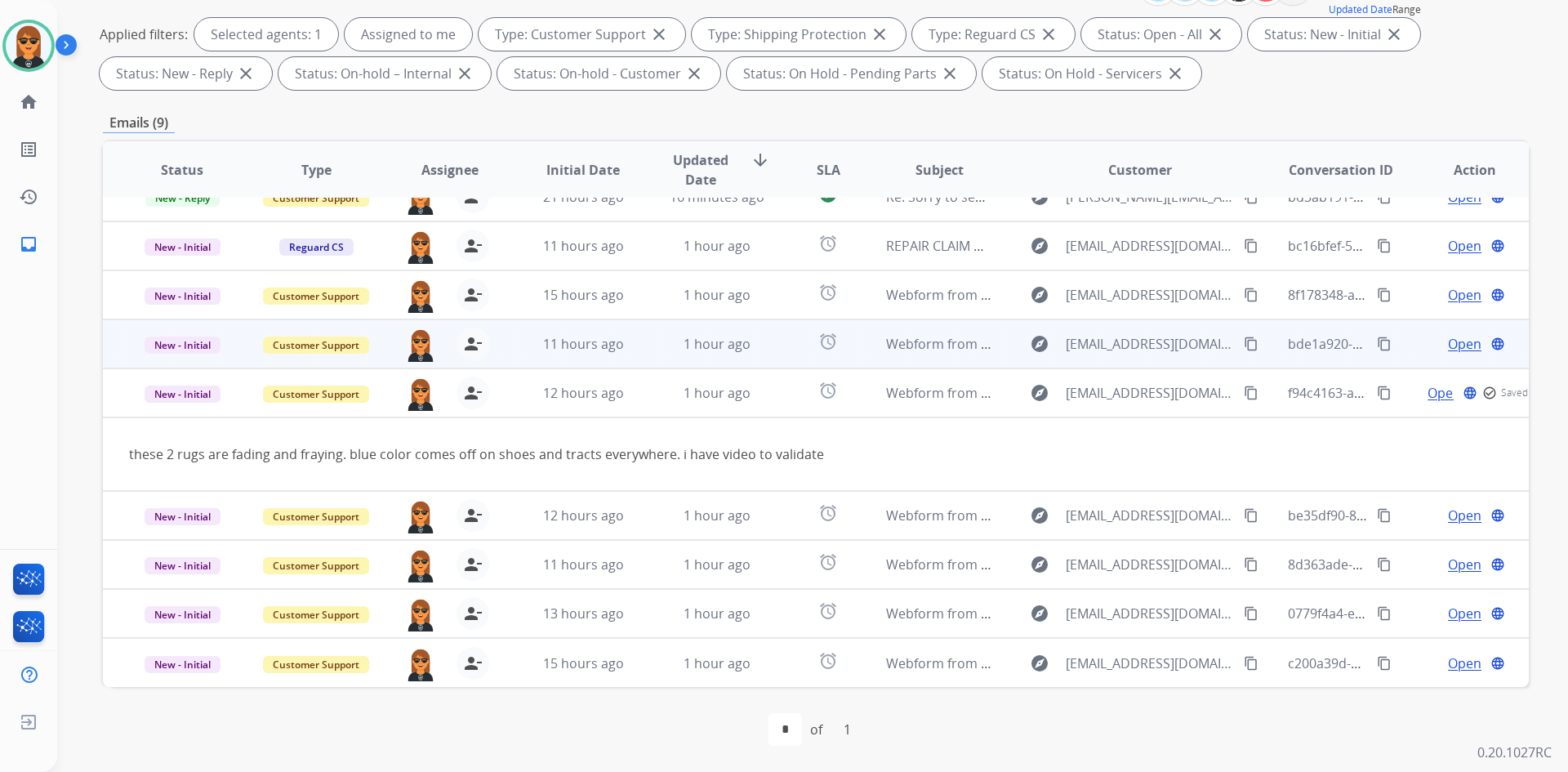
click at [786, 336] on td "alarm" at bounding box center [815, 344] width 89 height 49
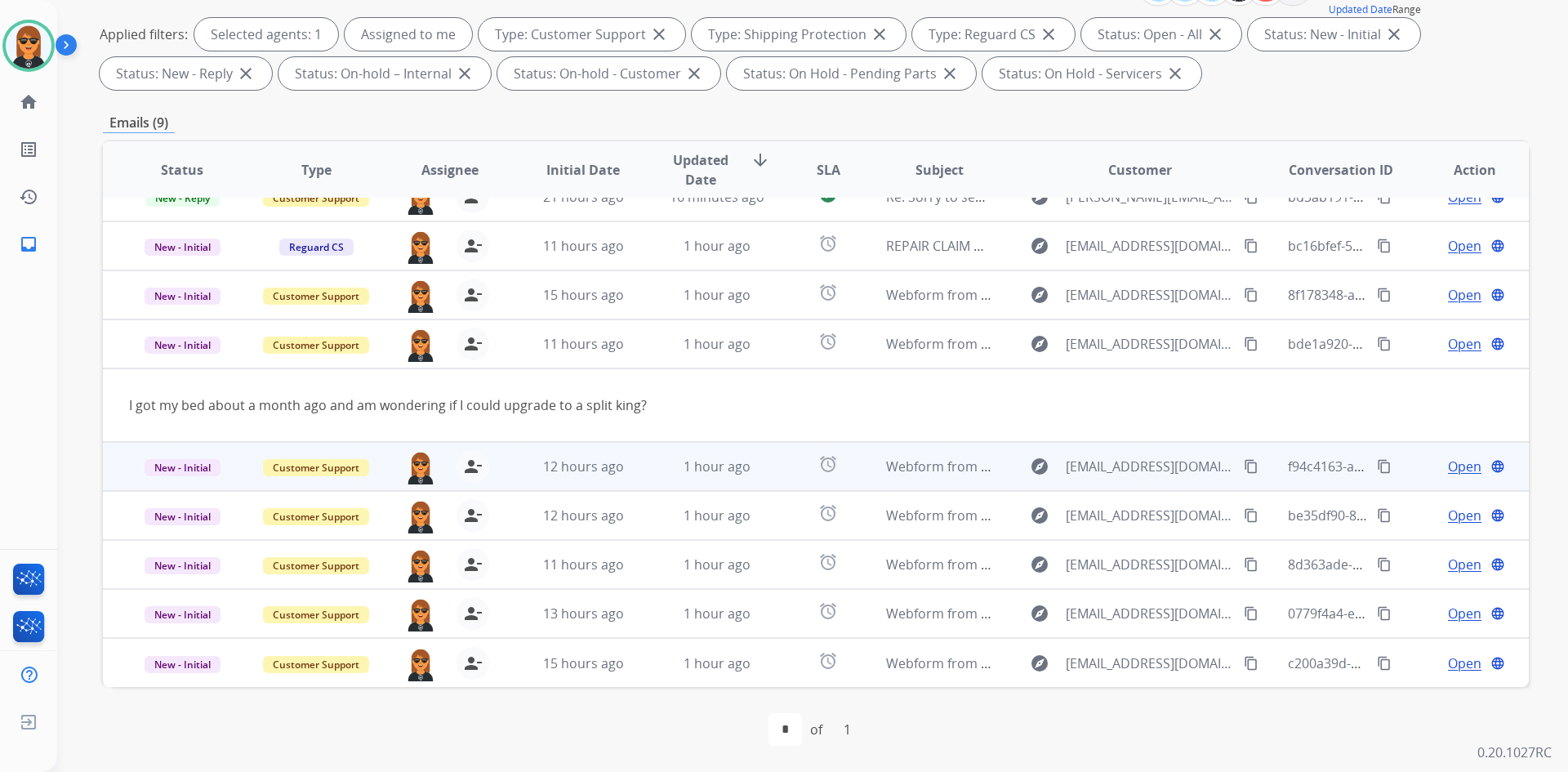
click at [761, 478] on td "1 hour ago" at bounding box center [705, 466] width 134 height 49
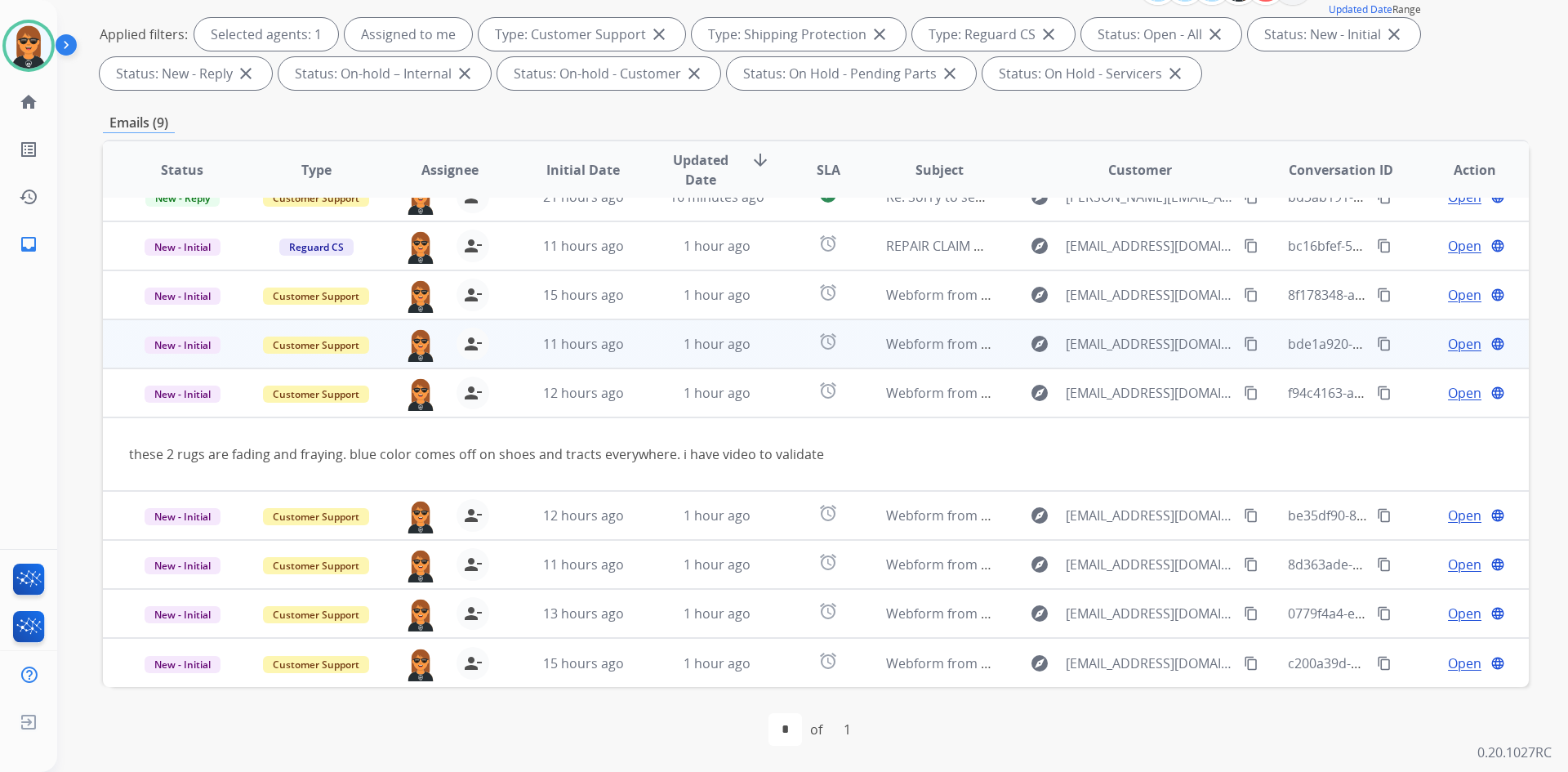
click at [860, 350] on td "Webform from [EMAIL_ADDRESS][DOMAIN_NAME] on [DATE]" at bounding box center [926, 344] width 134 height 49
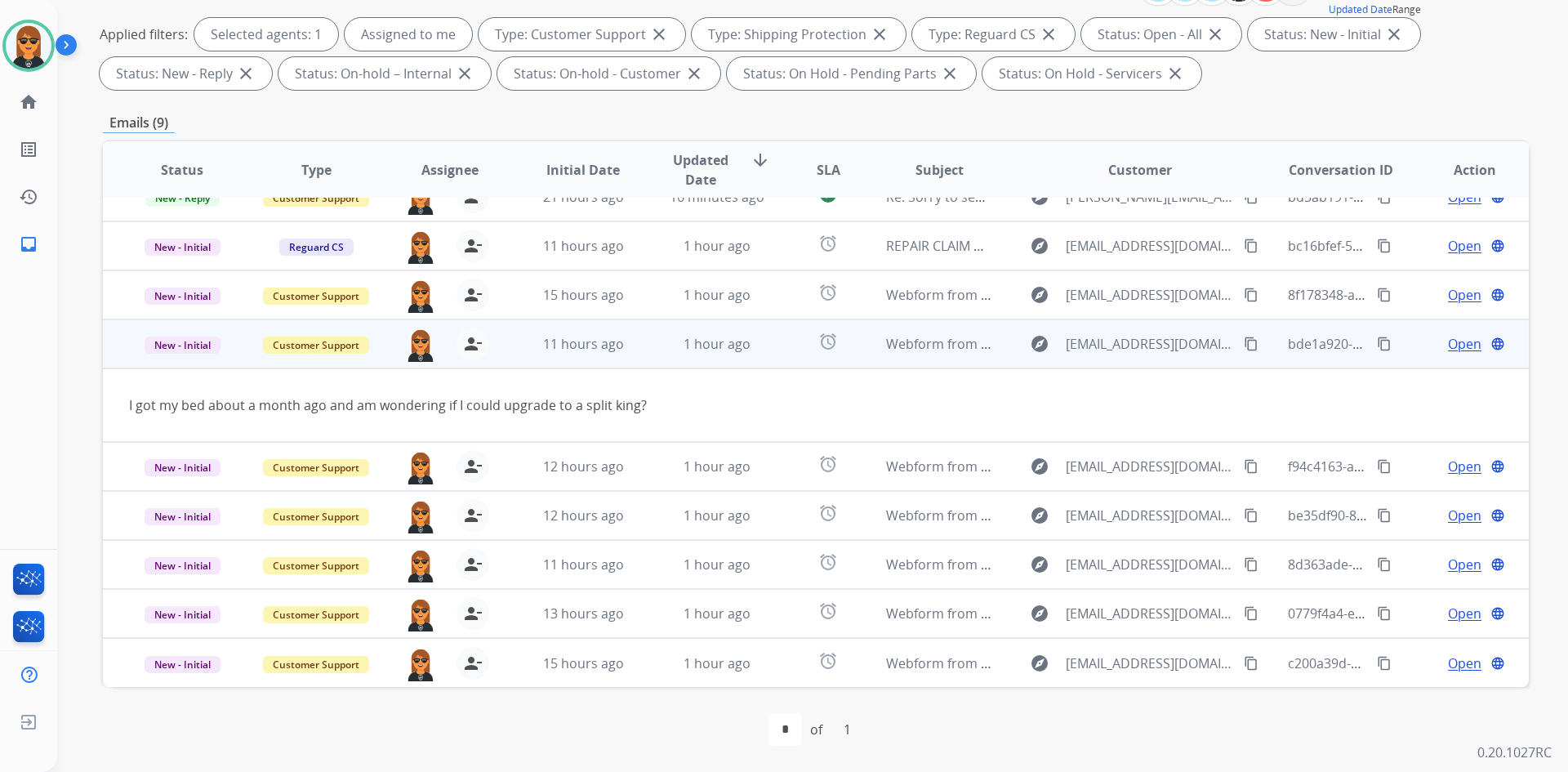
click at [1449, 338] on span "Open" at bounding box center [1465, 344] width 33 height 20
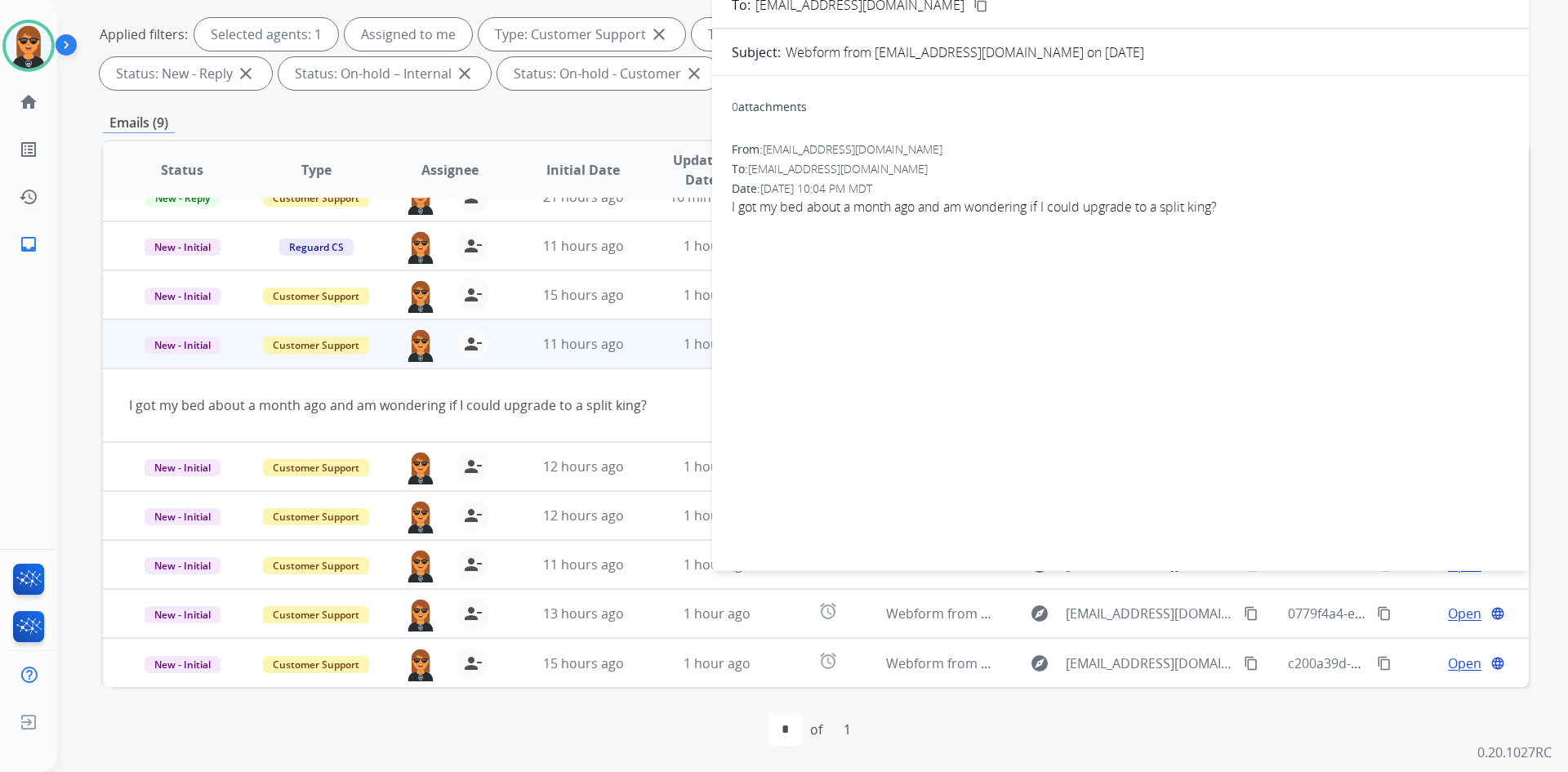
scroll to position [73, 0]
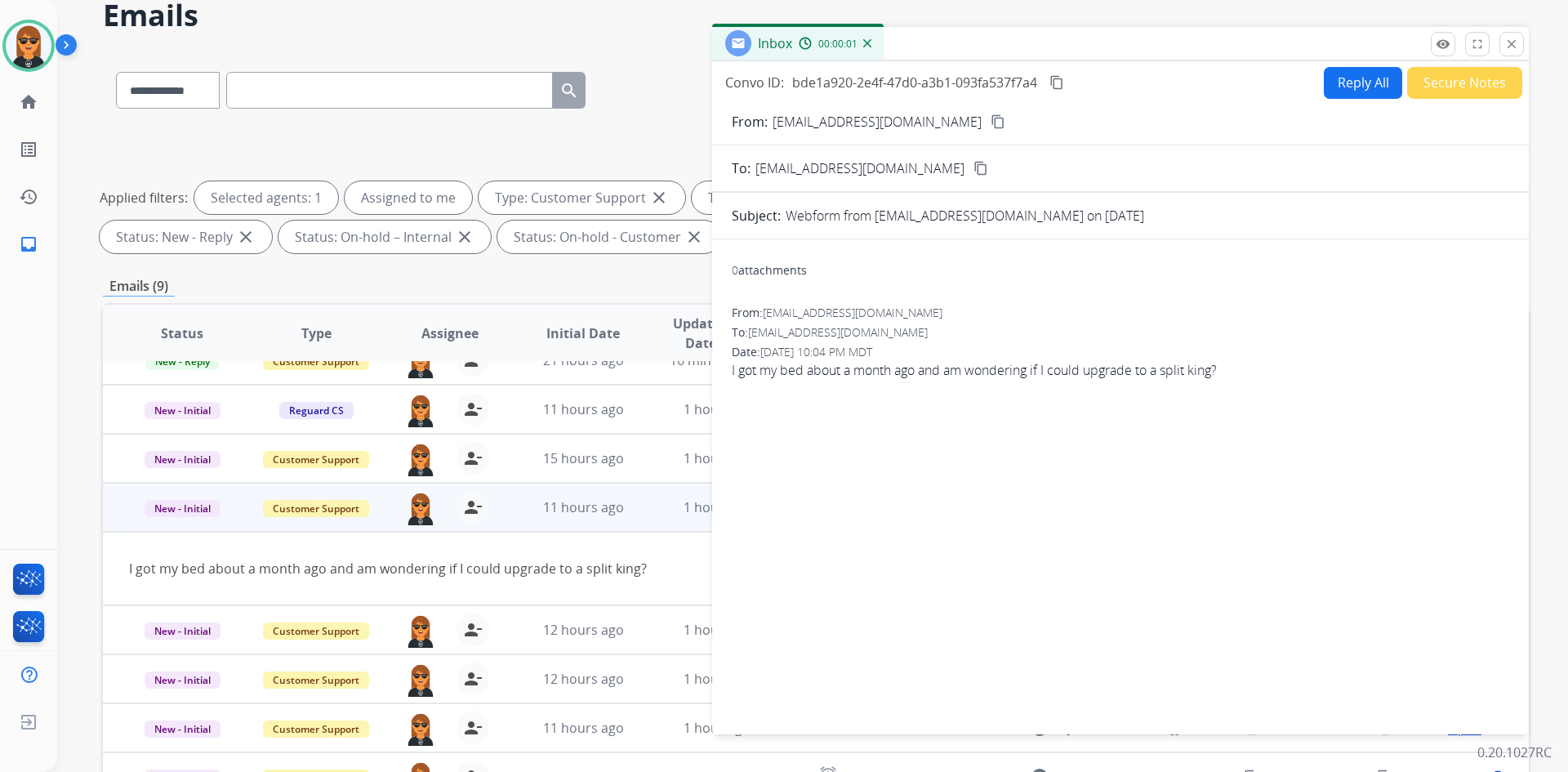
click at [1374, 76] on button "Reply All" at bounding box center [1362, 83] width 78 height 31
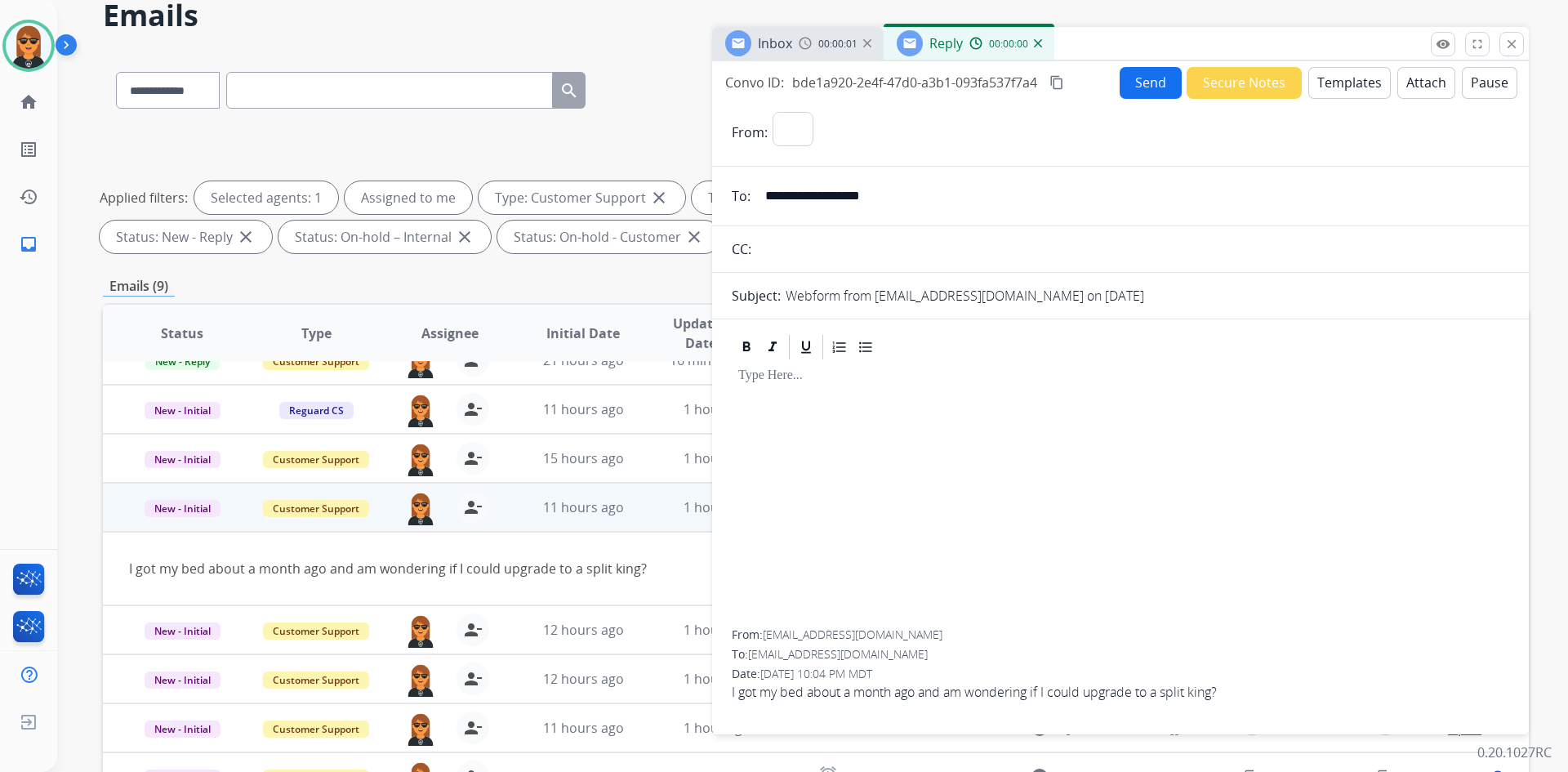
select select "**********"
click at [1332, 76] on button "Templates" at bounding box center [1350, 83] width 83 height 31
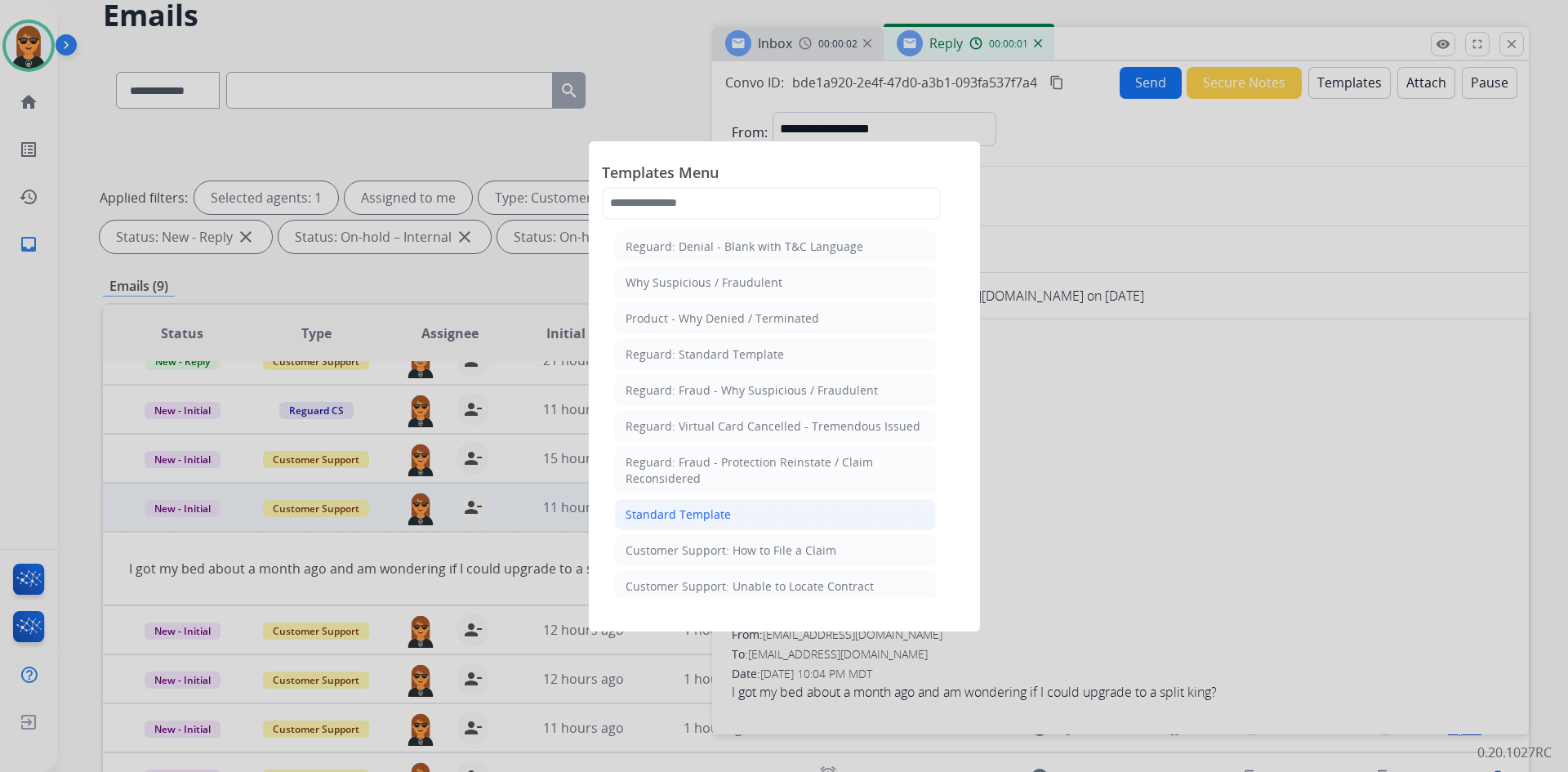
click at [786, 509] on li "Standard Template" at bounding box center [775, 514] width 321 height 31
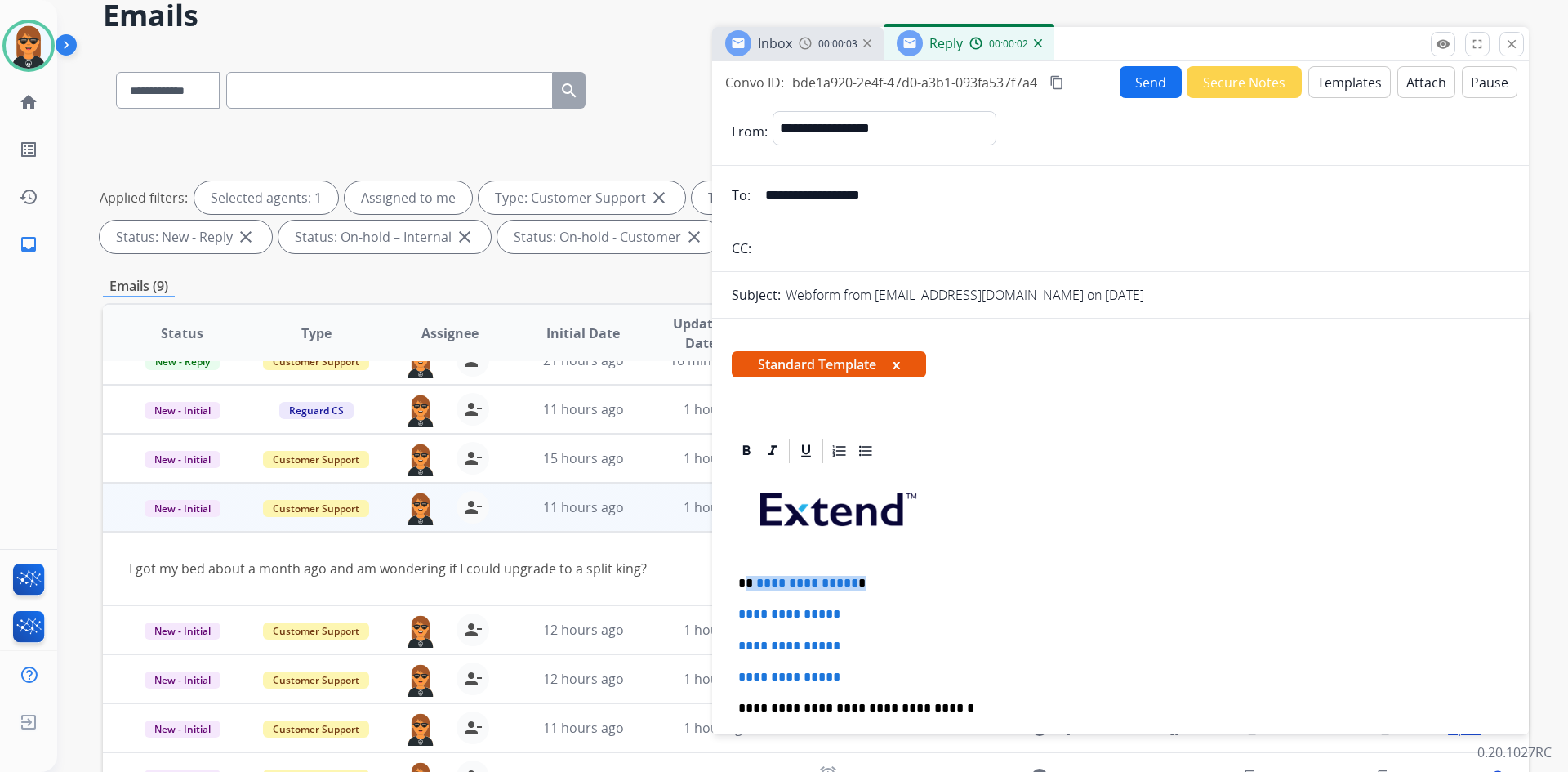
drag, startPoint x: 869, startPoint y: 590, endPoint x: 747, endPoint y: 586, distance: 122.1
click at [747, 586] on p "**********" at bounding box center [1114, 583] width 751 height 14
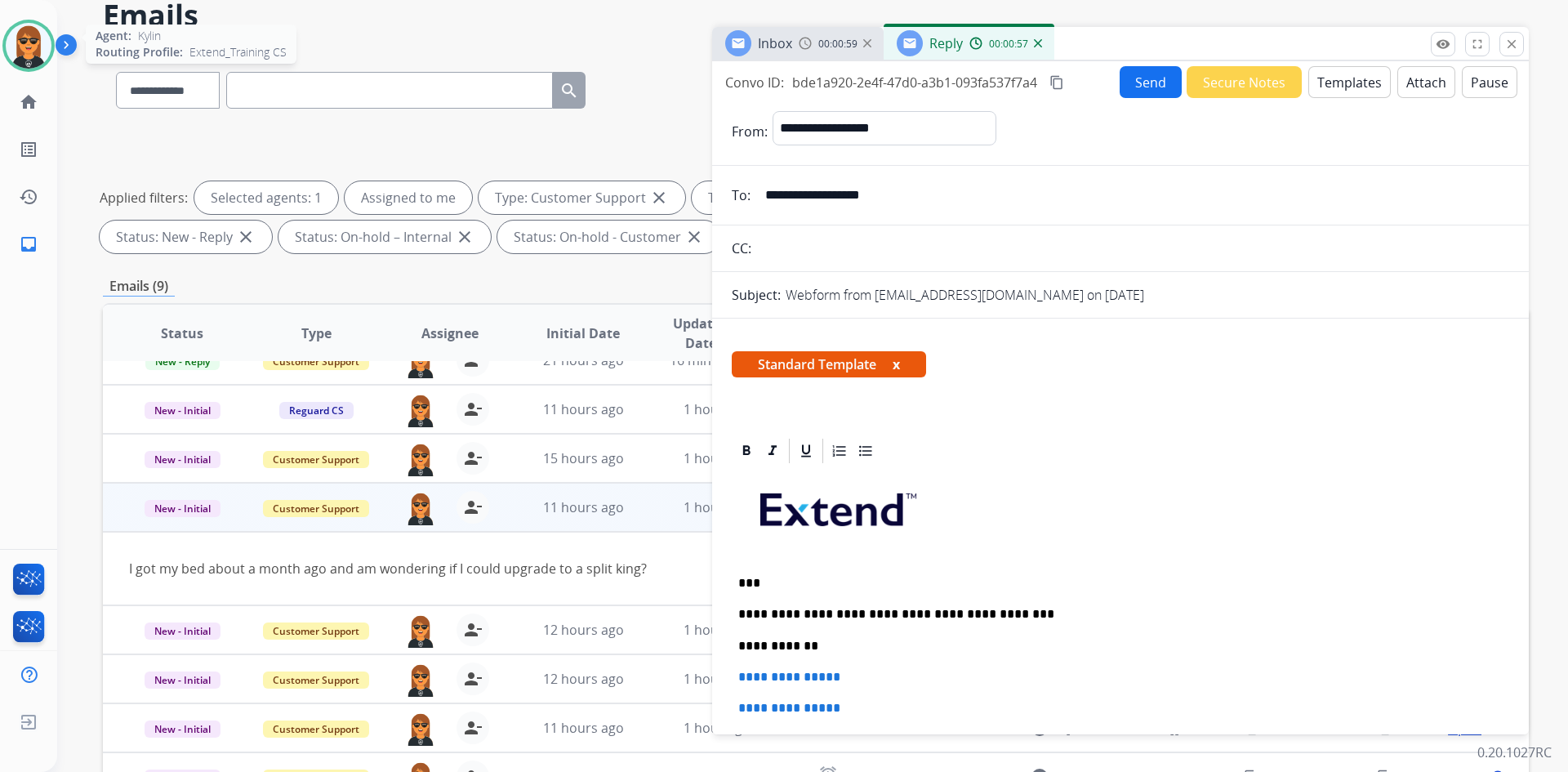
click at [22, 38] on img at bounding box center [28, 45] width 46 height 46
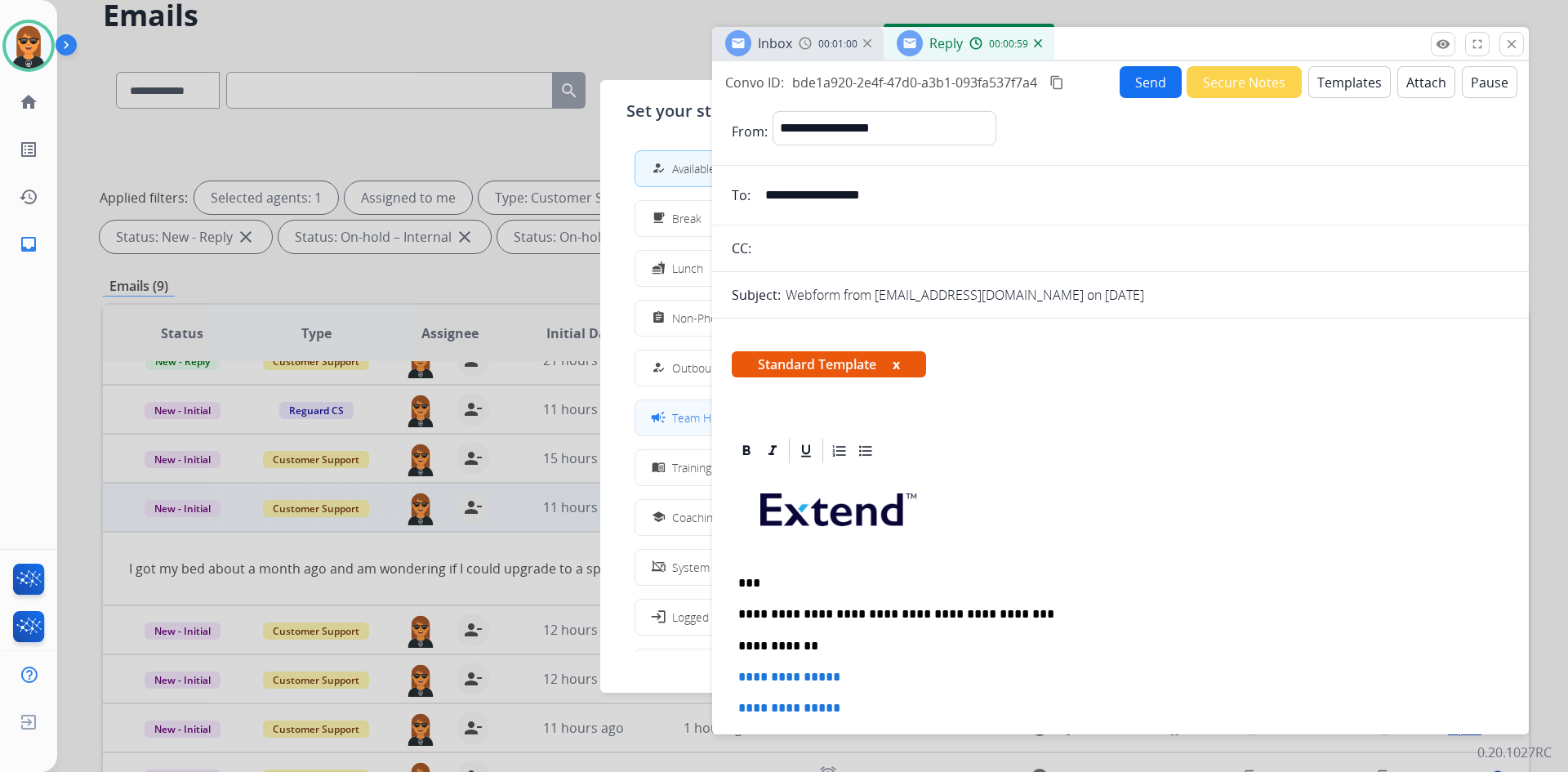
click at [701, 409] on span "Team Huddle" at bounding box center [706, 417] width 68 height 17
